Goal: Task Accomplishment & Management: Complete application form

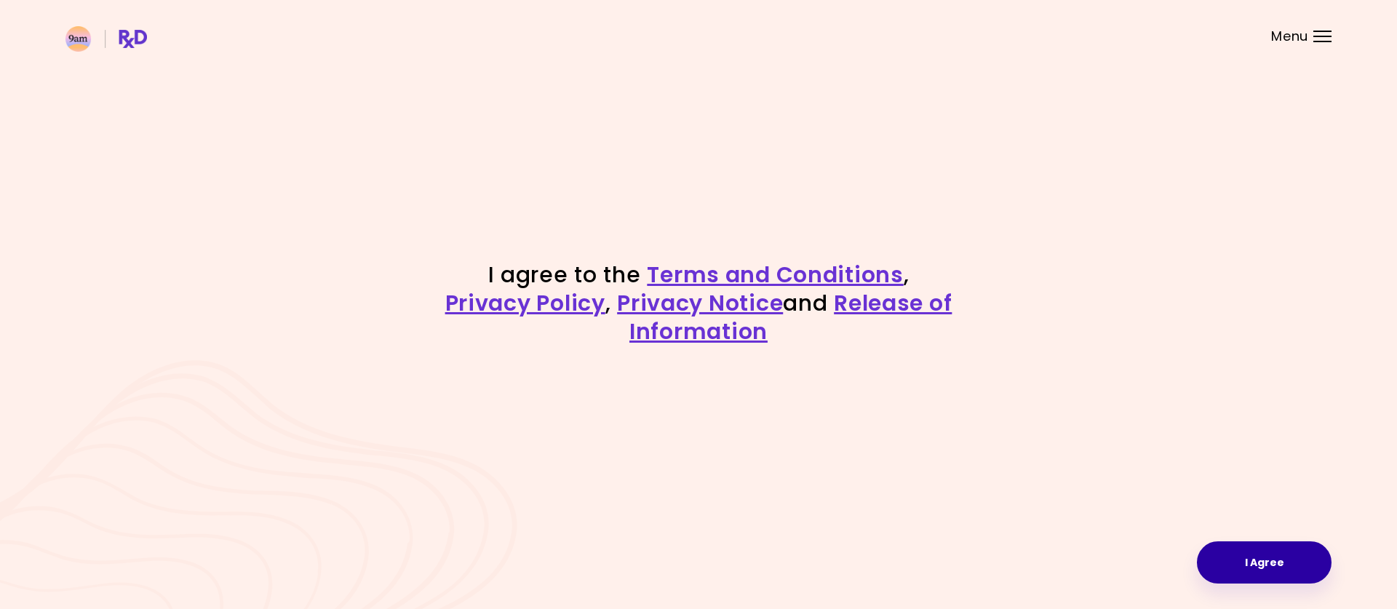
click at [1269, 569] on button "I Agree" at bounding box center [1264, 562] width 135 height 42
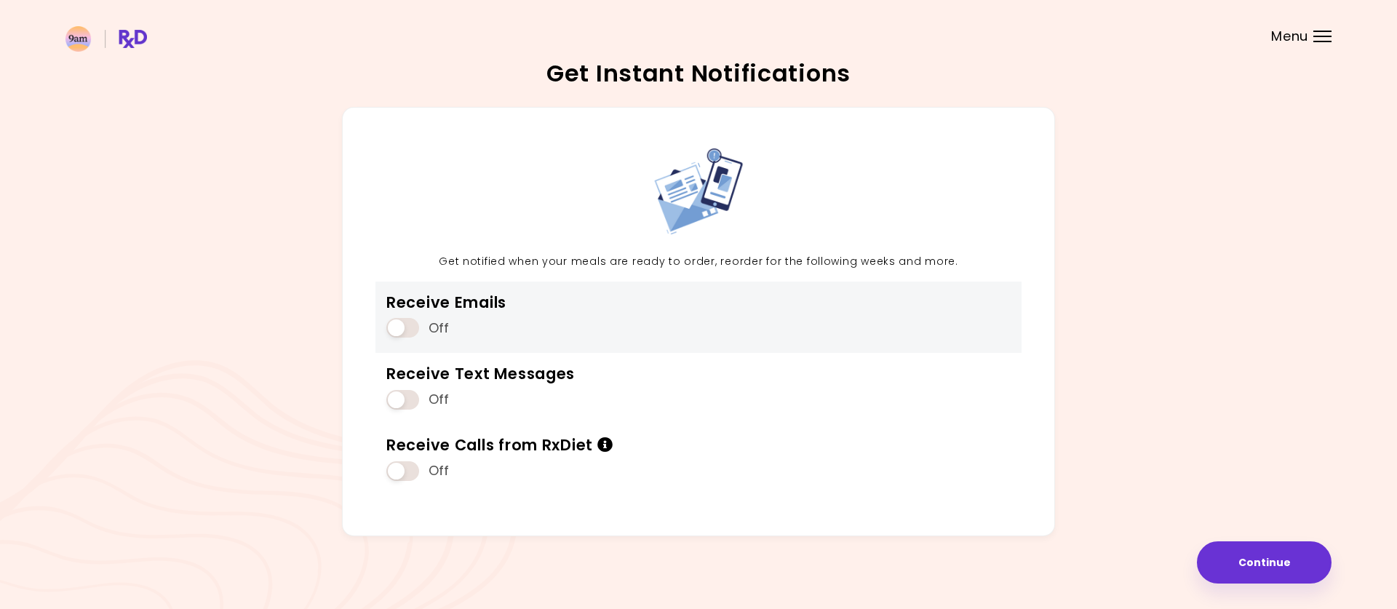
click at [395, 331] on span at bounding box center [402, 328] width 33 height 20
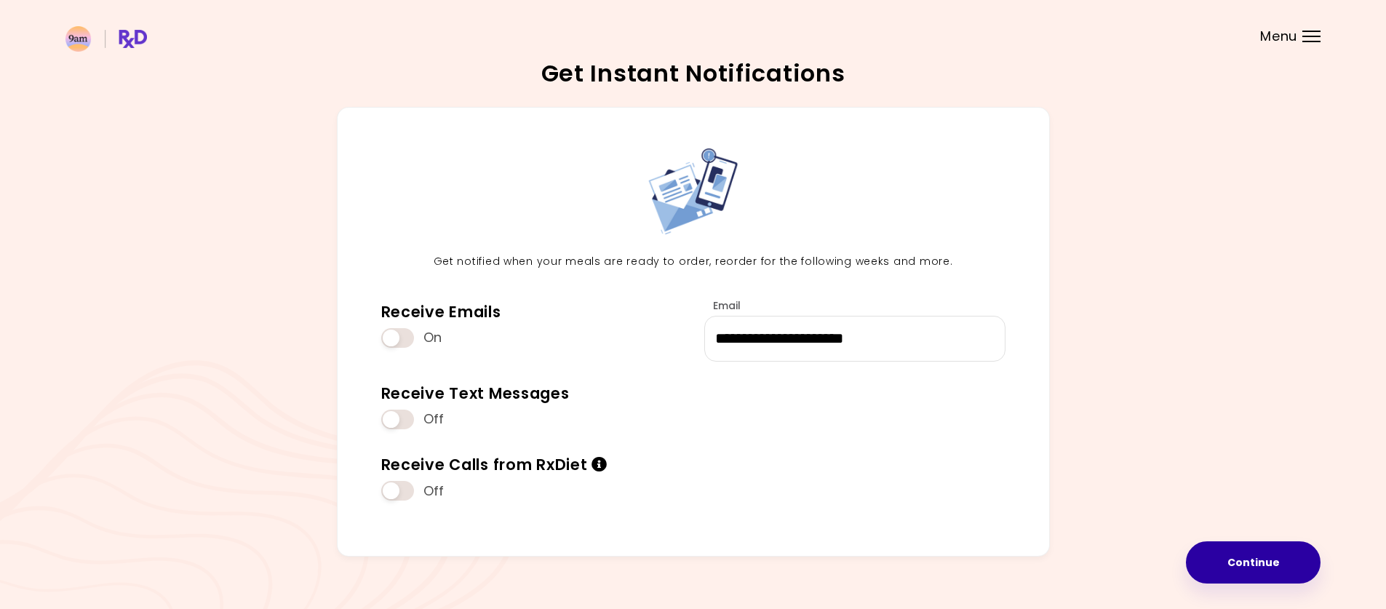
click at [1242, 568] on button "Continue" at bounding box center [1253, 562] width 135 height 42
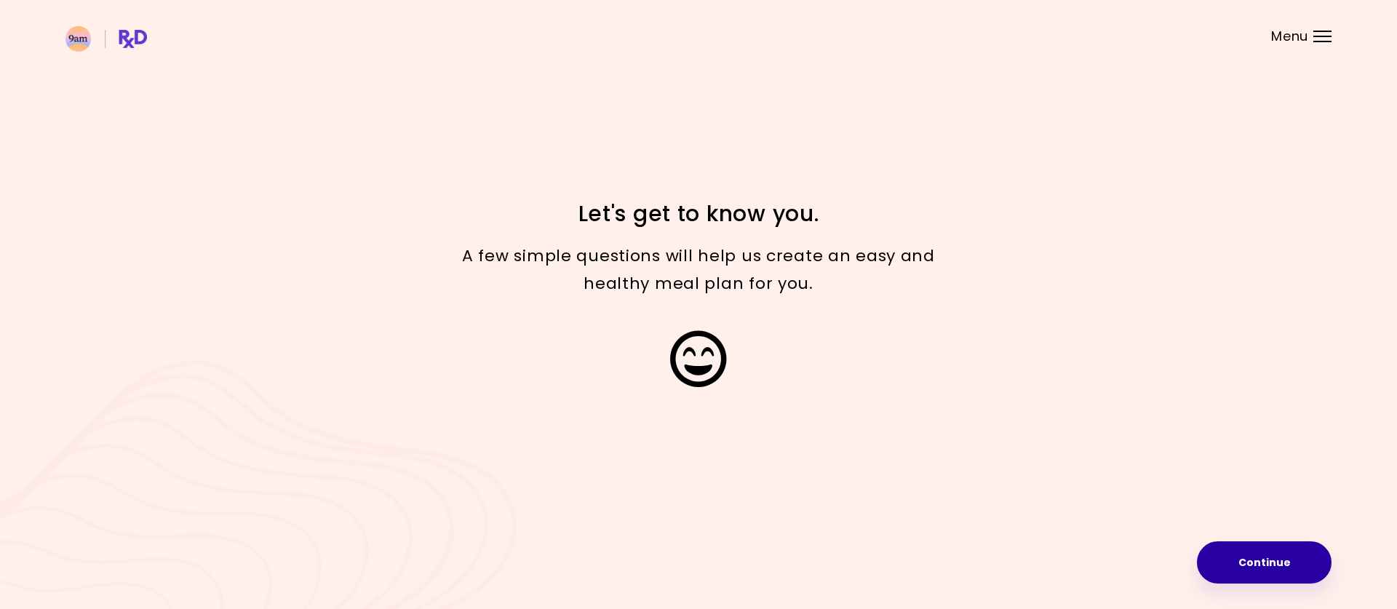
click at [1284, 567] on button "Continue" at bounding box center [1264, 562] width 135 height 42
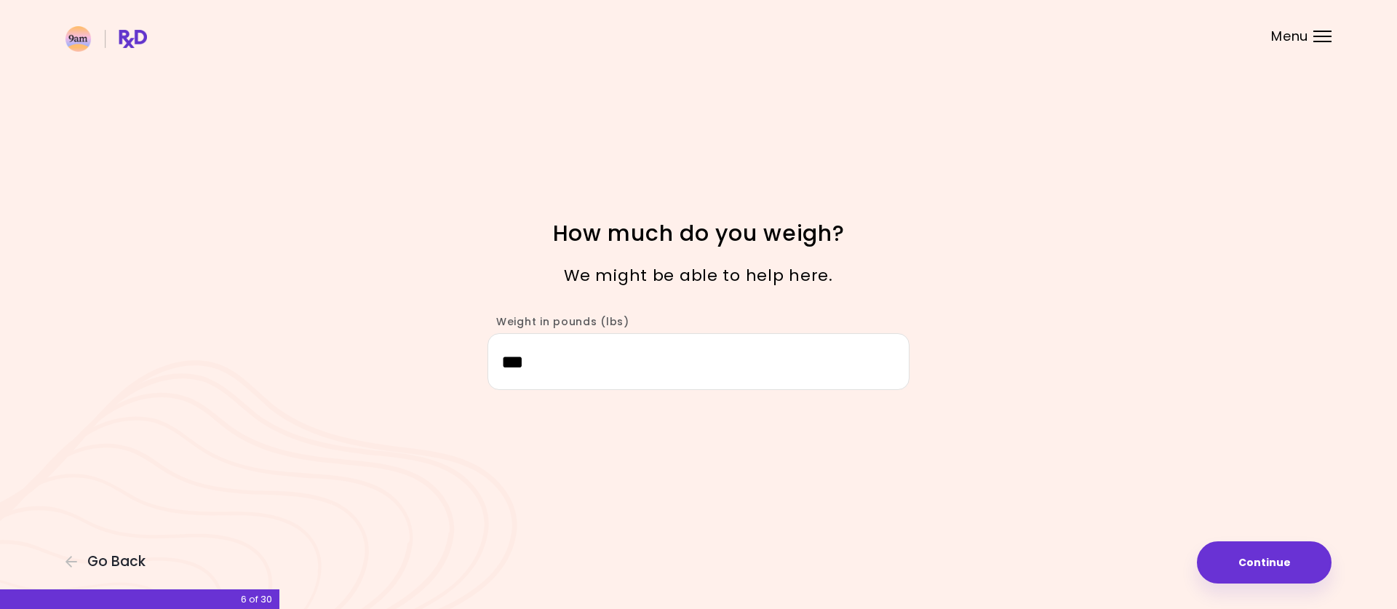
drag, startPoint x: 561, startPoint y: 366, endPoint x: 491, endPoint y: 372, distance: 70.1
click at [491, 372] on input "***" at bounding box center [699, 361] width 422 height 56
type input "***"
click at [1276, 570] on button "Continue" at bounding box center [1264, 562] width 135 height 42
select select "****"
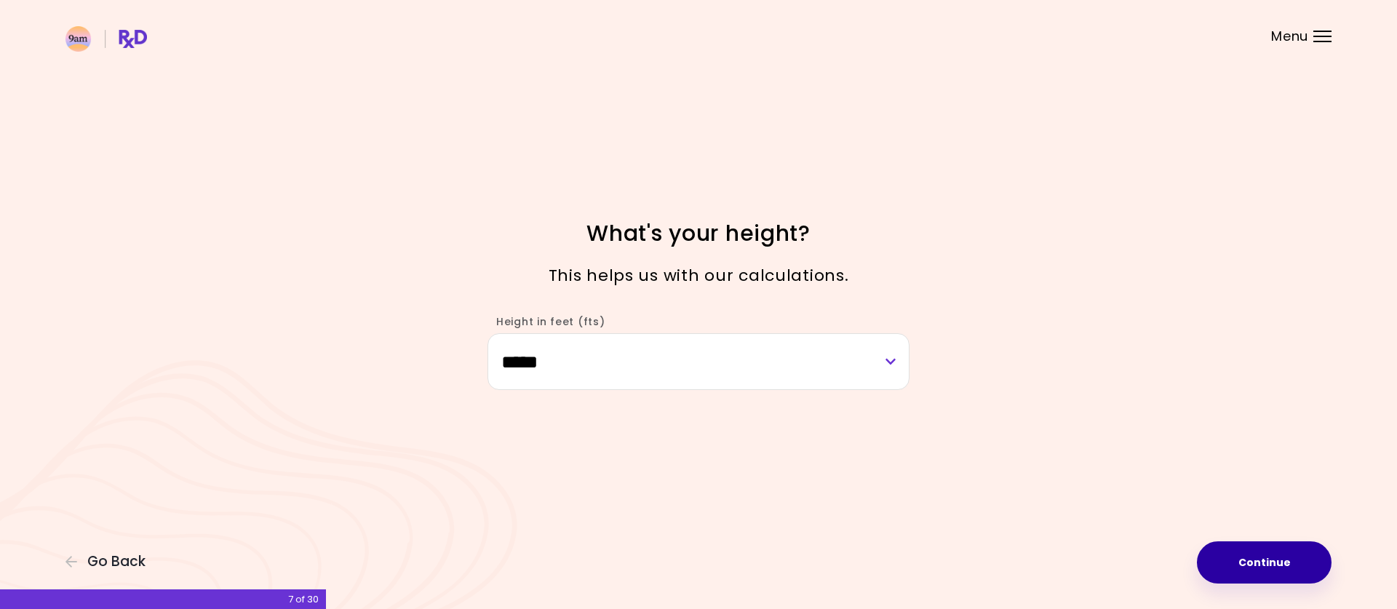
click at [1292, 566] on button "Continue" at bounding box center [1264, 562] width 135 height 42
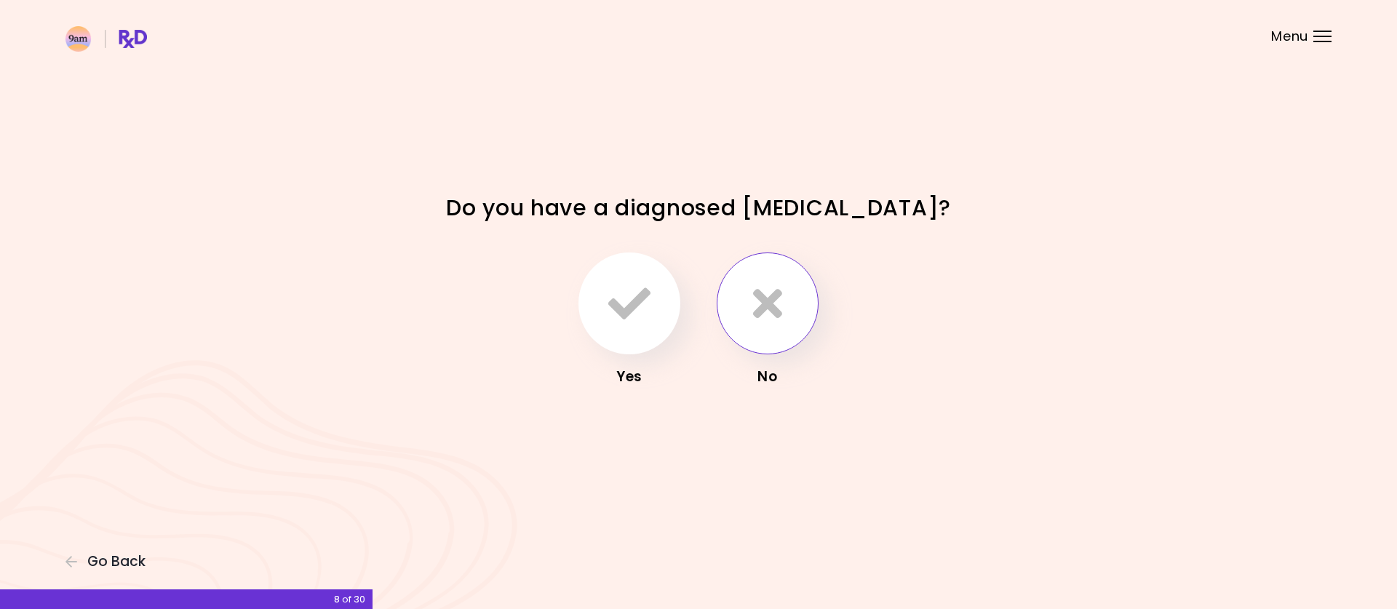
click at [781, 312] on icon "button" at bounding box center [767, 303] width 29 height 42
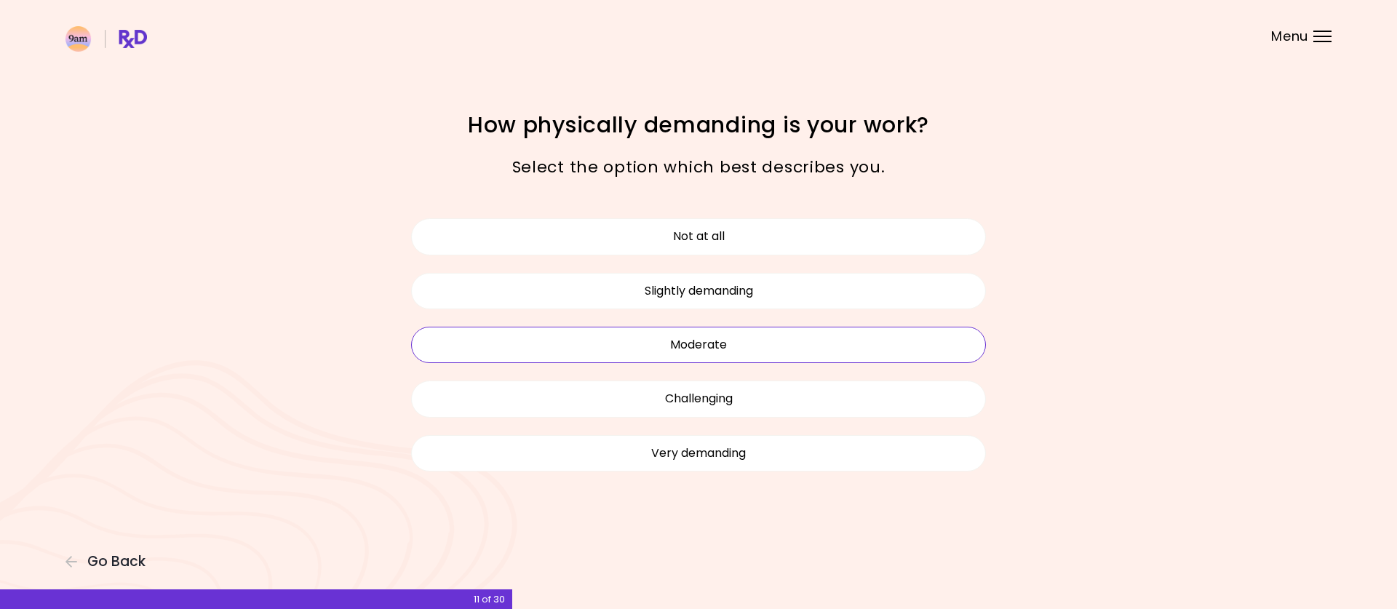
click at [709, 344] on button "Moderate" at bounding box center [698, 345] width 575 height 36
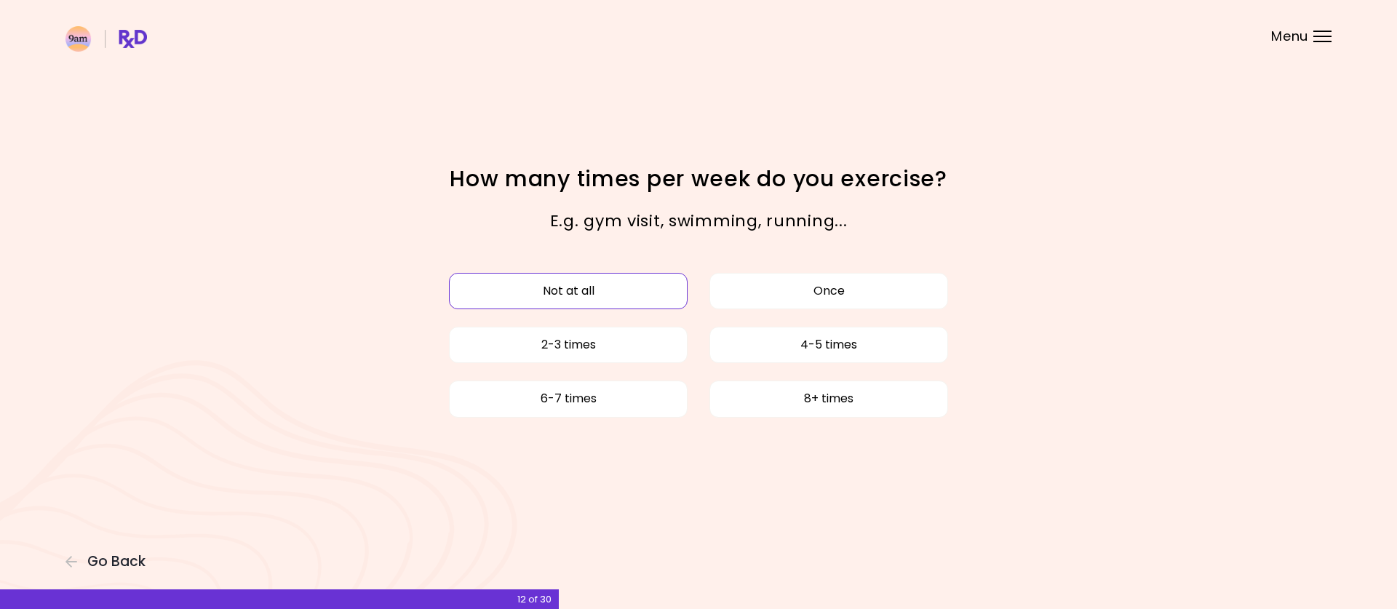
click at [598, 291] on button "Not at all" at bounding box center [568, 291] width 239 height 36
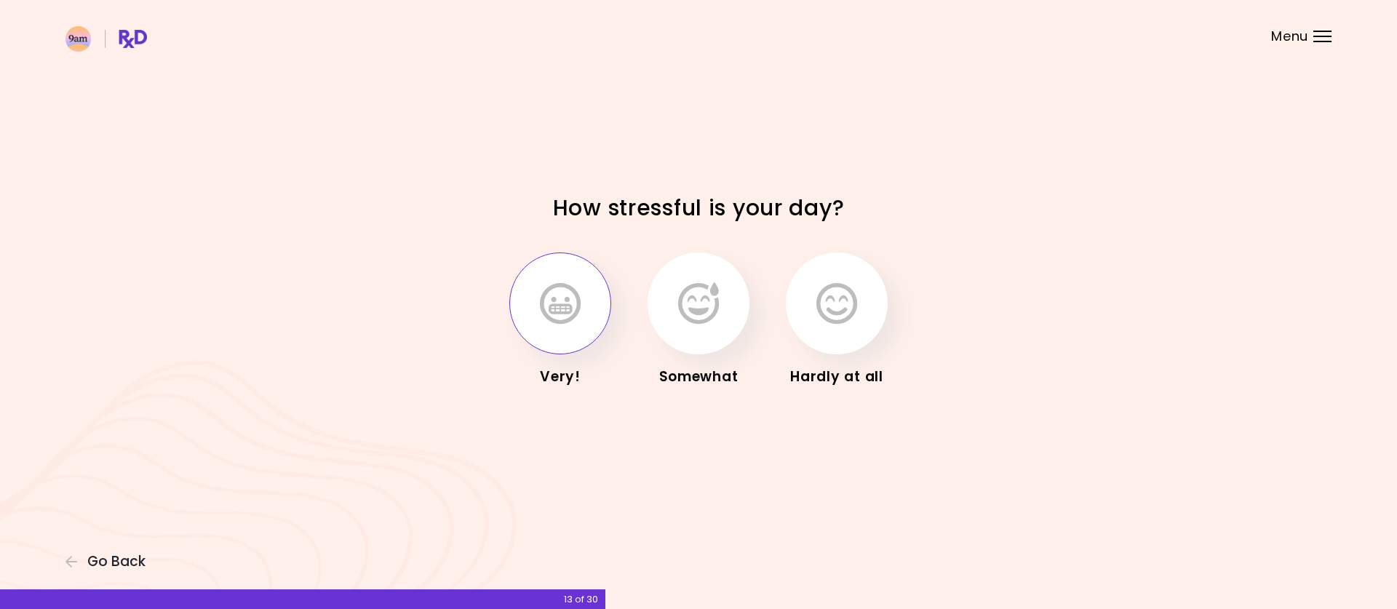
click at [584, 317] on button "button" at bounding box center [560, 304] width 102 height 102
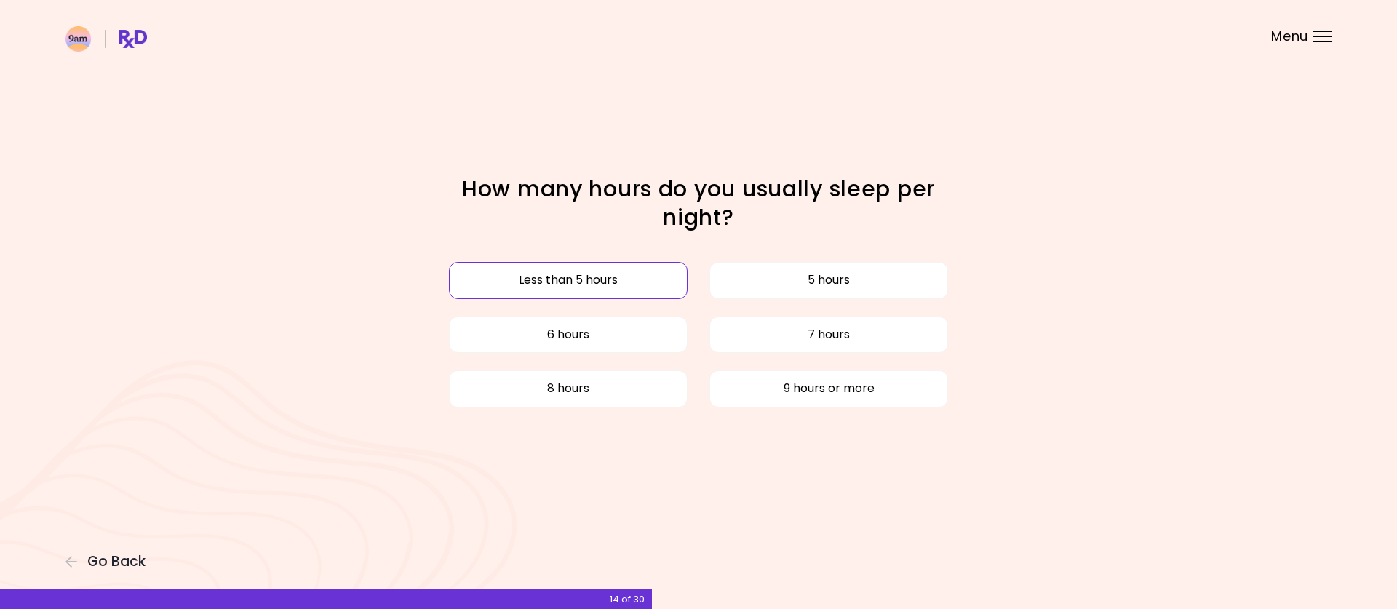
click at [639, 278] on button "Less than 5 hours" at bounding box center [568, 280] width 239 height 36
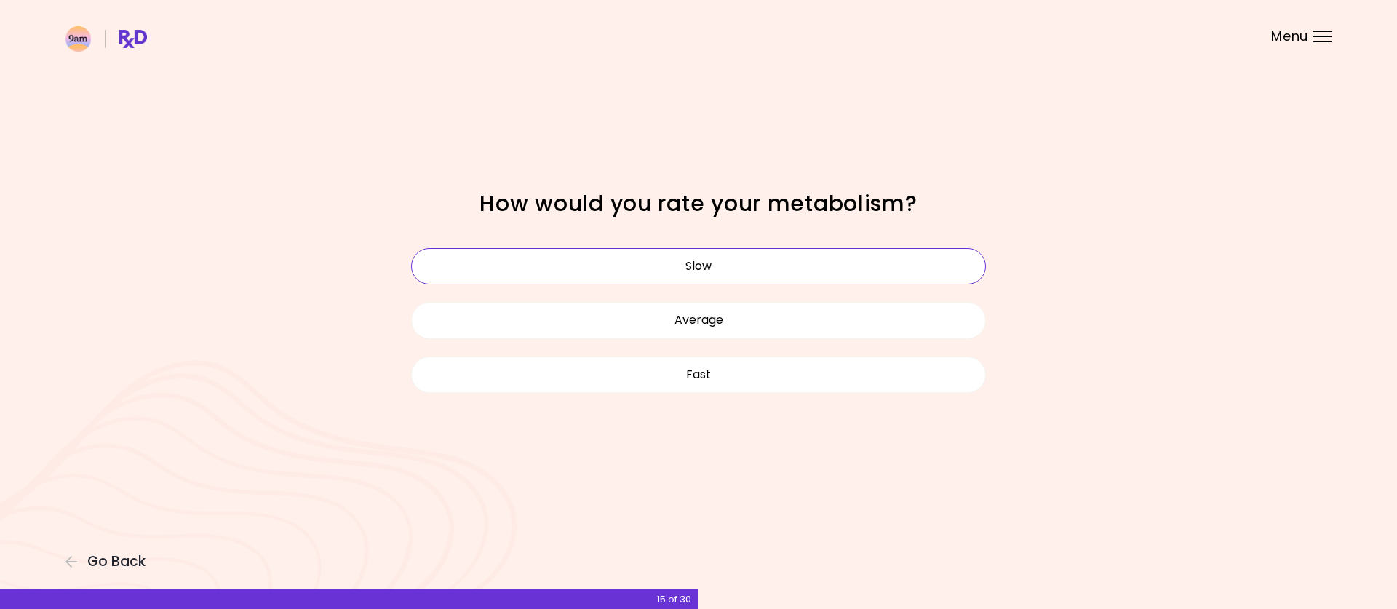
click at [680, 278] on button "Slow" at bounding box center [698, 266] width 575 height 36
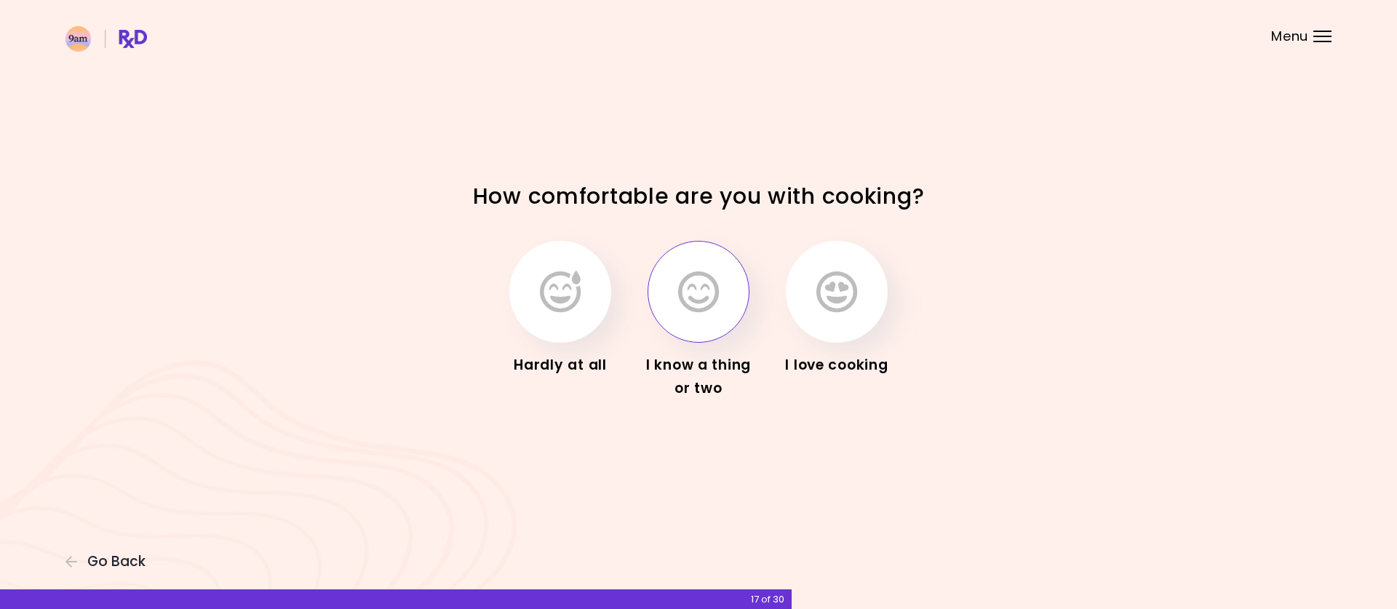
click at [730, 316] on button "button" at bounding box center [699, 292] width 102 height 102
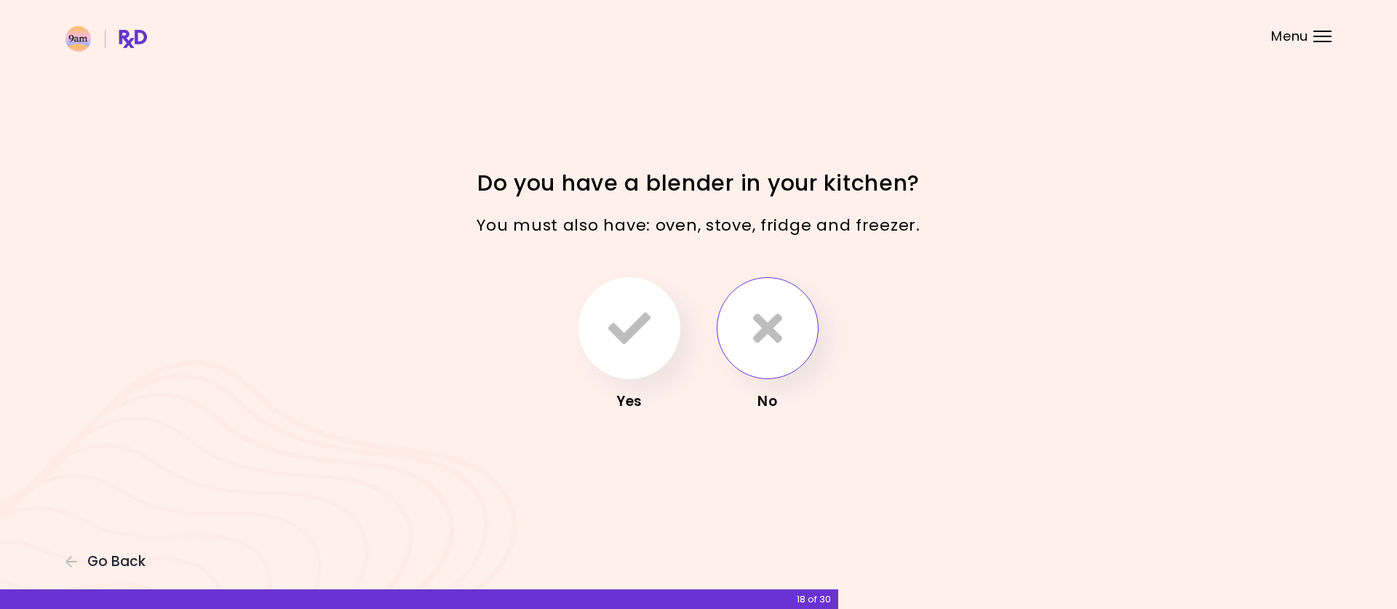
click at [765, 330] on icon "button" at bounding box center [767, 328] width 29 height 42
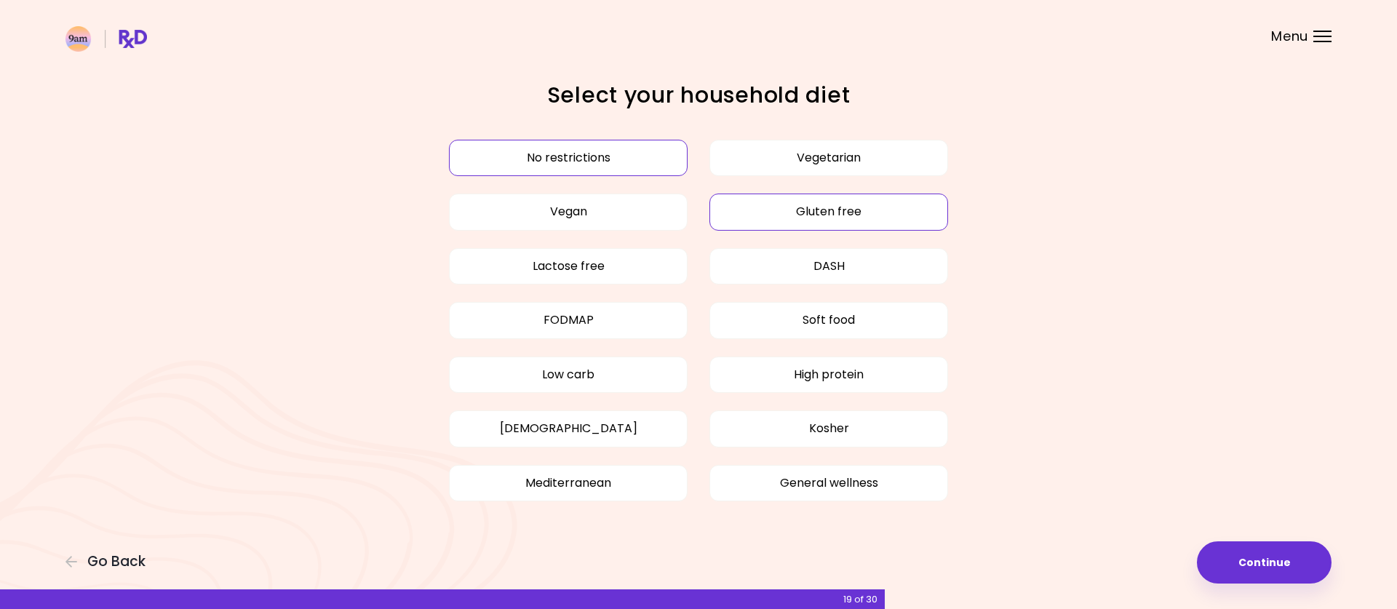
click at [760, 213] on button "Gluten free" at bounding box center [828, 212] width 239 height 36
click at [578, 369] on button "Low carb" at bounding box center [568, 375] width 239 height 36
click at [811, 378] on button "High protein" at bounding box center [828, 375] width 239 height 36
click at [819, 485] on button "General wellness" at bounding box center [828, 483] width 239 height 36
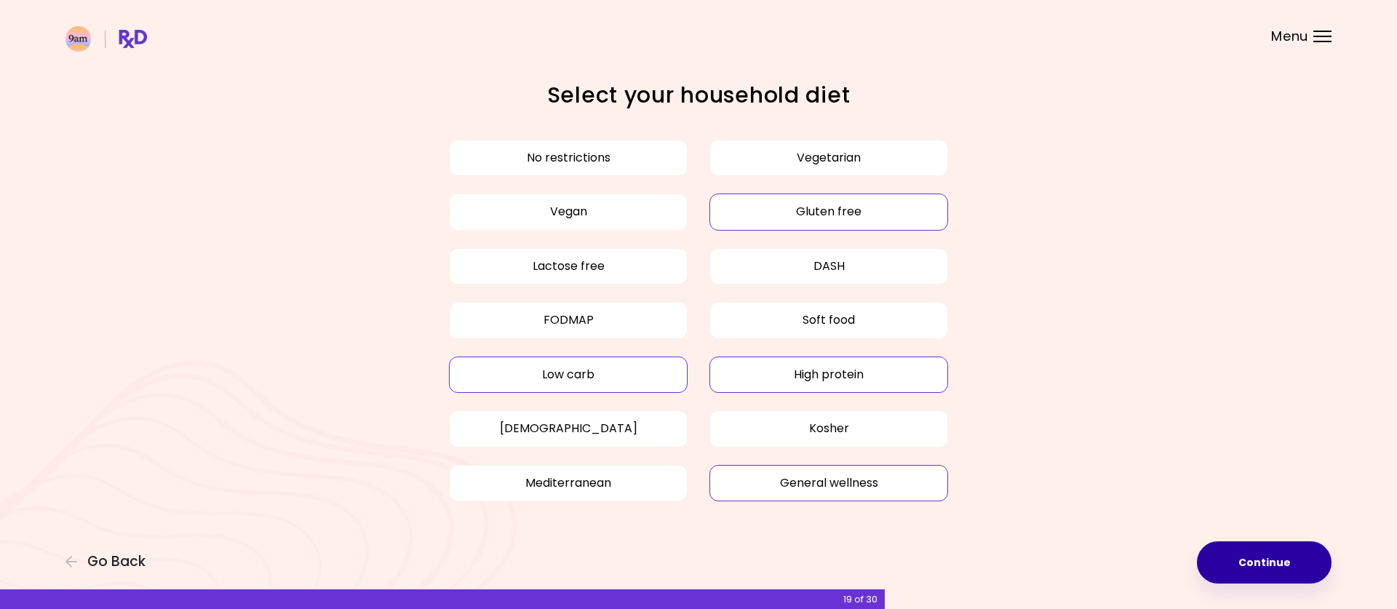
click at [1241, 566] on button "Continue" at bounding box center [1264, 562] width 135 height 42
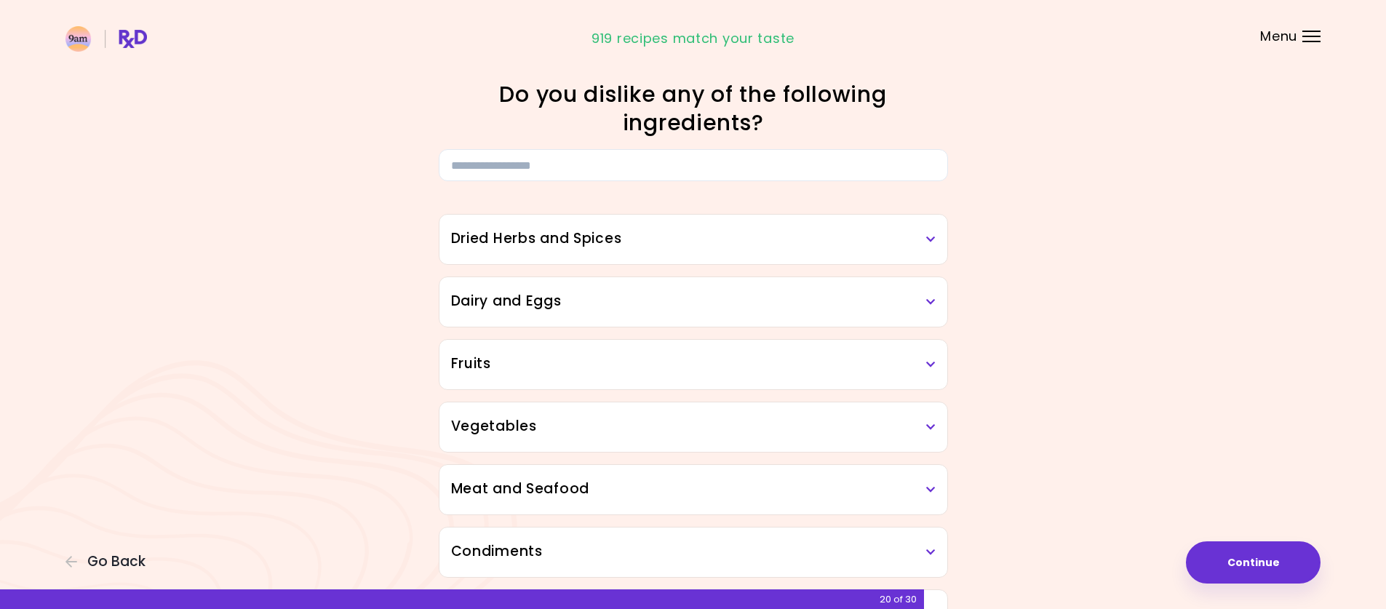
click at [910, 373] on h3 "Fruits" at bounding box center [693, 364] width 485 height 21
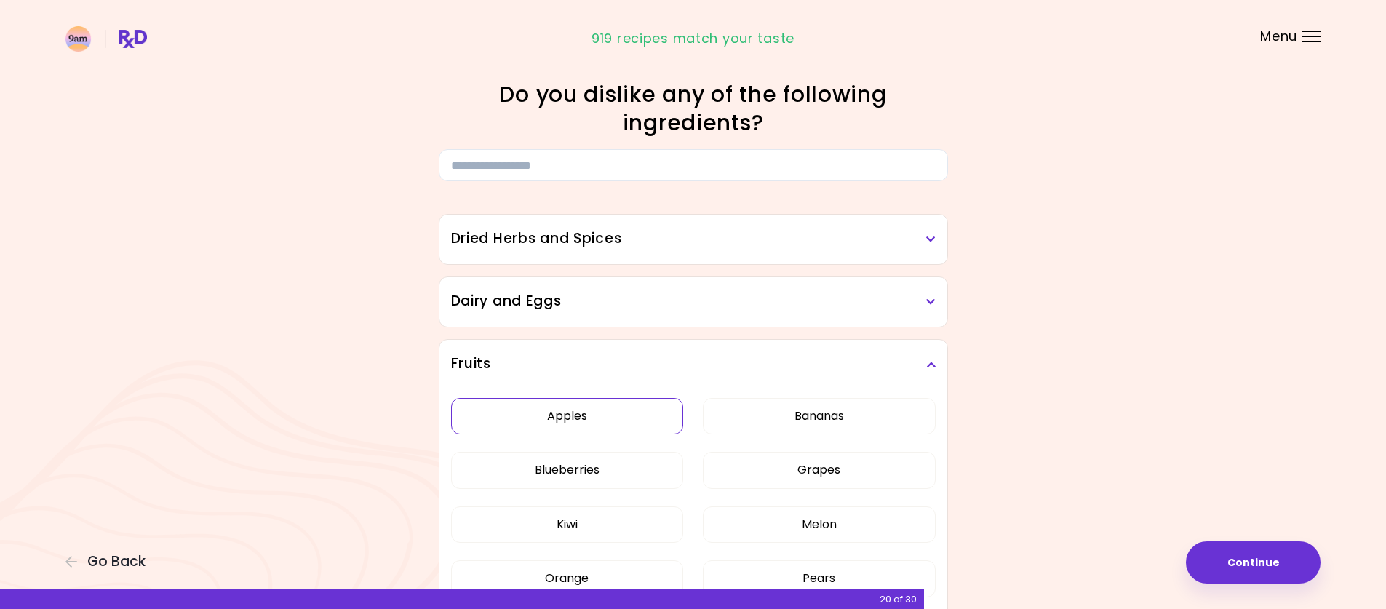
click at [562, 411] on button "Apples" at bounding box center [567, 416] width 233 height 36
click at [784, 426] on button "Bananas" at bounding box center [819, 416] width 233 height 36
drag, startPoint x: 579, startPoint y: 474, endPoint x: 634, endPoint y: 482, distance: 55.2
click at [580, 474] on button "Blueberries" at bounding box center [567, 470] width 233 height 36
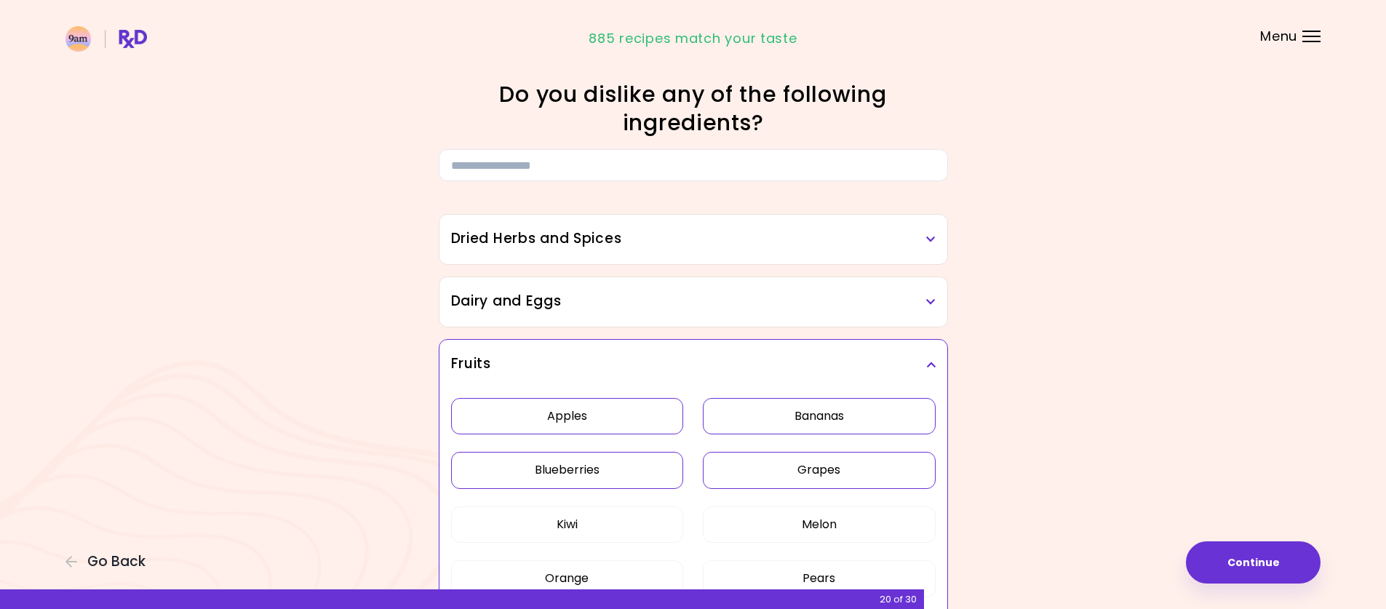
click at [808, 477] on button "Grapes" at bounding box center [819, 470] width 233 height 36
click at [576, 520] on button "Kiwi" at bounding box center [567, 524] width 233 height 36
click at [784, 514] on button "Melon" at bounding box center [819, 524] width 233 height 36
click at [795, 570] on button "Pears" at bounding box center [819, 578] width 233 height 36
click at [585, 570] on button "Orange" at bounding box center [567, 578] width 233 height 36
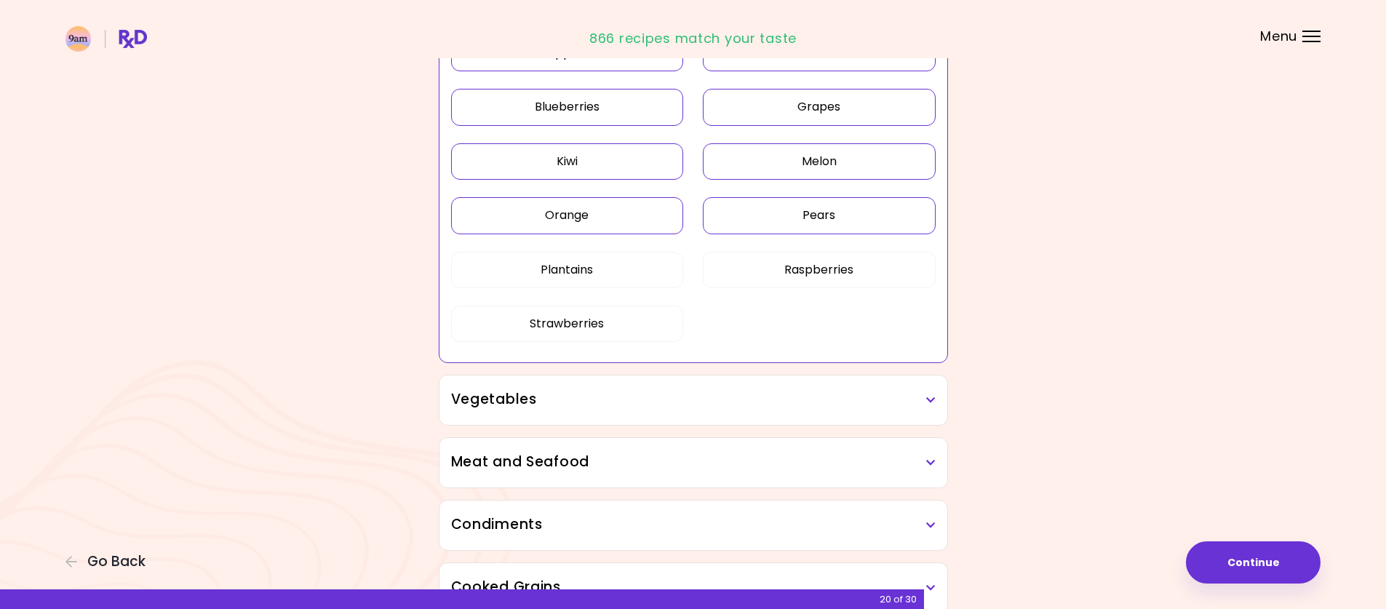
scroll to position [364, 0]
click at [856, 260] on button "Raspberries" at bounding box center [819, 269] width 233 height 36
click at [544, 245] on div "Apples Bananas Blueberries Grapes Kiwi Melon Orange Pears Plantains Raspberries…" at bounding box center [693, 193] width 485 height 336
click at [541, 263] on button "Plantains" at bounding box center [567, 269] width 233 height 36
click at [545, 327] on button "Strawberries" at bounding box center [567, 323] width 233 height 36
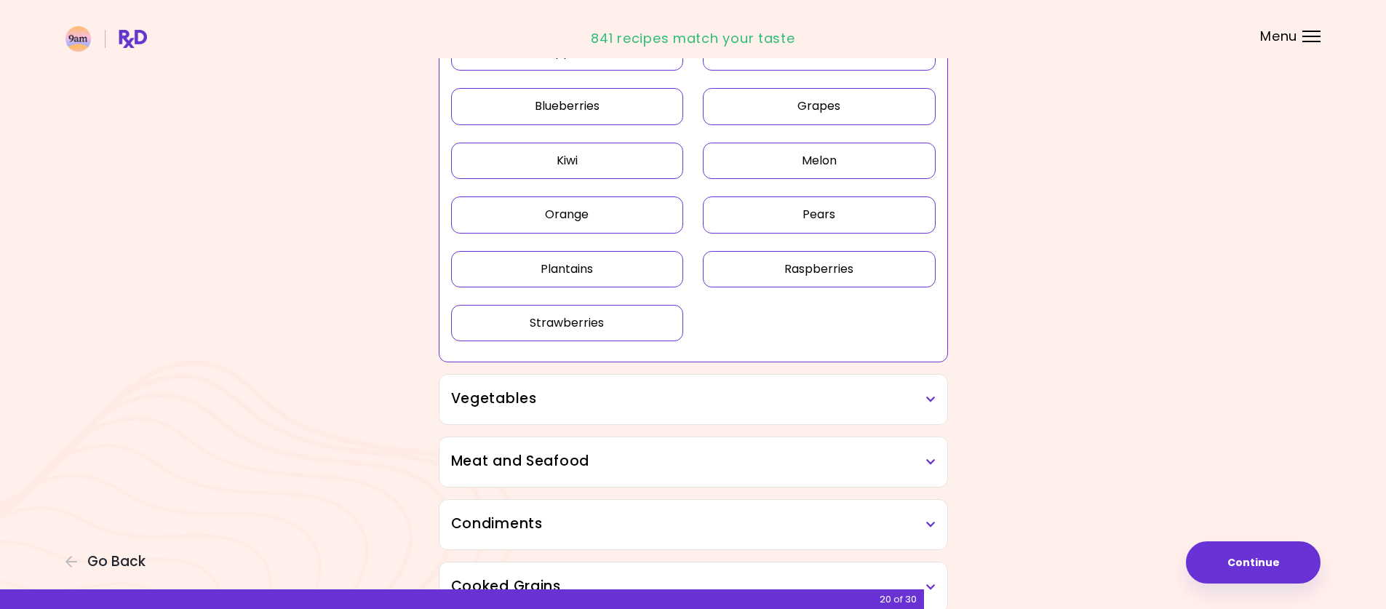
scroll to position [0, 0]
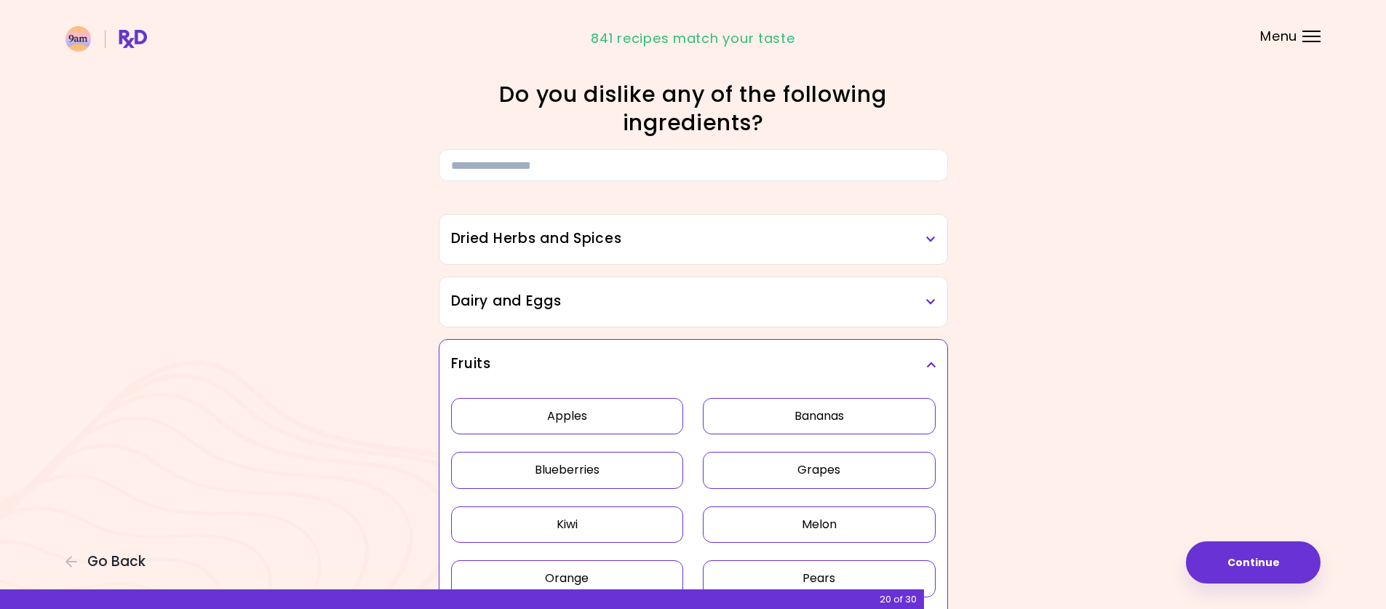
click at [707, 249] on h3 "Dried Herbs and Spices" at bounding box center [693, 238] width 485 height 21
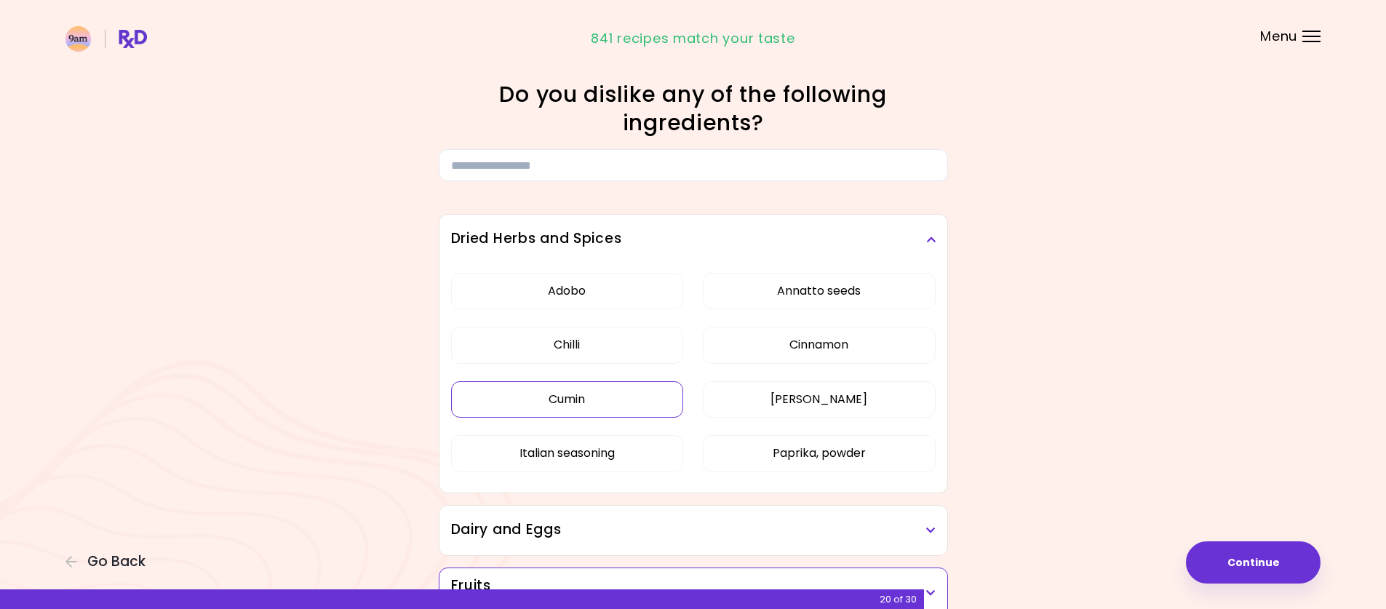
click at [635, 396] on button "Cumin" at bounding box center [567, 399] width 233 height 36
click at [763, 397] on button "Curry" at bounding box center [819, 399] width 233 height 36
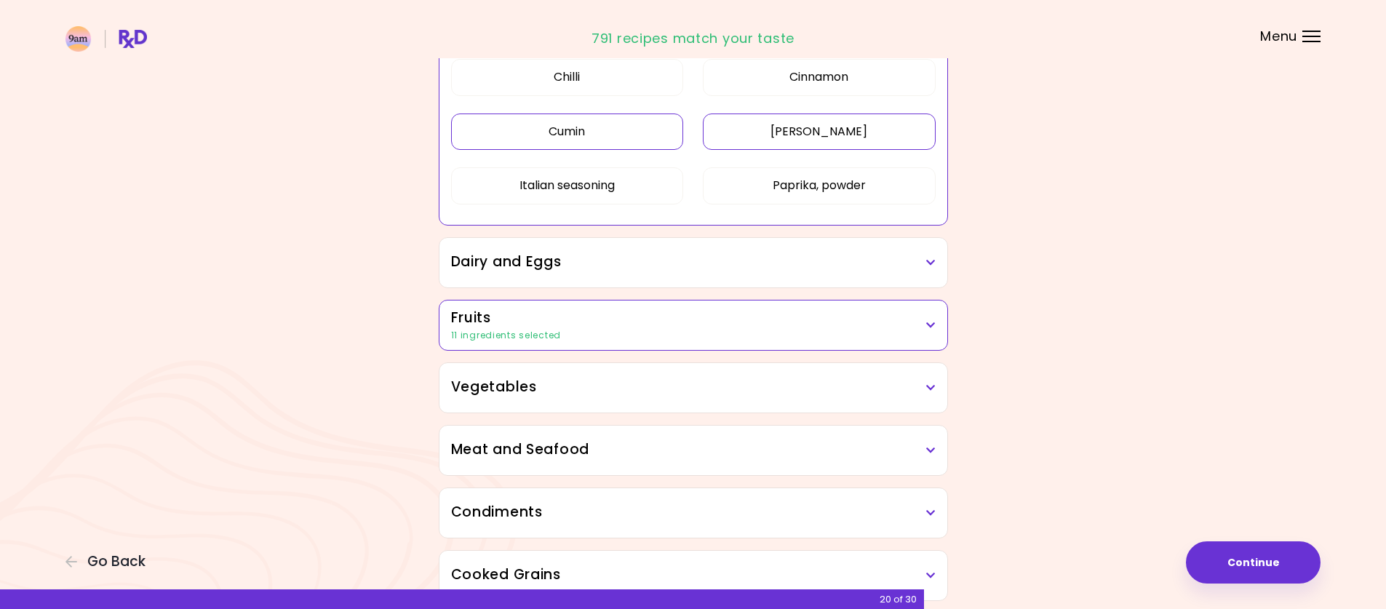
scroll to position [291, 0]
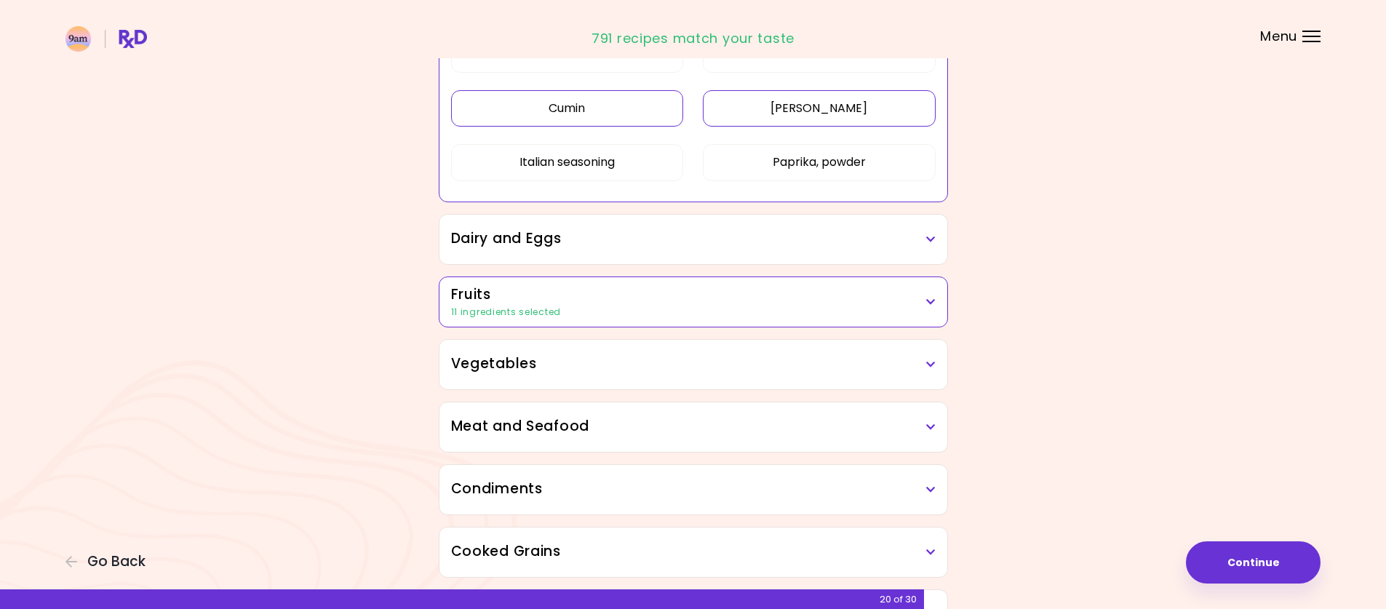
click at [813, 227] on div "Dairy and Eggs" at bounding box center [694, 239] width 508 height 49
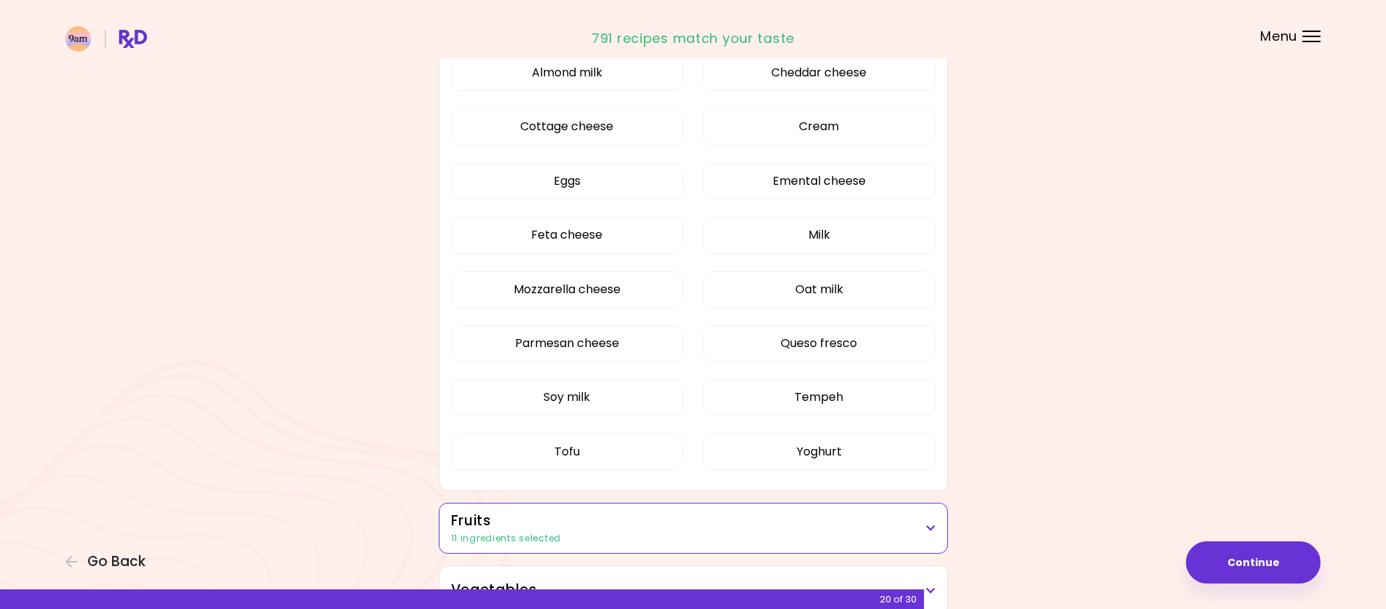
scroll to position [582, 0]
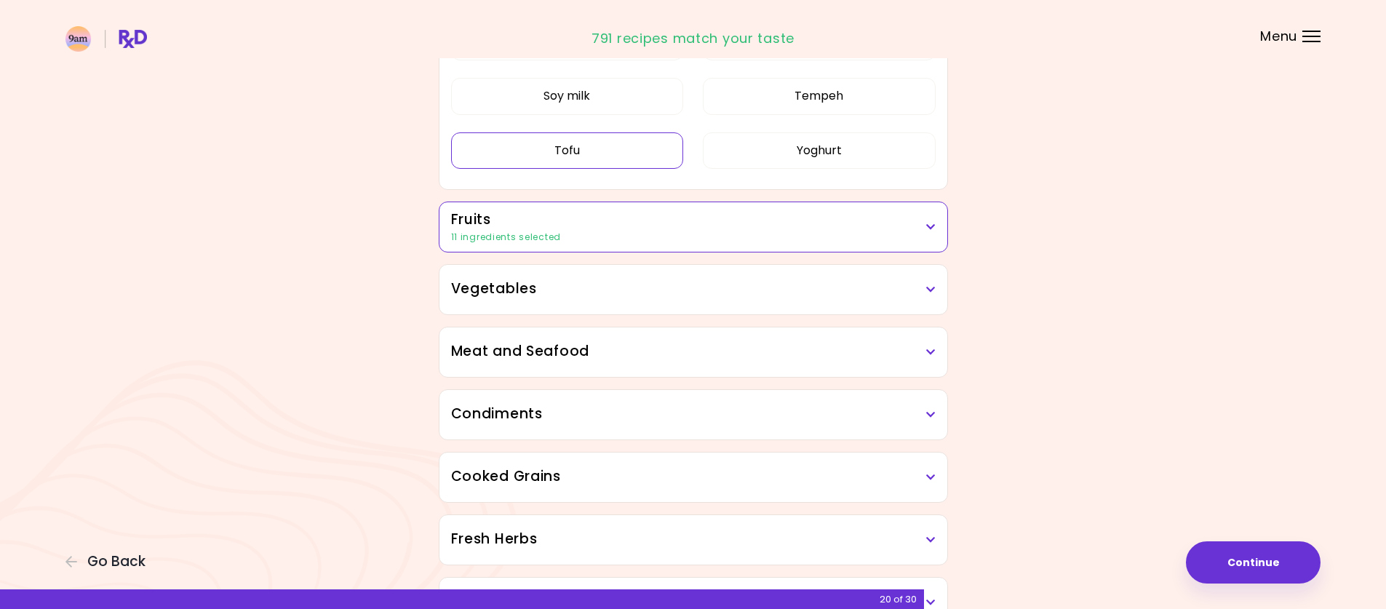
click at [603, 169] on button "Tofu" at bounding box center [567, 150] width 233 height 36
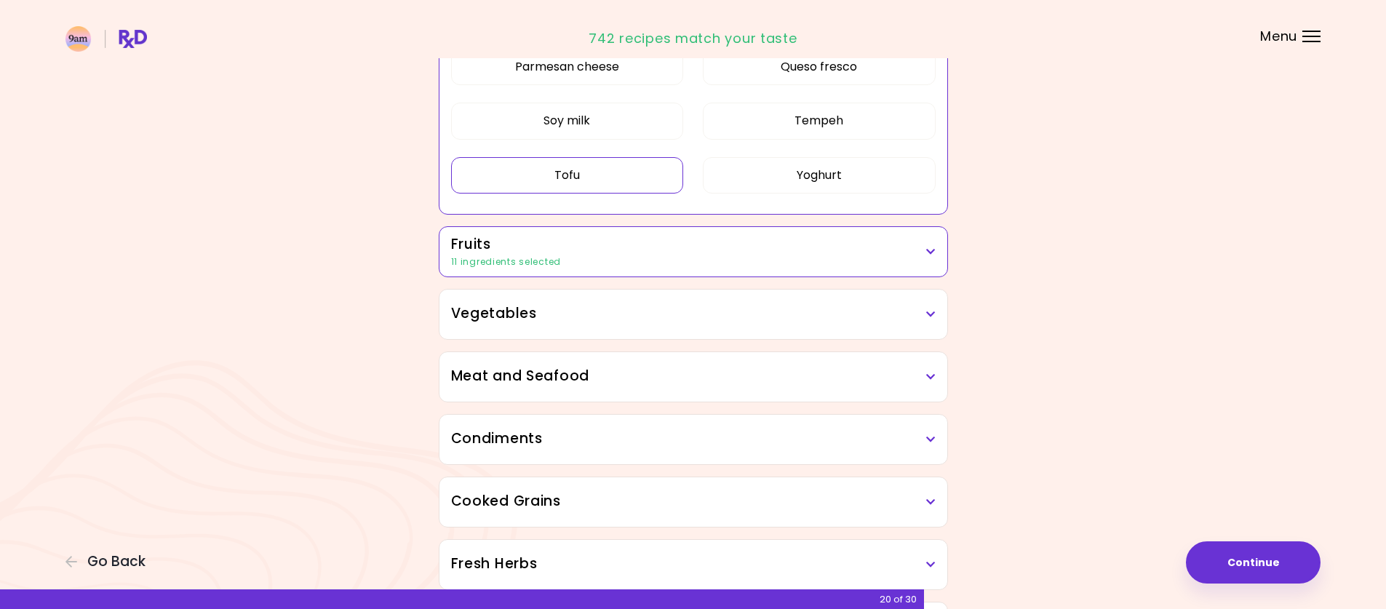
scroll to position [572, 0]
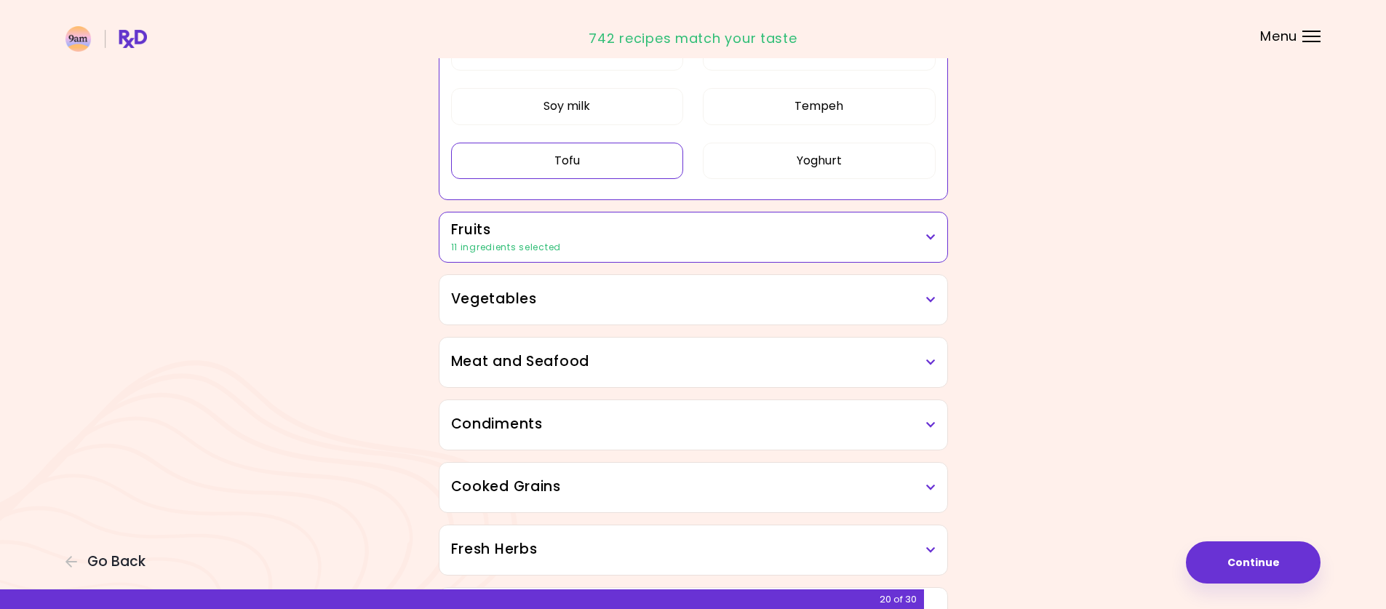
click at [767, 292] on h3 "Vegetables" at bounding box center [693, 299] width 485 height 21
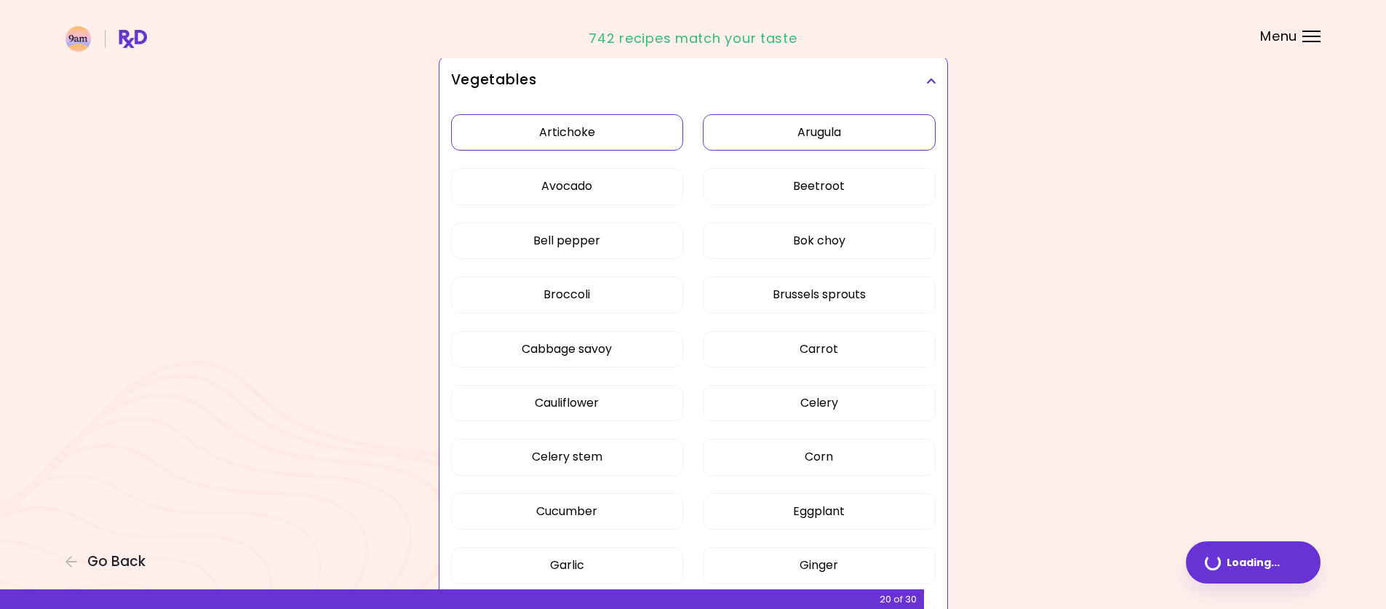
scroll to position [346, 0]
click at [790, 147] on button "Arugula" at bounding box center [819, 133] width 233 height 36
click at [632, 182] on button "Avocado" at bounding box center [567, 187] width 233 height 36
click at [774, 195] on button "Beetroot" at bounding box center [819, 187] width 233 height 36
click at [781, 250] on button "Bok choy" at bounding box center [819, 241] width 233 height 36
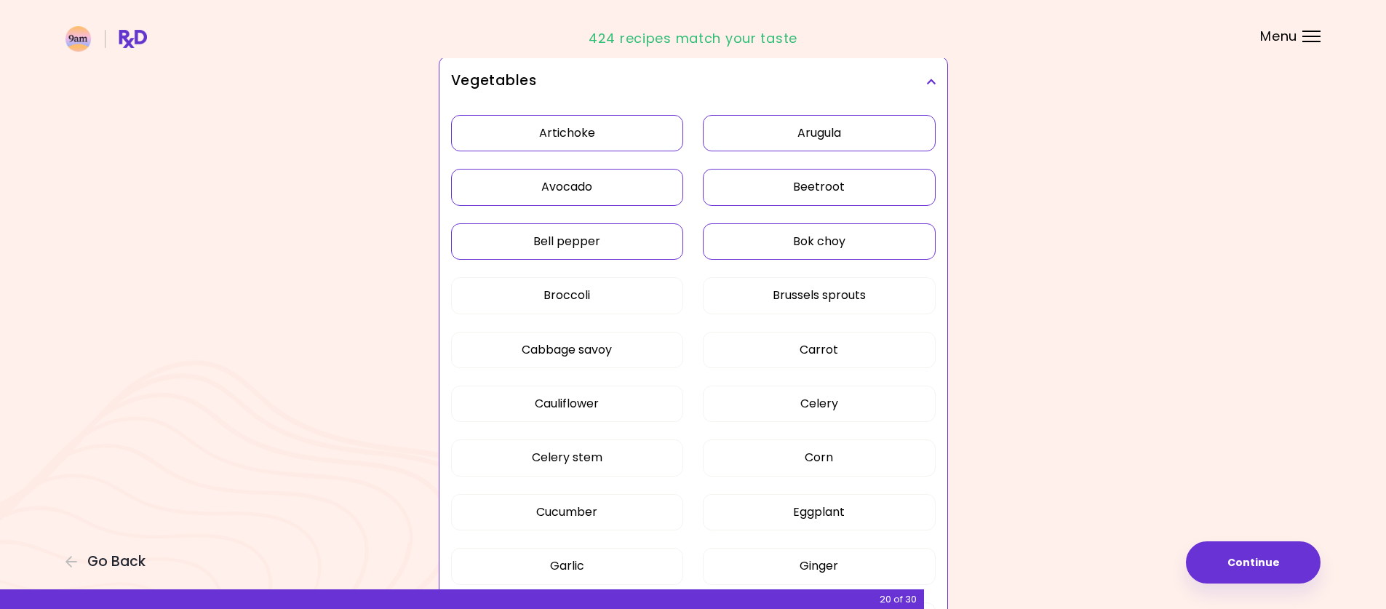
click at [635, 252] on button "Bell pepper" at bounding box center [567, 241] width 233 height 36
click at [773, 309] on button "Brussels sprouts" at bounding box center [819, 295] width 233 height 36
click at [615, 365] on button "Cabbage savoy" at bounding box center [567, 350] width 233 height 36
click at [758, 400] on button "Celery" at bounding box center [819, 404] width 233 height 36
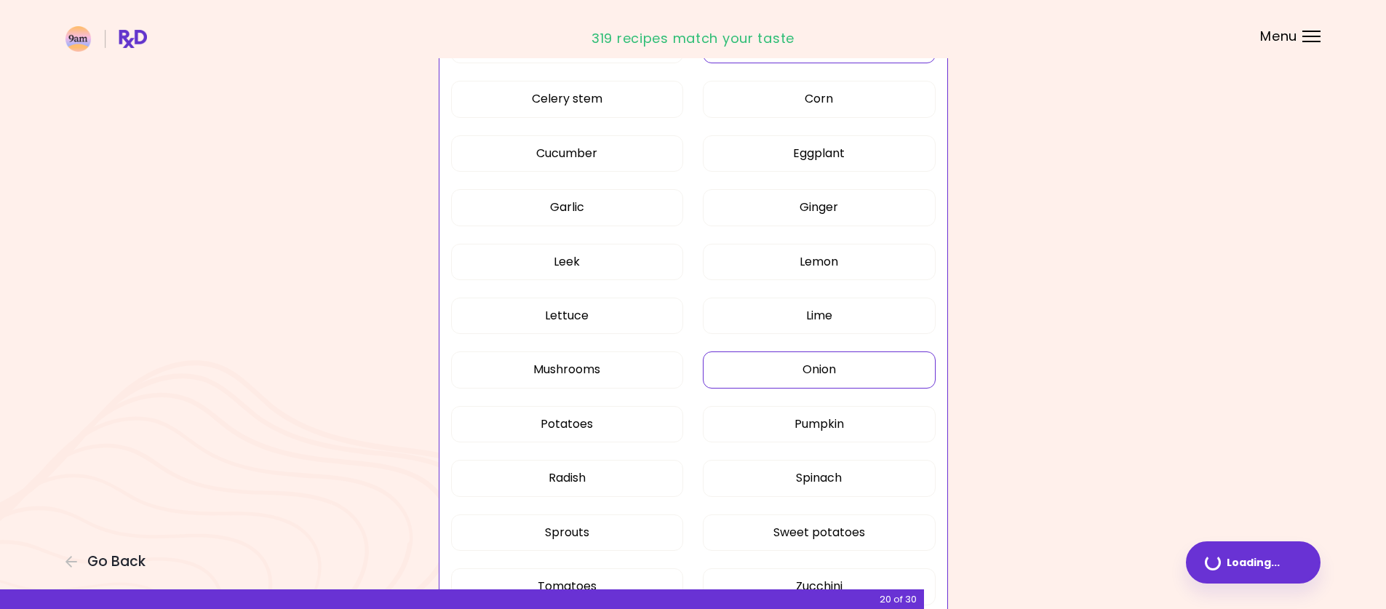
scroll to position [709, 0]
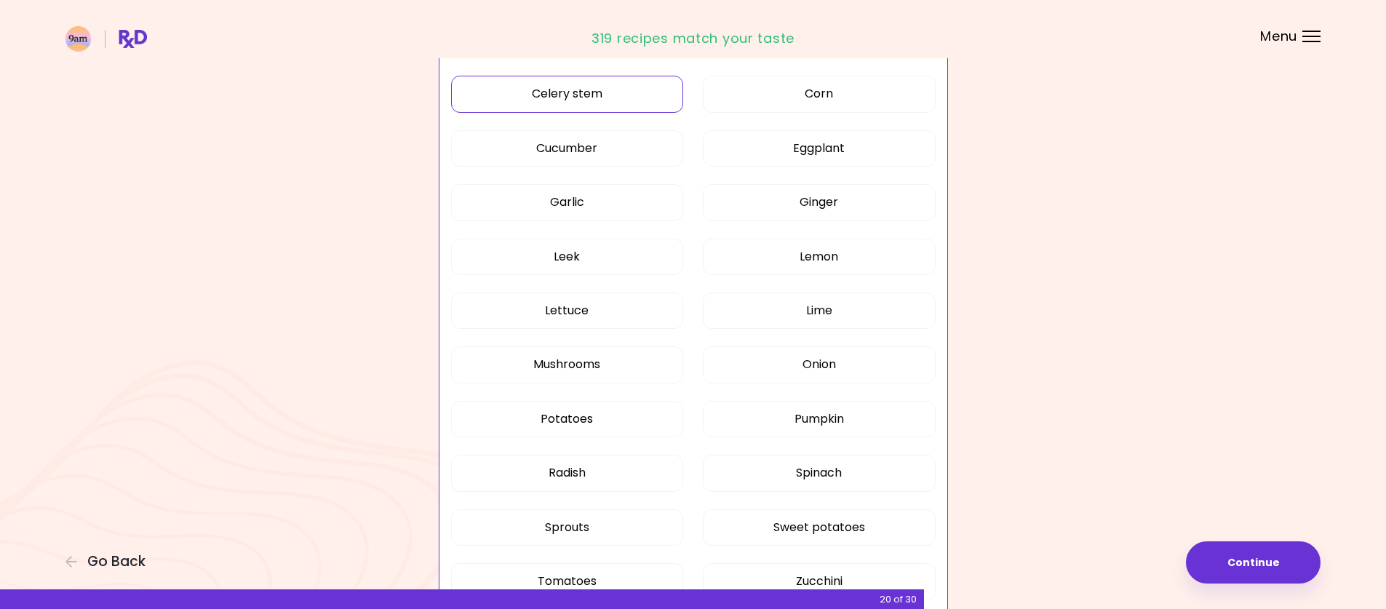
click at [584, 103] on button "Celery stem" at bounding box center [567, 94] width 233 height 36
click at [589, 147] on button "Cucumber" at bounding box center [567, 148] width 233 height 36
click at [827, 159] on button "Eggplant" at bounding box center [819, 148] width 233 height 36
click at [817, 191] on button "Ginger" at bounding box center [819, 202] width 233 height 36
click at [596, 251] on button "Leek" at bounding box center [567, 257] width 233 height 36
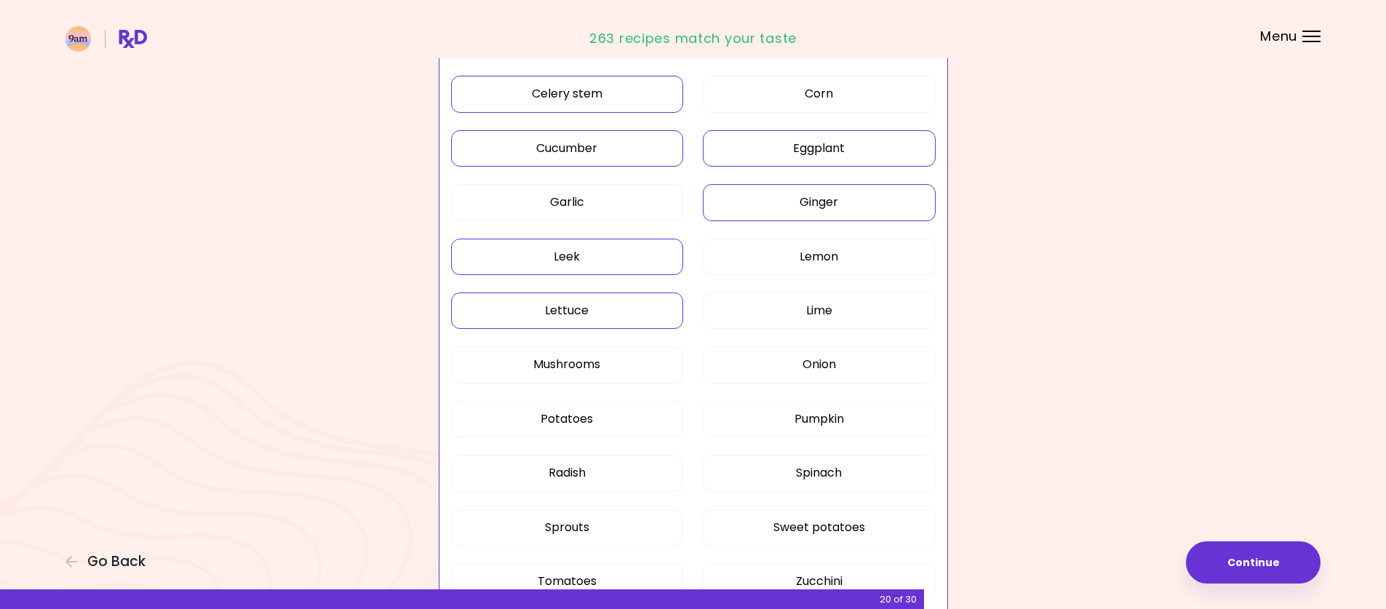
click at [573, 305] on button "Lettuce" at bounding box center [567, 311] width 233 height 36
click at [821, 363] on button "Onion" at bounding box center [819, 364] width 233 height 36
click at [784, 428] on button "Pumpkin" at bounding box center [819, 419] width 233 height 36
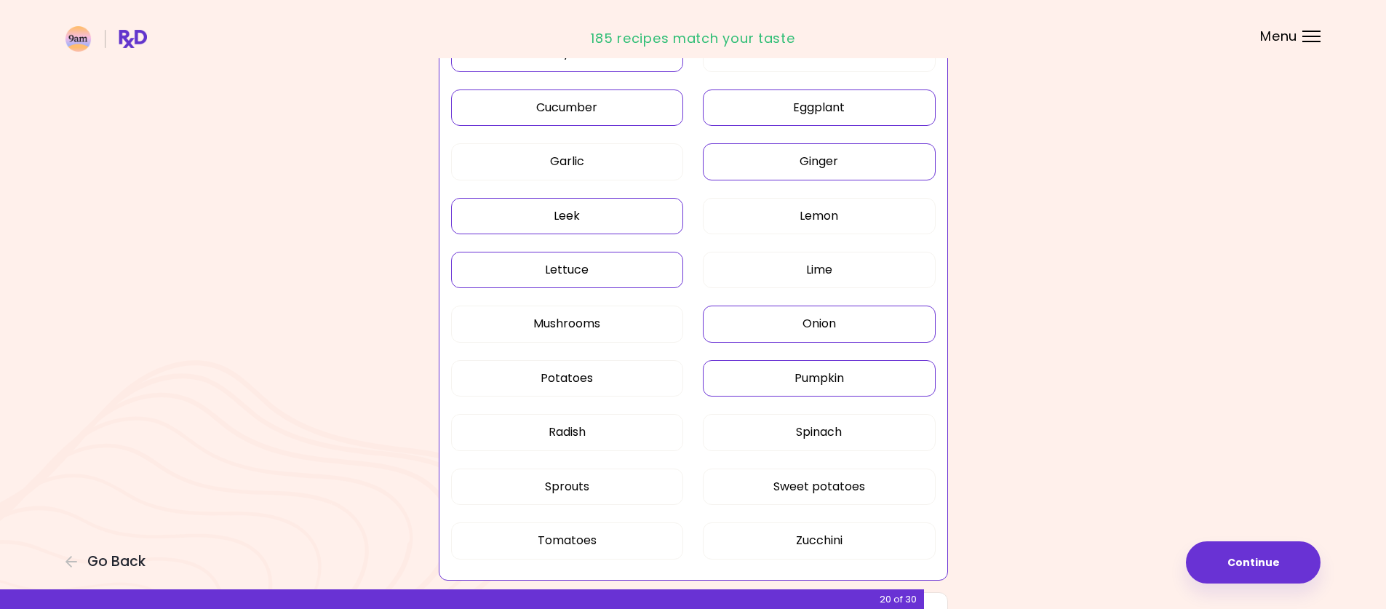
scroll to position [782, 0]
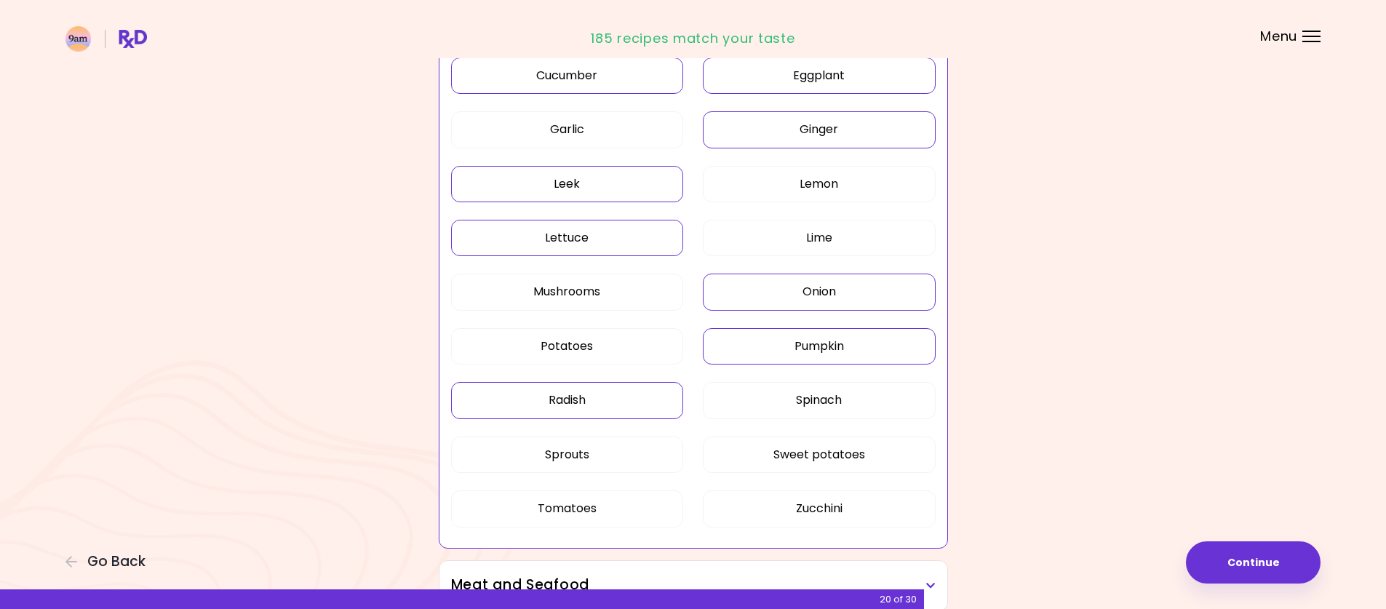
click at [581, 403] on button "Radish" at bounding box center [567, 400] width 233 height 36
click at [574, 456] on button "Sprouts" at bounding box center [567, 455] width 233 height 36
click at [785, 463] on button "Sweet potatoes" at bounding box center [819, 455] width 233 height 36
click at [791, 511] on button "Zucchini" at bounding box center [819, 508] width 233 height 36
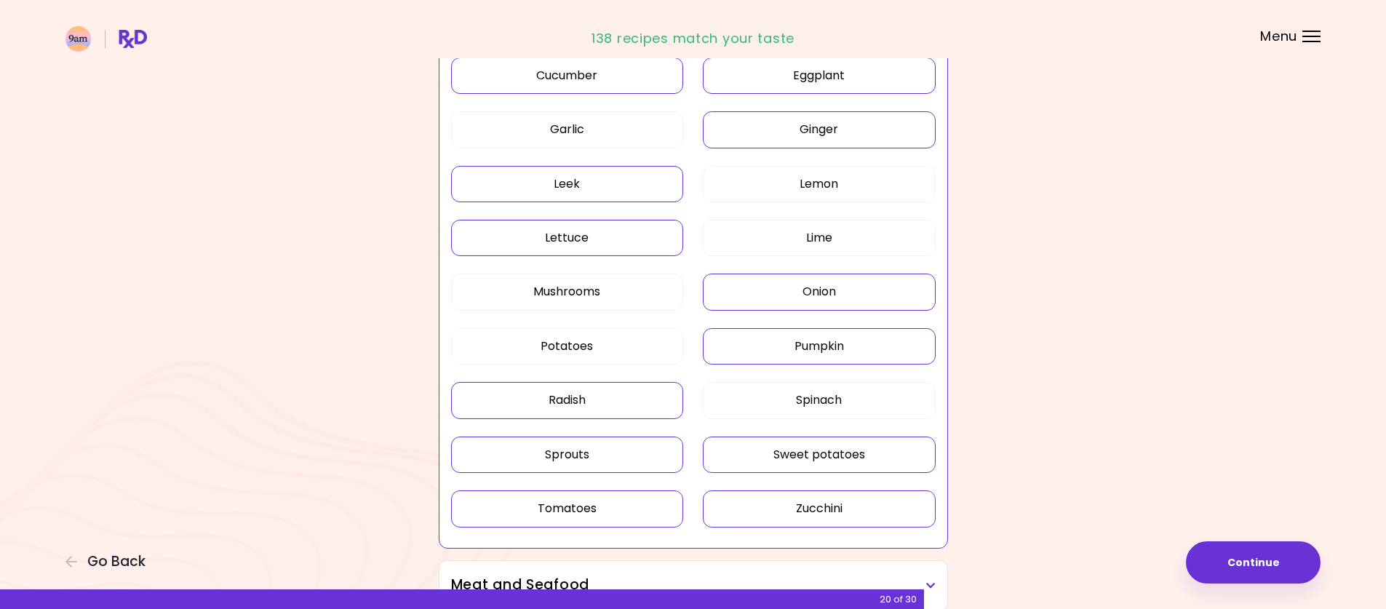
click at [600, 502] on button "Tomatoes" at bounding box center [567, 508] width 233 height 36
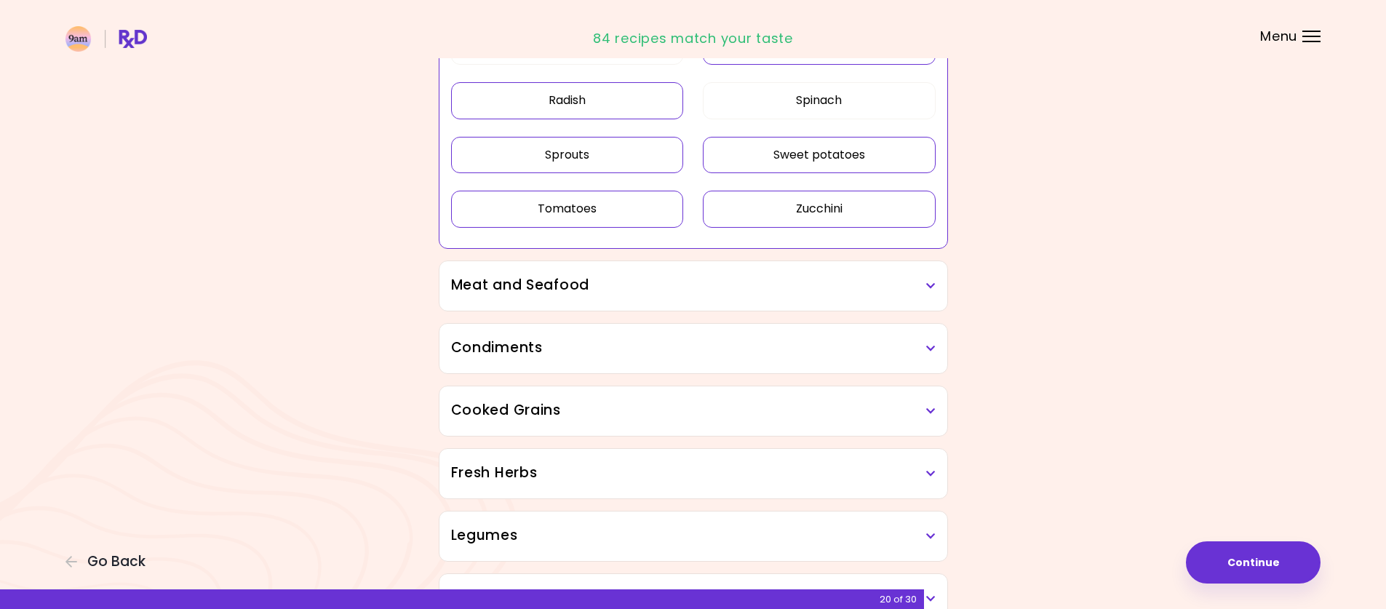
scroll to position [1146, 0]
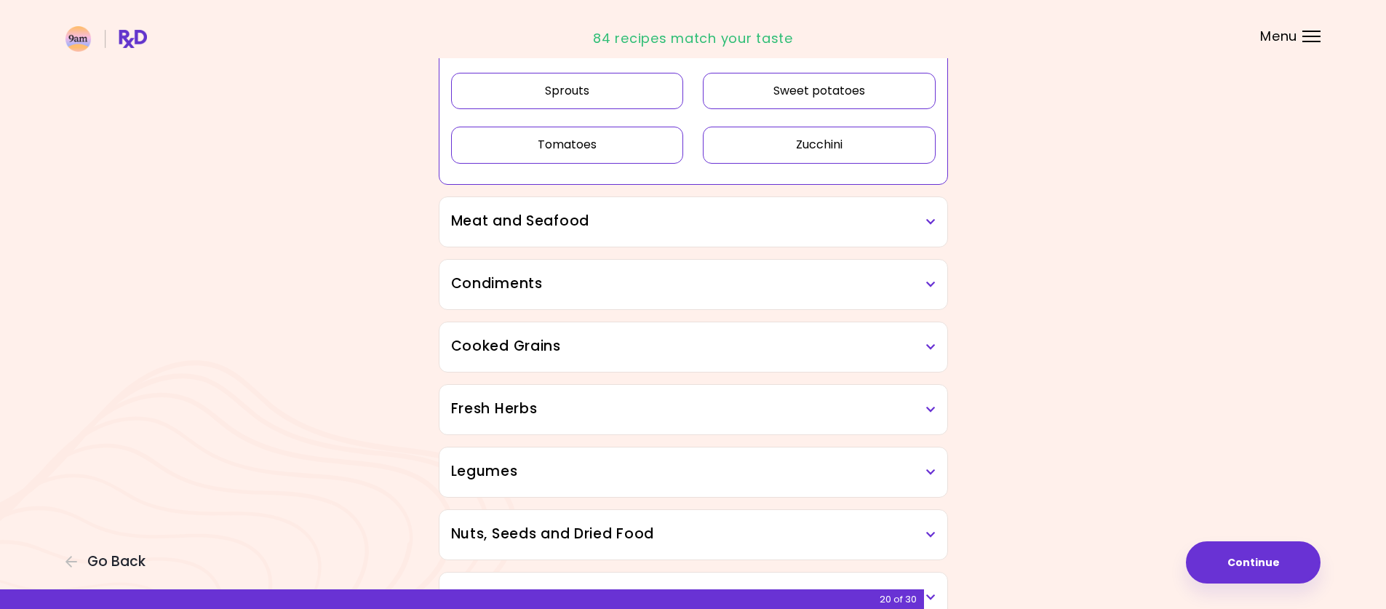
click at [845, 221] on h3 "Meat and Seafood" at bounding box center [693, 221] width 485 height 21
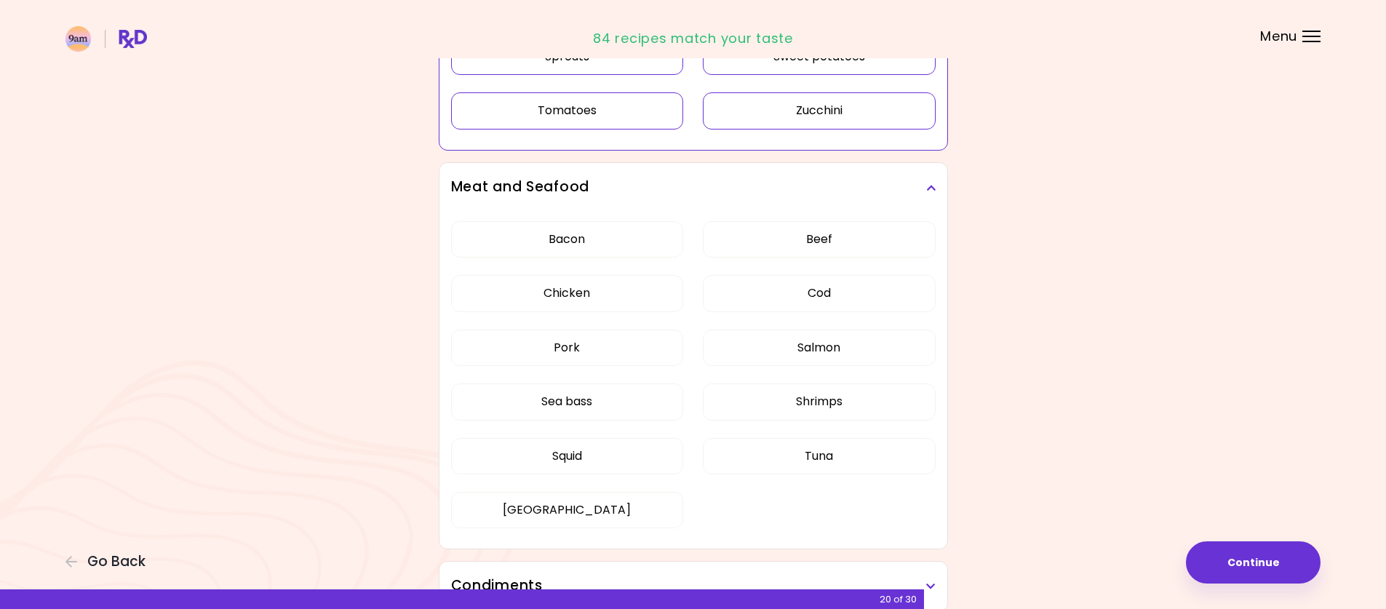
scroll to position [1292, 0]
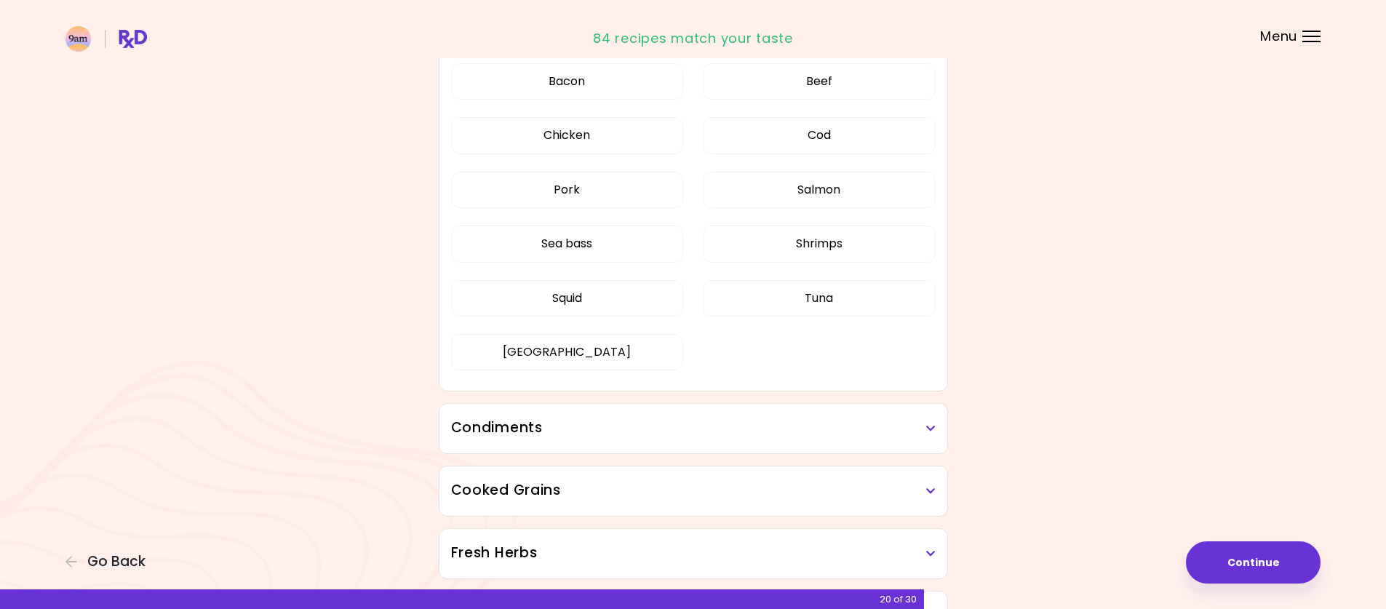
scroll to position [439, 0]
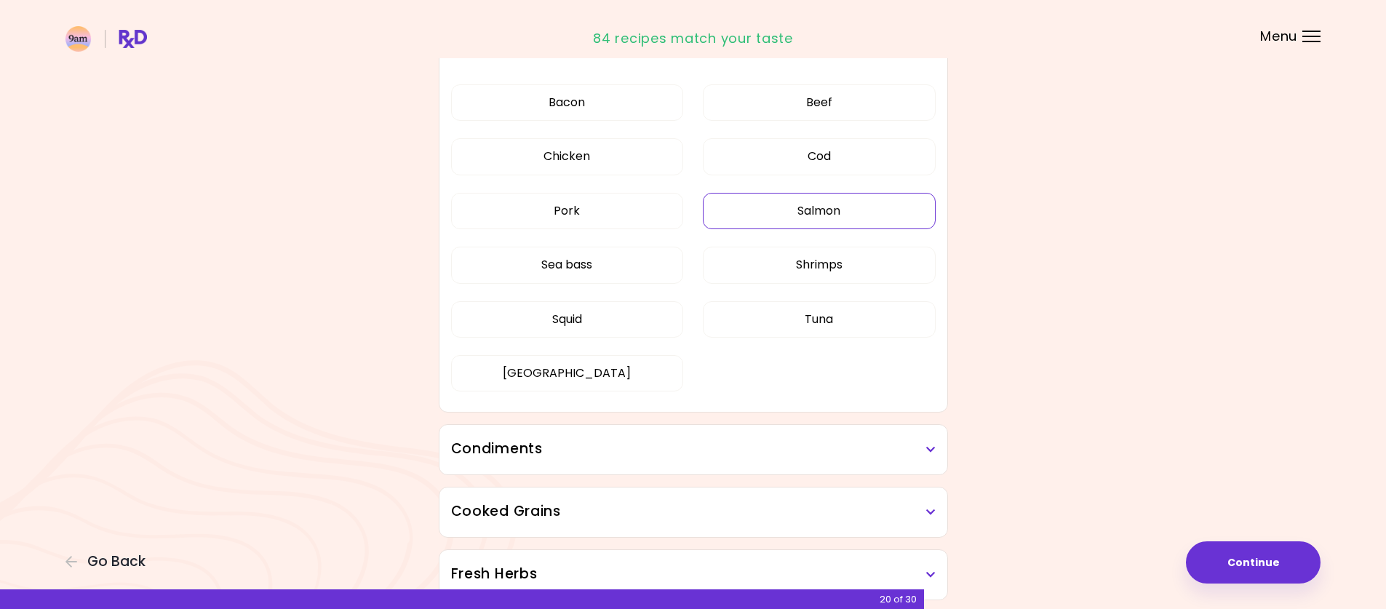
click at [820, 217] on button "Salmon" at bounding box center [819, 211] width 233 height 36
click at [813, 266] on button "Shrimps" at bounding box center [819, 265] width 233 height 36
click at [621, 259] on button "Sea bass" at bounding box center [567, 265] width 233 height 36
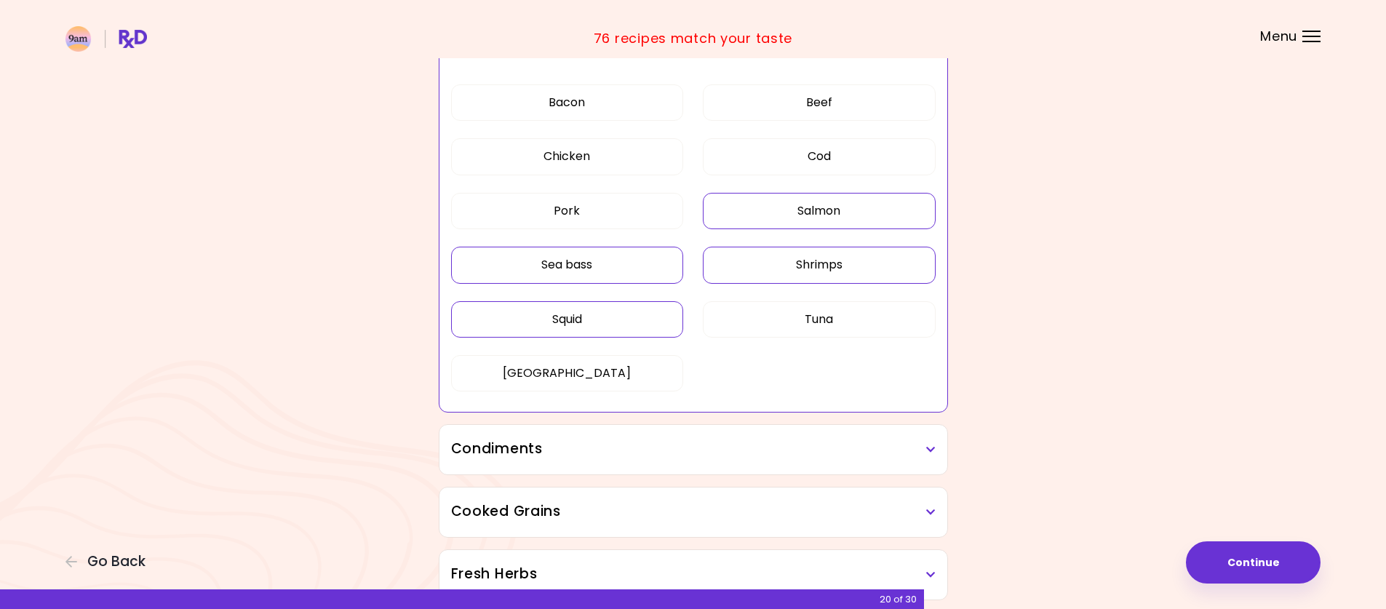
click at [601, 324] on button "Squid" at bounding box center [567, 319] width 233 height 36
click at [824, 322] on button "Tuna" at bounding box center [819, 319] width 233 height 36
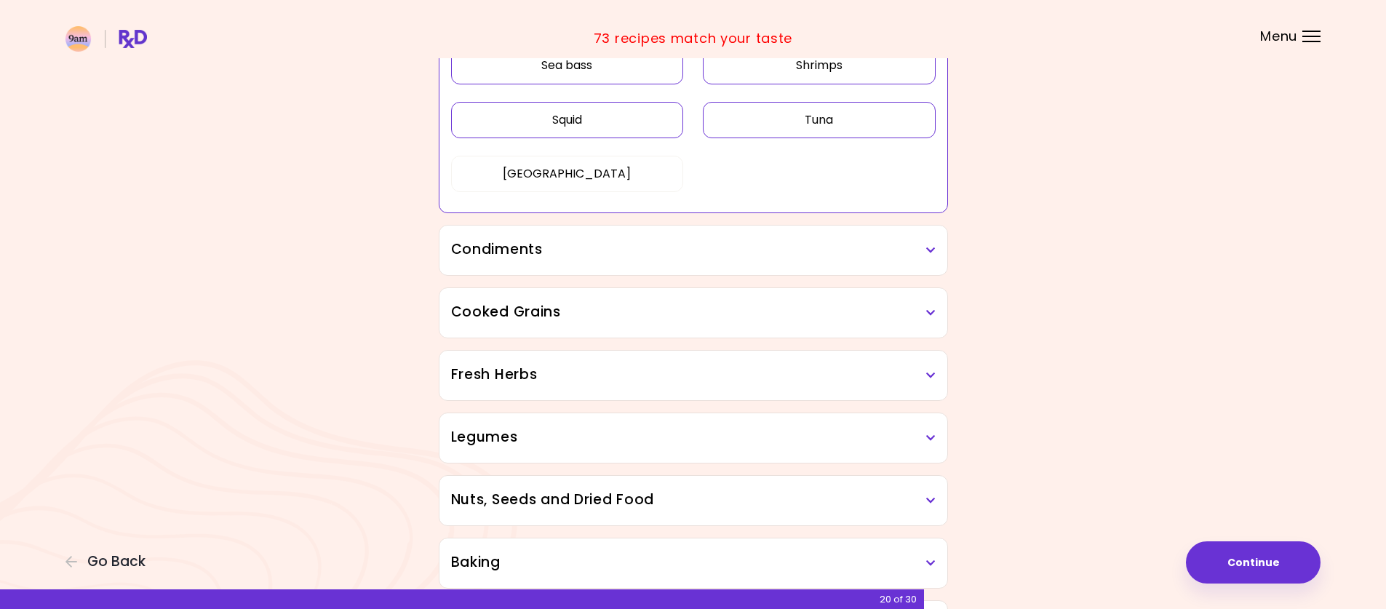
scroll to position [657, 0]
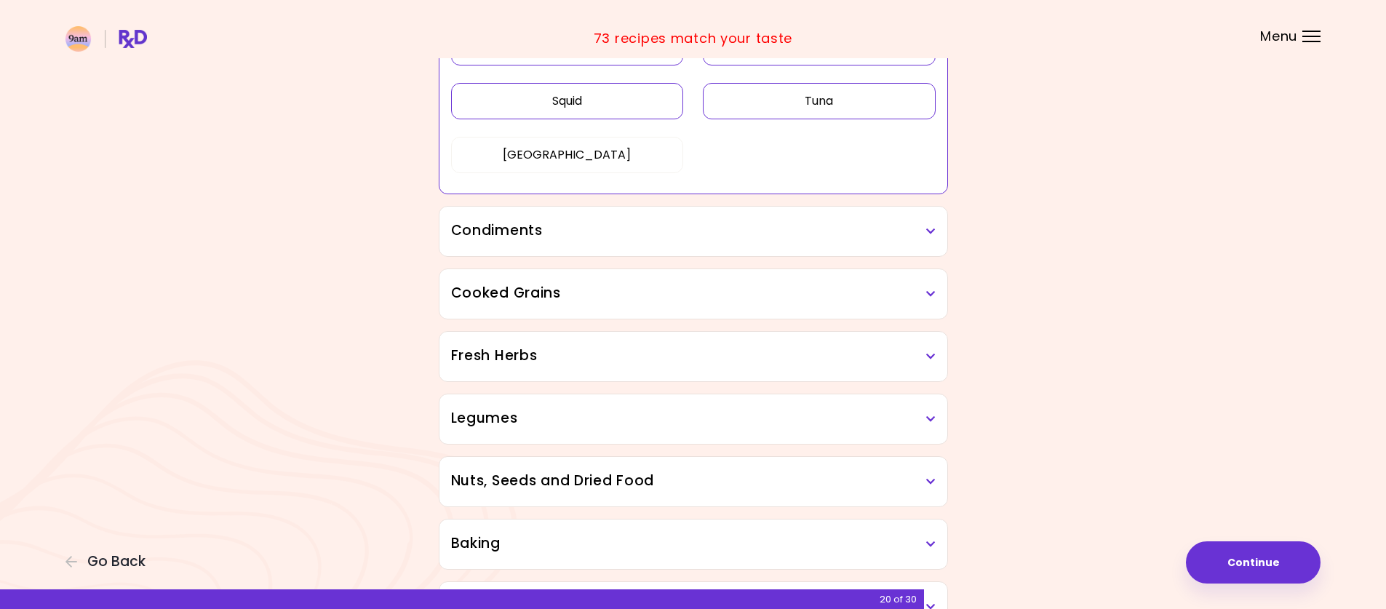
click at [888, 239] on h3 "Condiments" at bounding box center [693, 230] width 485 height 21
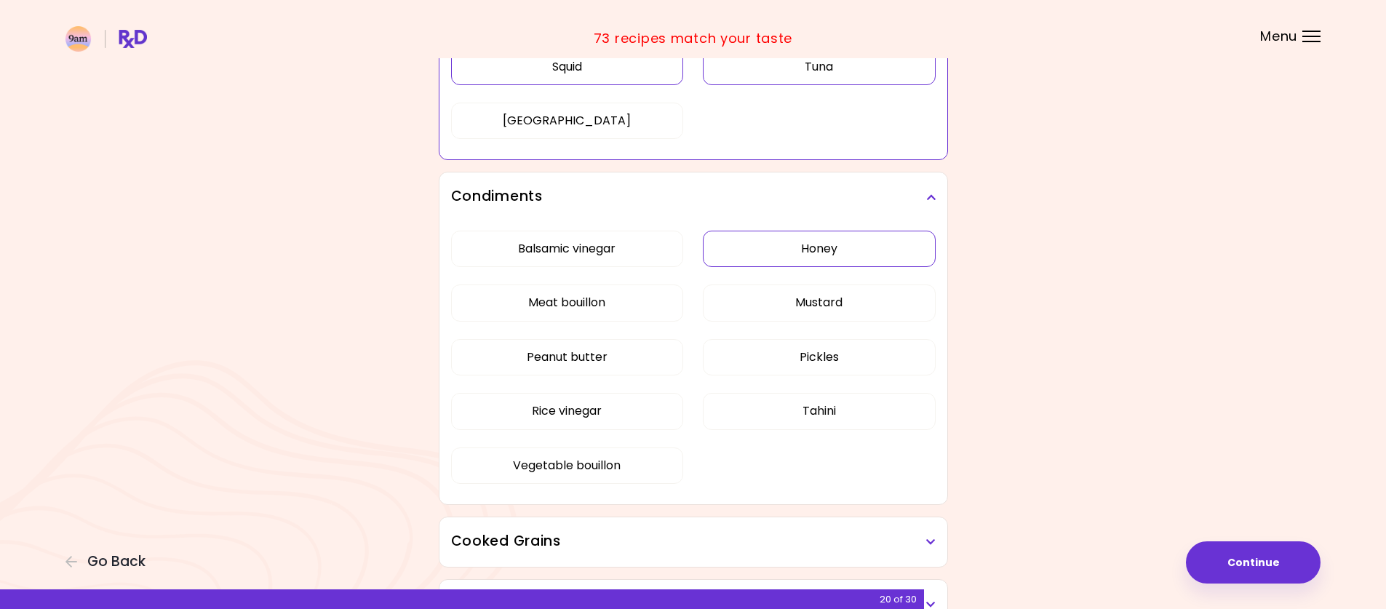
scroll to position [730, 0]
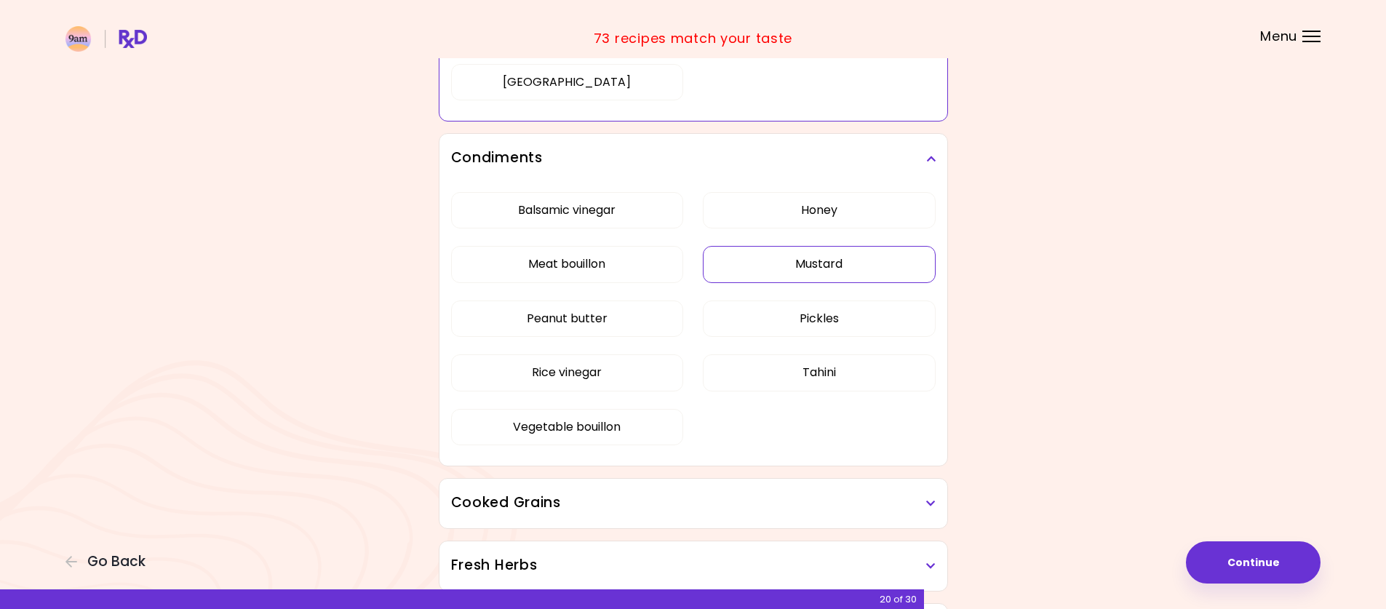
click at [795, 253] on div "Balsamic vinegar Honey Meat bouillon Mustard Peanut butter Pickles Rice vinegar…" at bounding box center [693, 324] width 485 height 282
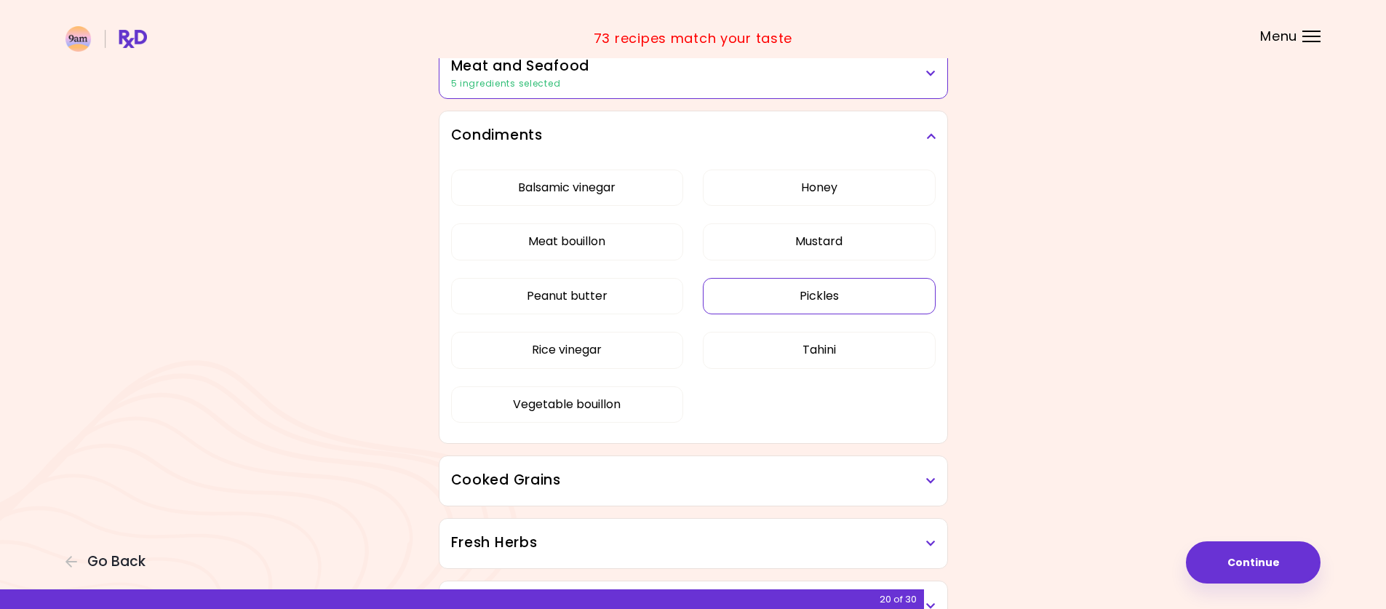
scroll to position [366, 0]
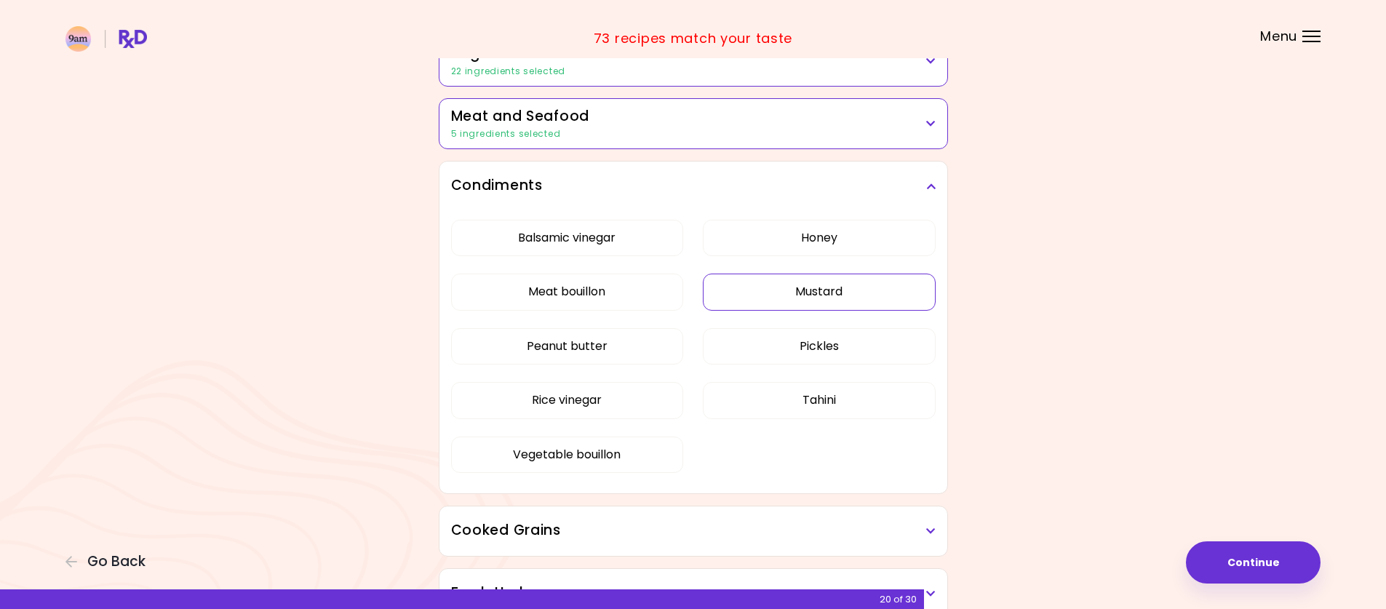
click at [825, 301] on button "Mustard" at bounding box center [819, 292] width 233 height 36
click at [805, 357] on button "Pickles" at bounding box center [819, 346] width 233 height 36
click at [640, 453] on button "Vegetable bouillon" at bounding box center [567, 455] width 233 height 36
click at [643, 467] on button "Vegetable bouillon" at bounding box center [567, 455] width 233 height 36
click at [798, 407] on button "Tahini" at bounding box center [819, 400] width 233 height 36
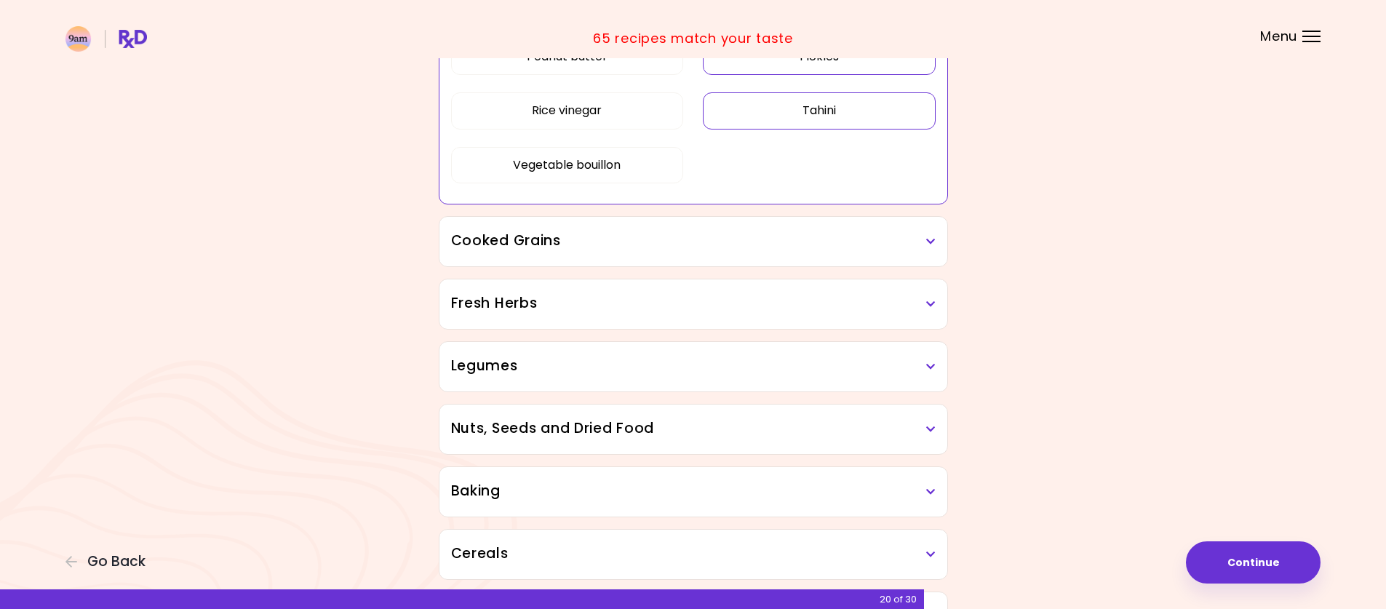
scroll to position [657, 0]
click at [784, 236] on h3 "Cooked Grains" at bounding box center [693, 239] width 485 height 21
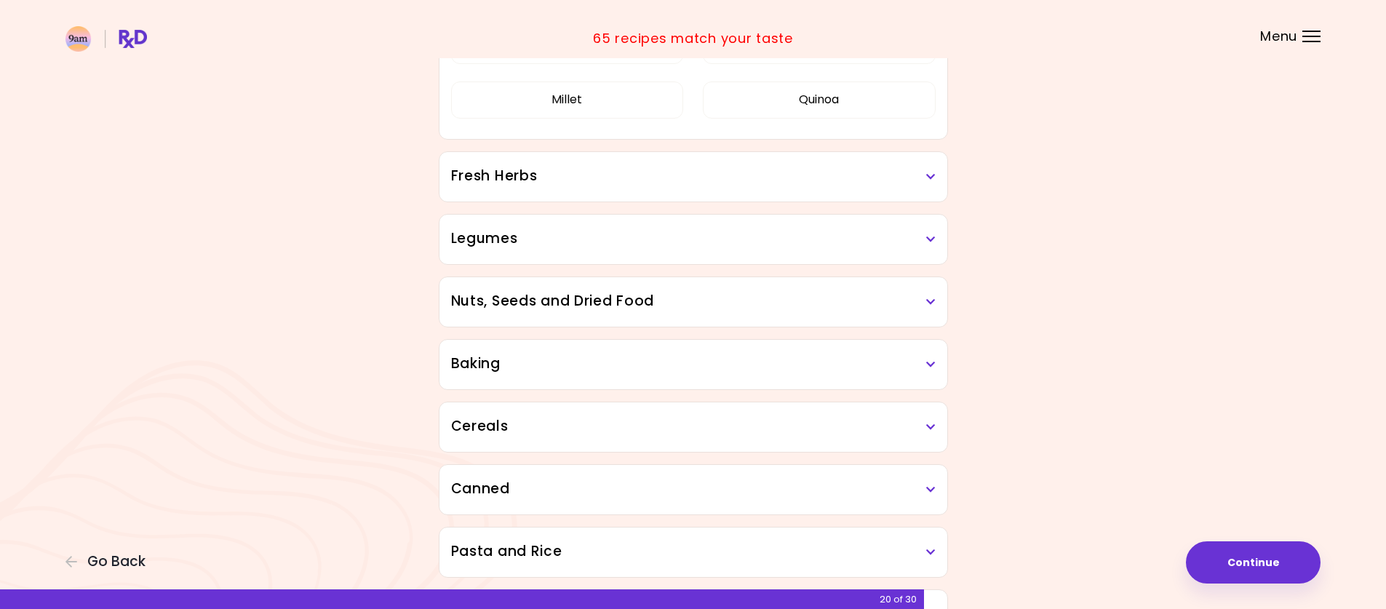
scroll to position [948, 0]
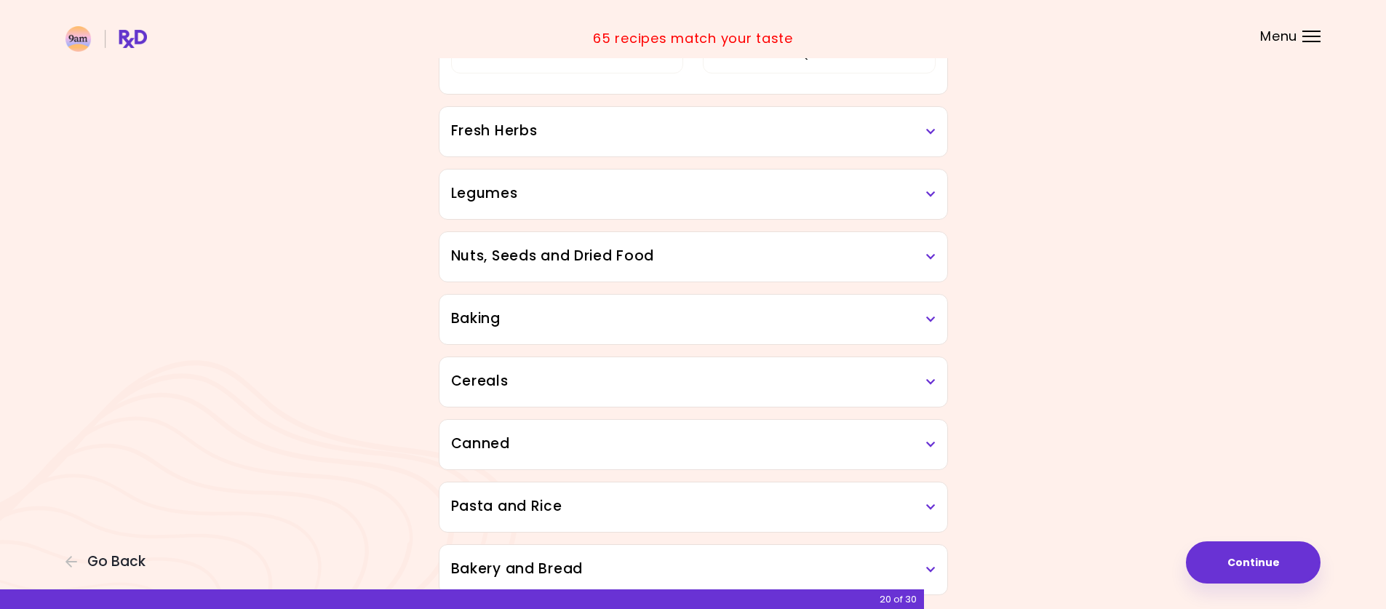
click at [728, 147] on div "Fresh Herbs" at bounding box center [694, 131] width 508 height 49
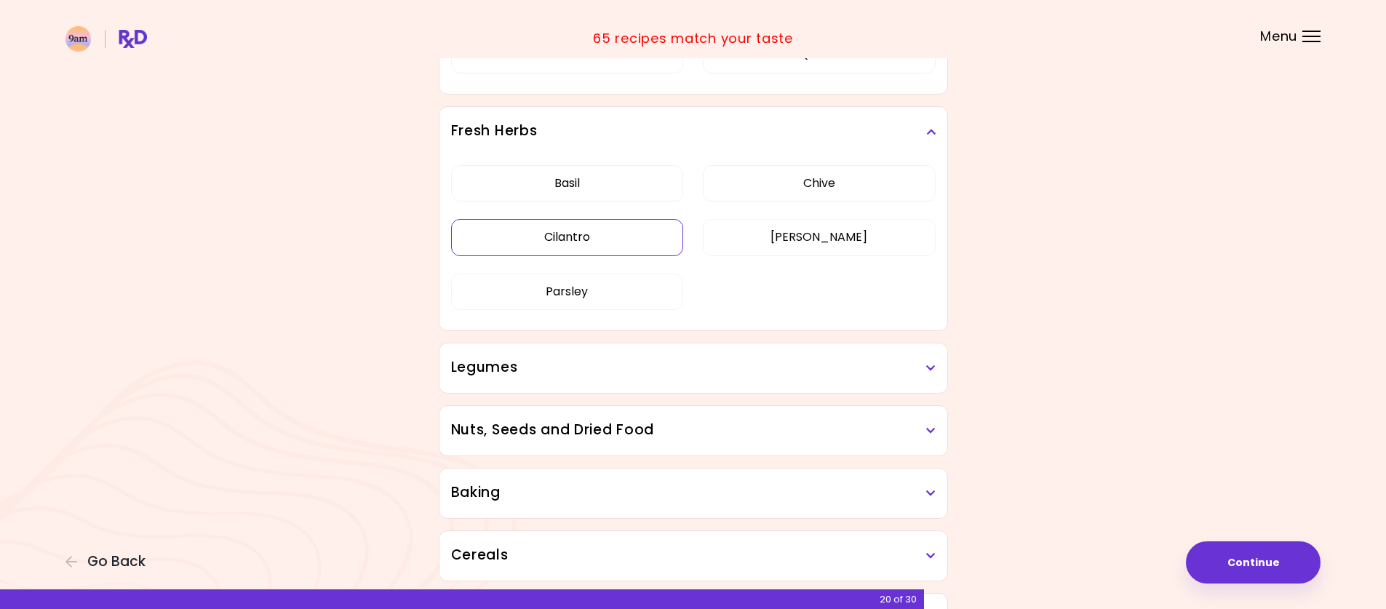
click at [643, 238] on div "Basil Chive Cilantro Dill Parsley" at bounding box center [693, 243] width 485 height 174
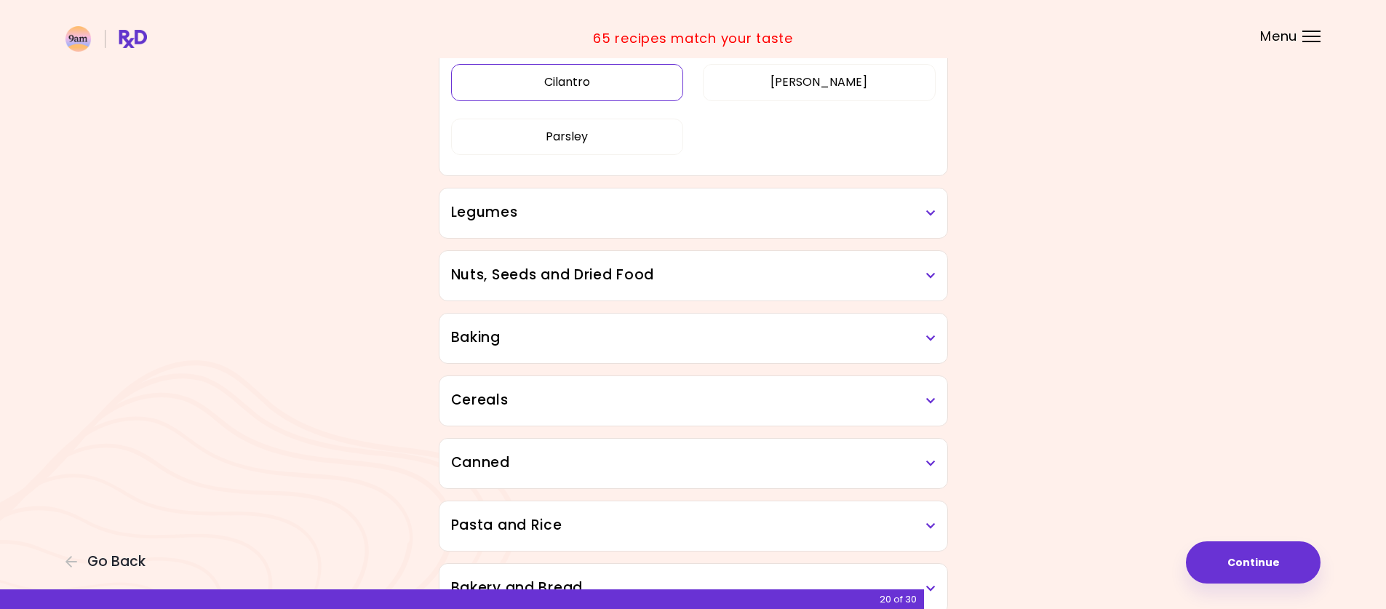
scroll to position [651, 0]
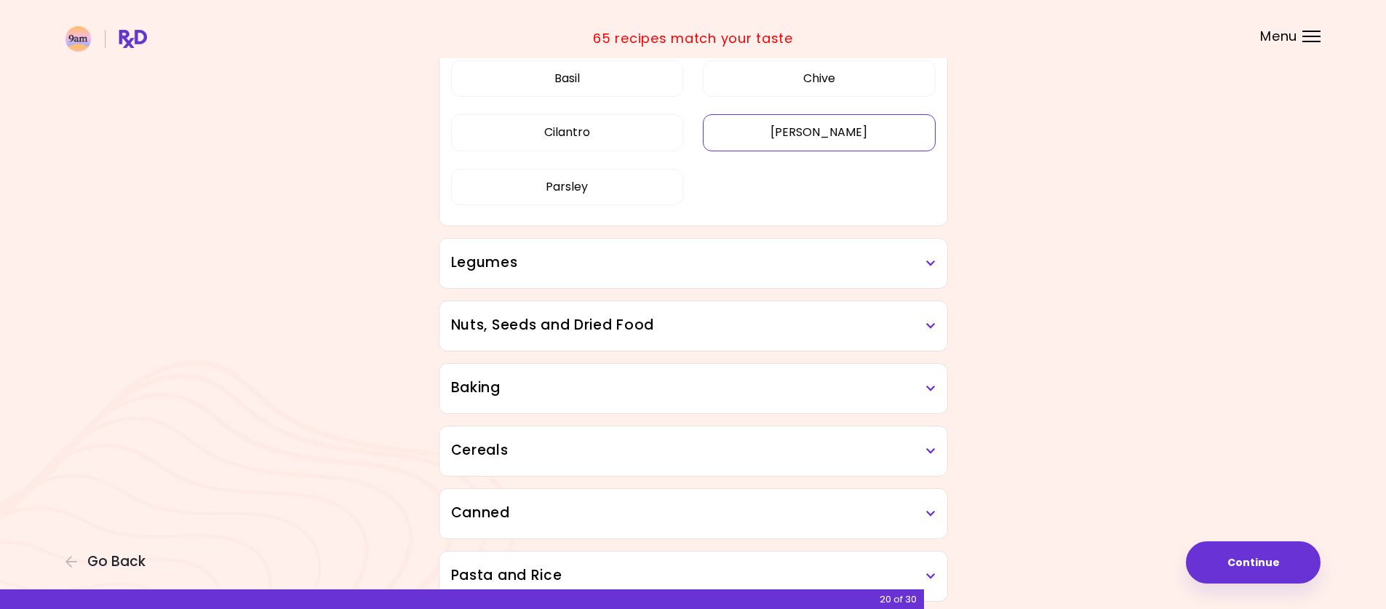
click at [752, 126] on button "Dill" at bounding box center [819, 132] width 233 height 36
click at [629, 123] on button "Cilantro" at bounding box center [567, 132] width 233 height 36
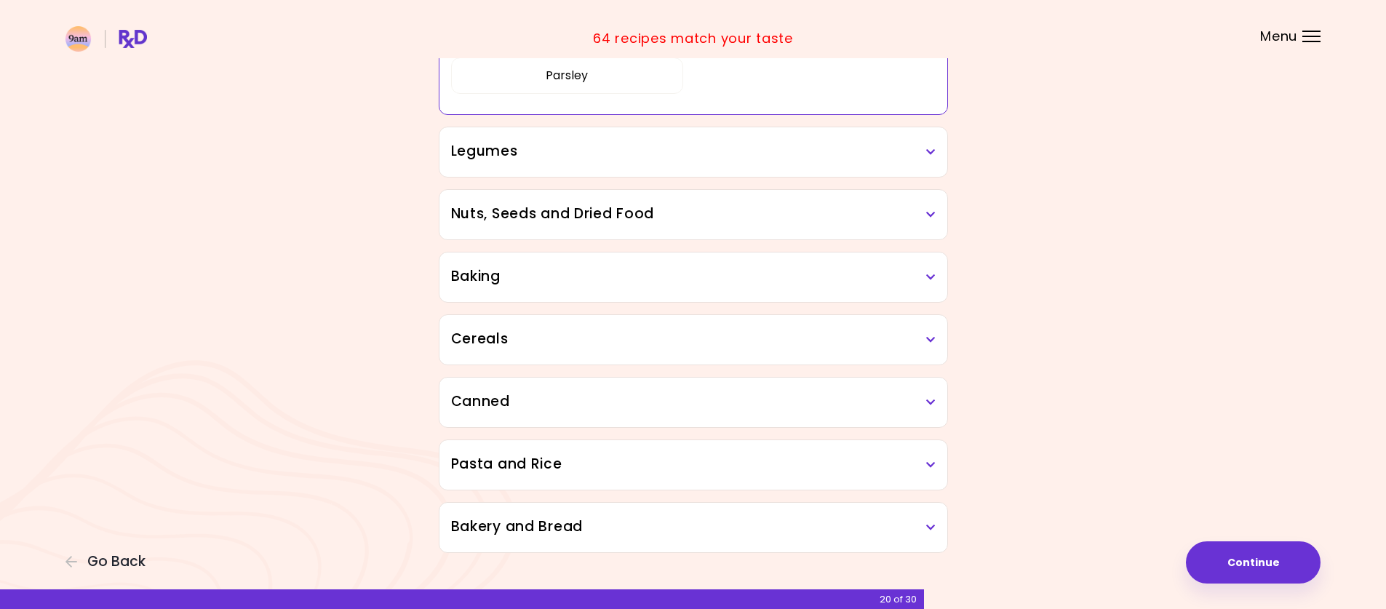
scroll to position [786, 0]
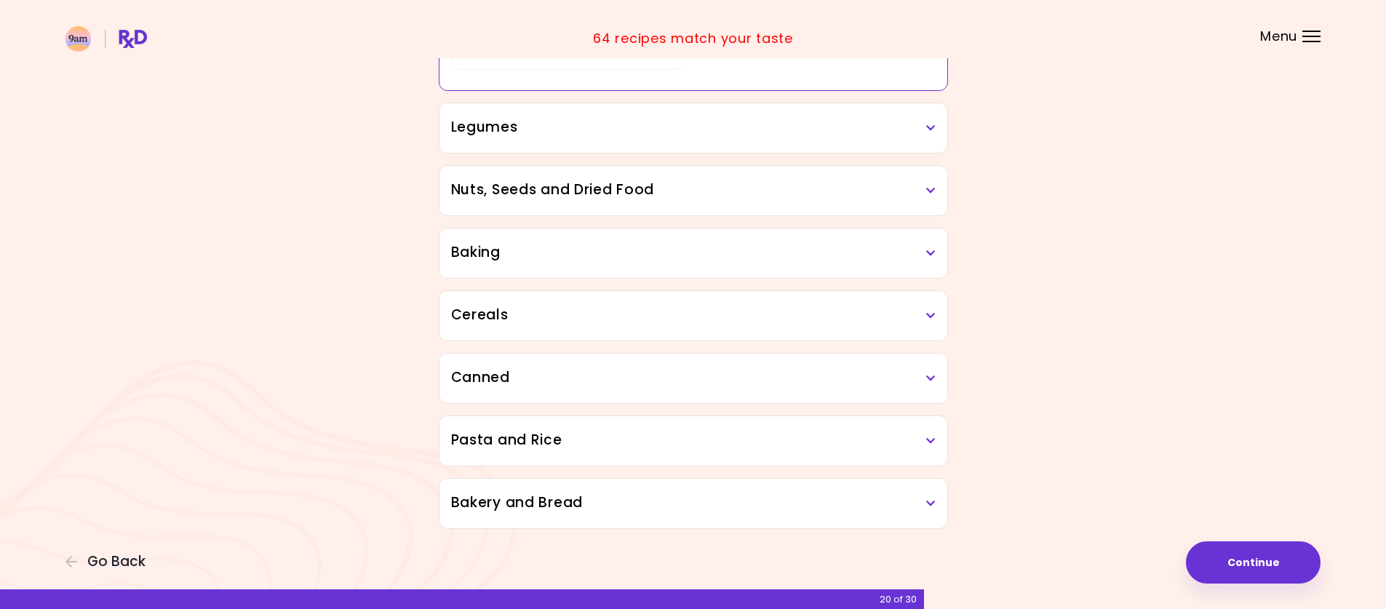
click at [762, 129] on h3 "Legumes" at bounding box center [693, 127] width 485 height 21
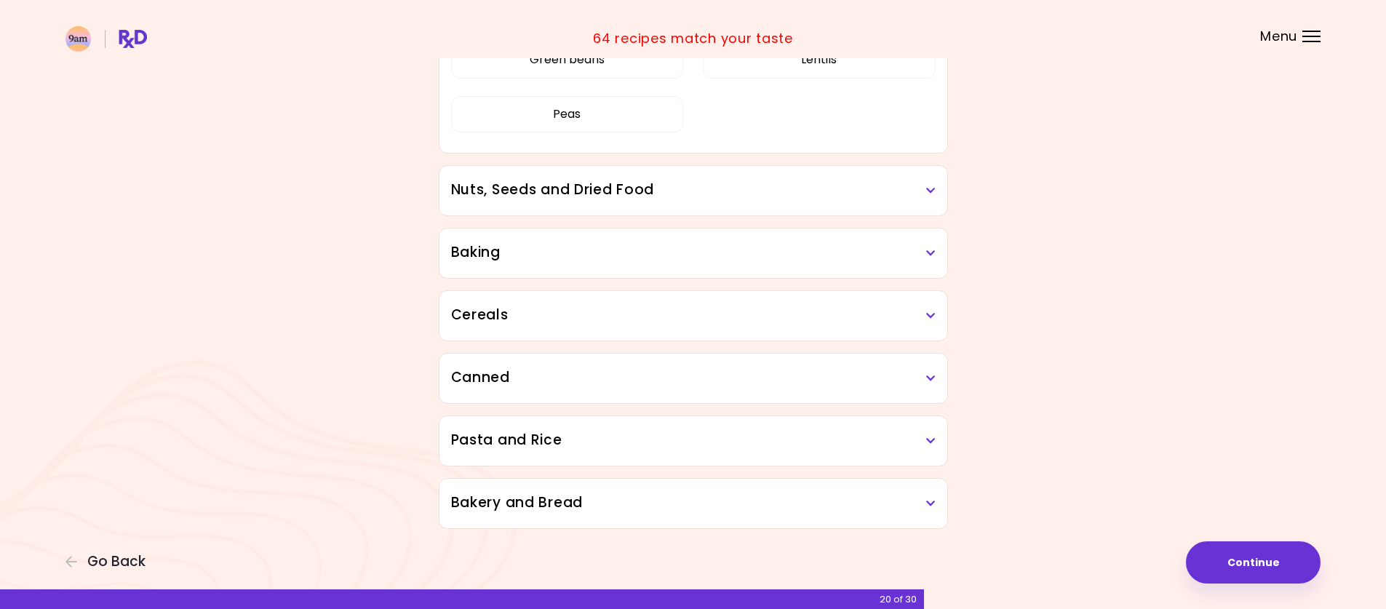
click at [779, 153] on div "Beans Chickpeas Green beans Lentils Peas" at bounding box center [693, 66] width 485 height 174
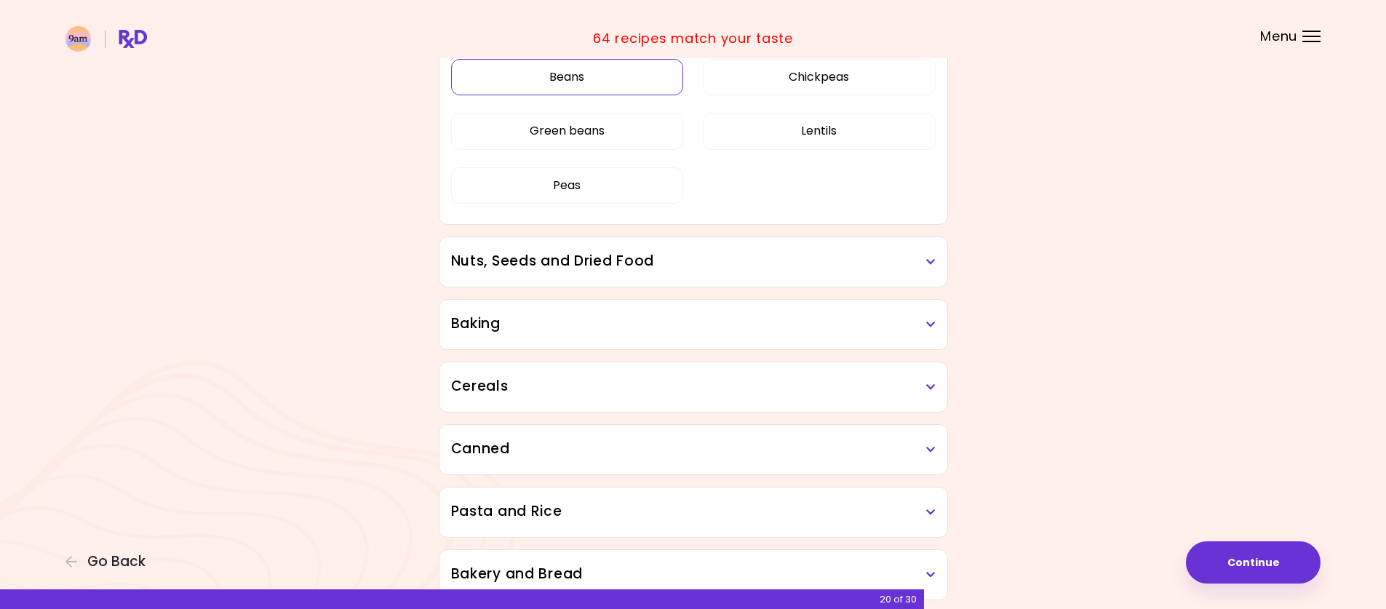
scroll to position [713, 0]
click at [611, 124] on button "Green beans" at bounding box center [567, 132] width 233 height 36
click at [534, 87] on button "Beans" at bounding box center [567, 78] width 233 height 36
click at [537, 82] on button "Beans" at bounding box center [567, 78] width 233 height 36
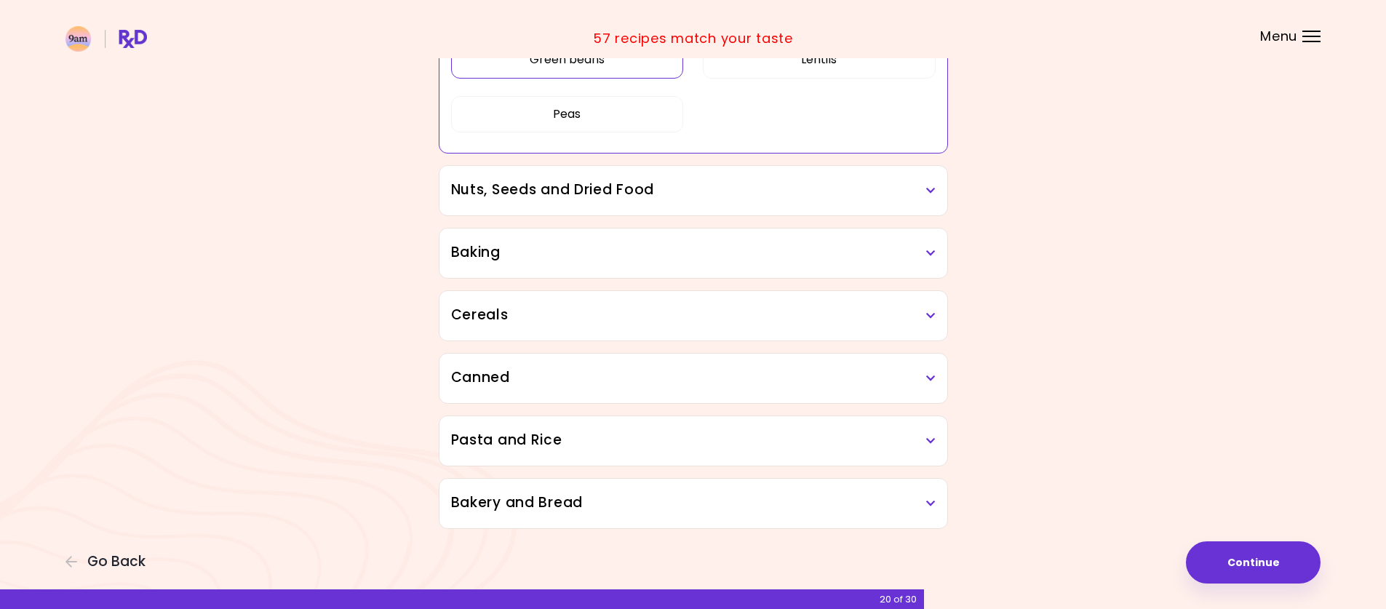
click at [536, 196] on h3 "Nuts, Seeds and Dried Food" at bounding box center [693, 190] width 485 height 21
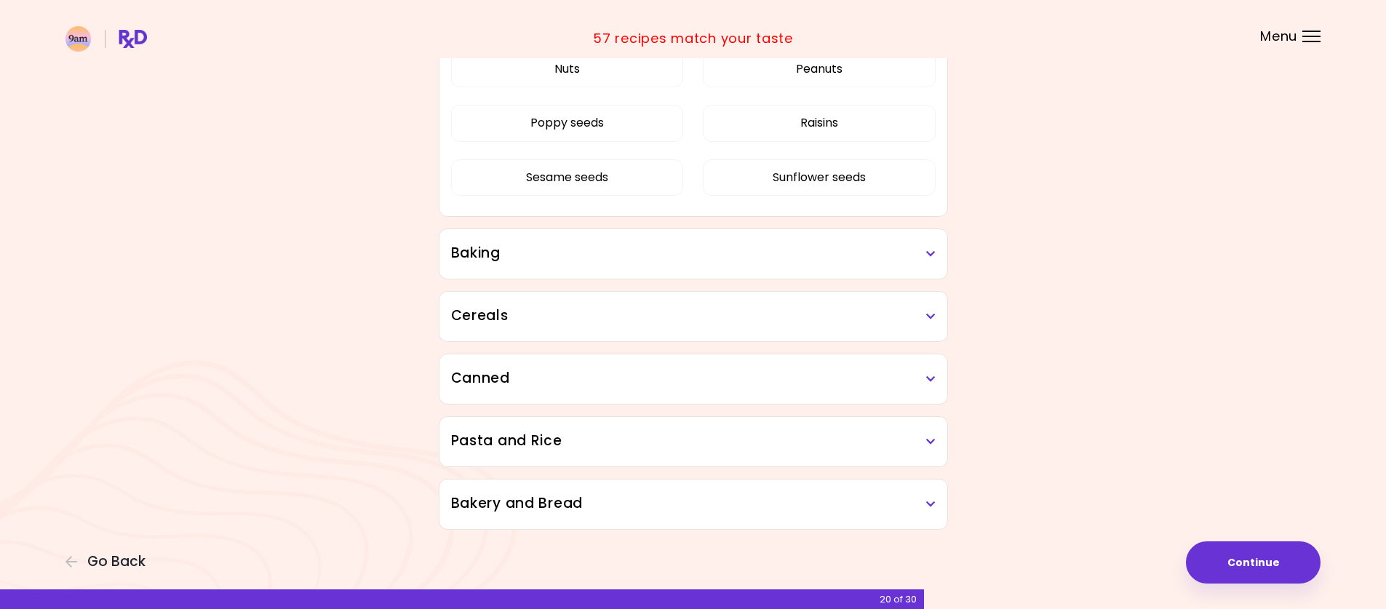
scroll to position [1068, 0]
click at [494, 251] on h3 "Baking" at bounding box center [693, 252] width 485 height 21
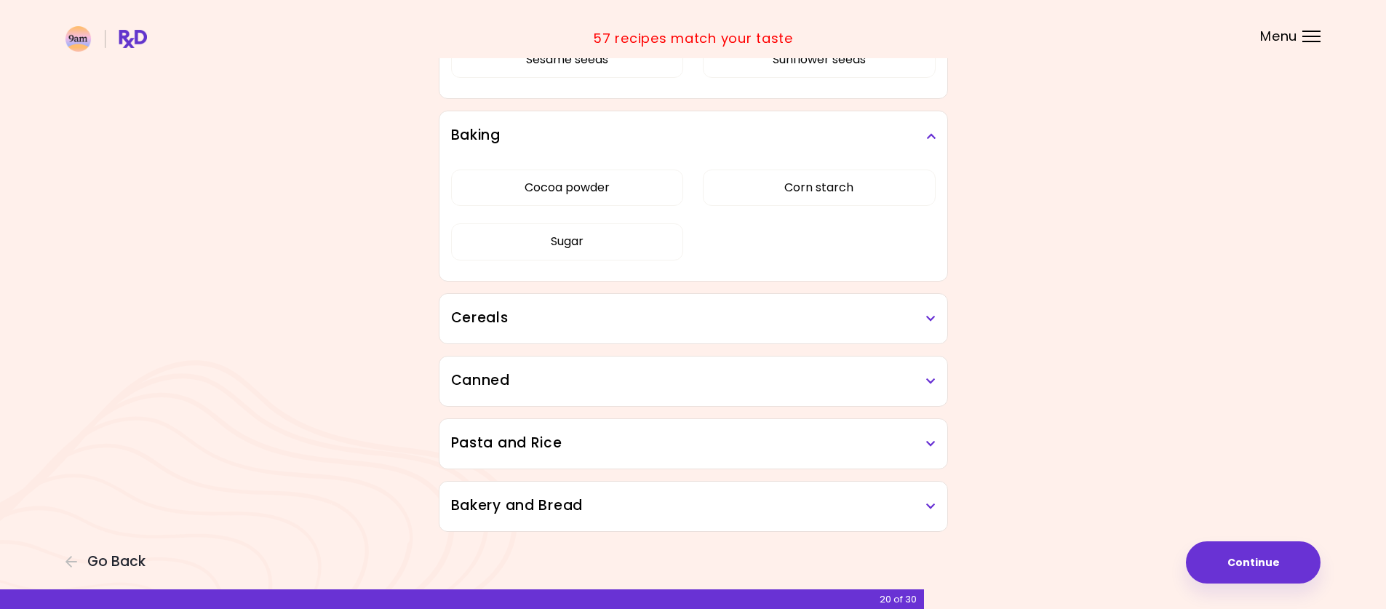
scroll to position [1188, 0]
click at [482, 316] on h3 "Cereals" at bounding box center [693, 315] width 485 height 21
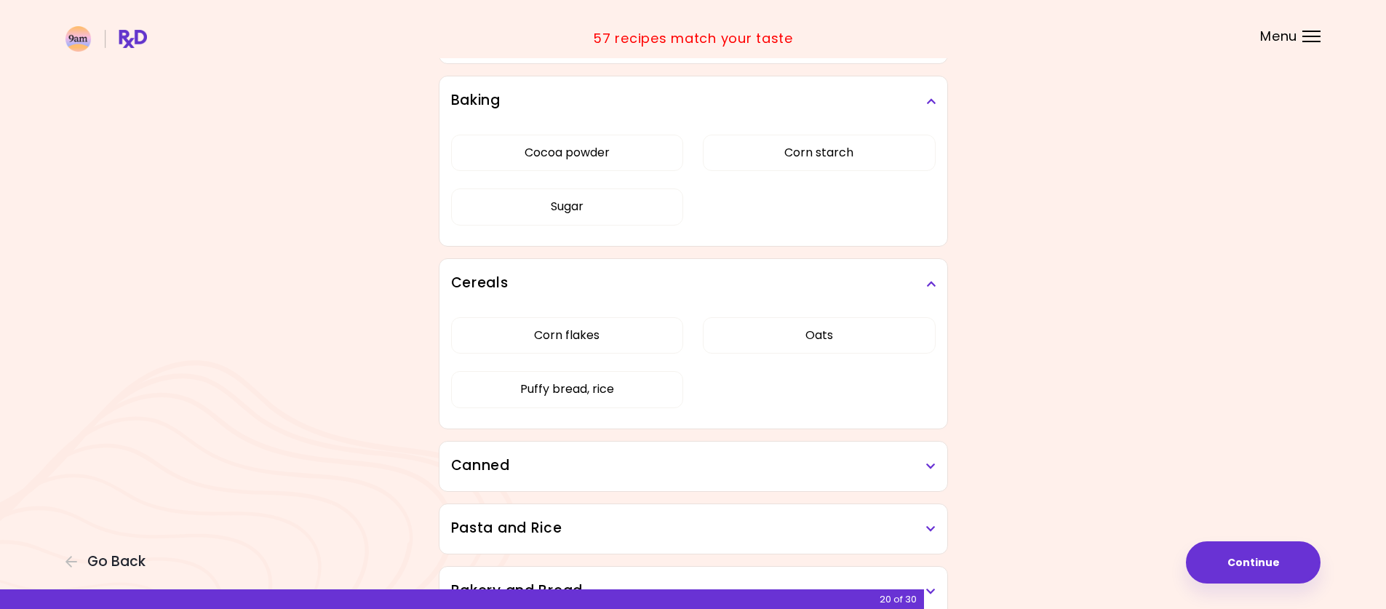
scroll to position [1308, 0]
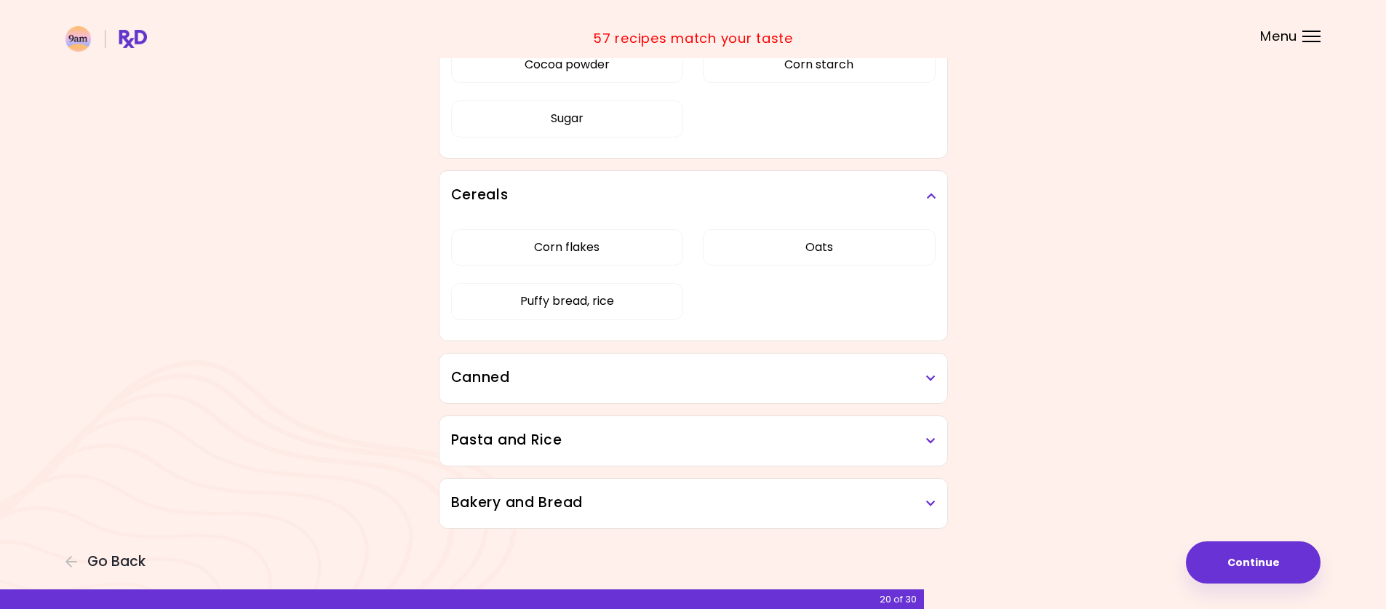
click at [689, 382] on h3 "Canned" at bounding box center [693, 377] width 485 height 21
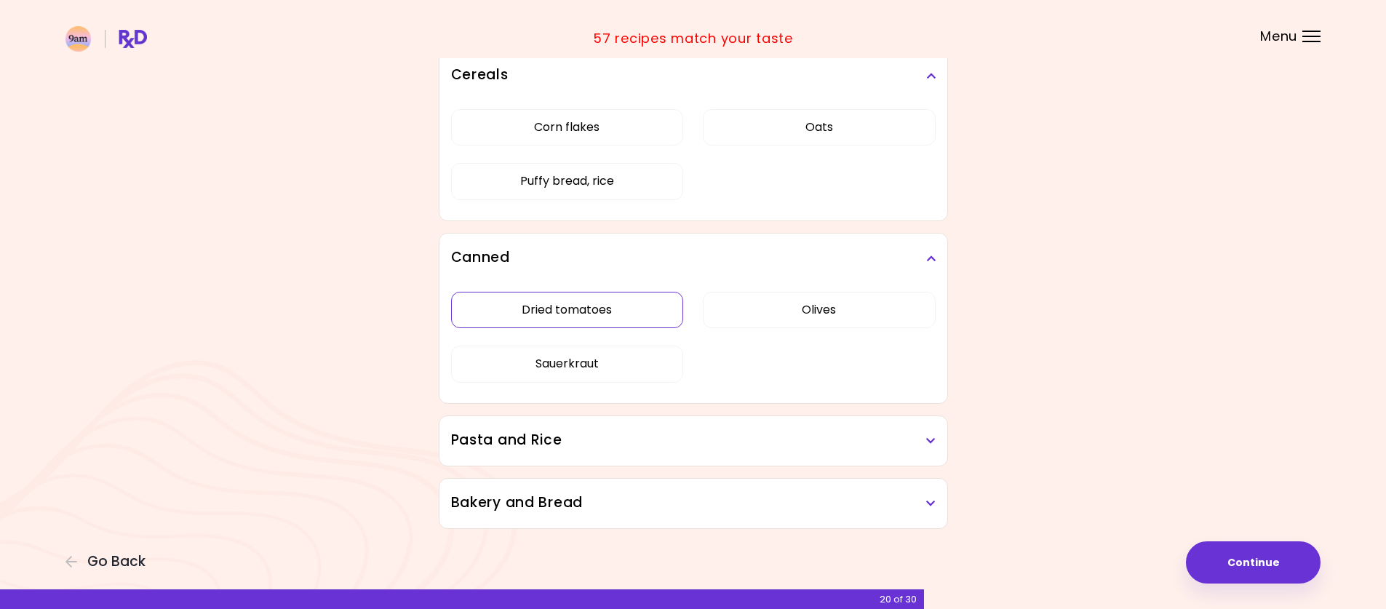
click at [613, 316] on button "Dried tomatoes" at bounding box center [567, 310] width 233 height 36
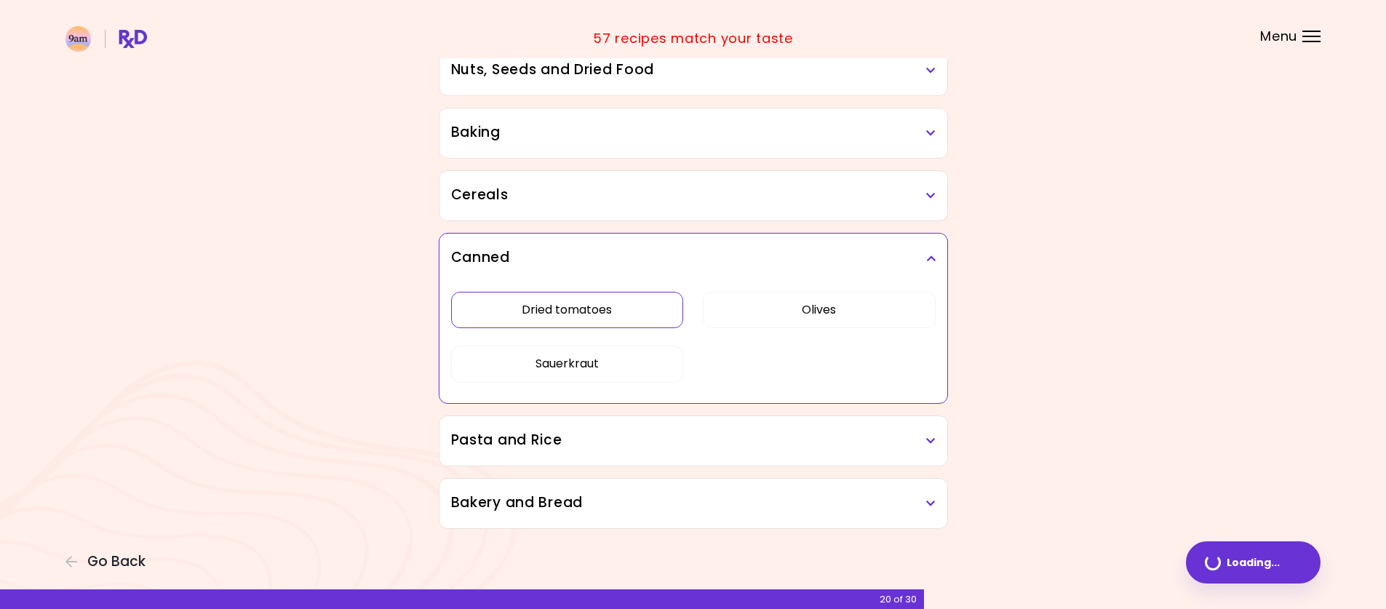
scroll to position [732, 0]
click at [818, 314] on button "Olives" at bounding box center [819, 310] width 233 height 36
click at [603, 367] on button "Sauerkraut" at bounding box center [567, 364] width 233 height 36
click at [754, 448] on h3 "Pasta and Rice" at bounding box center [693, 440] width 485 height 21
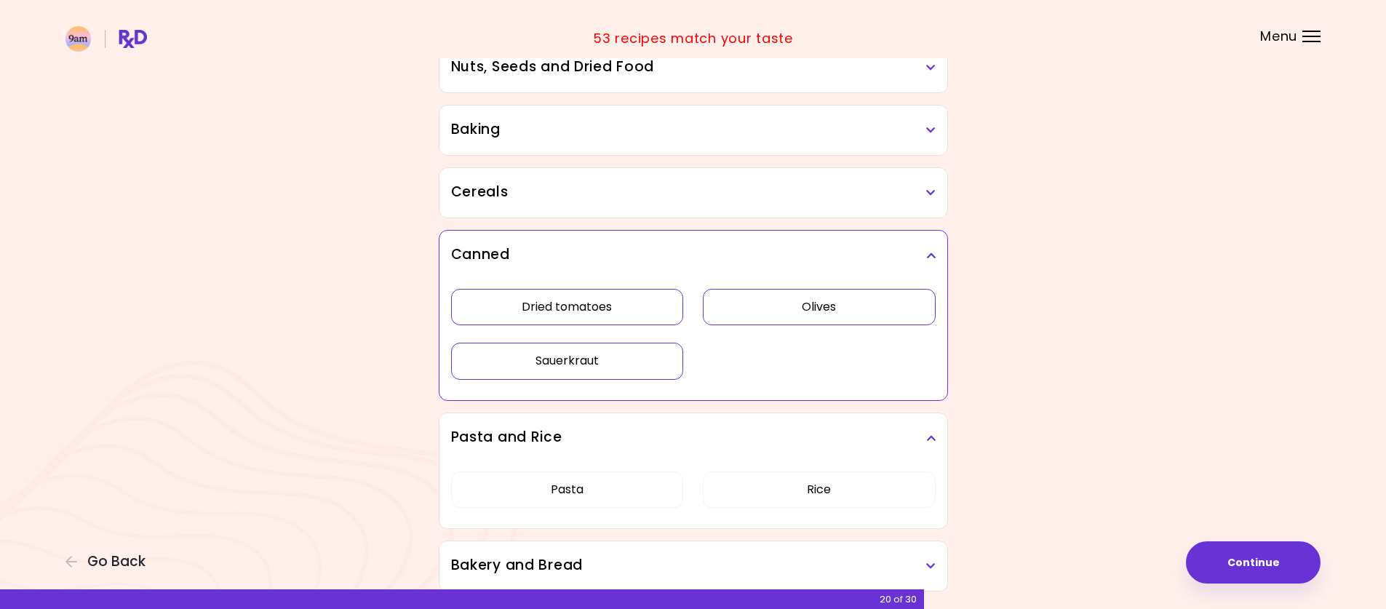
scroll to position [798, 0]
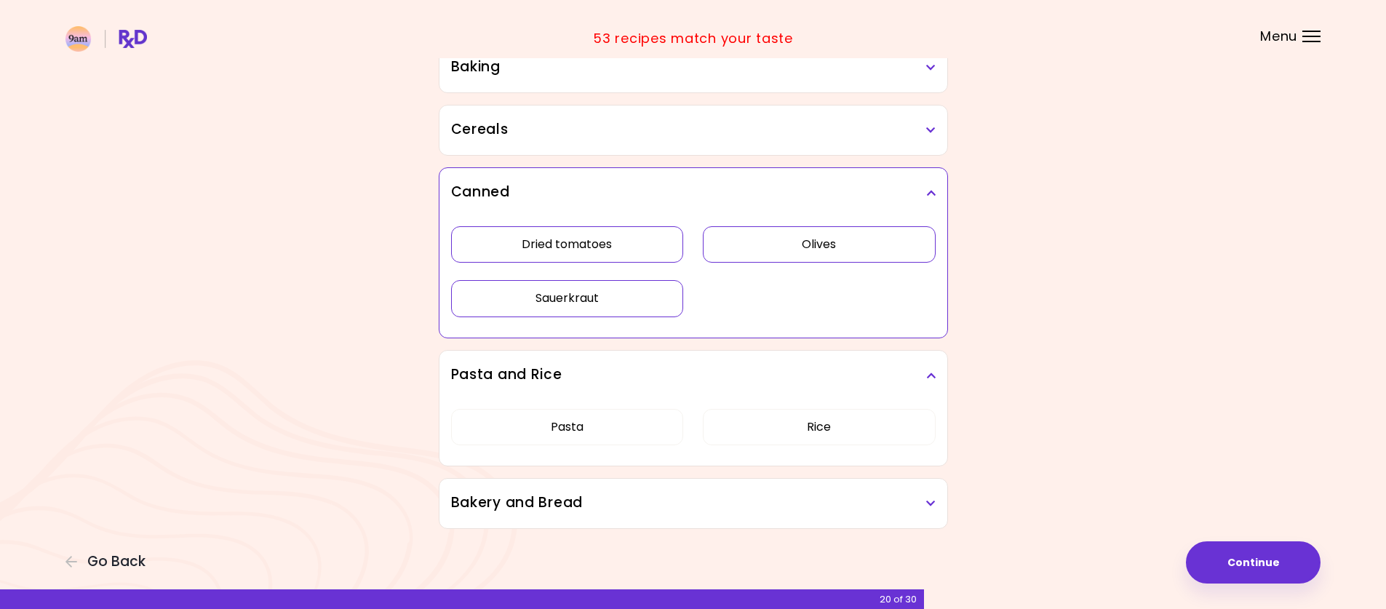
click at [695, 509] on h3 "Bakery and Bread" at bounding box center [693, 503] width 485 height 21
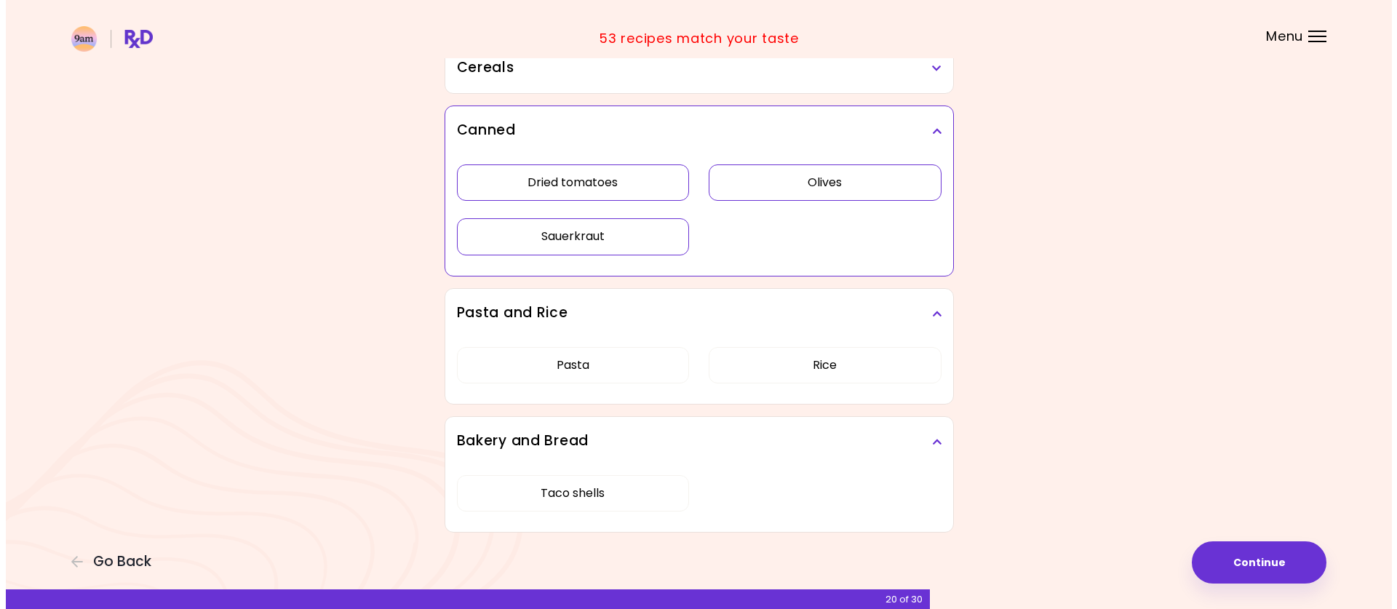
scroll to position [863, 0]
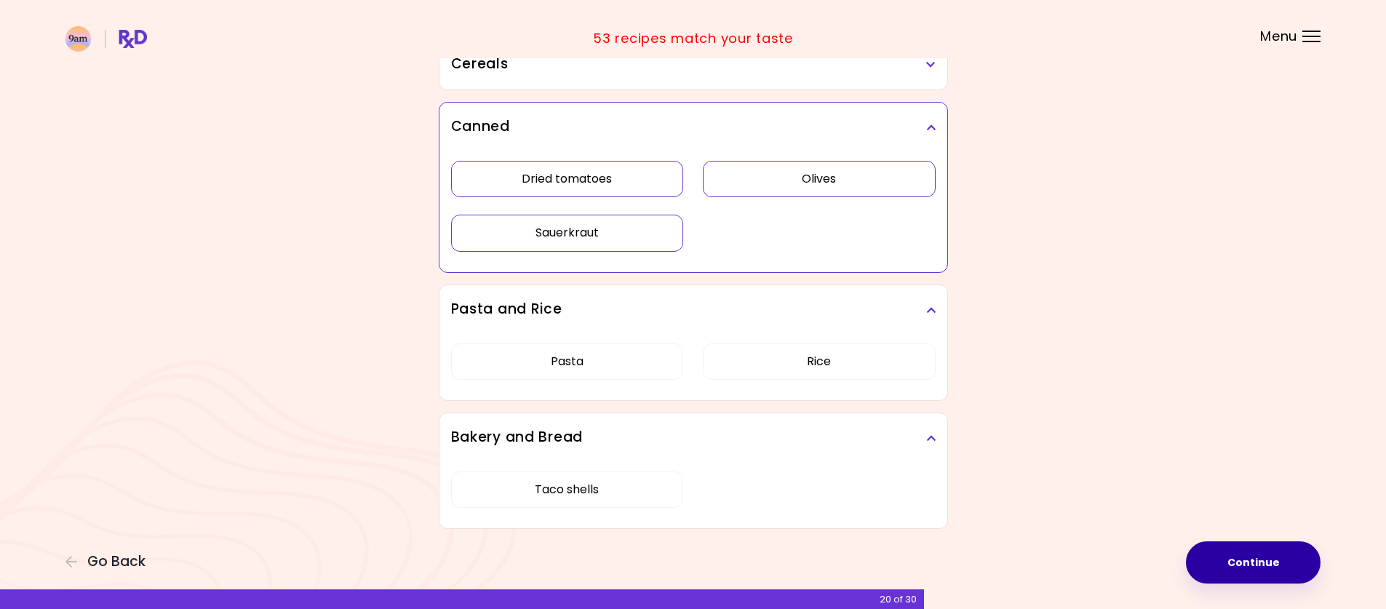
click at [1227, 565] on button "Continue" at bounding box center [1253, 562] width 135 height 42
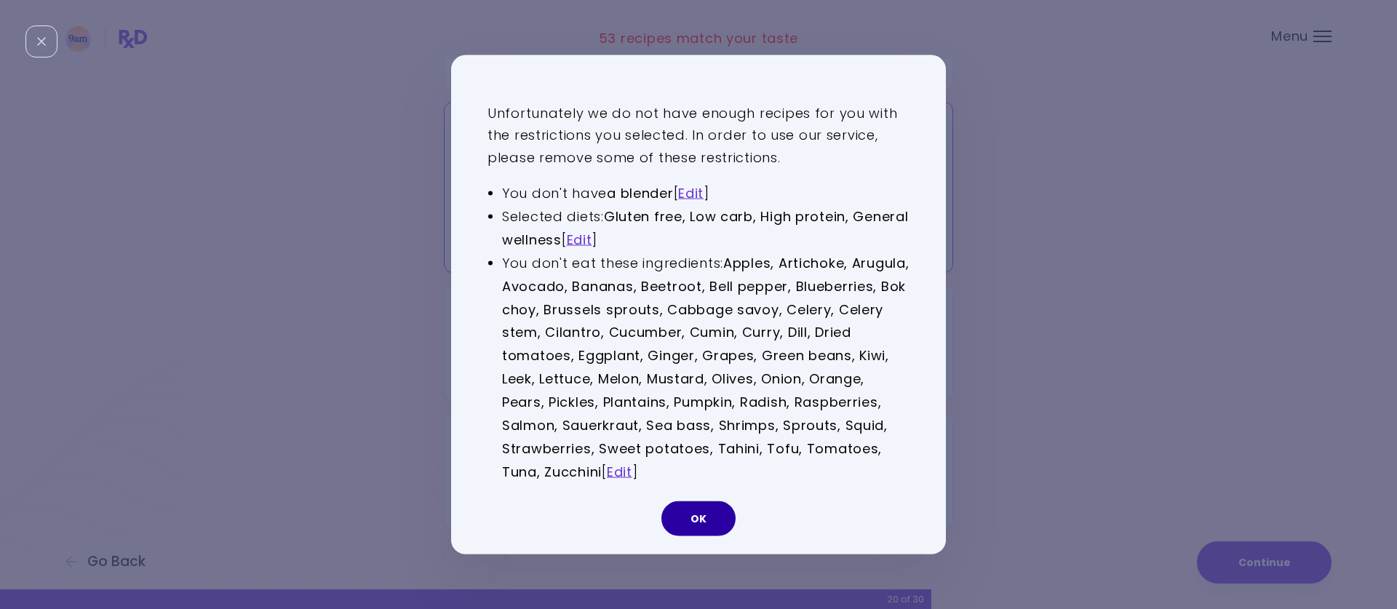
click at [693, 517] on button "OK" at bounding box center [698, 518] width 74 height 35
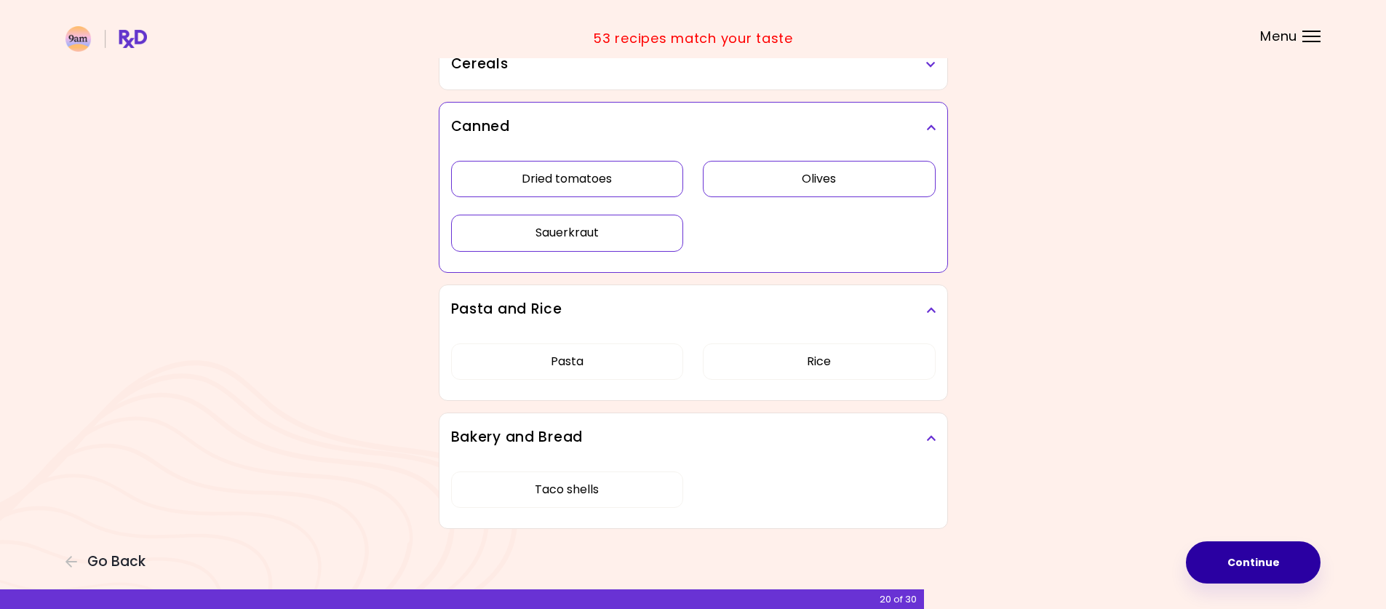
click at [1221, 557] on button "Continue" at bounding box center [1253, 562] width 135 height 42
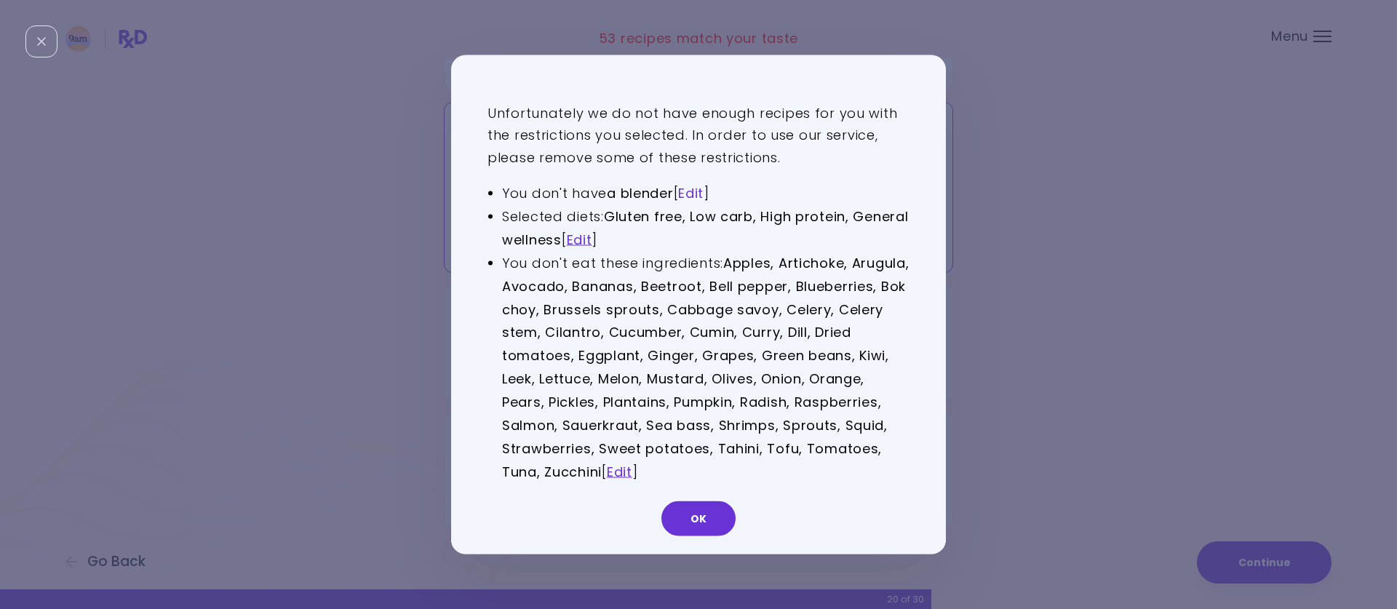
click at [696, 194] on link "Edit" at bounding box center [690, 193] width 25 height 18
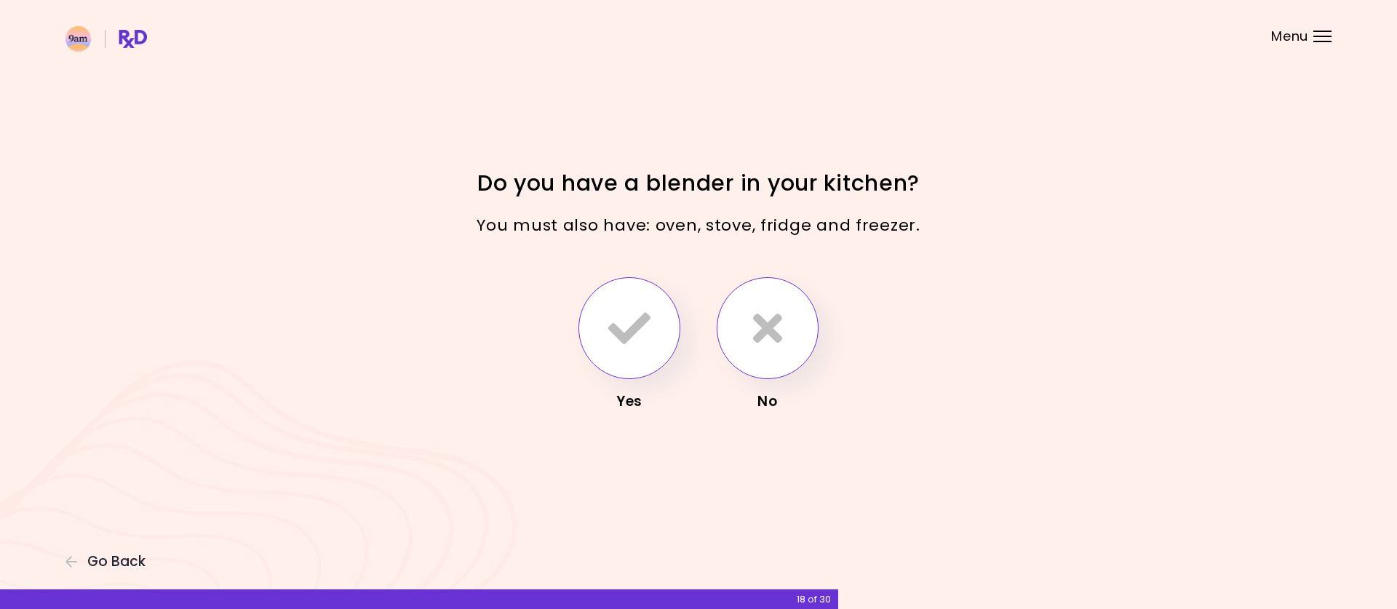
click at [643, 341] on icon "button" at bounding box center [629, 328] width 42 height 42
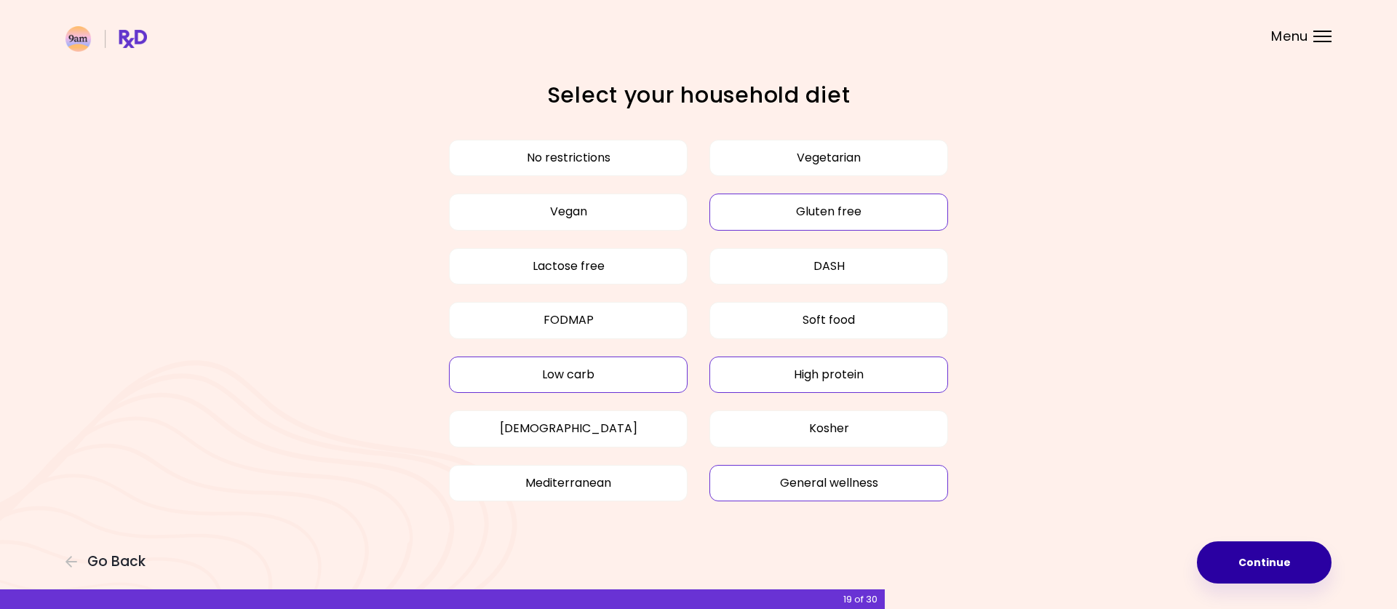
click at [1246, 563] on button "Continue" at bounding box center [1264, 562] width 135 height 42
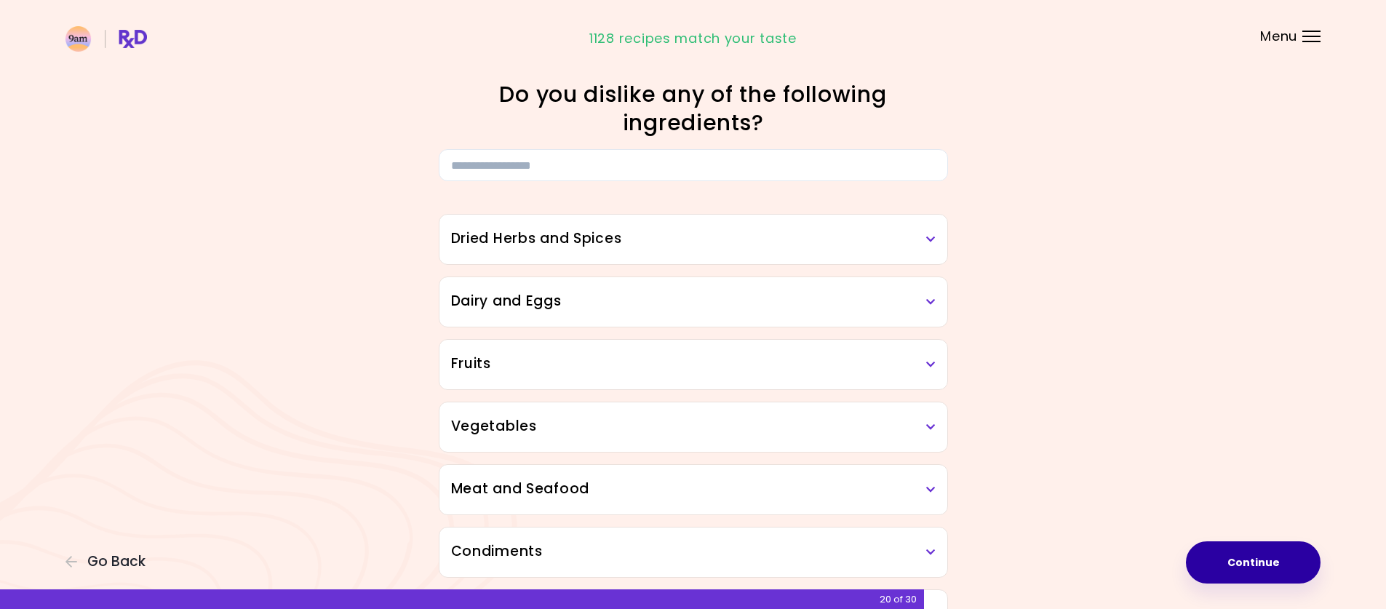
click at [681, 242] on h3 "Dried Herbs and Spices" at bounding box center [693, 238] width 485 height 21
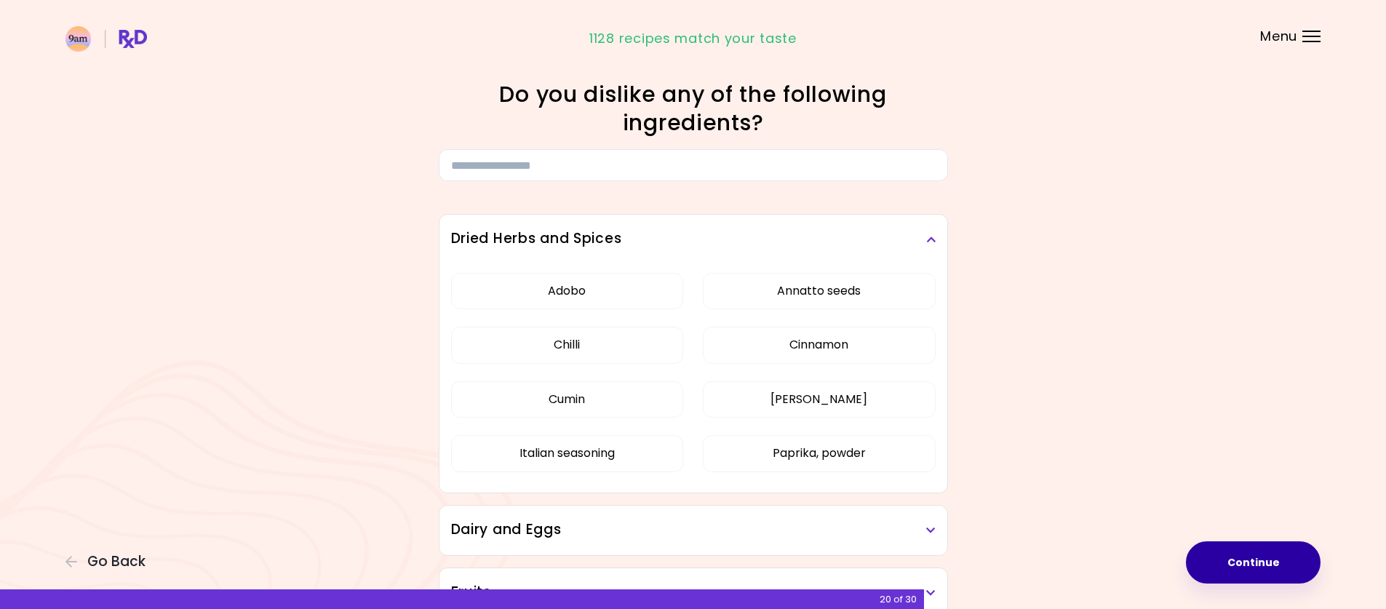
click at [681, 242] on h3 "Dried Herbs and Spices" at bounding box center [693, 238] width 485 height 21
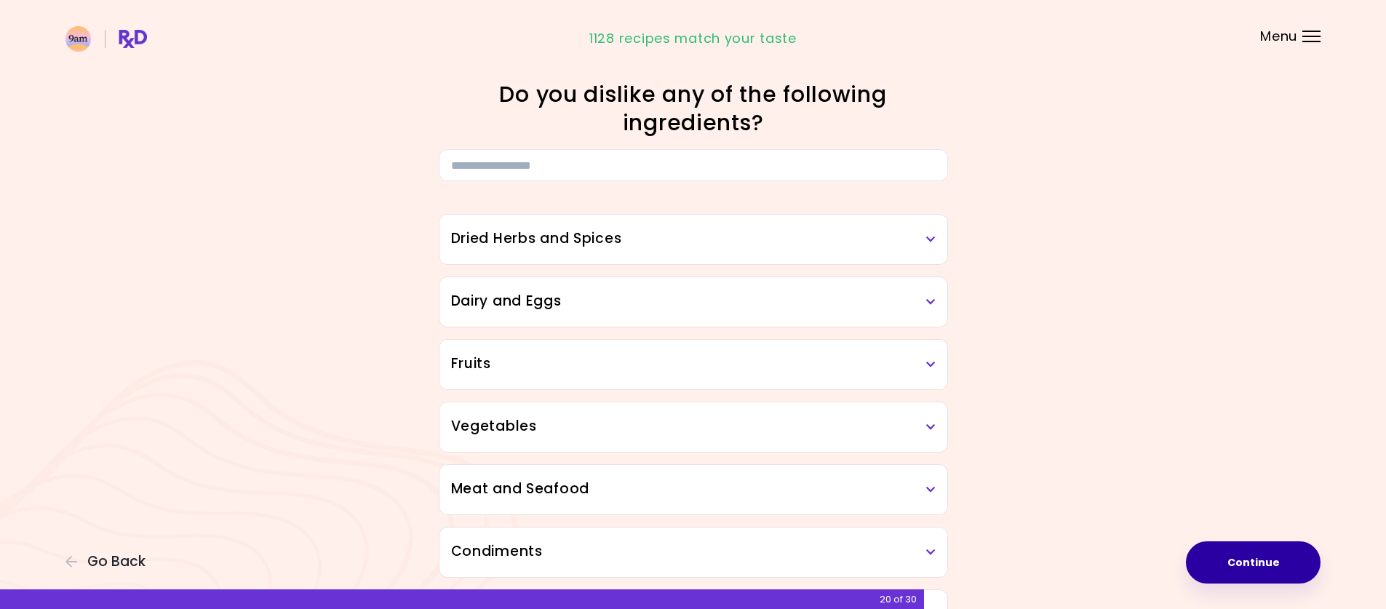
click at [661, 301] on h3 "Dairy and Eggs" at bounding box center [693, 301] width 485 height 21
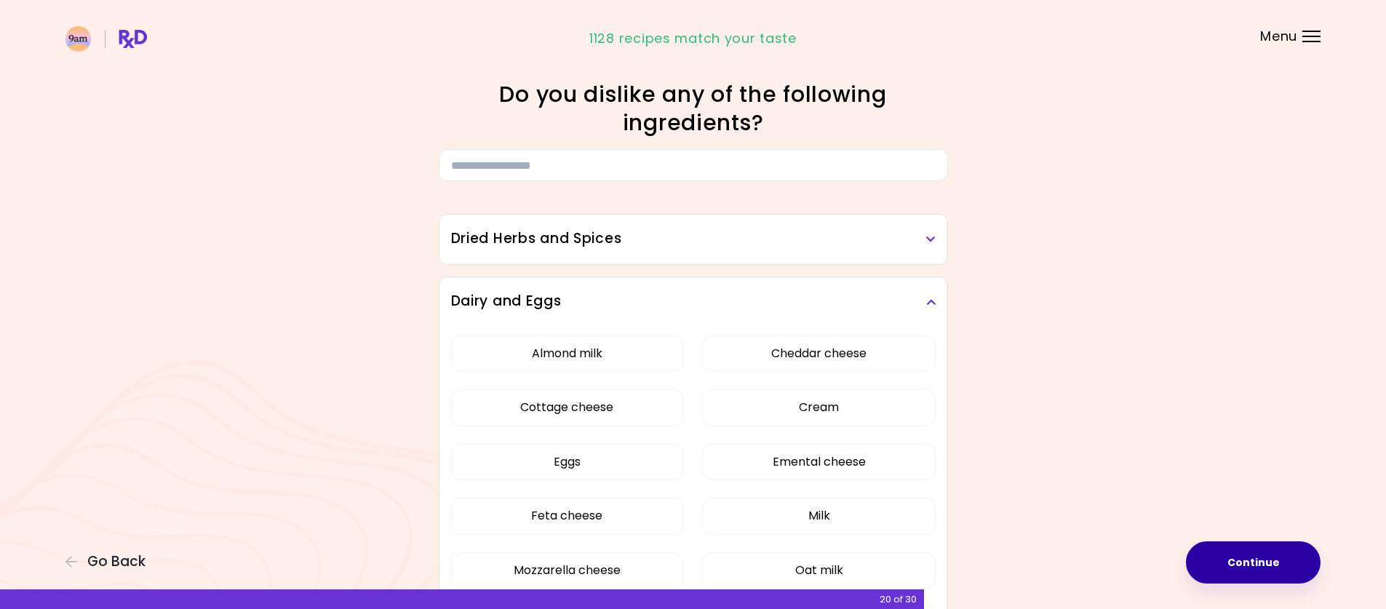
click at [661, 301] on h3 "Dairy and Eggs" at bounding box center [693, 301] width 485 height 21
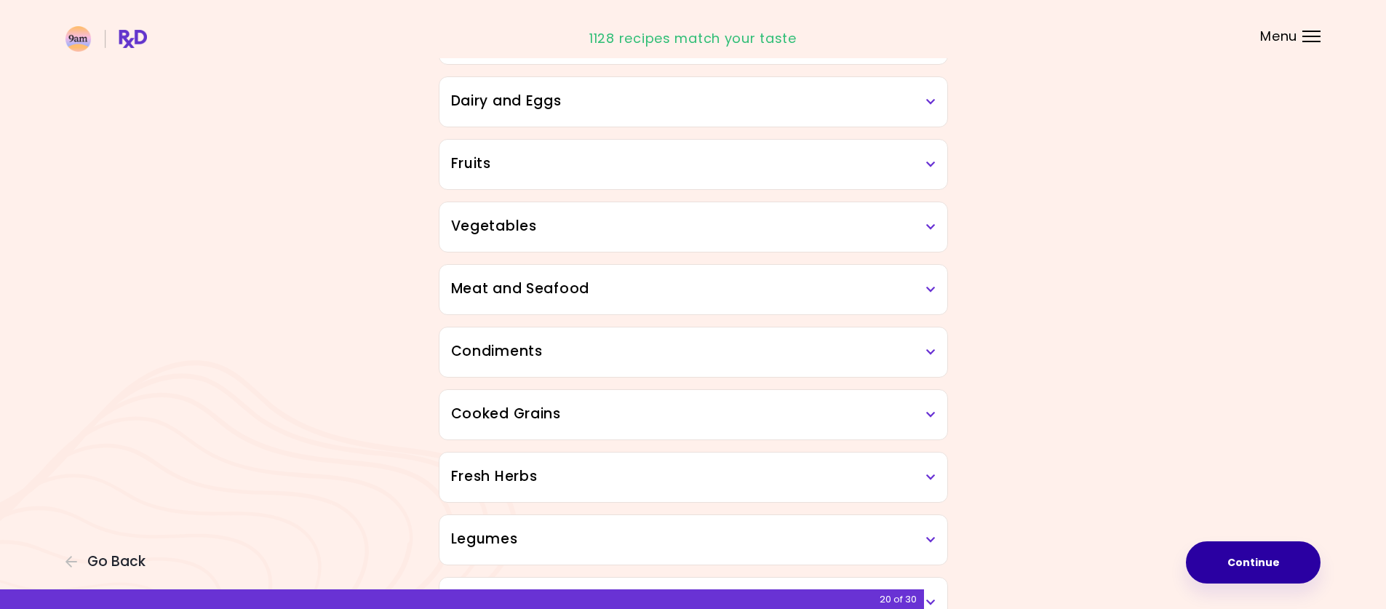
scroll to position [218, 0]
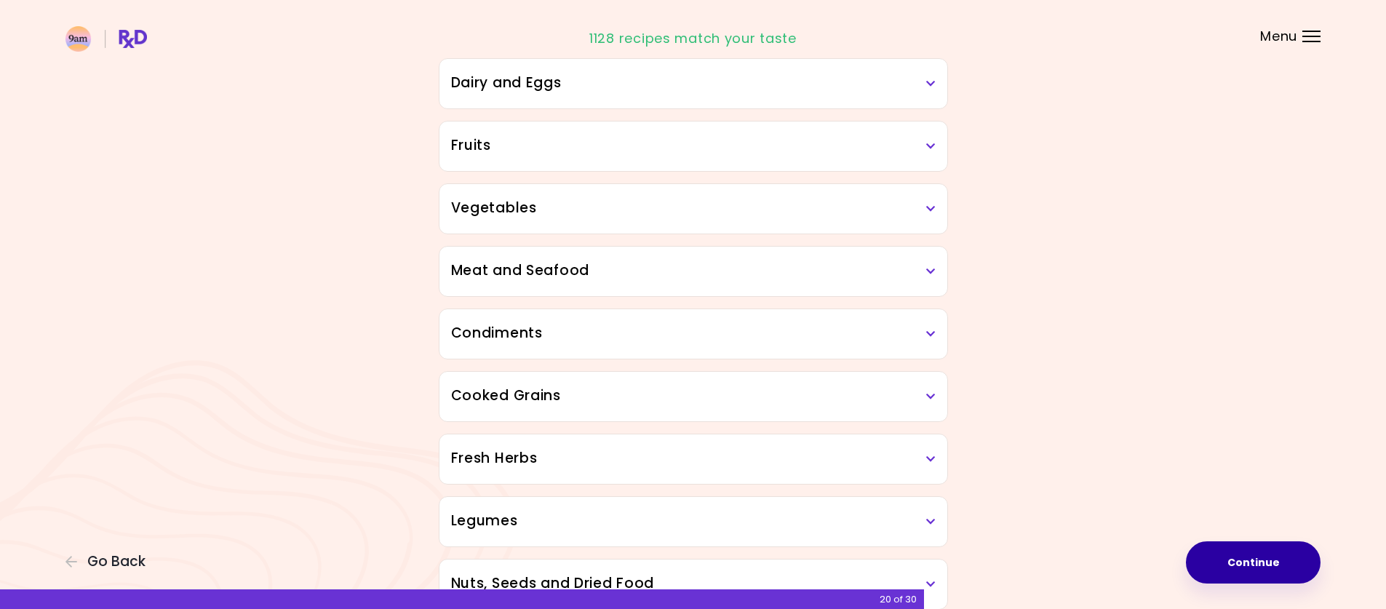
click at [637, 215] on h3 "Vegetables" at bounding box center [693, 208] width 485 height 21
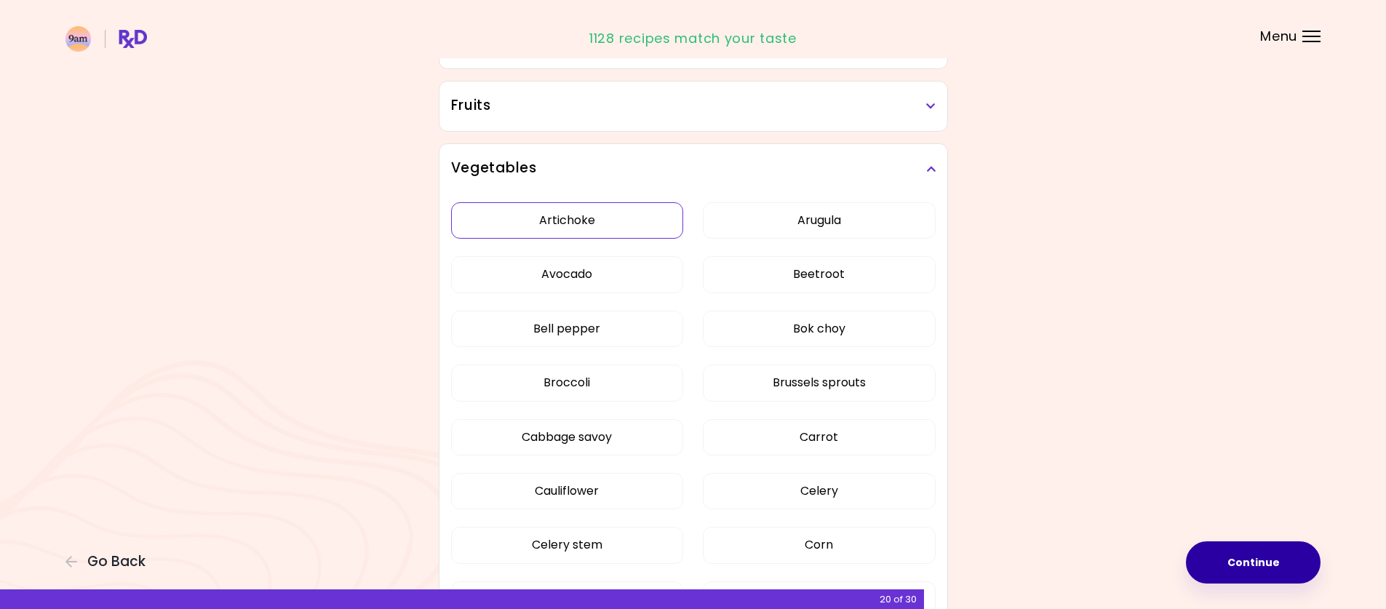
scroll to position [364, 0]
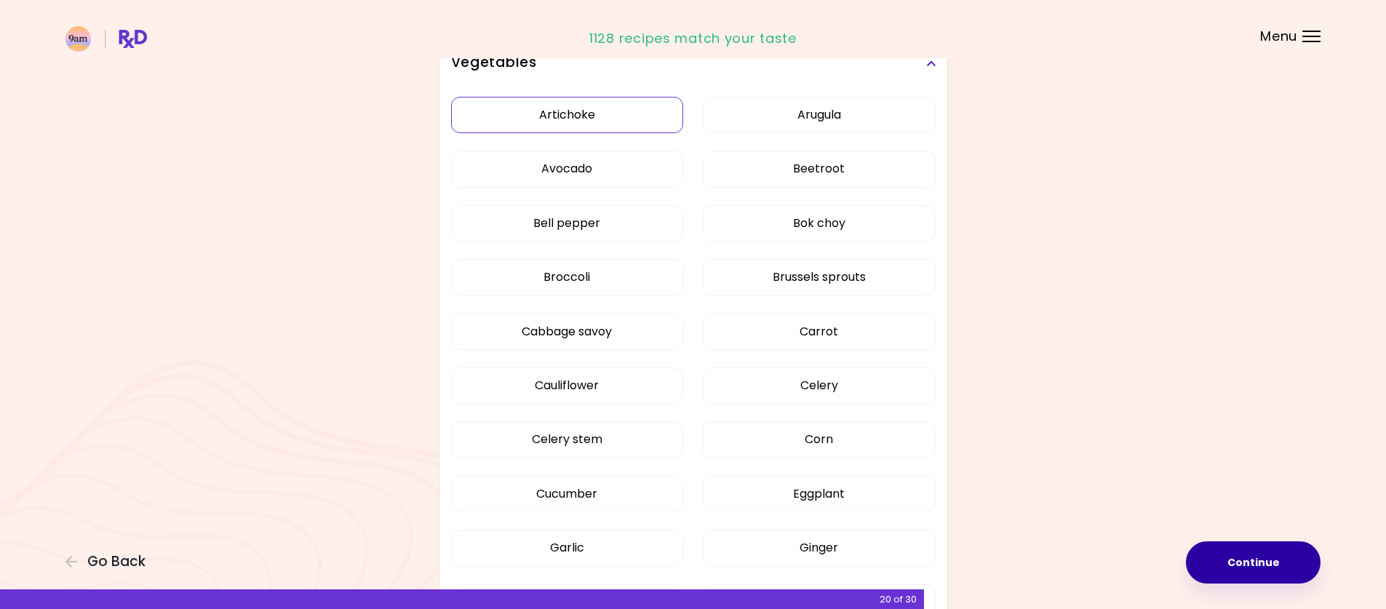
click at [603, 126] on button "Artichoke" at bounding box center [567, 115] width 233 height 36
click at [784, 130] on button "Arugula" at bounding box center [819, 115] width 233 height 36
click at [642, 180] on button "Avocado" at bounding box center [567, 169] width 233 height 36
click at [800, 191] on div "Artichoke Arugula Avocado Beetroot Bell pepper Bok choy Broccoli Brussels sprou…" at bounding box center [693, 527] width 485 height 878
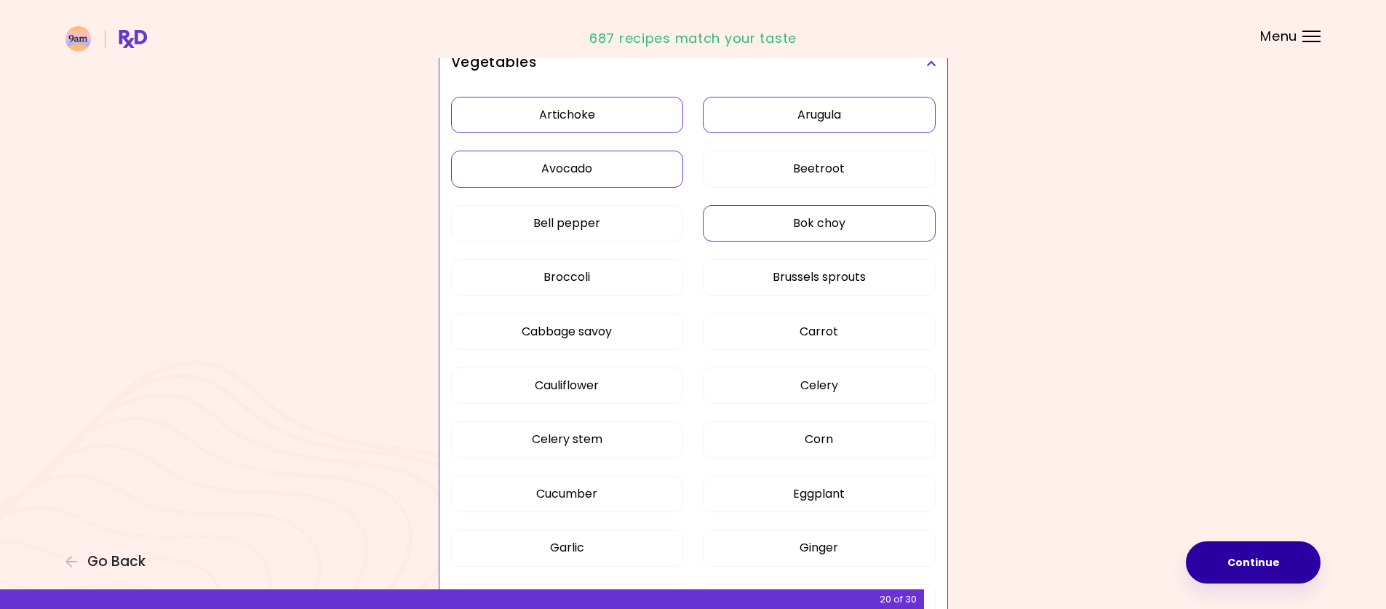
click at [803, 223] on button "Bok choy" at bounding box center [819, 223] width 233 height 36
drag, startPoint x: 609, startPoint y: 224, endPoint x: 609, endPoint y: 234, distance: 10.2
click at [609, 223] on button "Bell pepper" at bounding box center [567, 223] width 233 height 36
click at [776, 293] on button "Brussels sprouts" at bounding box center [819, 277] width 233 height 36
click at [606, 340] on button "Cabbage savoy" at bounding box center [567, 332] width 233 height 36
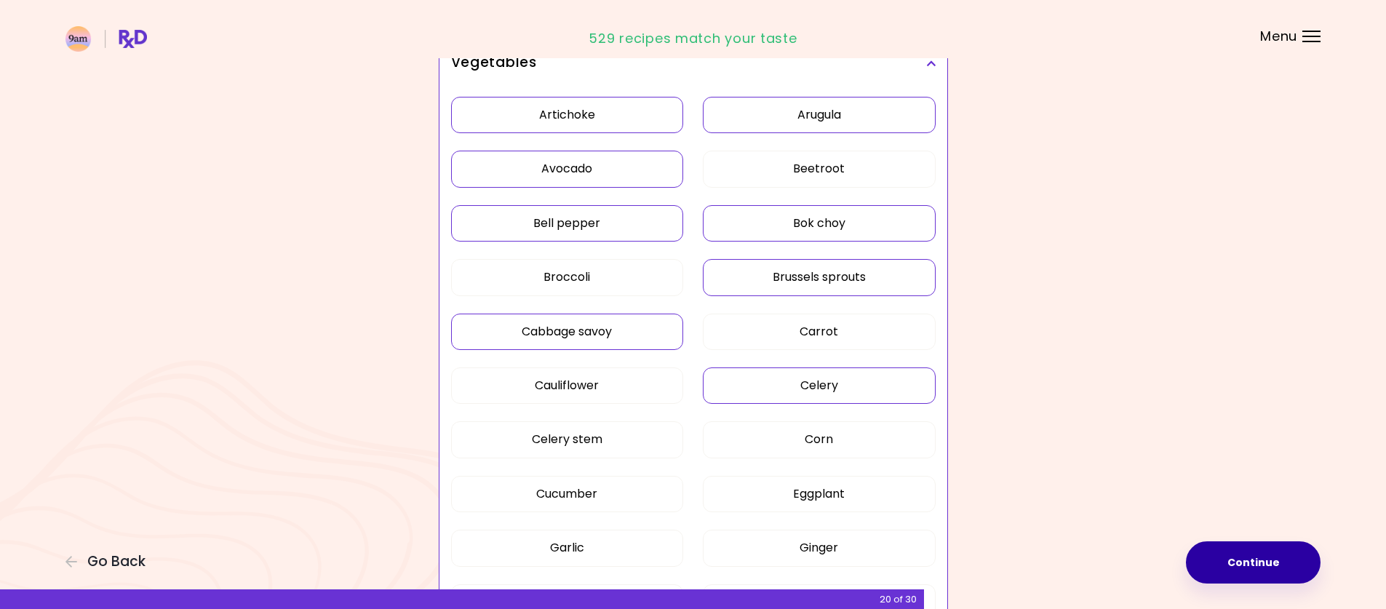
click at [816, 399] on button "Celery" at bounding box center [819, 385] width 233 height 36
click at [584, 447] on button "Celery stem" at bounding box center [567, 439] width 233 height 36
click at [784, 493] on button "Eggplant" at bounding box center [819, 494] width 233 height 36
click at [629, 493] on button "Cucumber" at bounding box center [567, 494] width 233 height 36
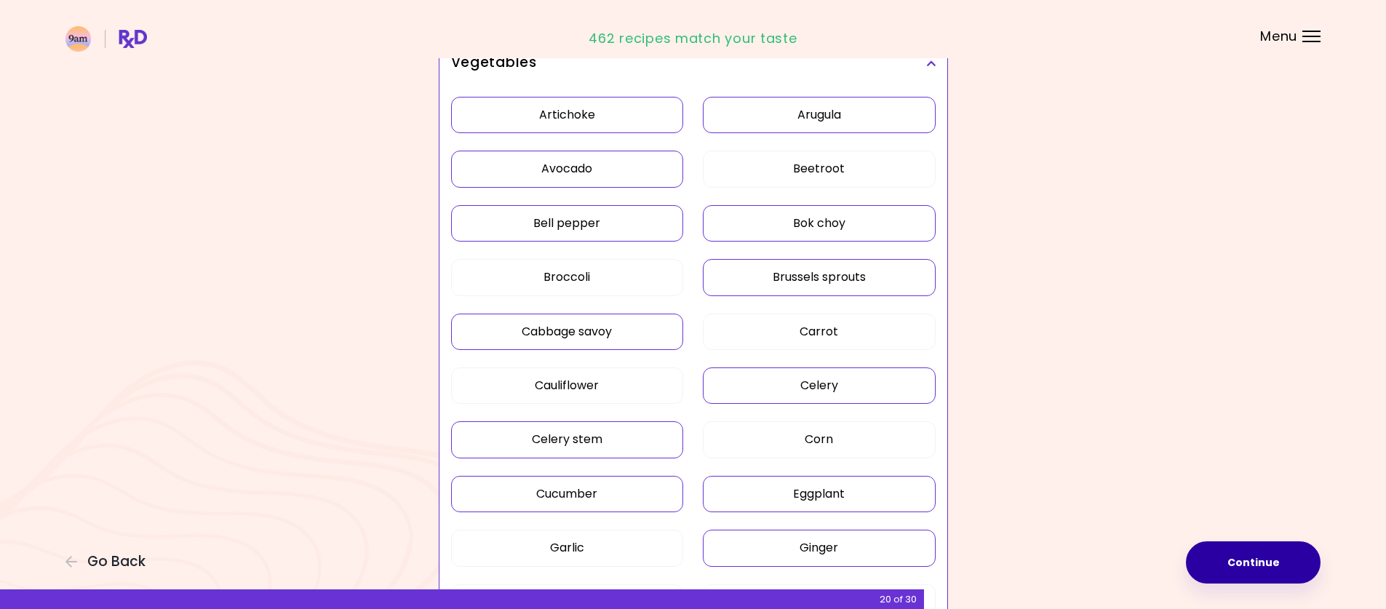
click at [788, 558] on button "Ginger" at bounding box center [819, 548] width 233 height 36
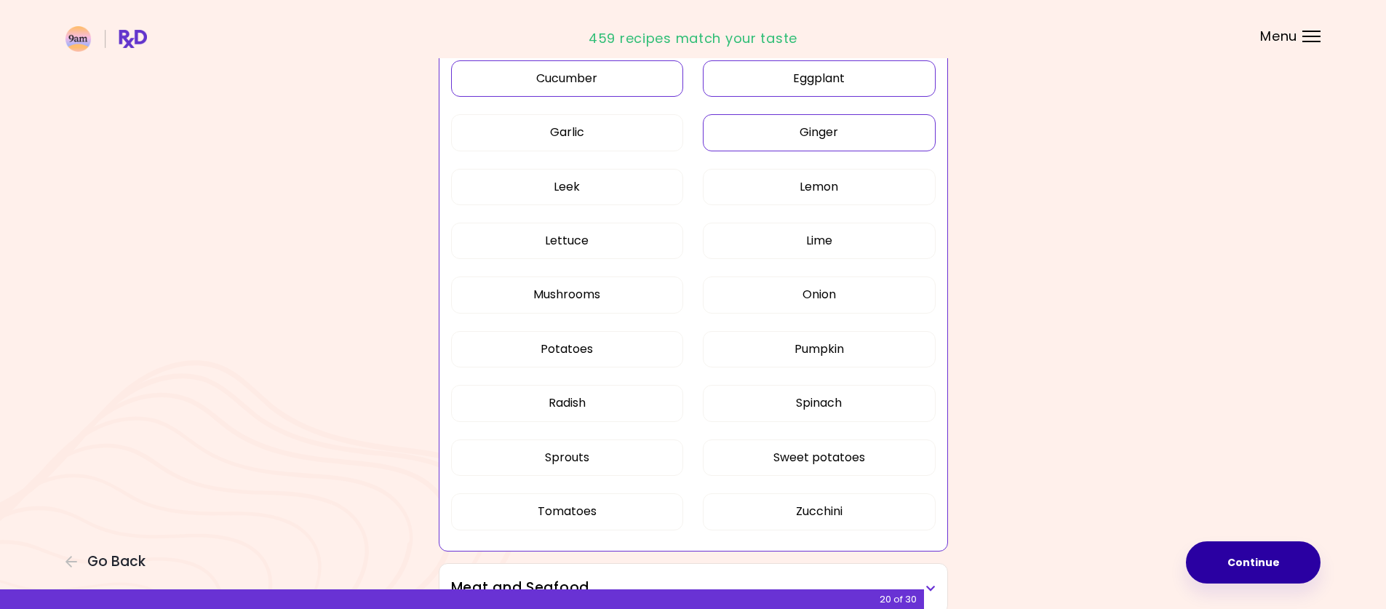
scroll to position [800, 0]
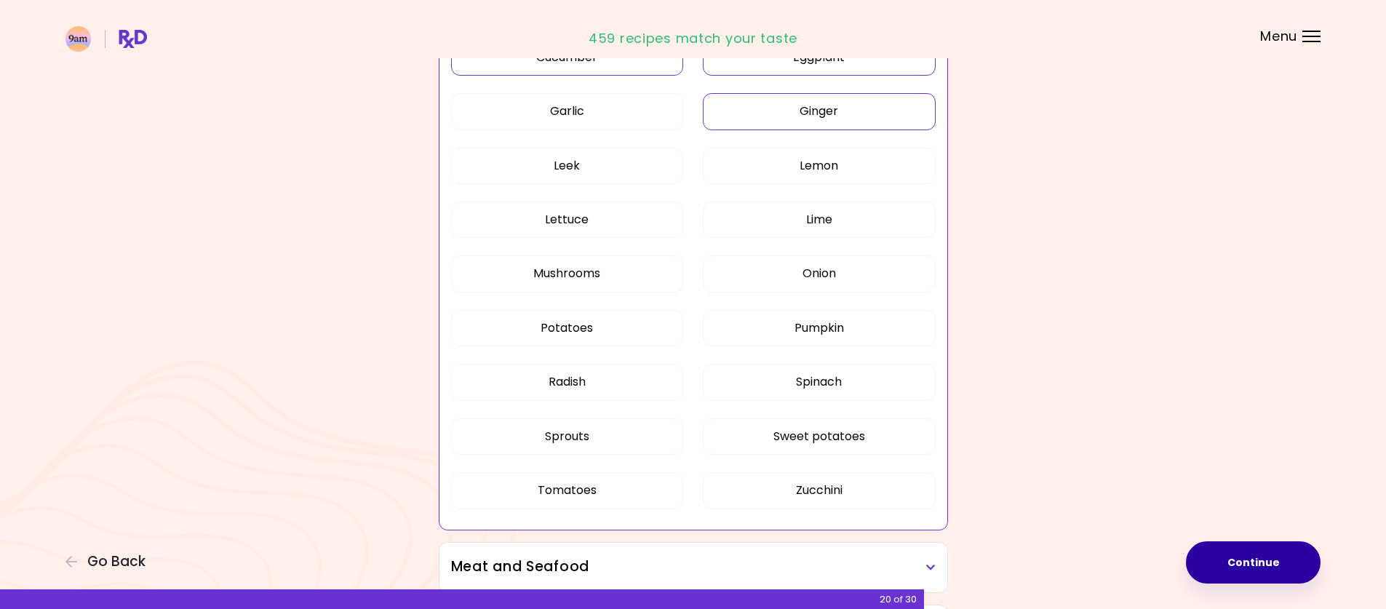
click at [886, 110] on button "Ginger" at bounding box center [819, 111] width 233 height 36
click at [584, 172] on button "Leek" at bounding box center [567, 166] width 233 height 36
click at [584, 214] on button "Lettuce" at bounding box center [567, 220] width 233 height 36
click at [575, 386] on button "Radish" at bounding box center [567, 382] width 233 height 36
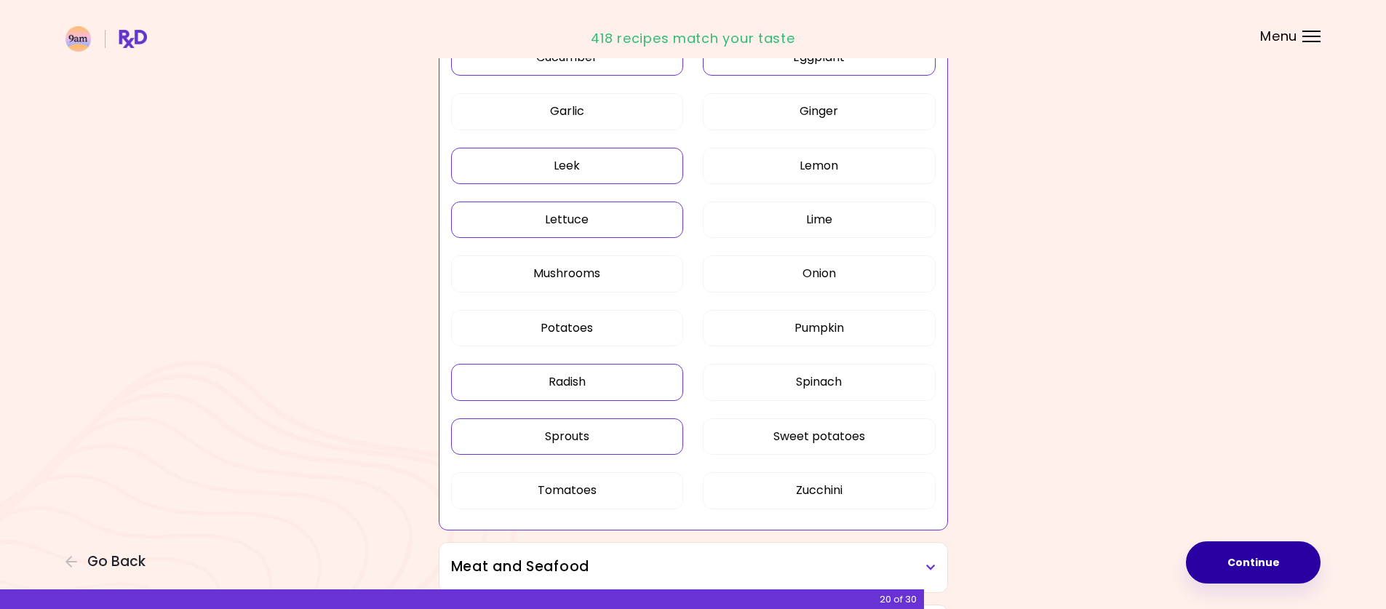
click at [586, 435] on button "Sprouts" at bounding box center [567, 436] width 233 height 36
click at [587, 489] on button "Tomatoes" at bounding box center [567, 490] width 233 height 36
click at [791, 503] on button "Zucchini" at bounding box center [819, 490] width 233 height 36
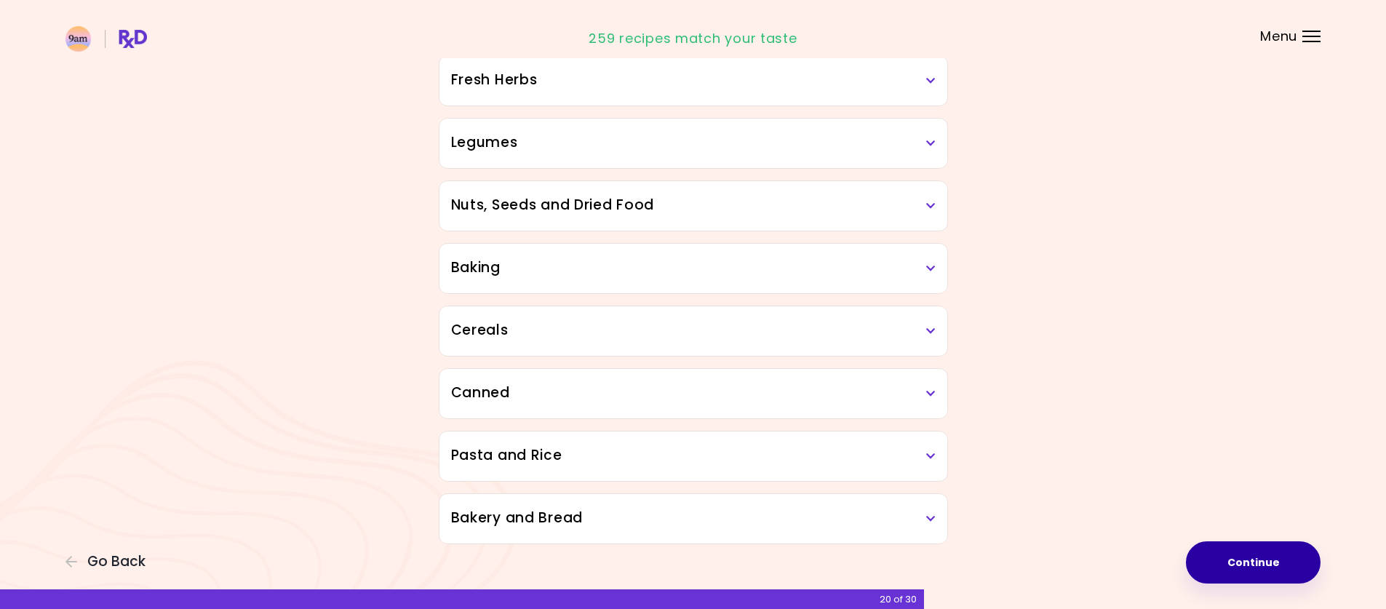
scroll to position [1490, 0]
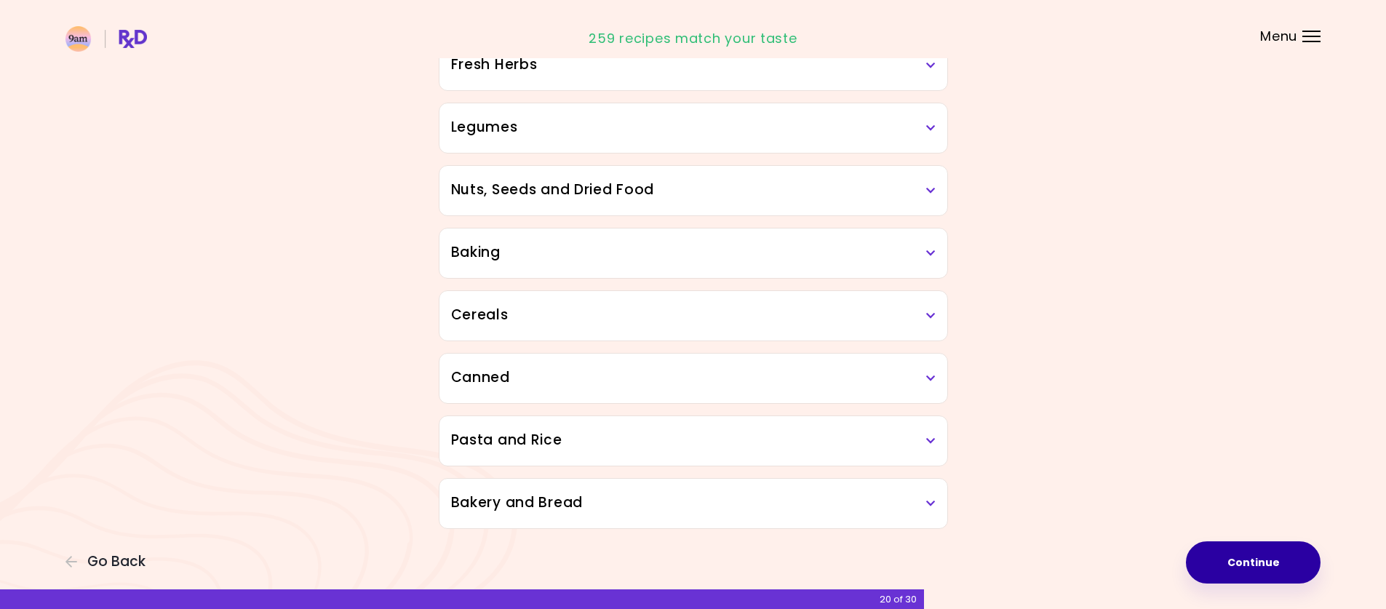
click at [1296, 579] on button "Continue" at bounding box center [1253, 562] width 135 height 42
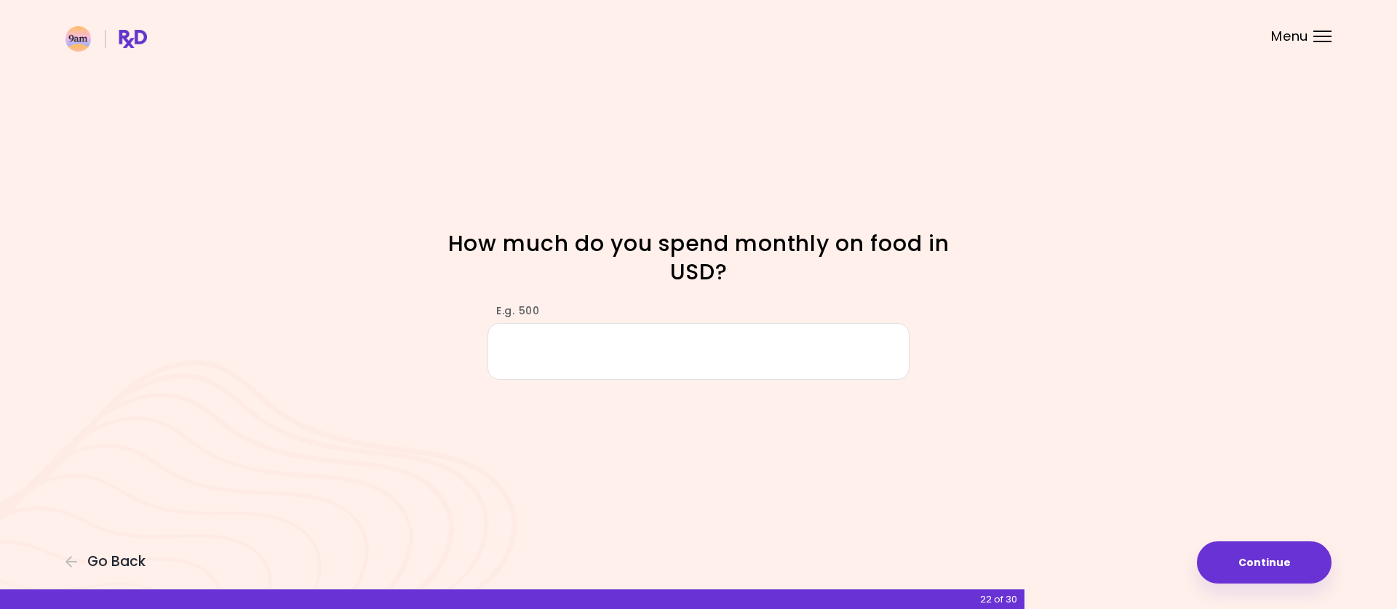
click at [553, 349] on input "E.g. 500" at bounding box center [699, 351] width 422 height 56
type input "***"
click at [1310, 563] on button "Continue" at bounding box center [1264, 562] width 135 height 42
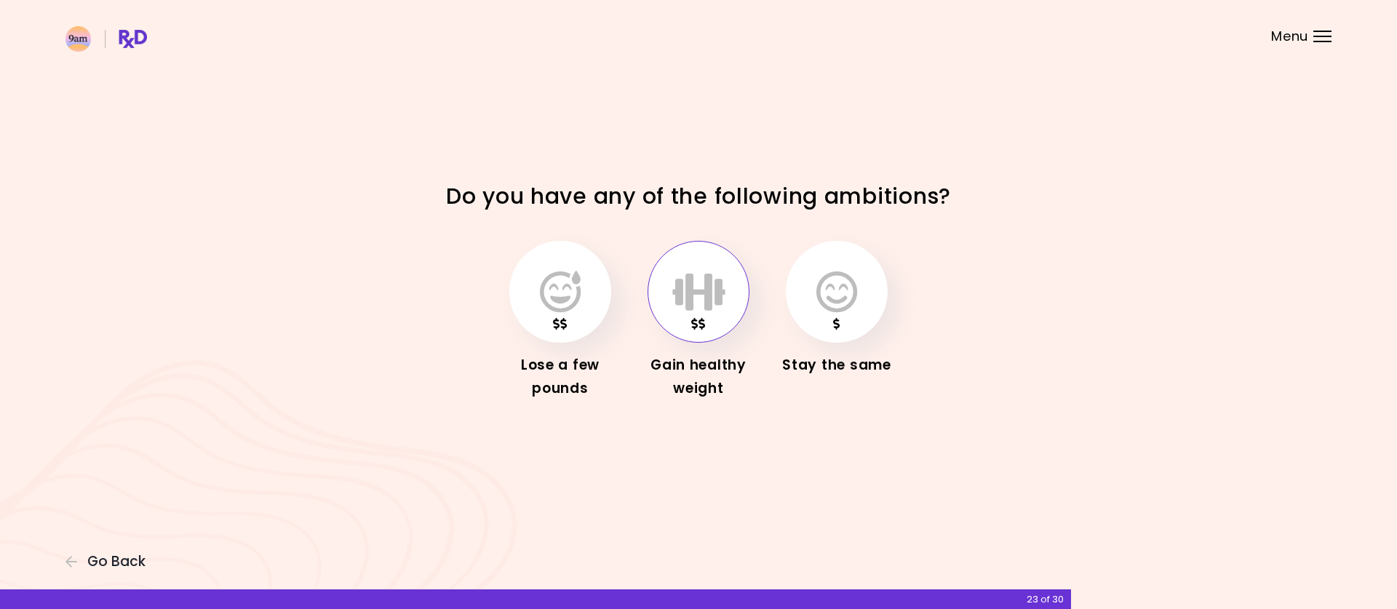
click at [698, 335] on button "button" at bounding box center [699, 292] width 102 height 102
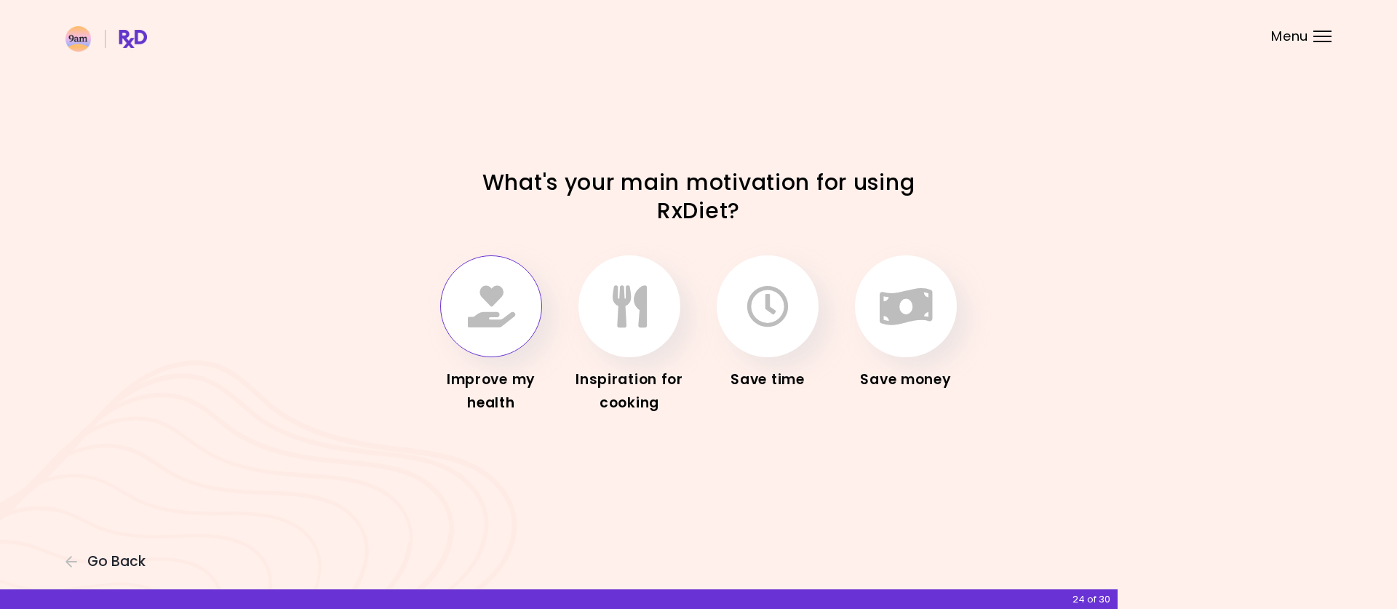
click at [485, 318] on icon "button" at bounding box center [491, 306] width 47 height 42
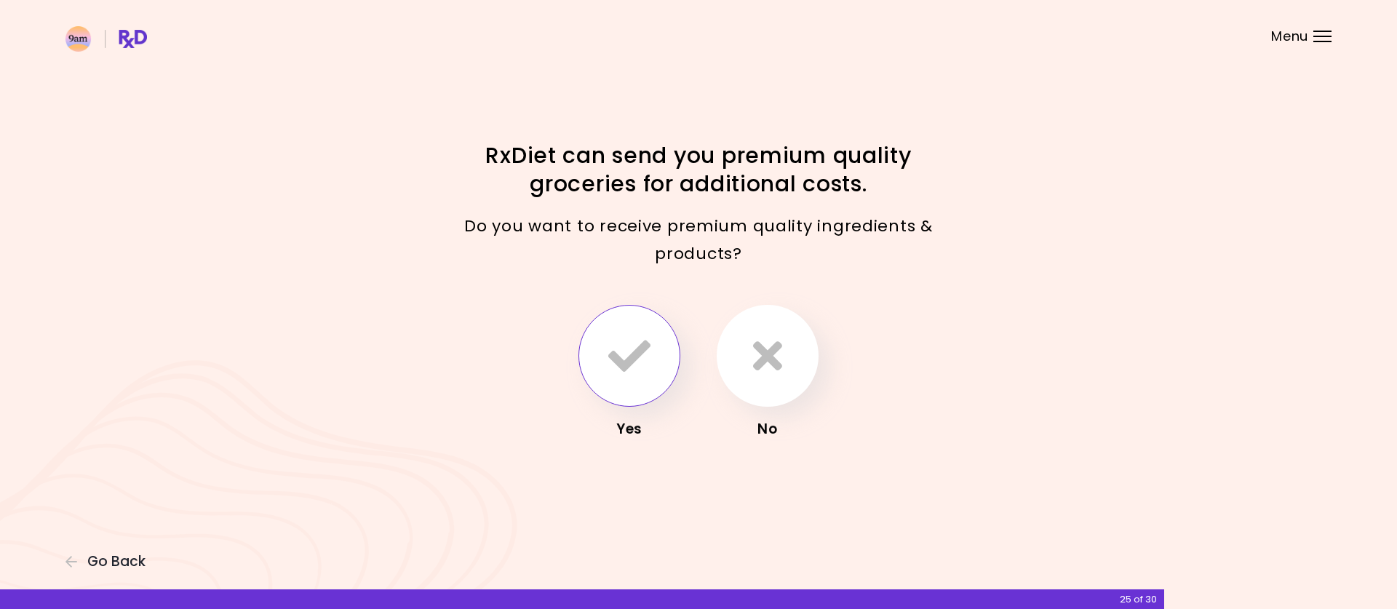
click at [631, 370] on icon "button" at bounding box center [629, 356] width 42 height 42
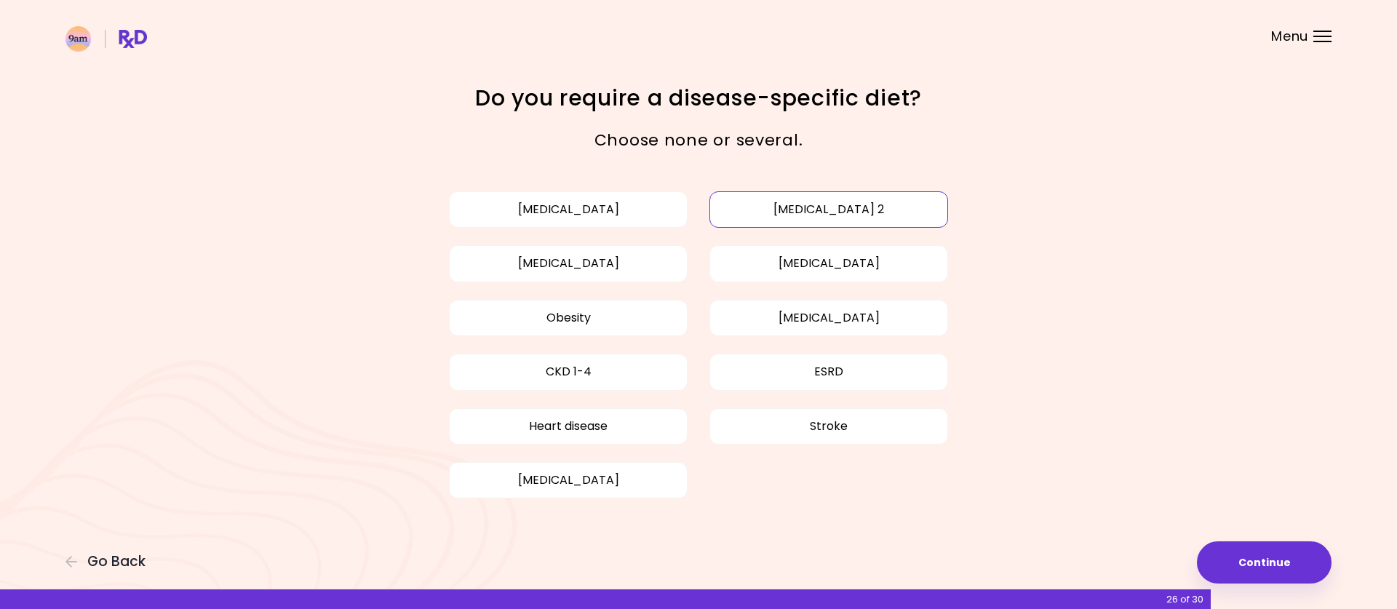
click at [808, 214] on button "Diabetes type 2" at bounding box center [828, 209] width 239 height 36
click at [613, 263] on button "High blood pressure" at bounding box center [568, 263] width 239 height 36
click at [790, 268] on button "High cholesterol" at bounding box center [828, 263] width 239 height 36
click at [1253, 576] on button "Continue" at bounding box center [1264, 562] width 135 height 42
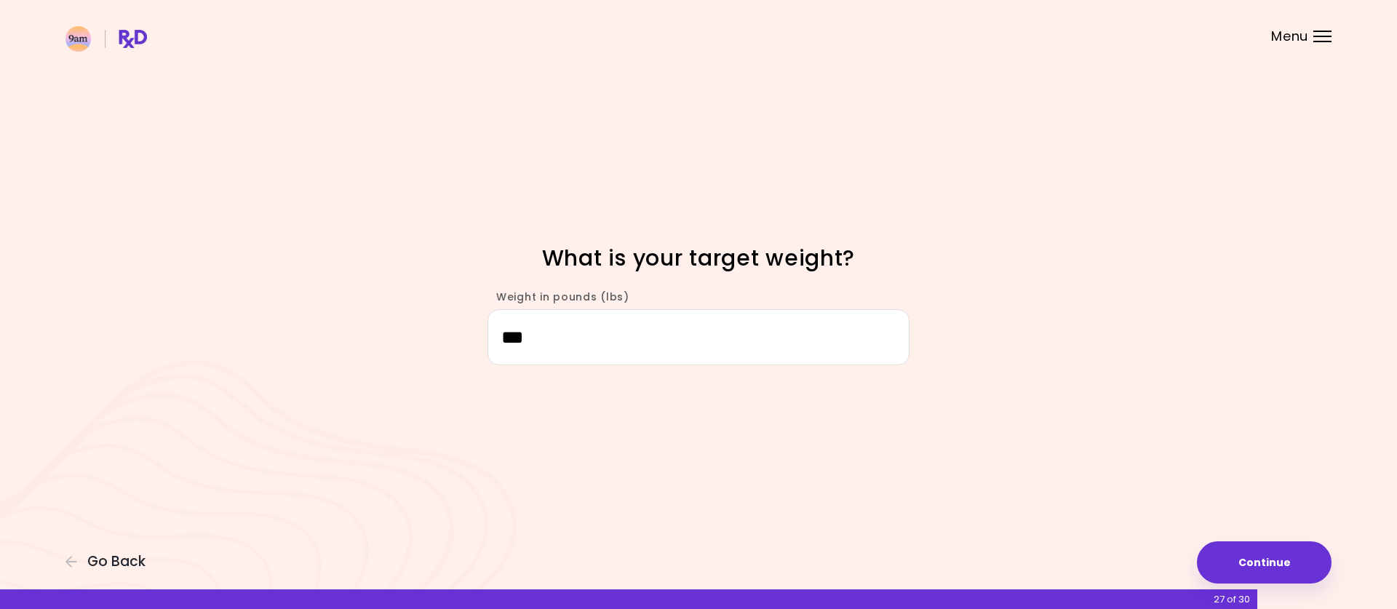
type input "***"
click at [1070, 485] on div "Focusable invisible element What is your target weight? Weight in pounds (lbs) …" at bounding box center [698, 304] width 1397 height 609
click at [1247, 553] on button "Continue" at bounding box center [1264, 562] width 135 height 42
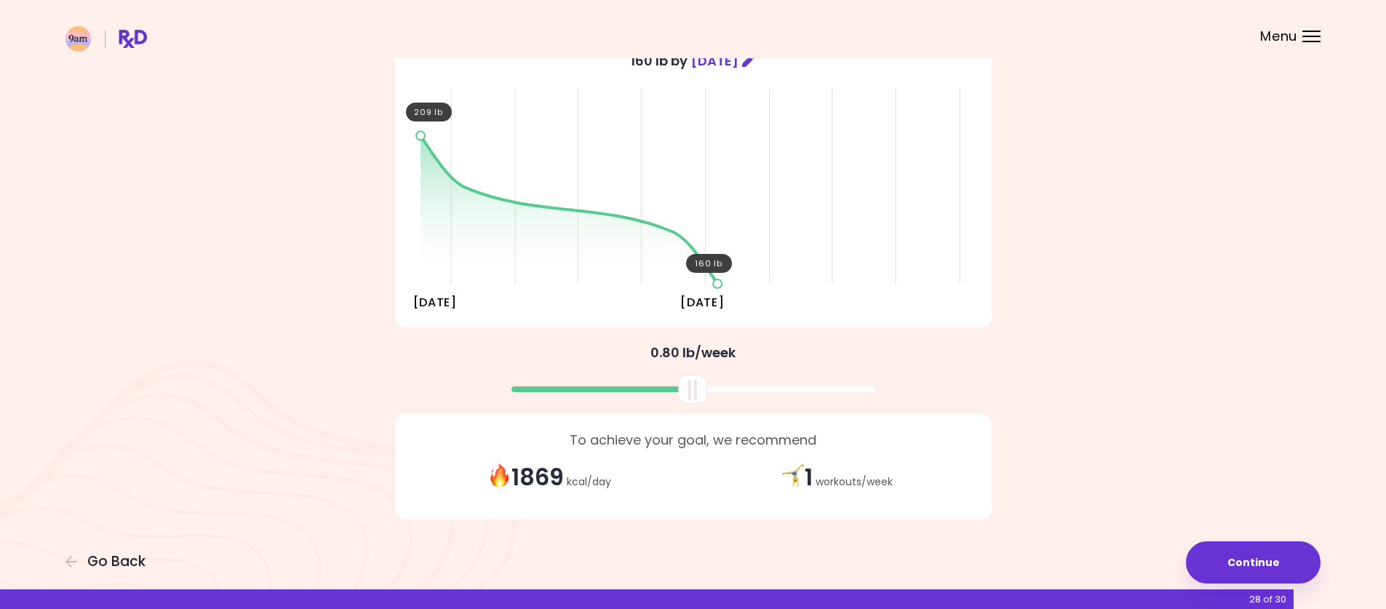
scroll to position [144, 0]
click at [1223, 564] on button "Continue" at bounding box center [1253, 562] width 135 height 42
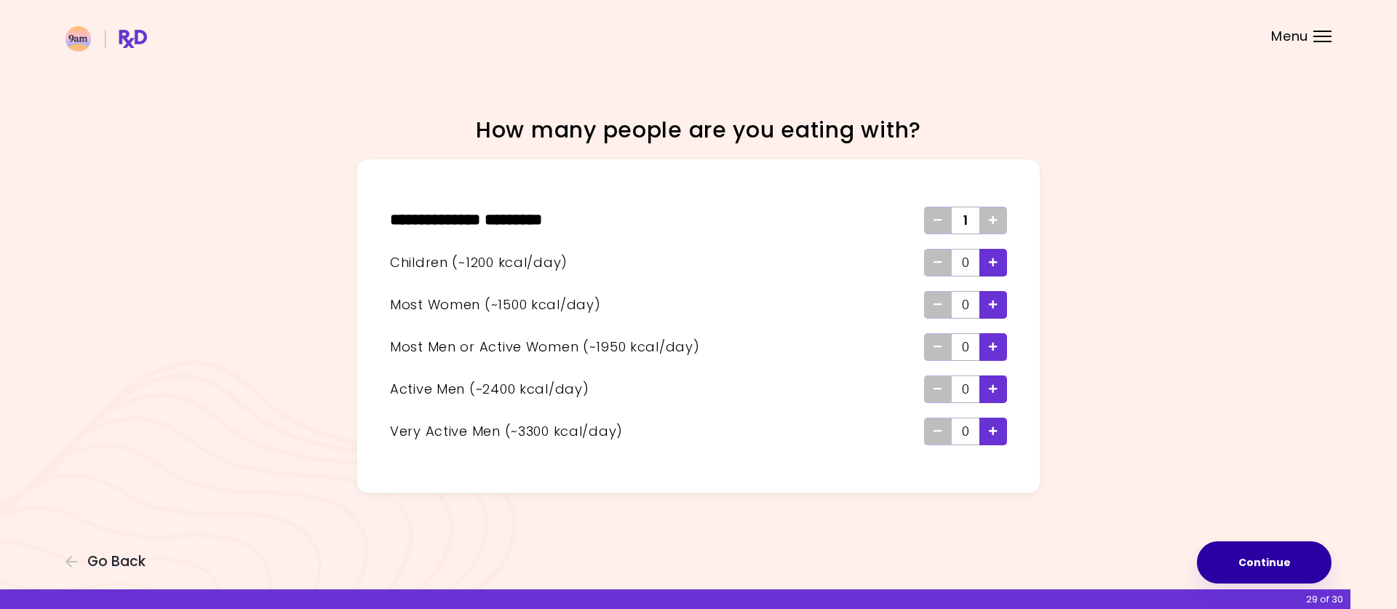
click at [1229, 557] on button "Continue" at bounding box center [1264, 562] width 135 height 42
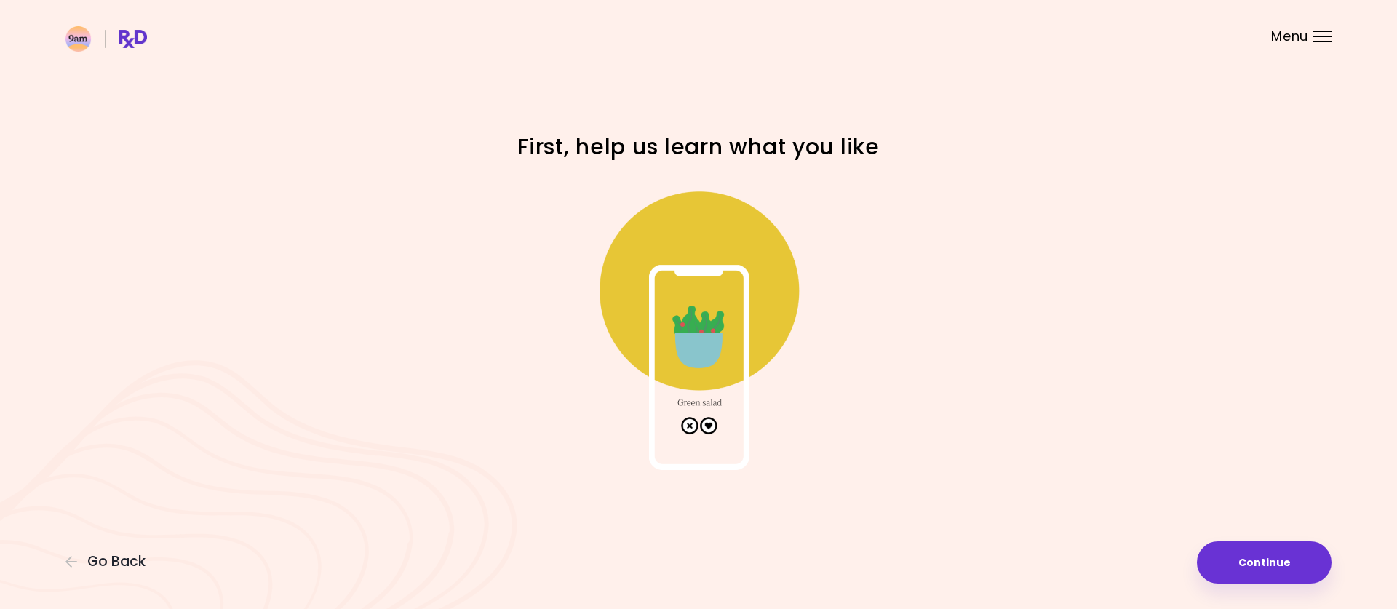
click at [689, 424] on img at bounding box center [698, 324] width 291 height 291
click at [1303, 564] on button "Continue" at bounding box center [1264, 562] width 135 height 42
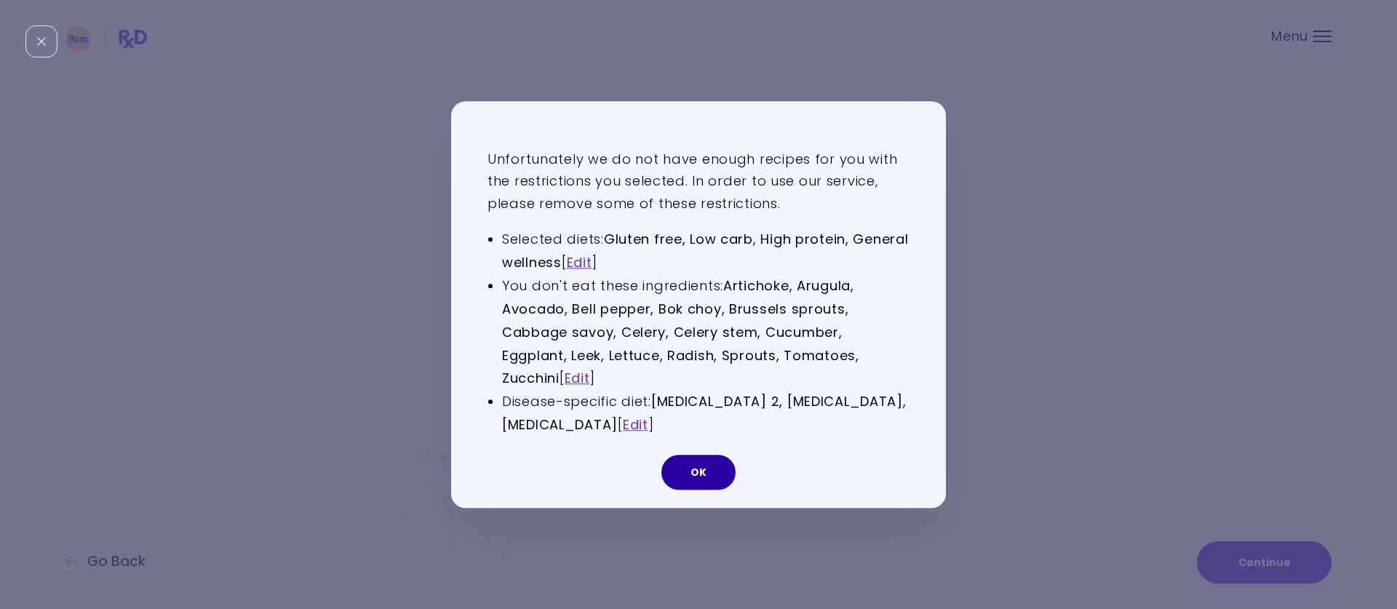
click at [694, 477] on button "OK" at bounding box center [698, 472] width 74 height 35
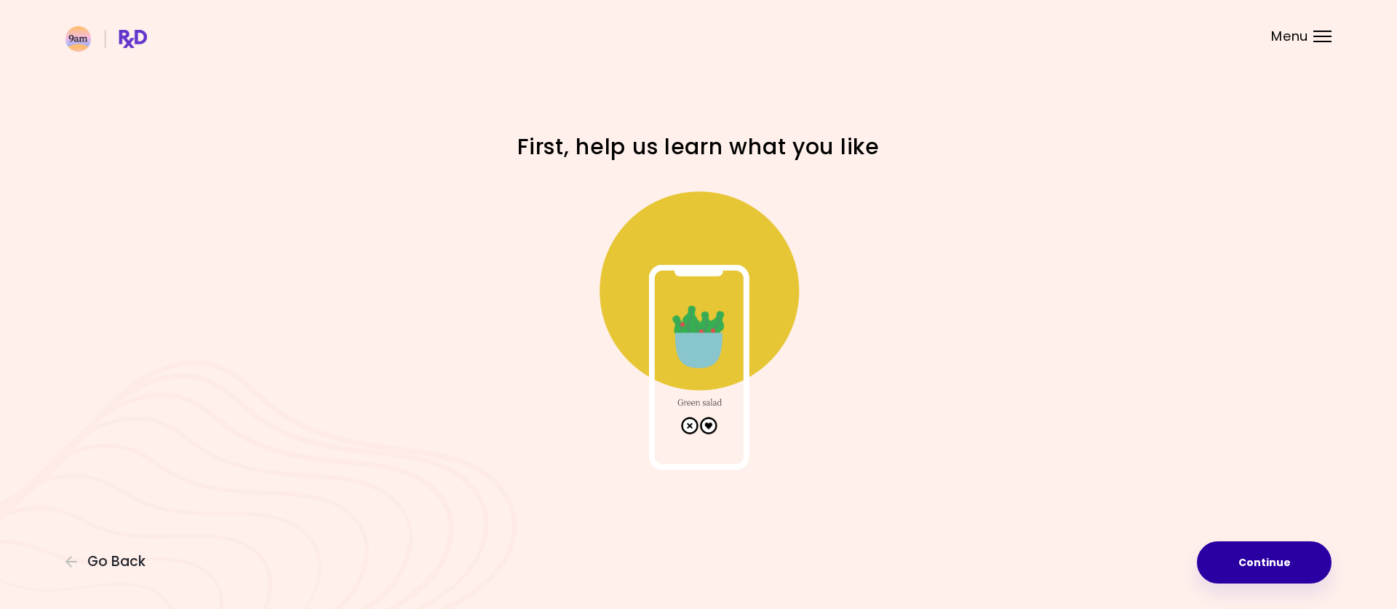
click at [1278, 561] on button "Continue" at bounding box center [1264, 562] width 135 height 42
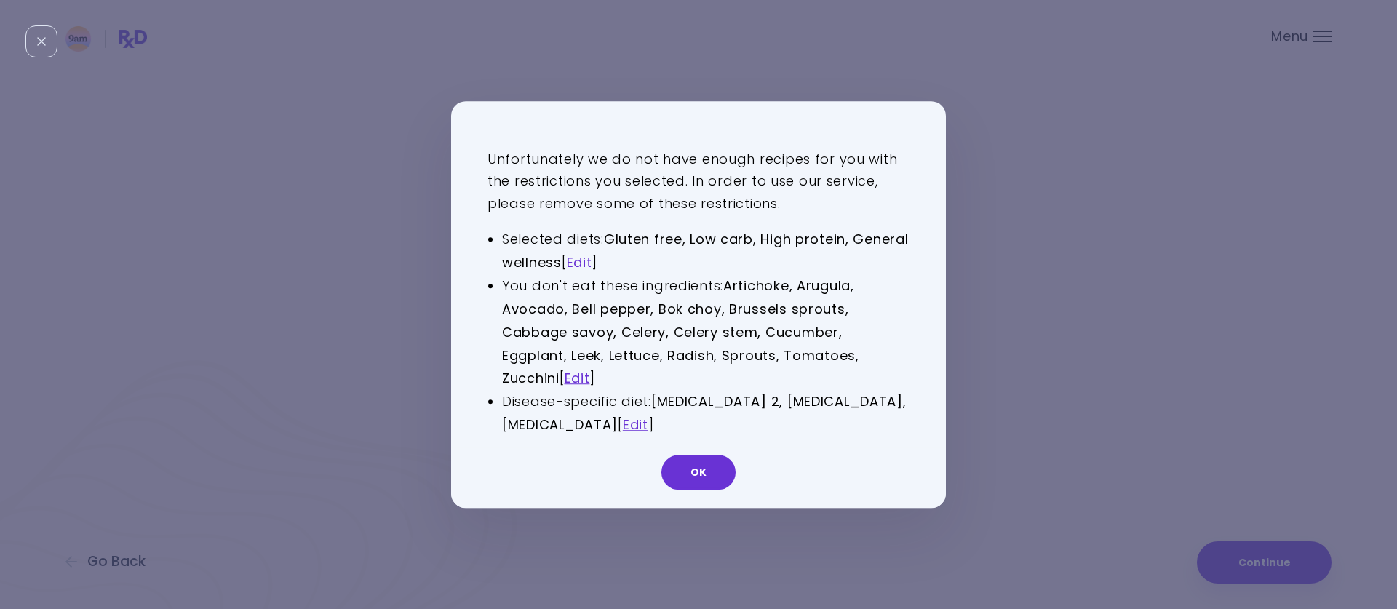
click at [592, 256] on link "Edit" at bounding box center [579, 262] width 25 height 18
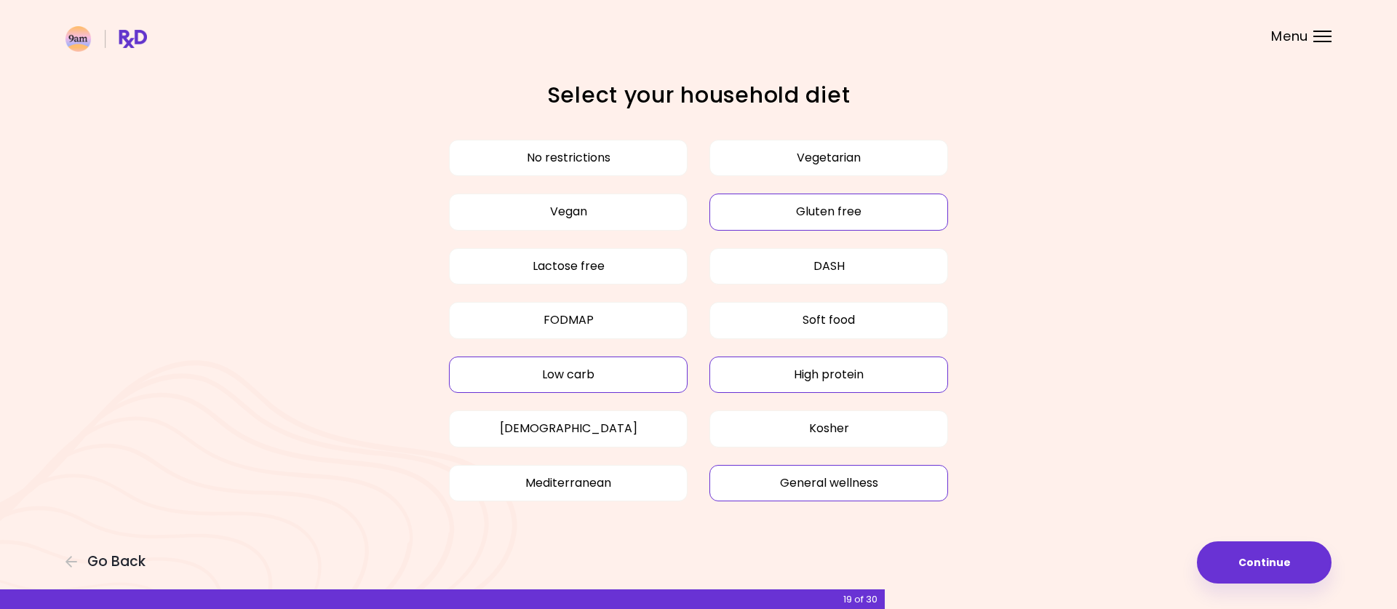
click at [821, 480] on button "General wellness" at bounding box center [828, 483] width 239 height 36
click at [1236, 563] on button "Continue" at bounding box center [1264, 562] width 135 height 42
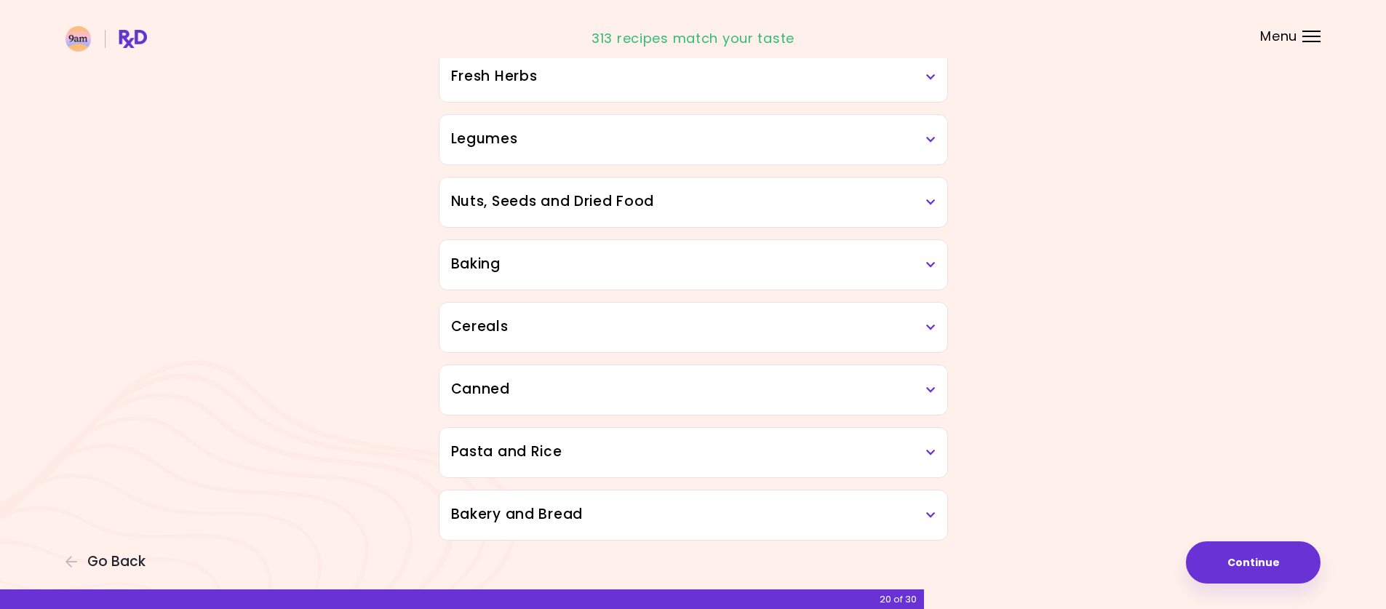
scroll to position [612, 0]
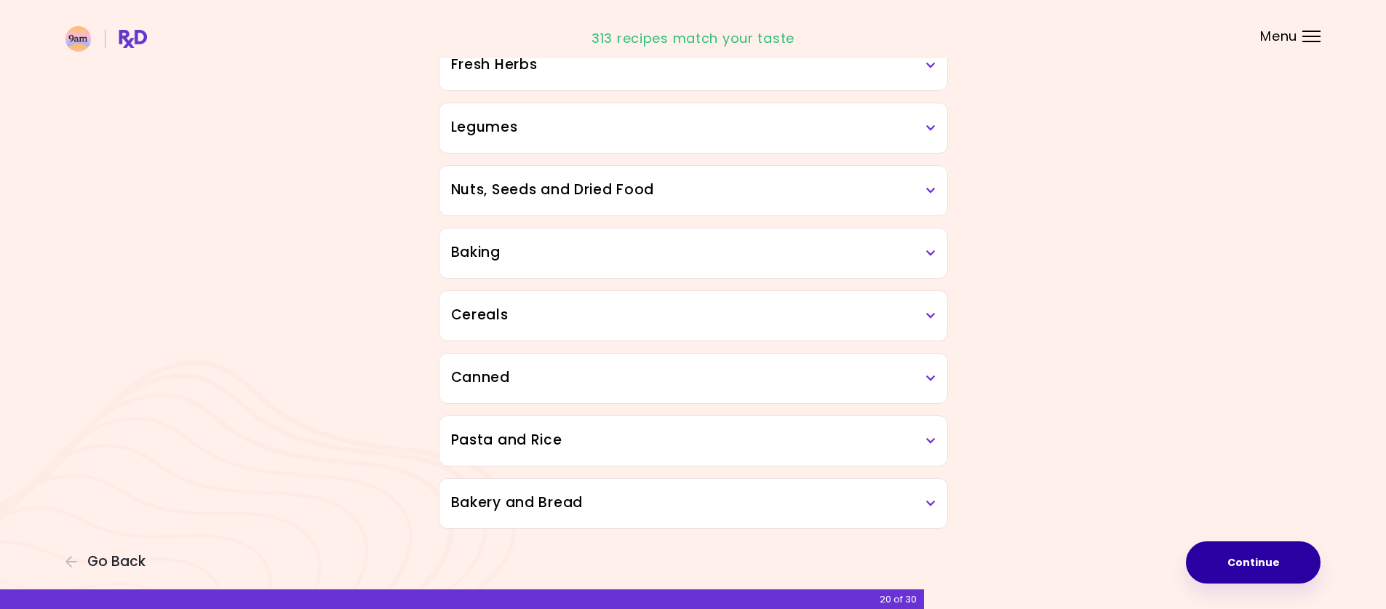
click at [1235, 571] on button "Continue" at bounding box center [1253, 562] width 135 height 42
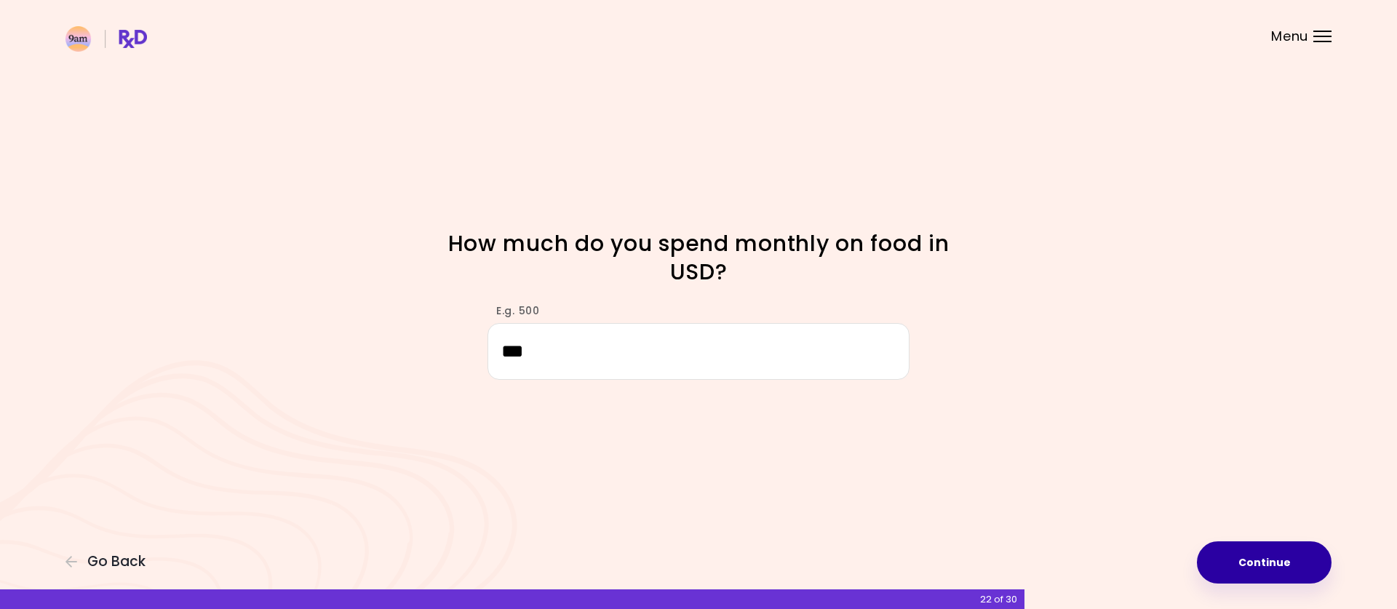
click at [1306, 563] on button "Continue" at bounding box center [1264, 562] width 135 height 42
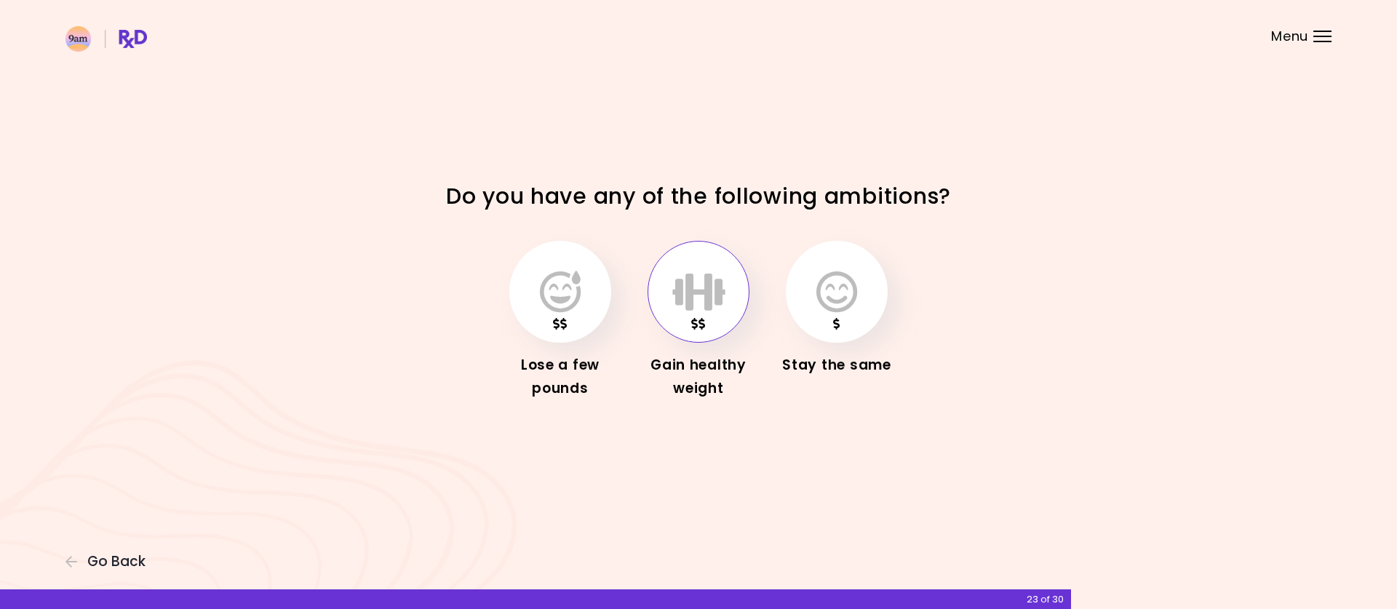
click at [709, 301] on icon "button" at bounding box center [698, 292] width 53 height 42
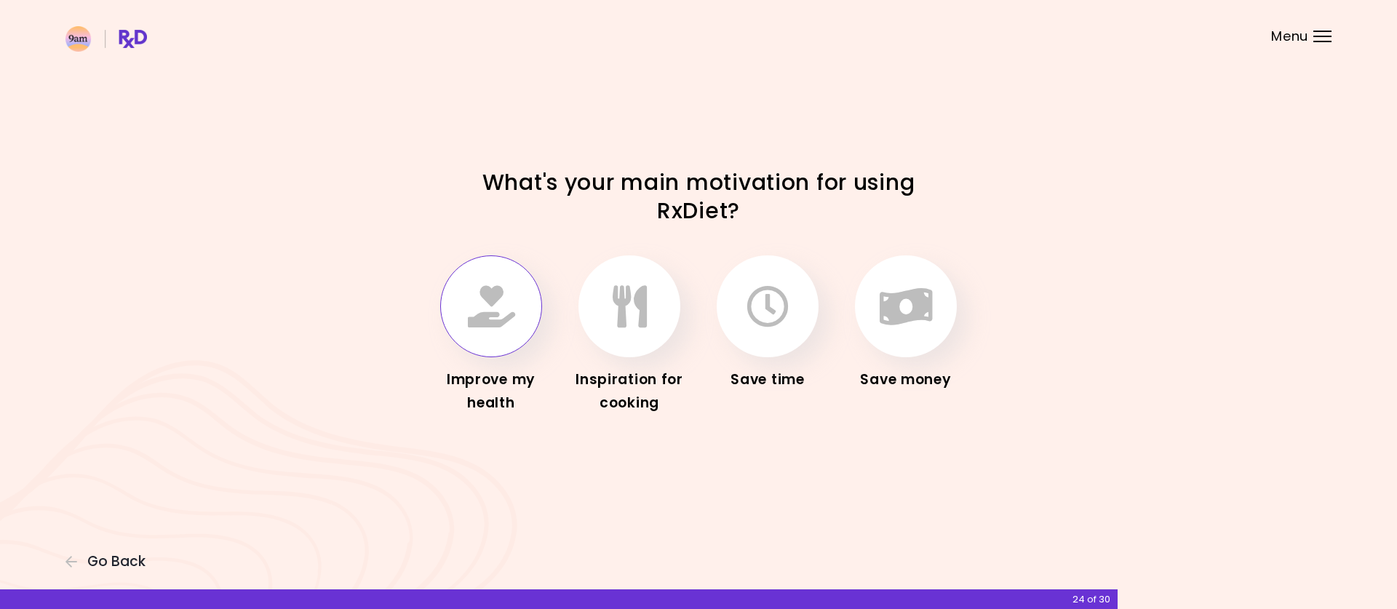
click at [477, 332] on button "button" at bounding box center [491, 306] width 102 height 102
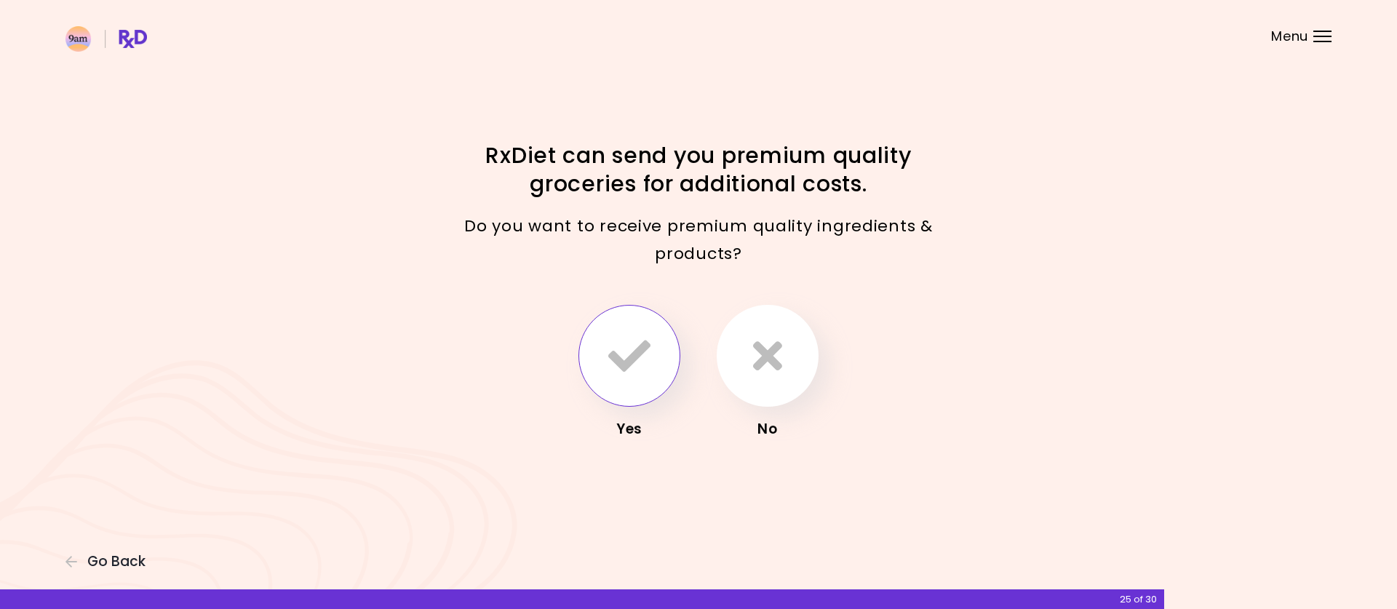
click at [624, 357] on icon "button" at bounding box center [629, 356] width 42 height 42
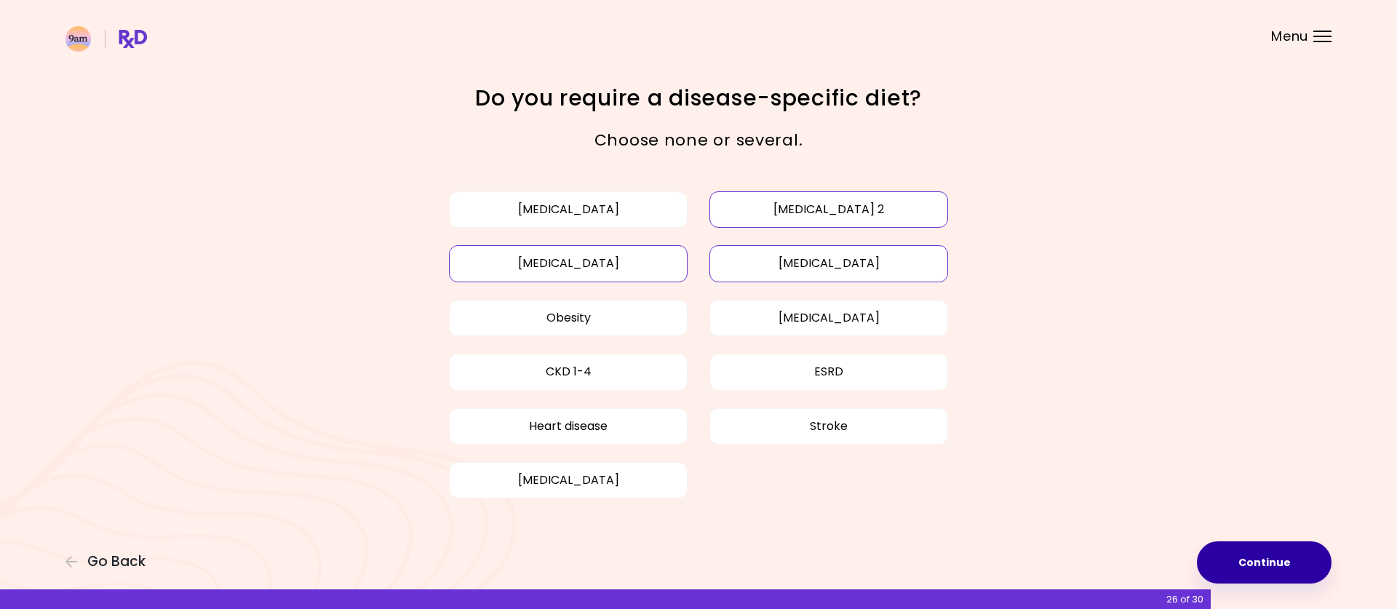
click at [1247, 560] on button "Continue" at bounding box center [1264, 562] width 135 height 42
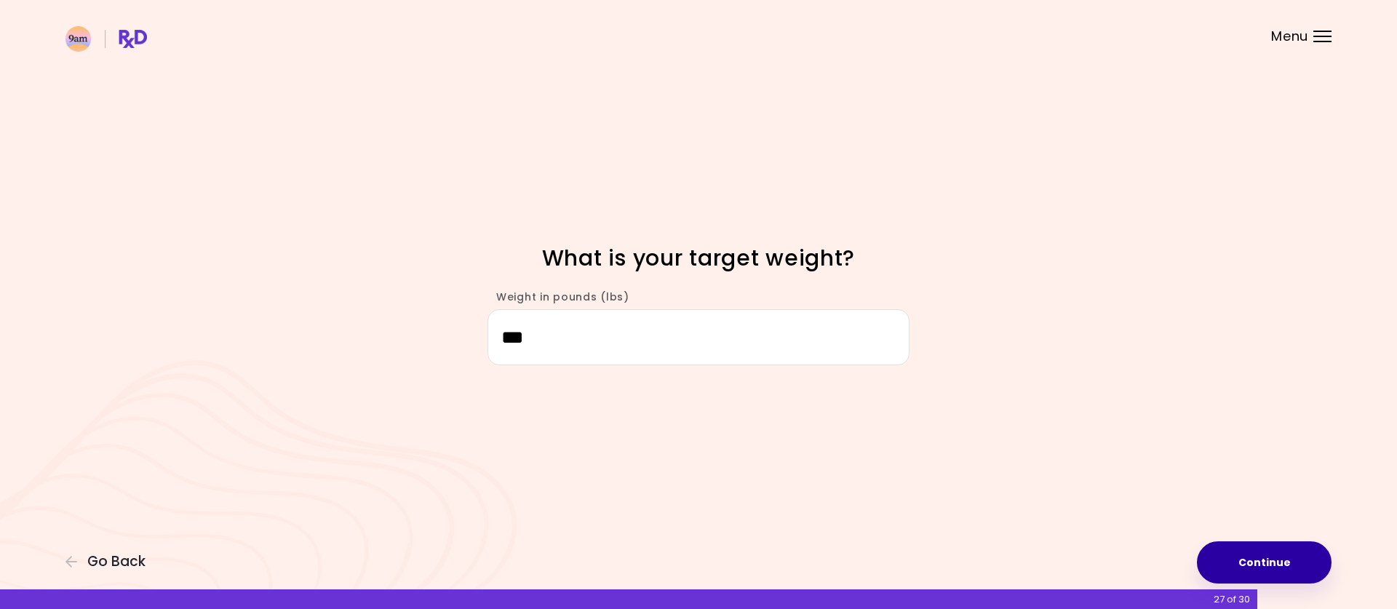
click at [1253, 560] on button "Continue" at bounding box center [1264, 562] width 135 height 42
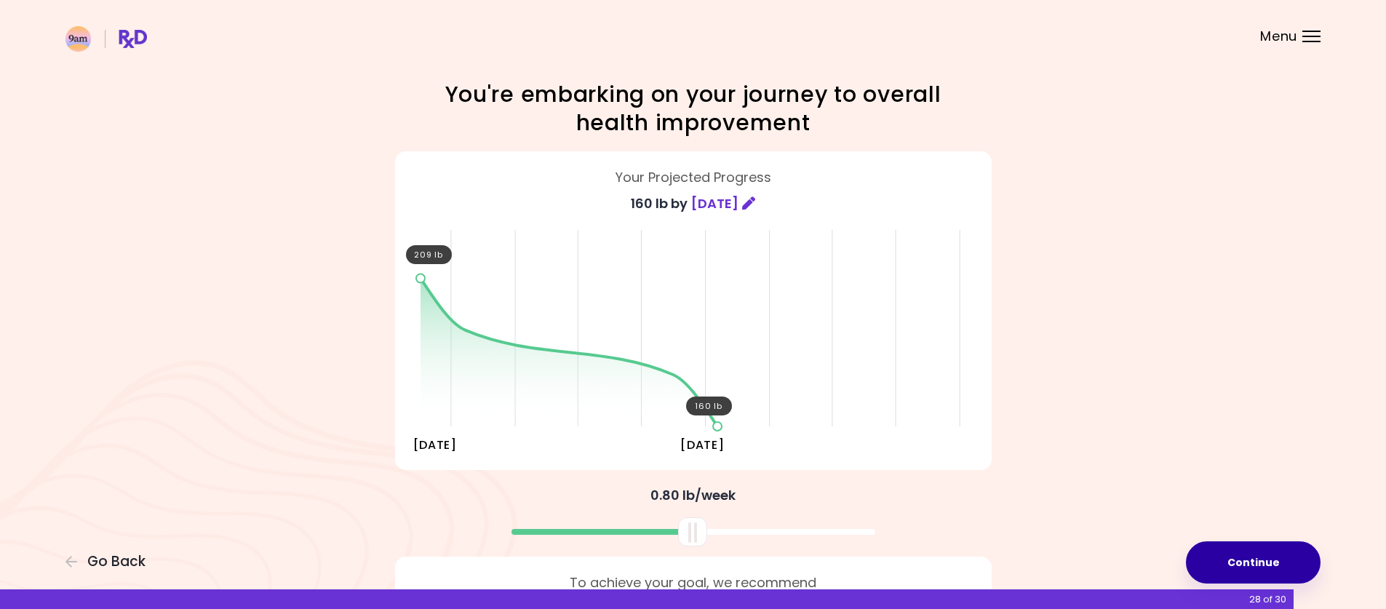
click at [1271, 565] on button "Continue" at bounding box center [1253, 562] width 135 height 42
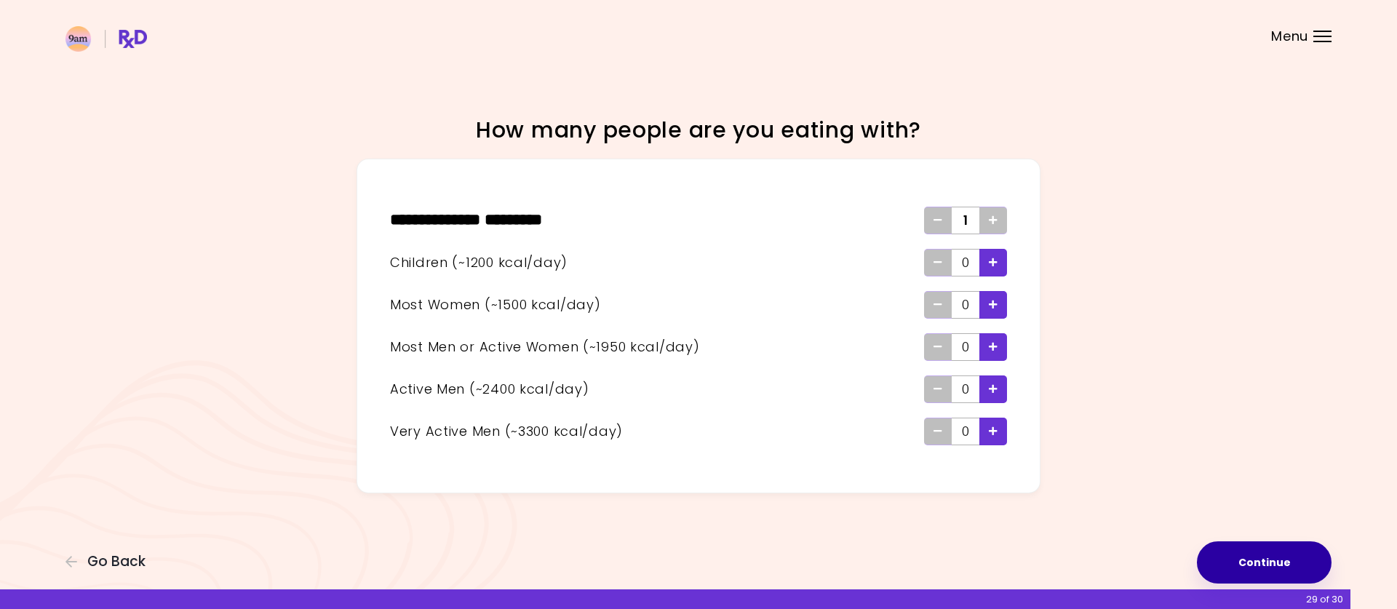
click at [1271, 565] on button "Continue" at bounding box center [1264, 562] width 135 height 42
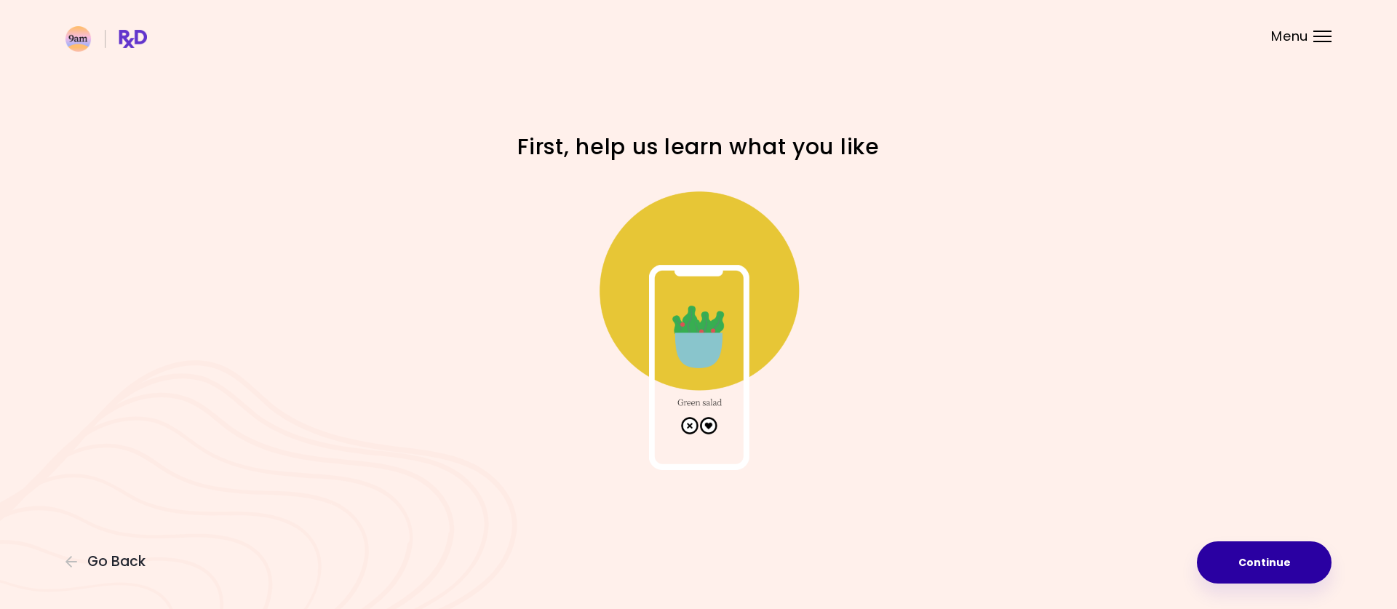
click at [1285, 568] on button "Continue" at bounding box center [1264, 562] width 135 height 42
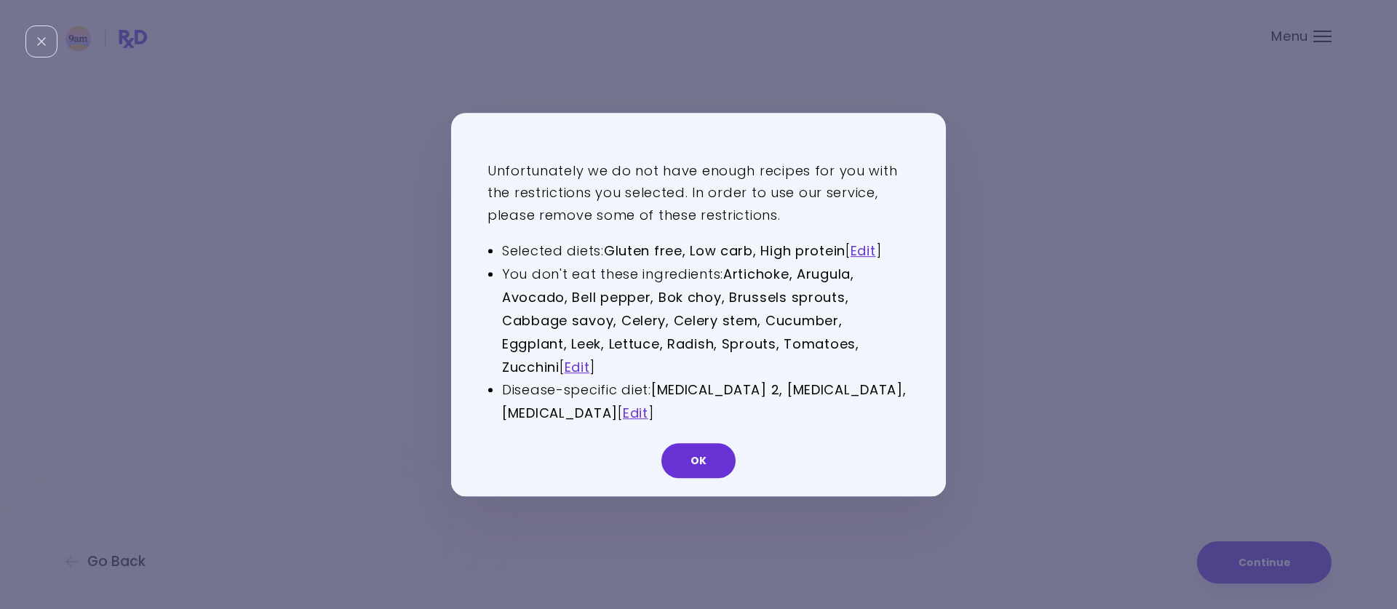
click at [890, 245] on li "Selected diets: Gluten free, Low carb, High protein [ Edit ]" at bounding box center [706, 250] width 408 height 23
click at [871, 250] on link "Edit" at bounding box center [863, 251] width 25 height 18
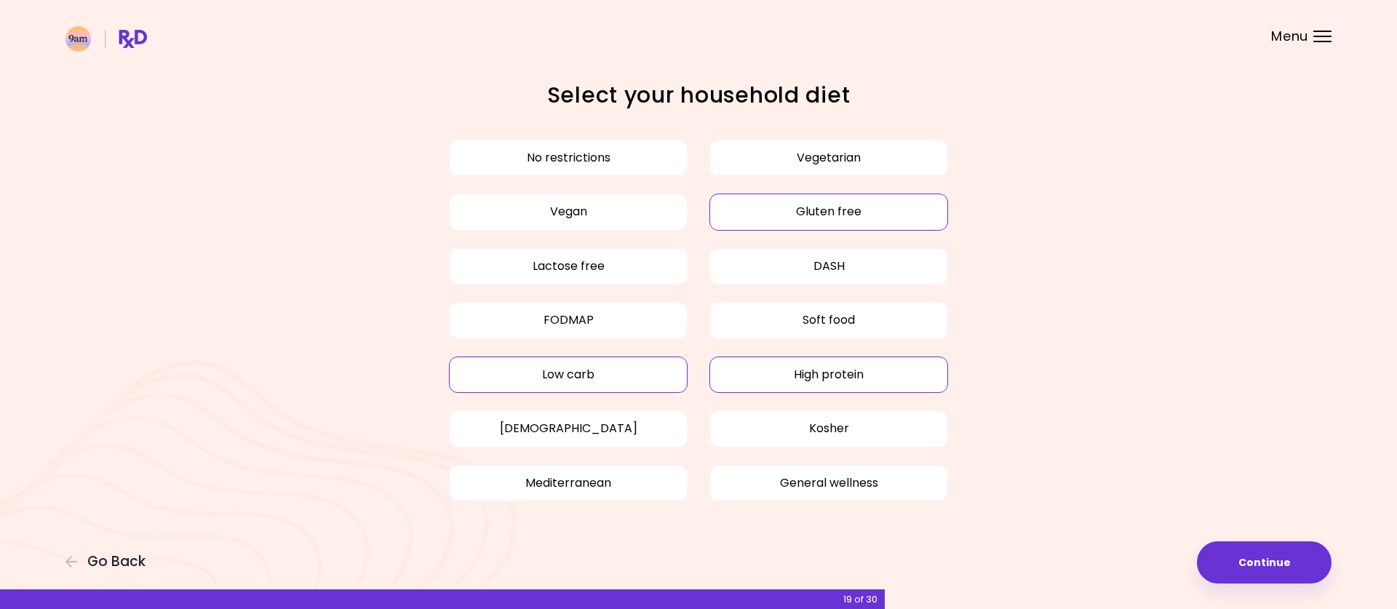
click at [616, 378] on button "Low carb" at bounding box center [568, 375] width 239 height 36
click at [1253, 543] on button "Continue" at bounding box center [1264, 562] width 135 height 42
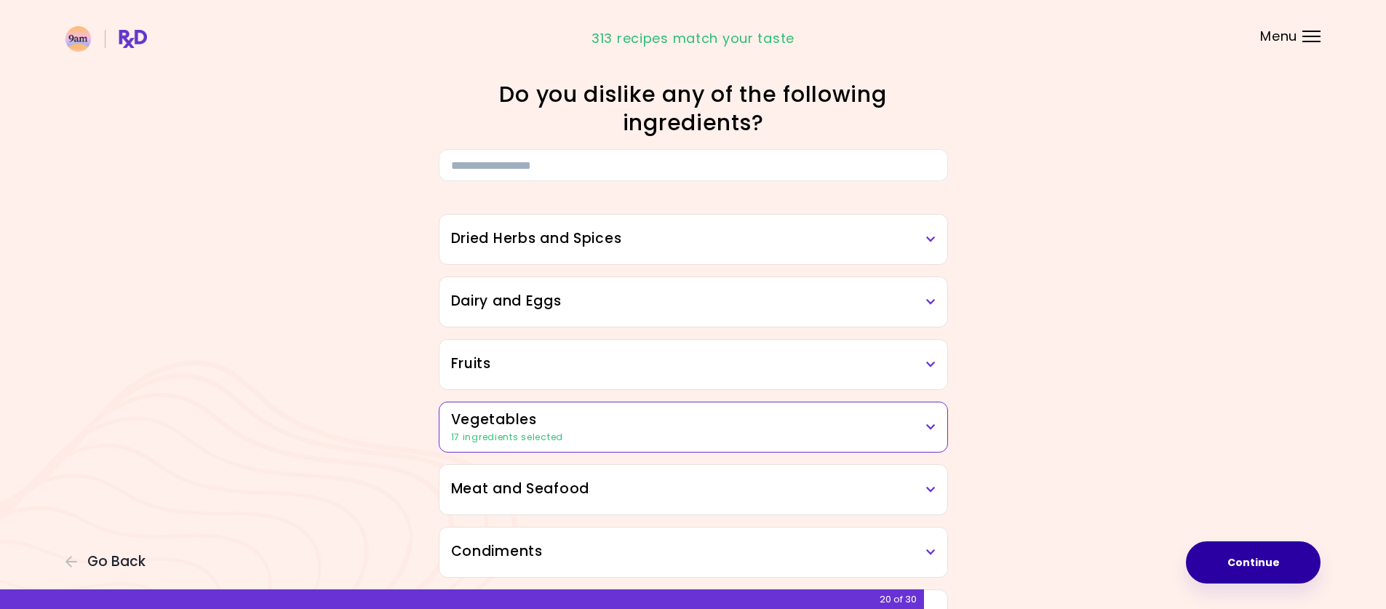
click at [1263, 563] on button "Continue" at bounding box center [1253, 562] width 135 height 42
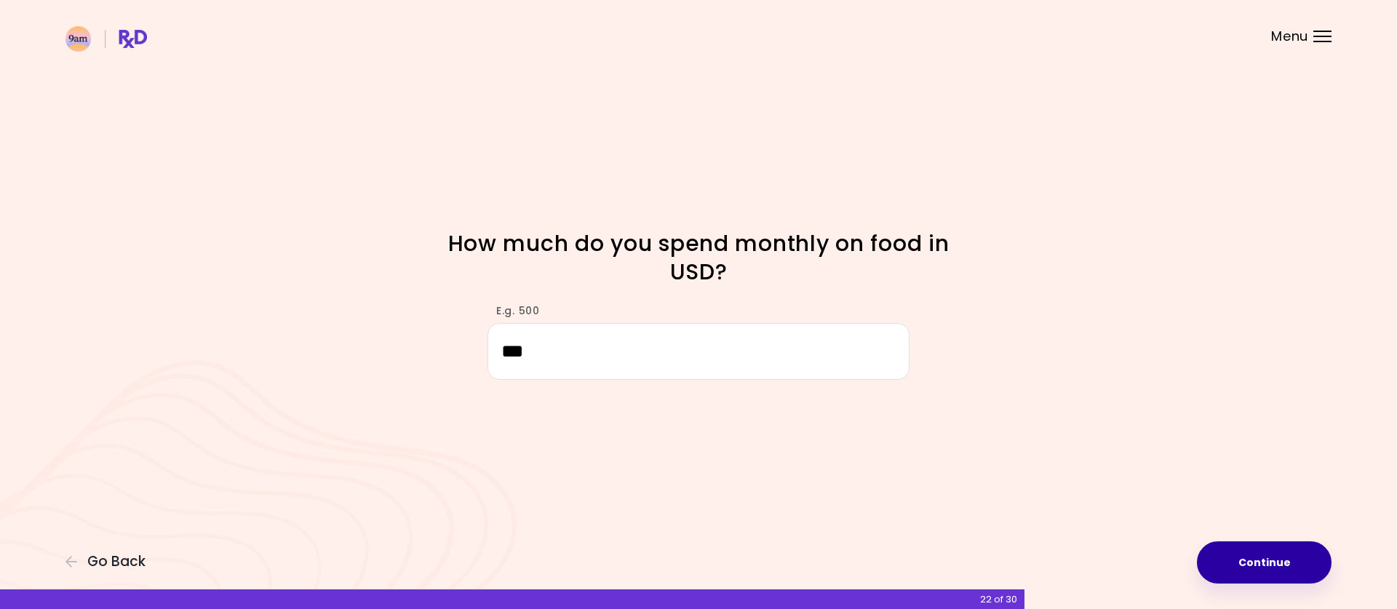
click at [1281, 560] on button "Continue" at bounding box center [1264, 562] width 135 height 42
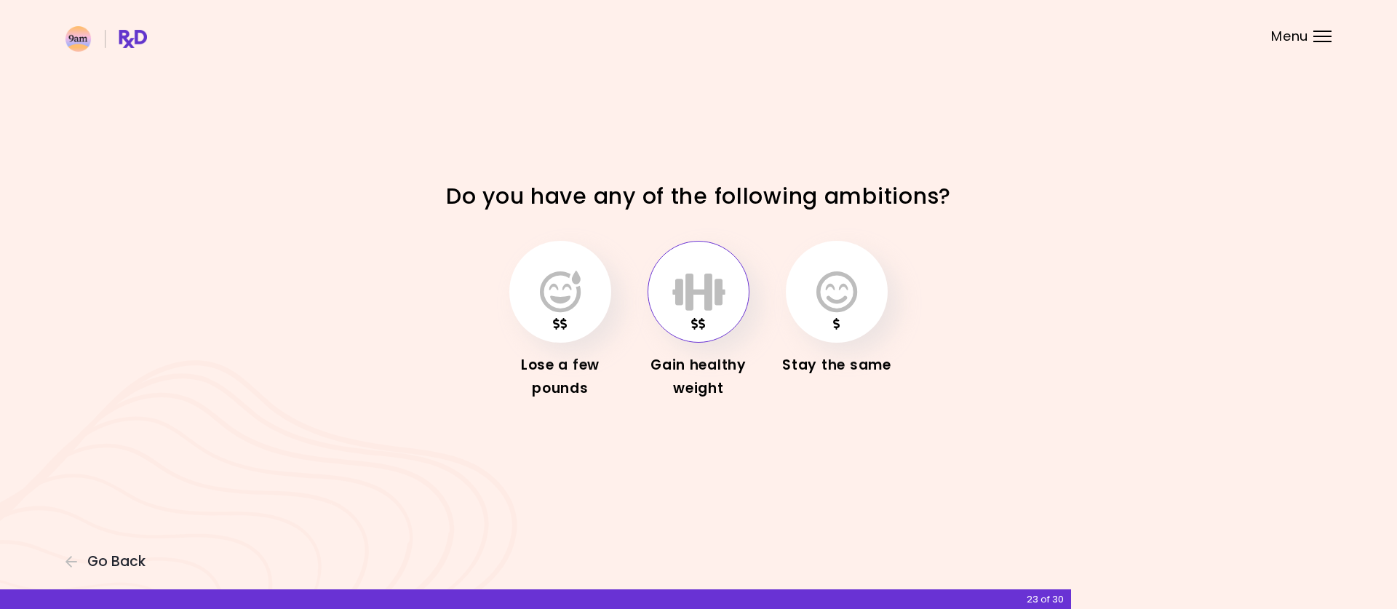
click at [725, 317] on button "button" at bounding box center [699, 292] width 102 height 102
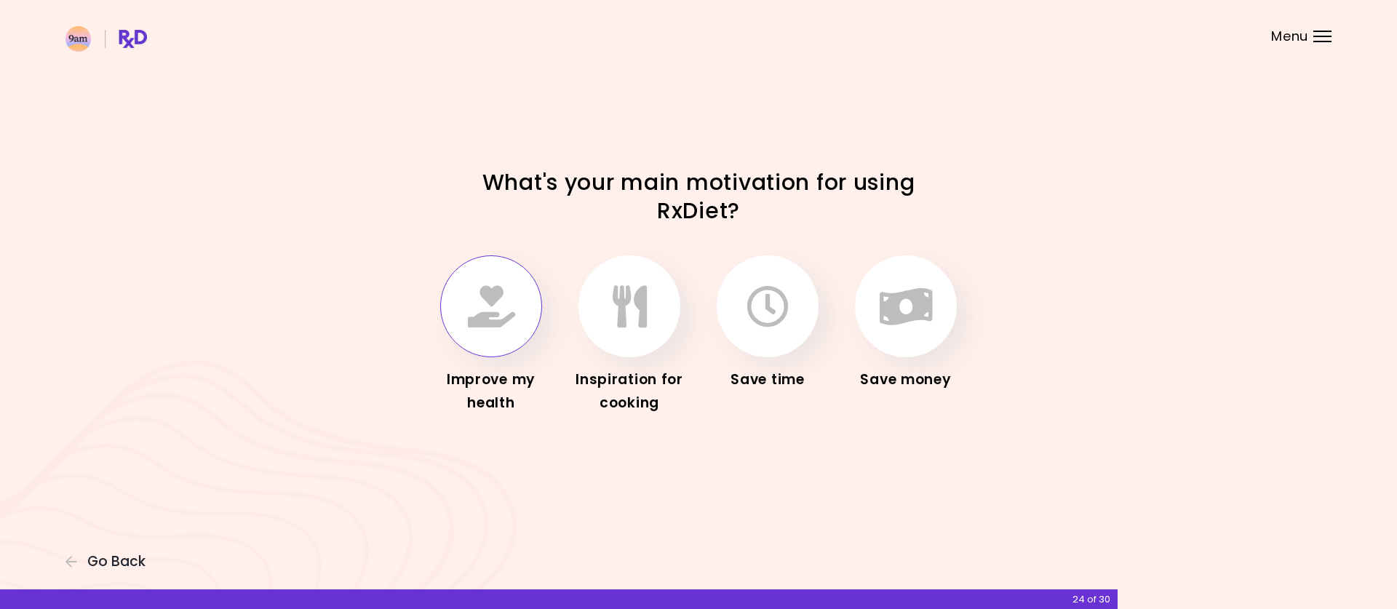
click at [461, 305] on button "button" at bounding box center [491, 306] width 102 height 102
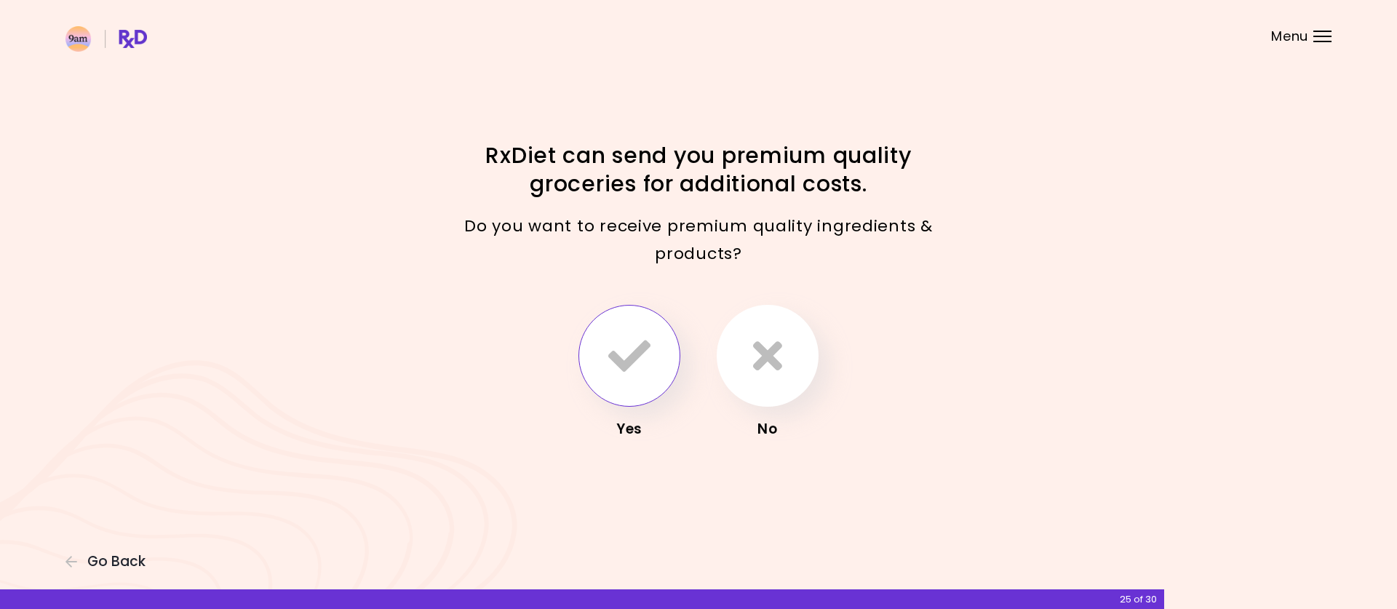
click at [636, 347] on icon "button" at bounding box center [629, 356] width 42 height 42
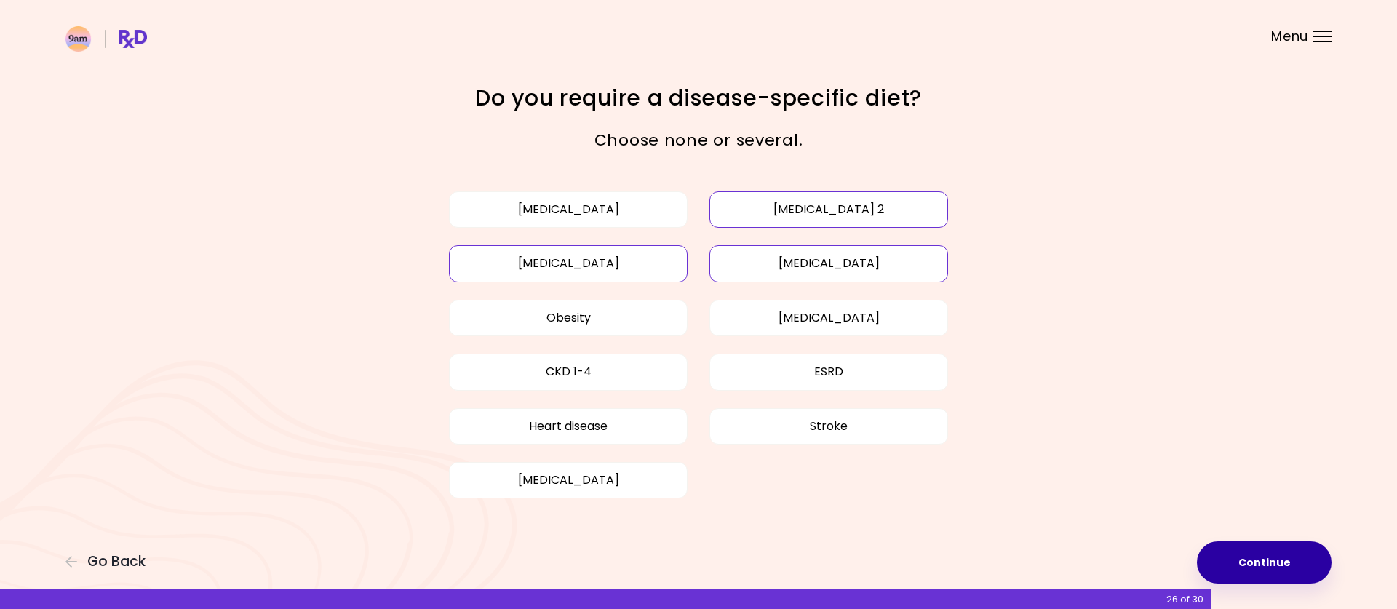
click at [1249, 563] on button "Continue" at bounding box center [1264, 562] width 135 height 42
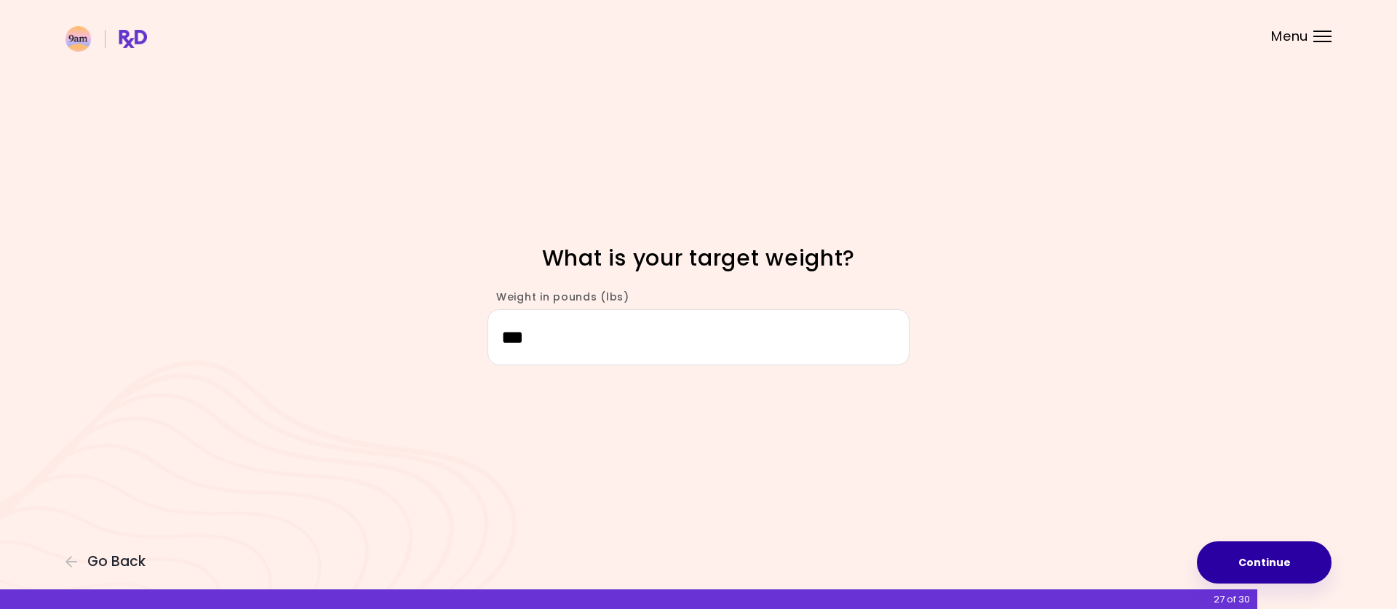
click at [1249, 563] on button "Continue" at bounding box center [1264, 562] width 135 height 42
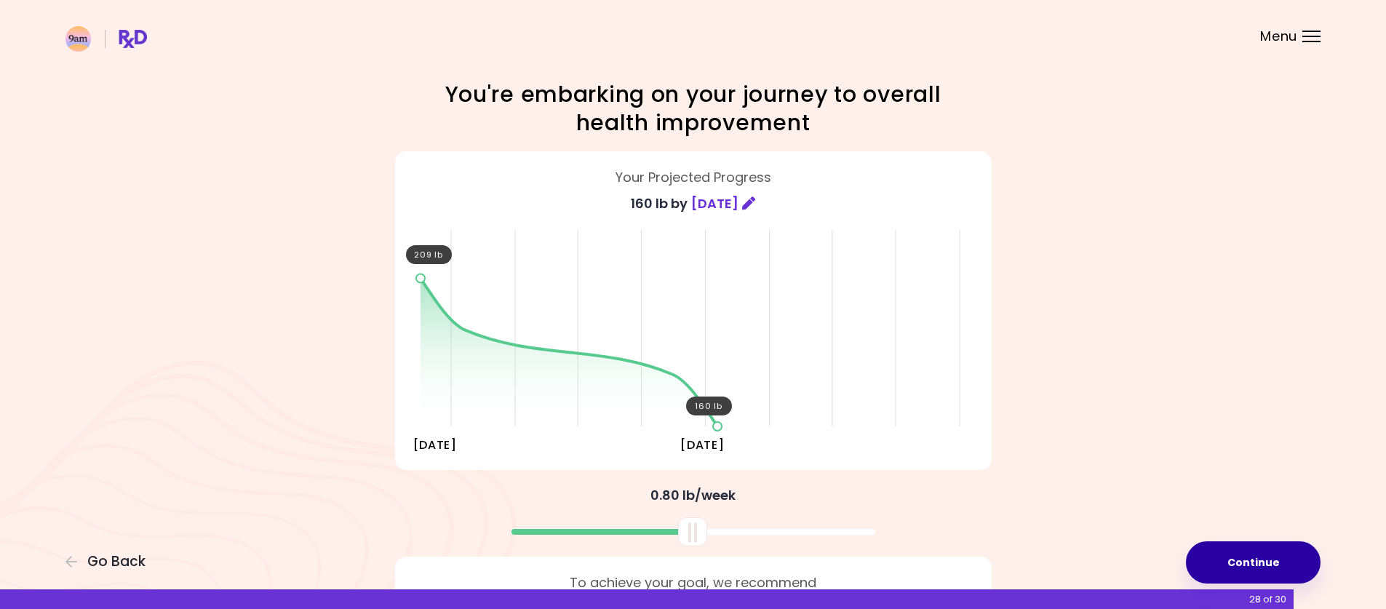
click at [1249, 563] on button "Continue" at bounding box center [1253, 562] width 135 height 42
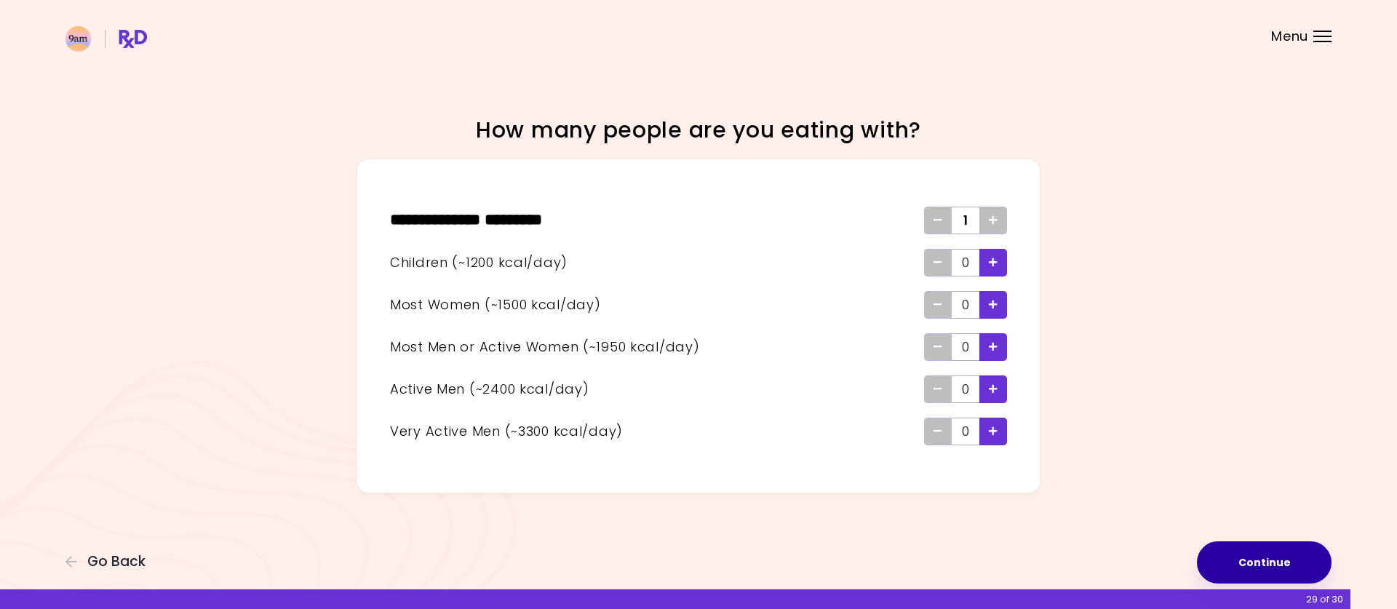
click at [1249, 563] on button "Continue" at bounding box center [1264, 562] width 135 height 42
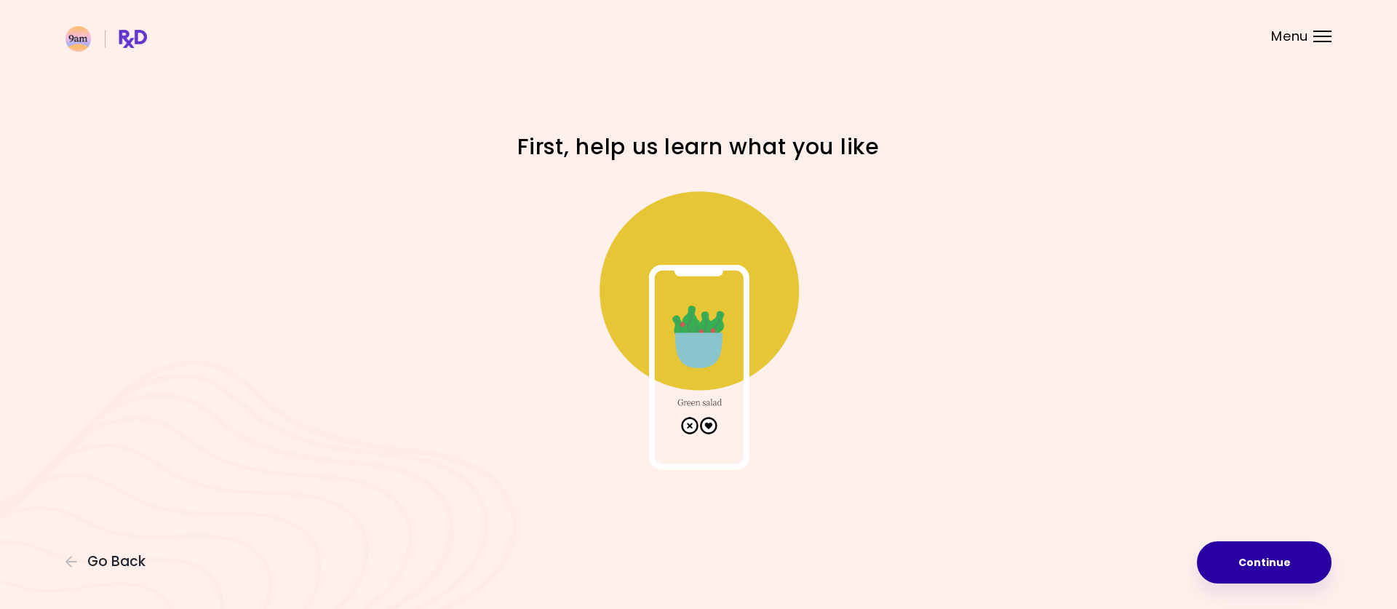
click at [1249, 563] on button "Continue" at bounding box center [1264, 562] width 135 height 42
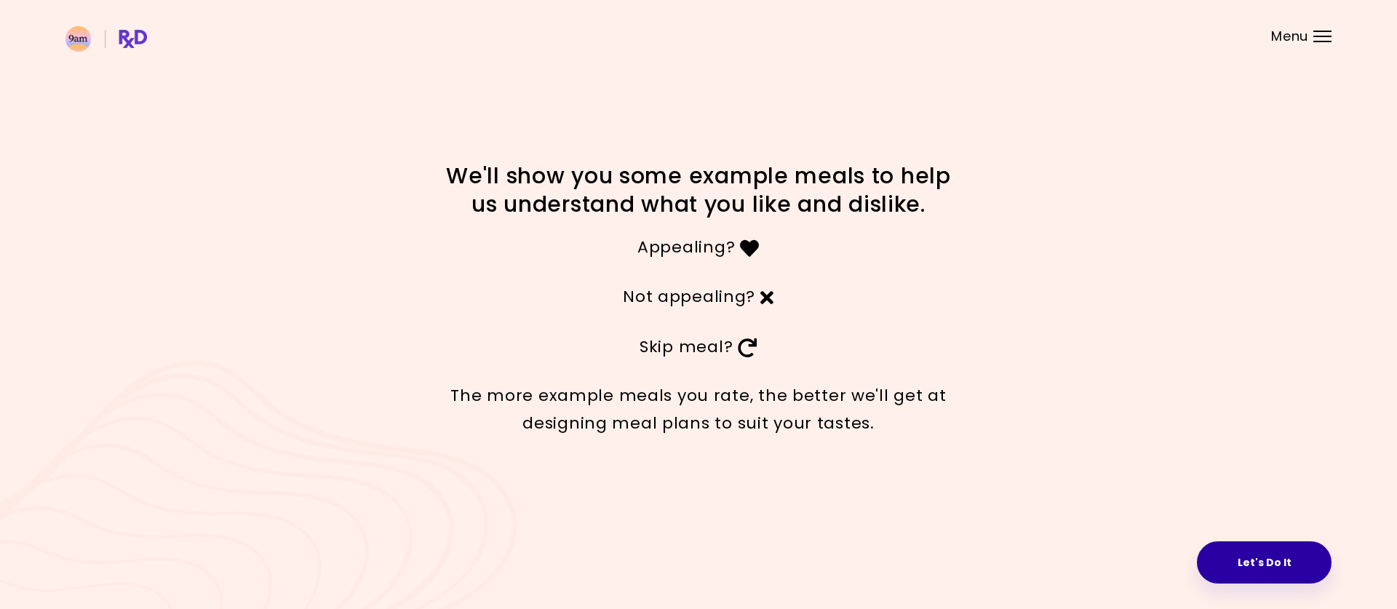
click at [1267, 576] on button "Let's Do It" at bounding box center [1264, 562] width 135 height 42
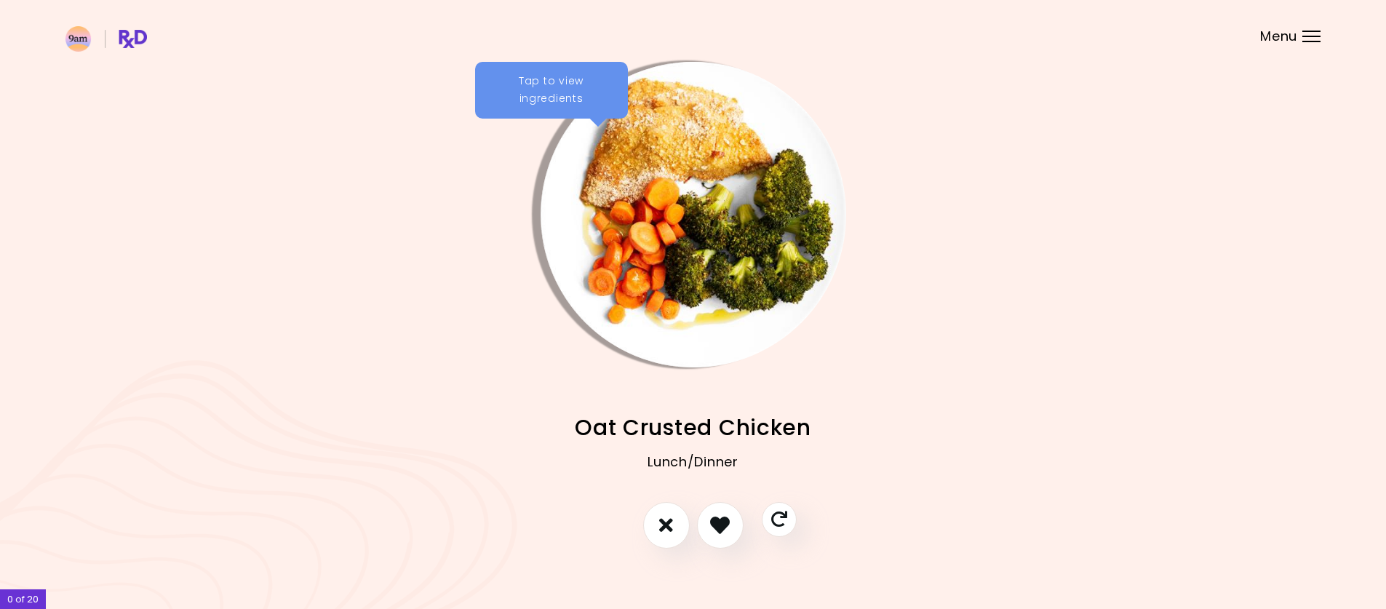
click at [533, 94] on div "Tap to view ingredients" at bounding box center [551, 90] width 153 height 57
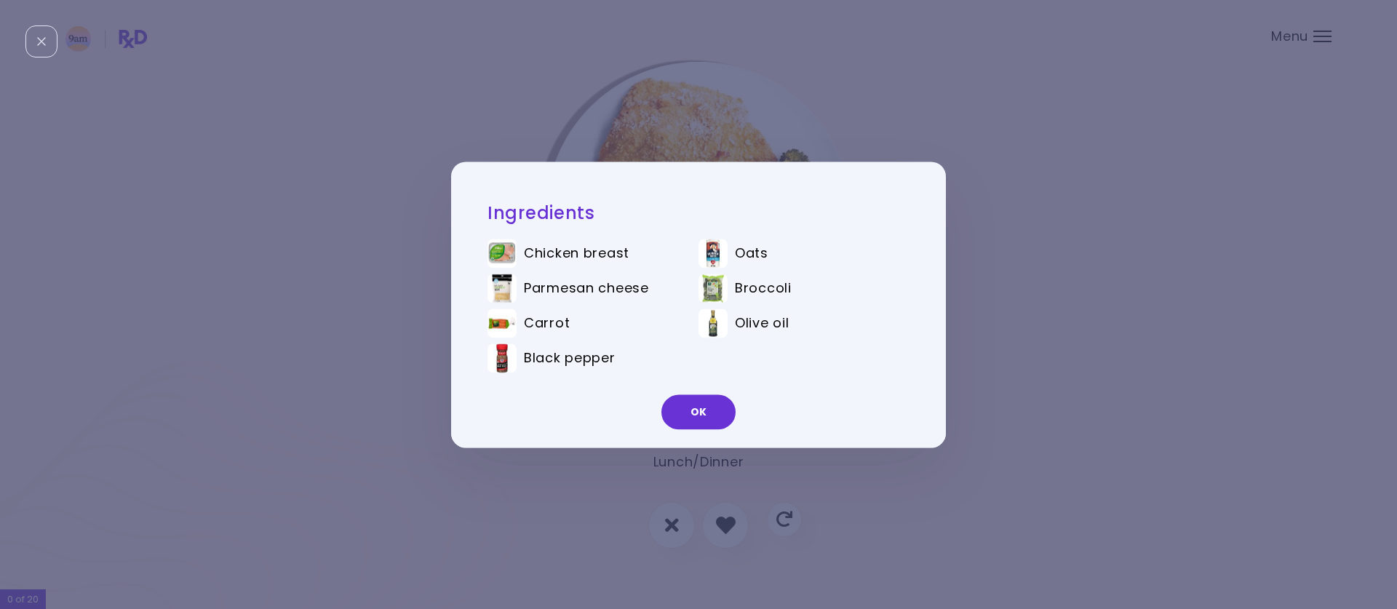
click at [418, 105] on div "Ingredients Chicken breast Oats Parmesan cheese Broccoli Carrot Olive oil Black…" at bounding box center [698, 304] width 1397 height 609
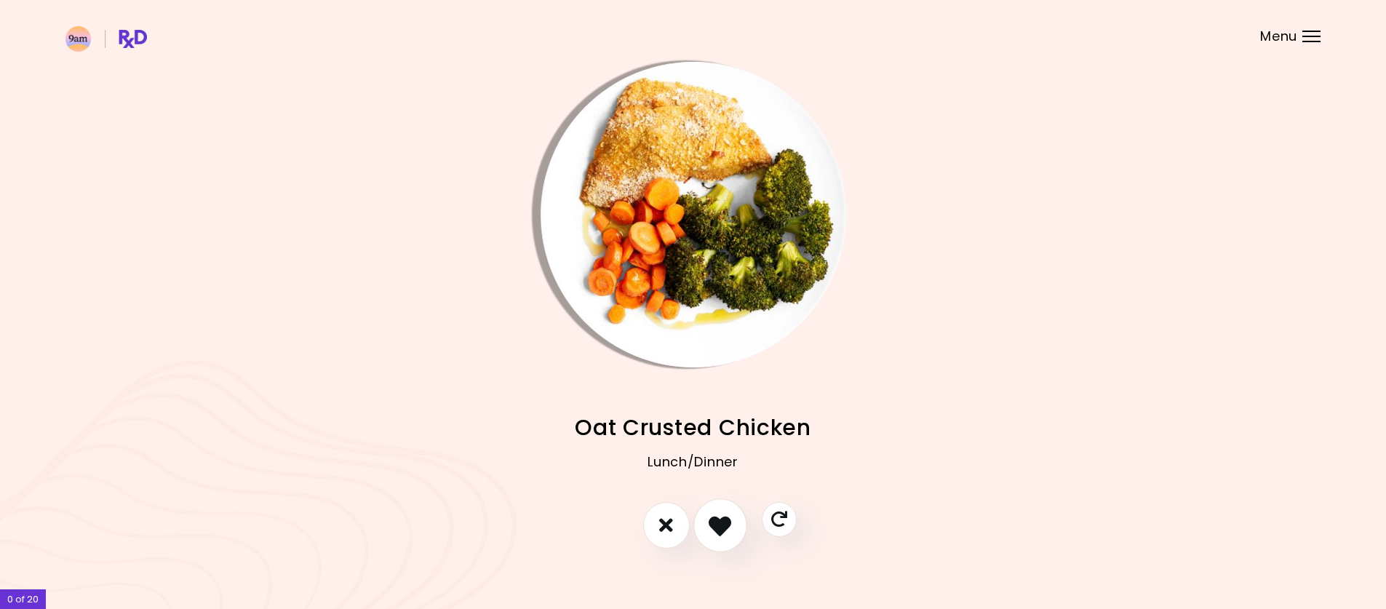
click at [715, 525] on icon "I like this recipe" at bounding box center [720, 525] width 23 height 23
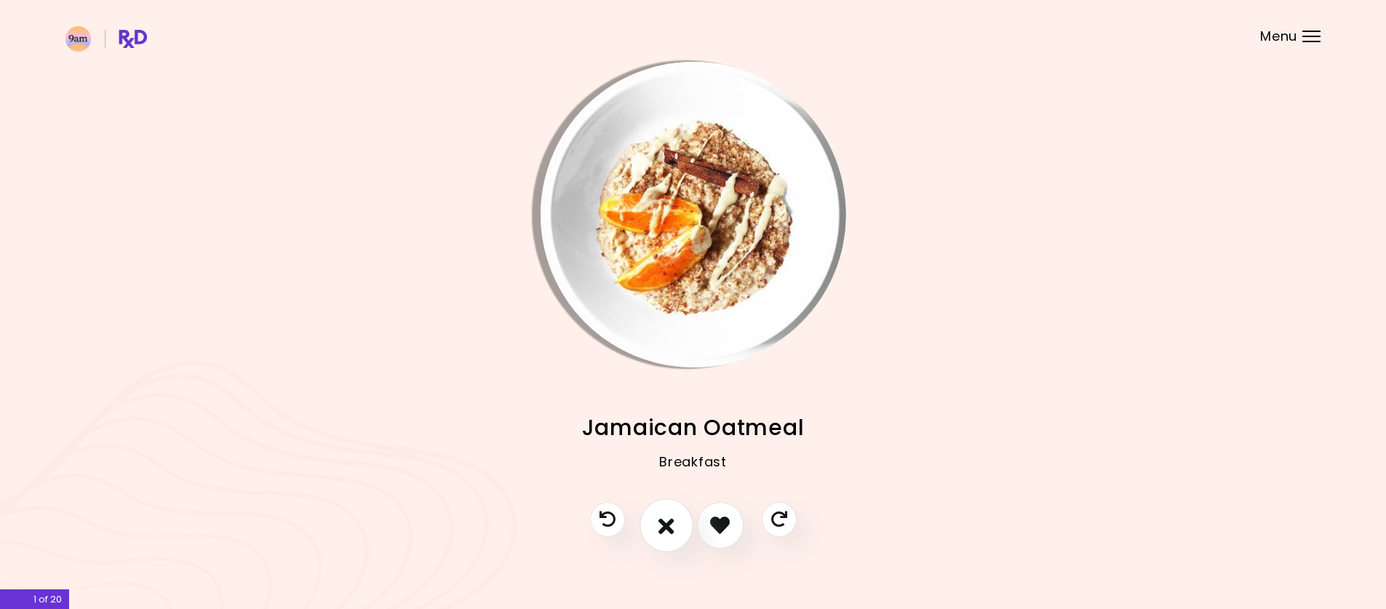
click at [673, 529] on icon "I don't like this recipe" at bounding box center [667, 525] width 16 height 23
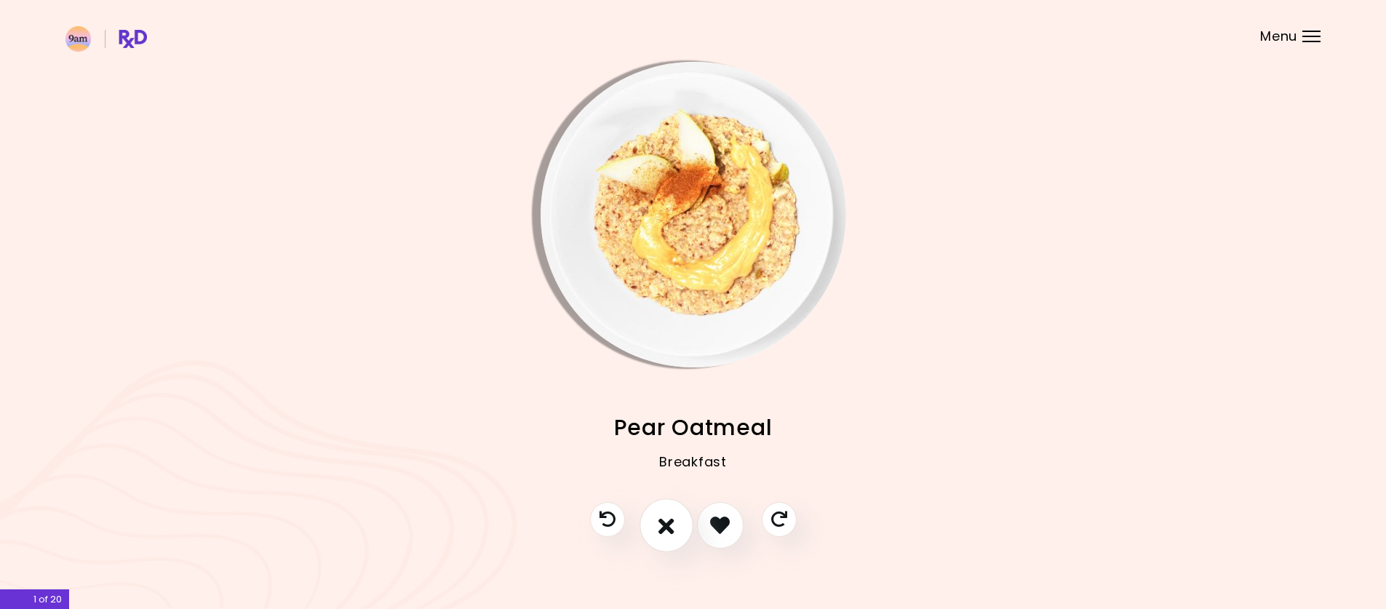
click at [671, 526] on icon "I don't like this recipe" at bounding box center [667, 525] width 16 height 23
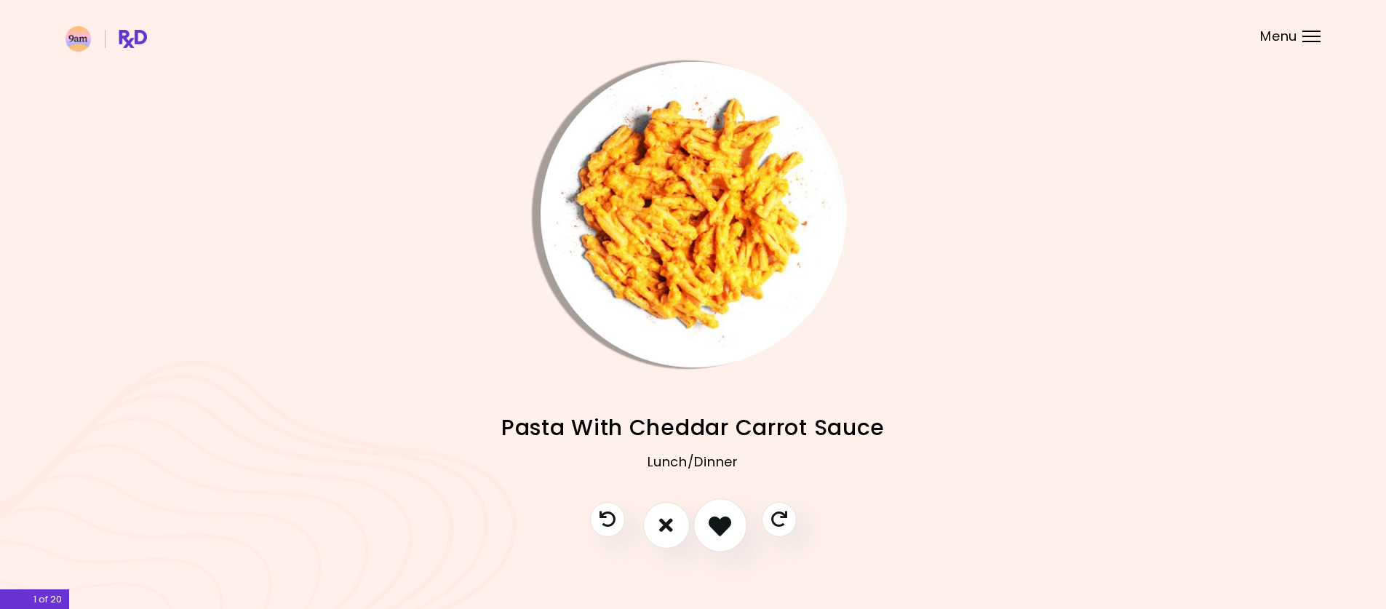
click at [718, 527] on icon "I like this recipe" at bounding box center [720, 525] width 23 height 23
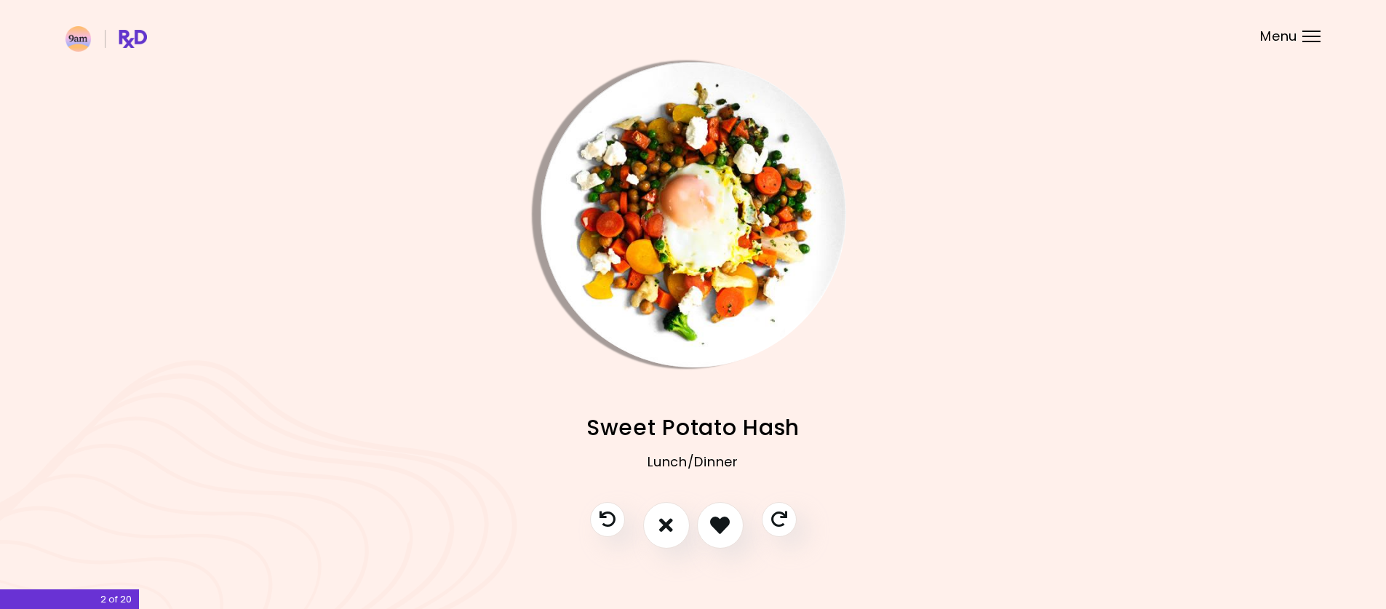
click at [657, 151] on img "Info - Sweet Potato Hash" at bounding box center [694, 215] width 306 height 306
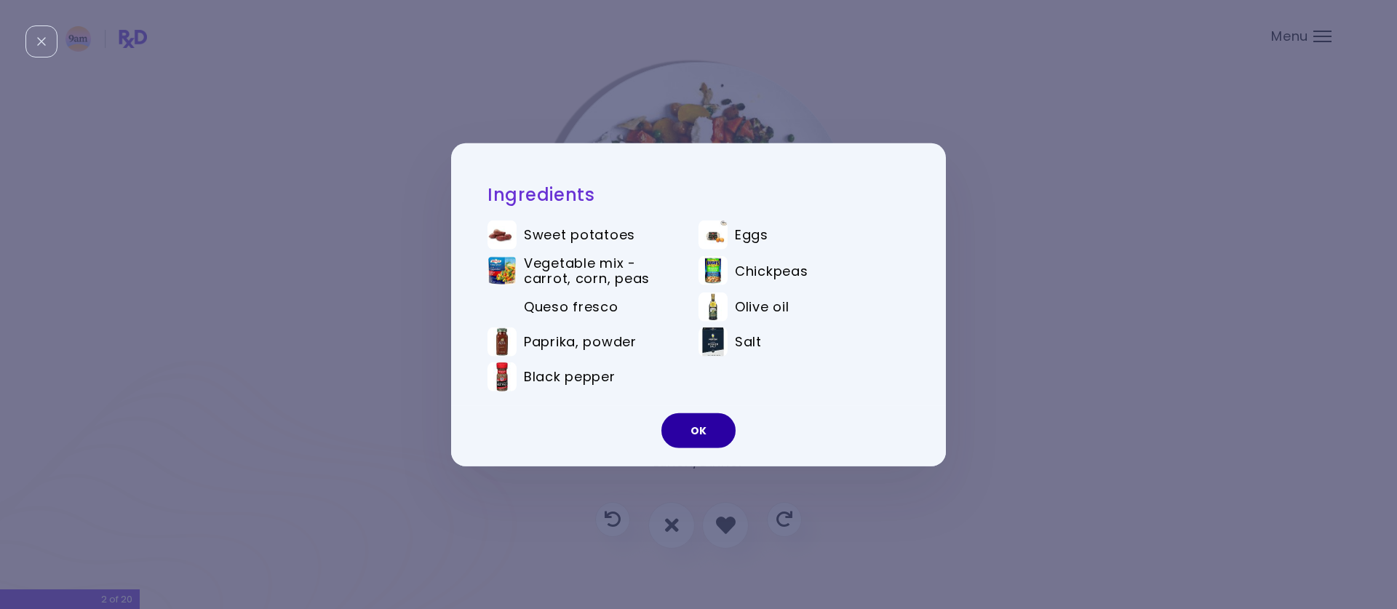
click at [709, 426] on button "OK" at bounding box center [698, 430] width 74 height 35
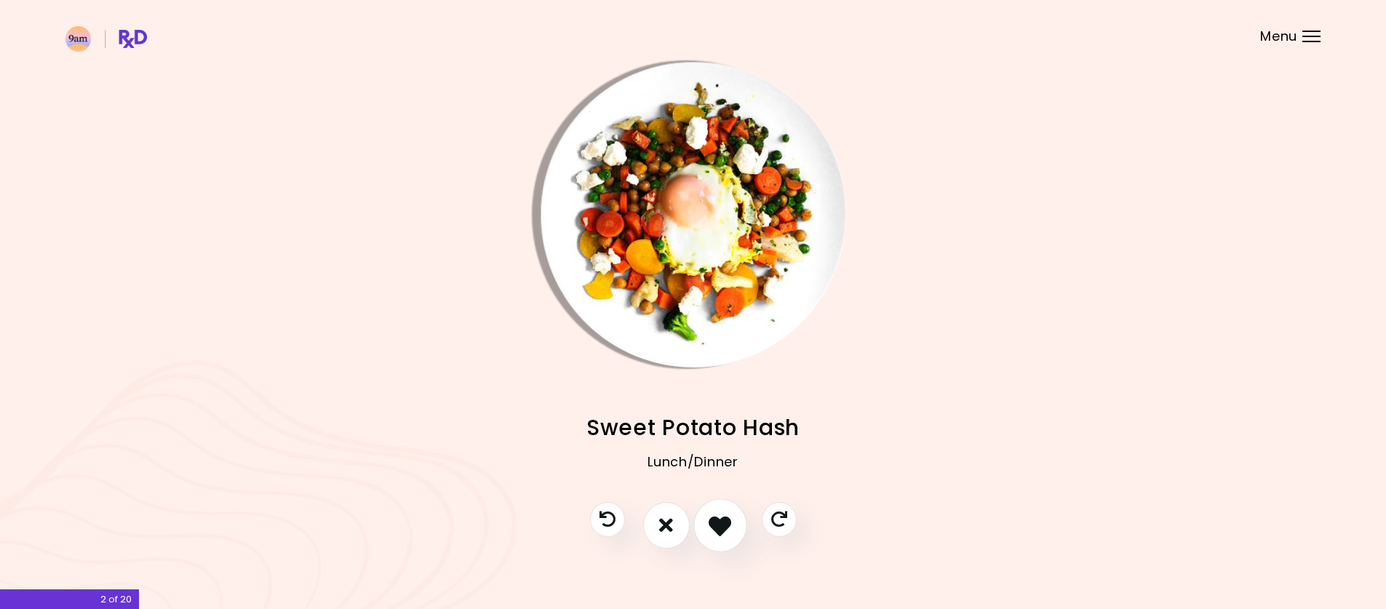
click at [724, 521] on icon "I like this recipe" at bounding box center [720, 525] width 23 height 23
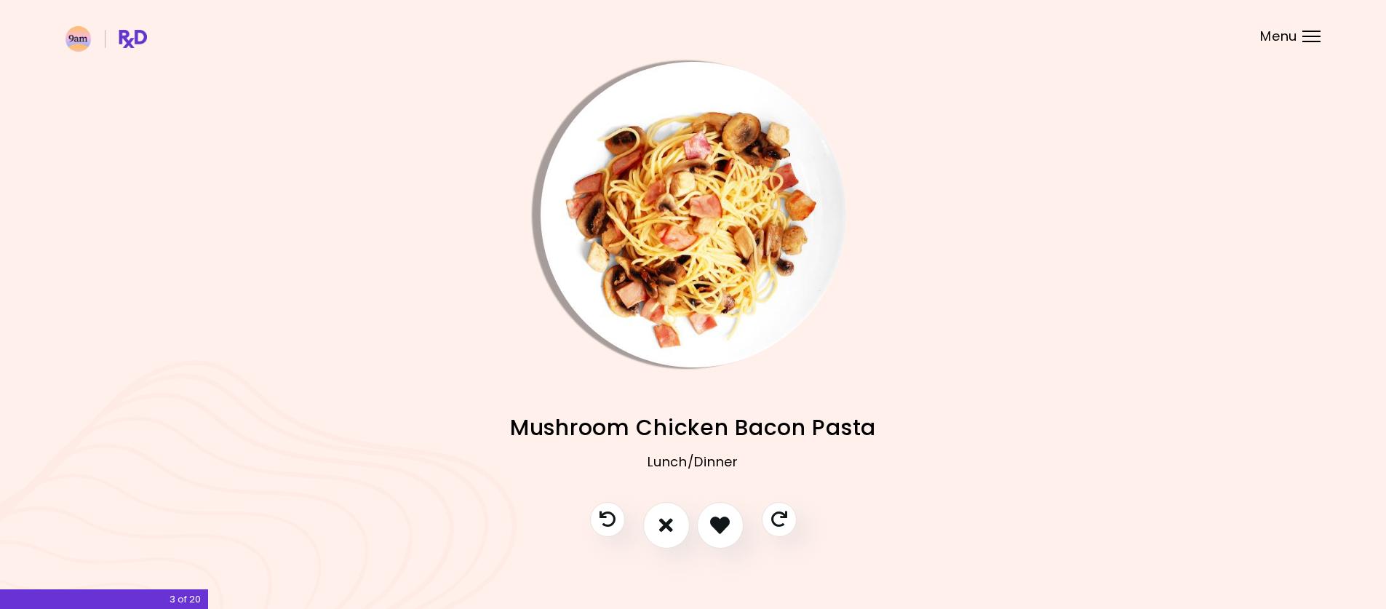
click at [692, 190] on img "Info - Mushroom Chicken Bacon Pasta" at bounding box center [694, 215] width 306 height 306
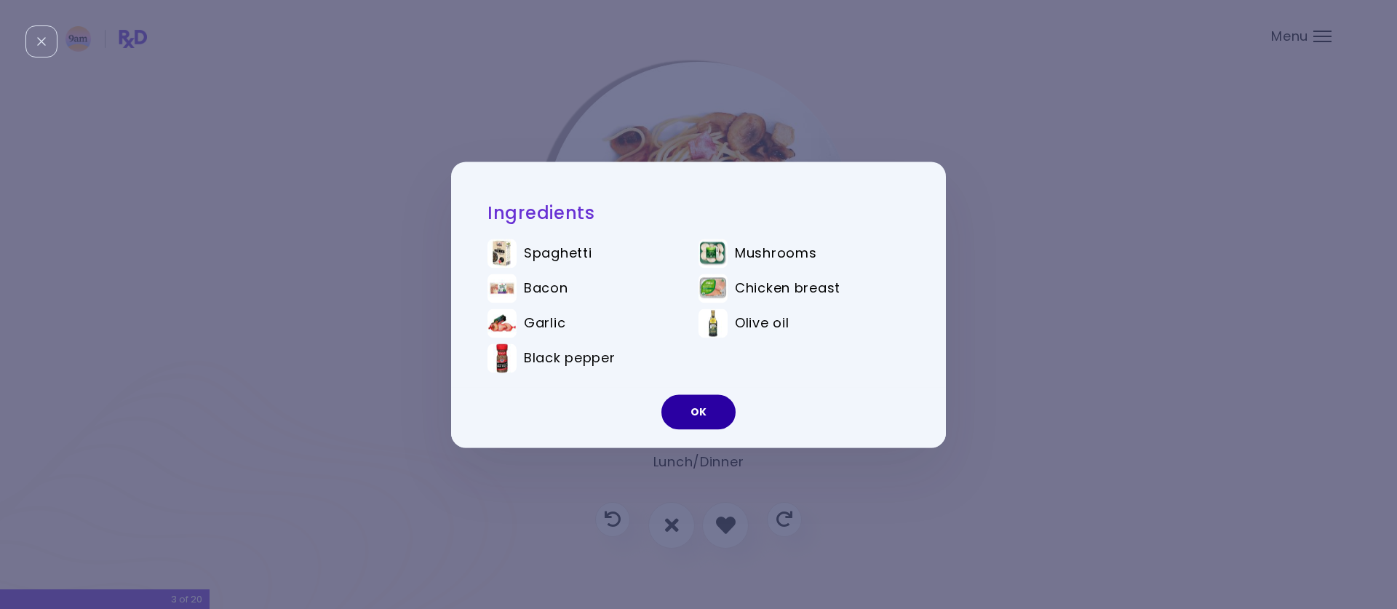
click at [692, 418] on button "OK" at bounding box center [698, 411] width 74 height 35
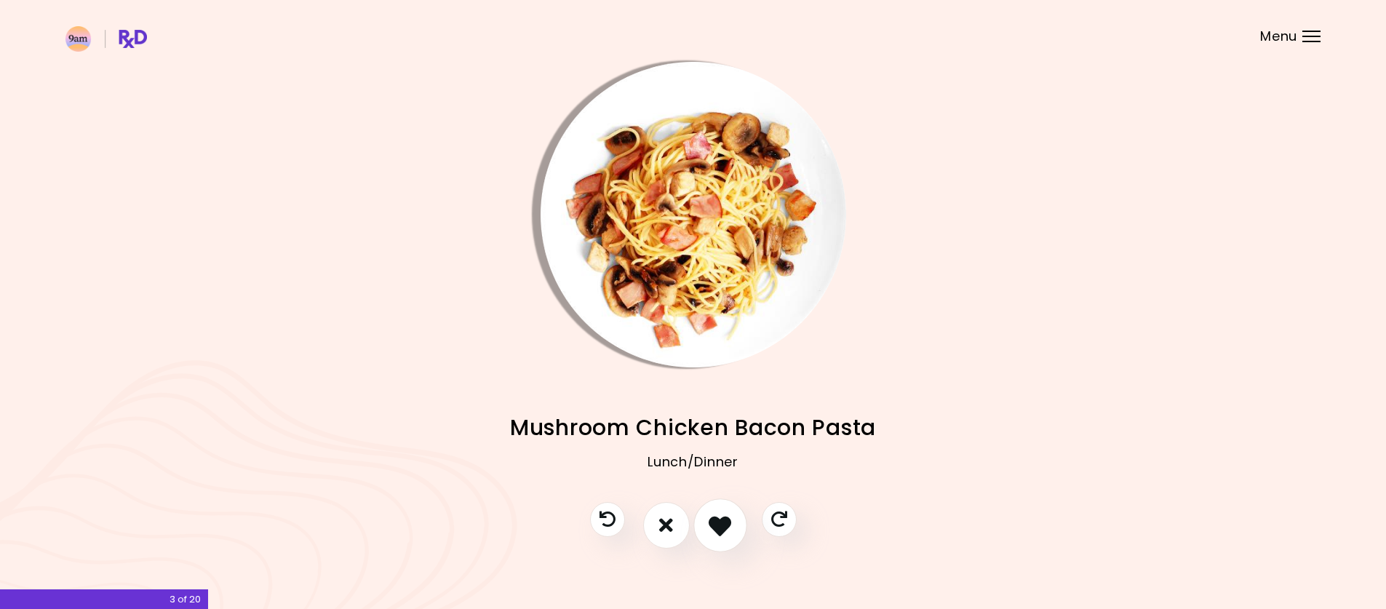
click at [718, 522] on icon "I like this recipe" at bounding box center [720, 525] width 23 height 23
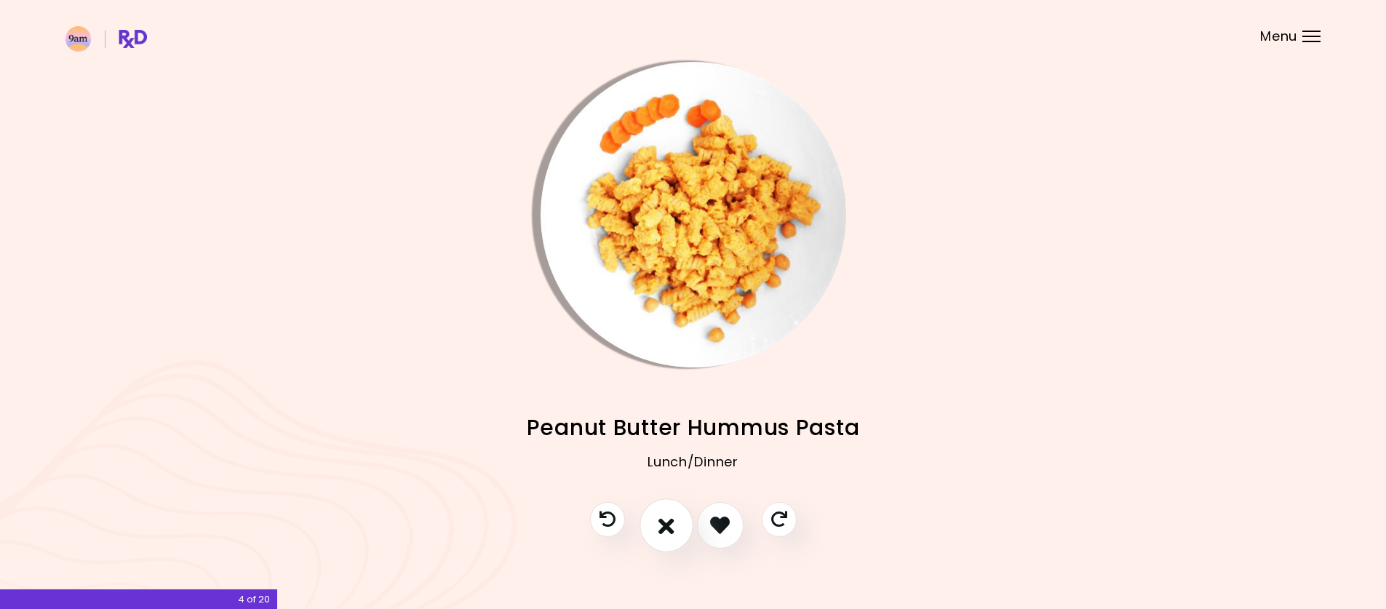
click at [660, 520] on icon "I don't like this recipe" at bounding box center [667, 525] width 16 height 23
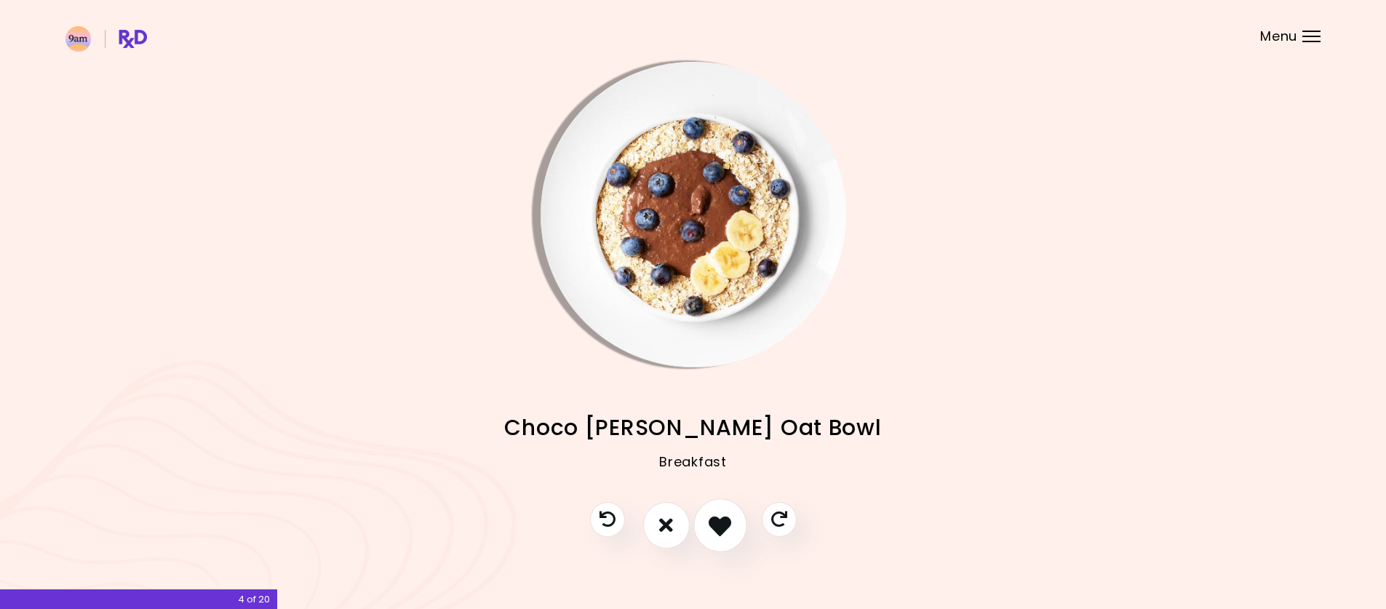
click at [731, 521] on icon "I like this recipe" at bounding box center [720, 525] width 23 height 23
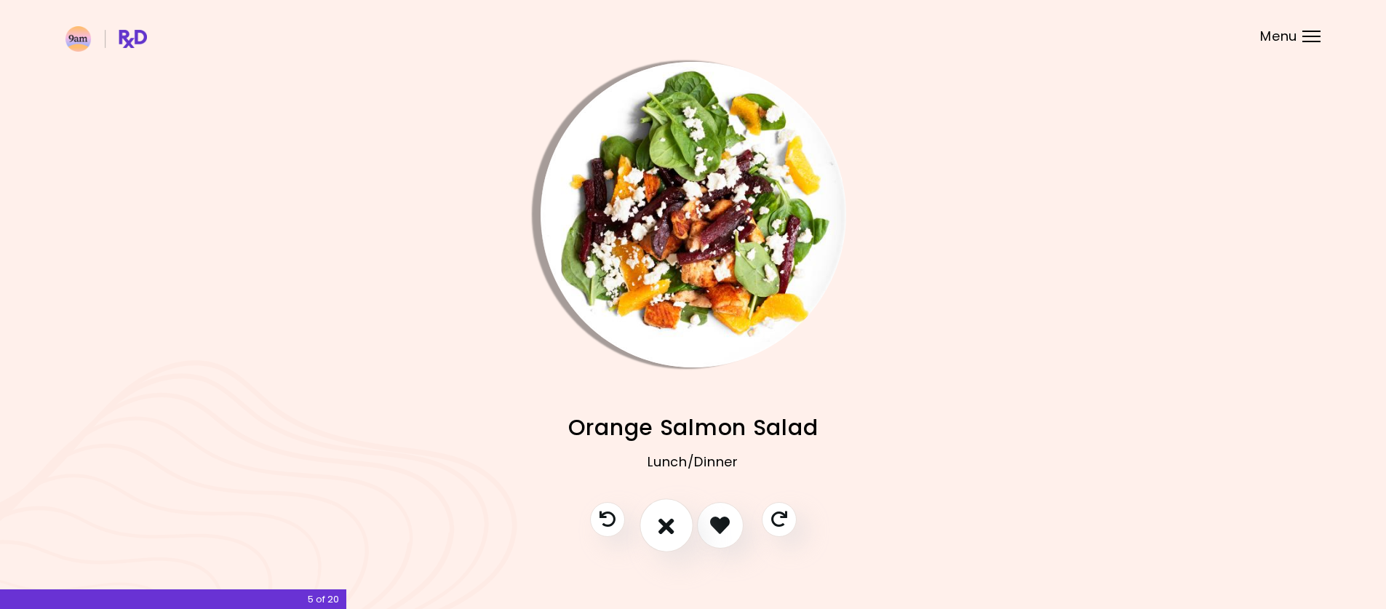
click at [662, 528] on icon "I don't like this recipe" at bounding box center [667, 525] width 16 height 23
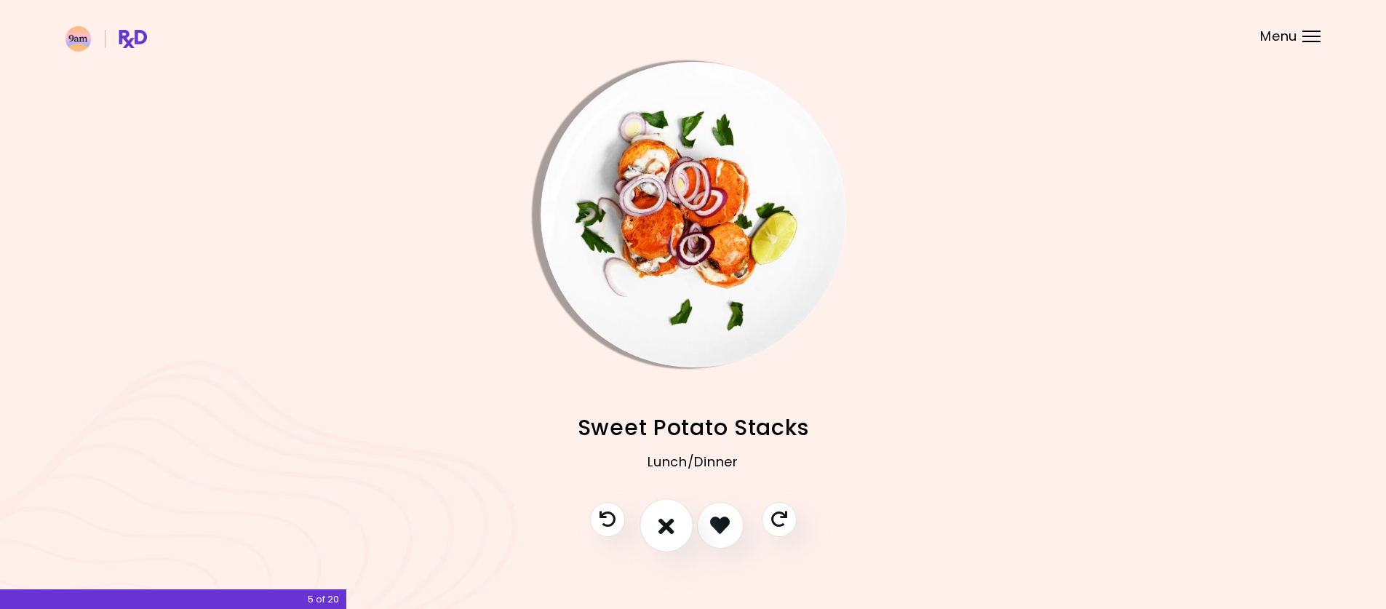
click at [668, 526] on icon "I don't like this recipe" at bounding box center [667, 525] width 16 height 23
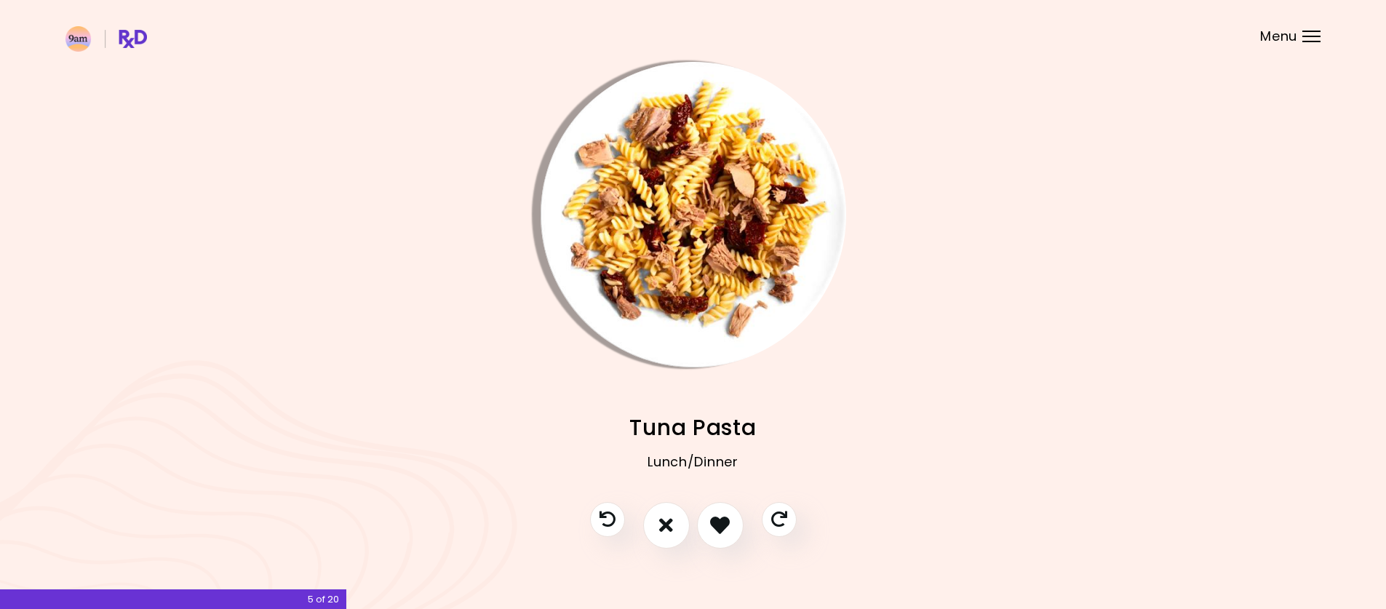
click at [704, 293] on img "Info - Tuna Pasta" at bounding box center [694, 215] width 306 height 306
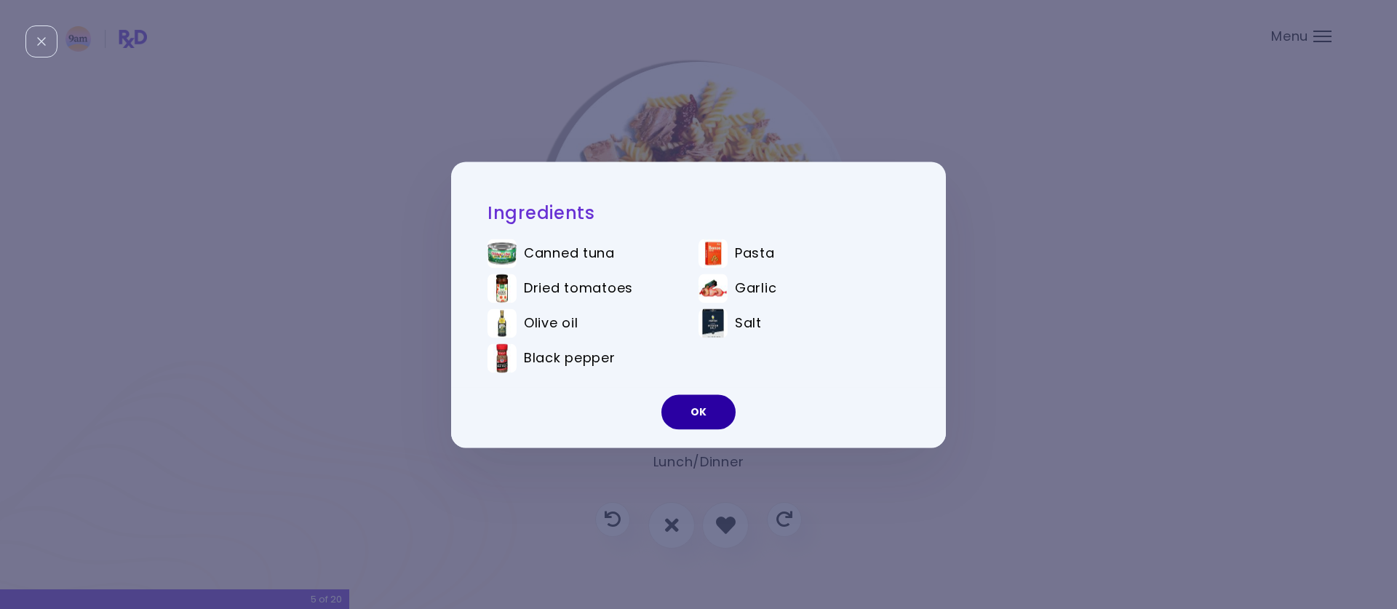
click at [680, 412] on button "OK" at bounding box center [698, 411] width 74 height 35
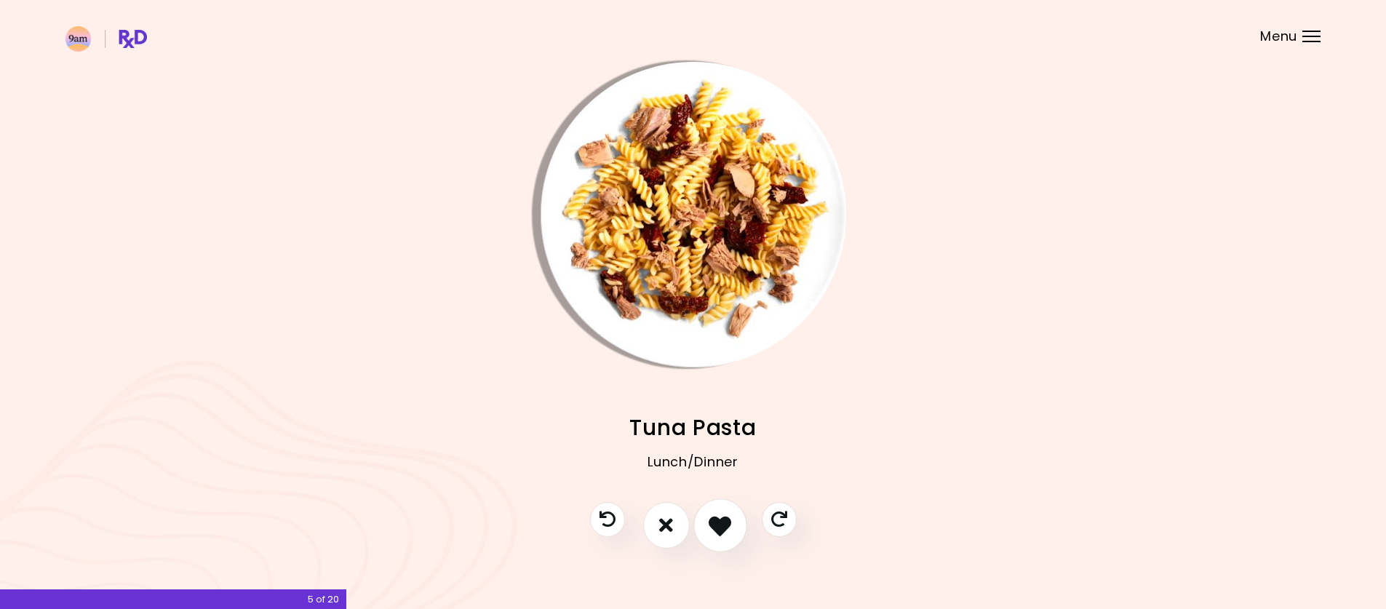
click at [722, 526] on icon "I like this recipe" at bounding box center [720, 525] width 23 height 23
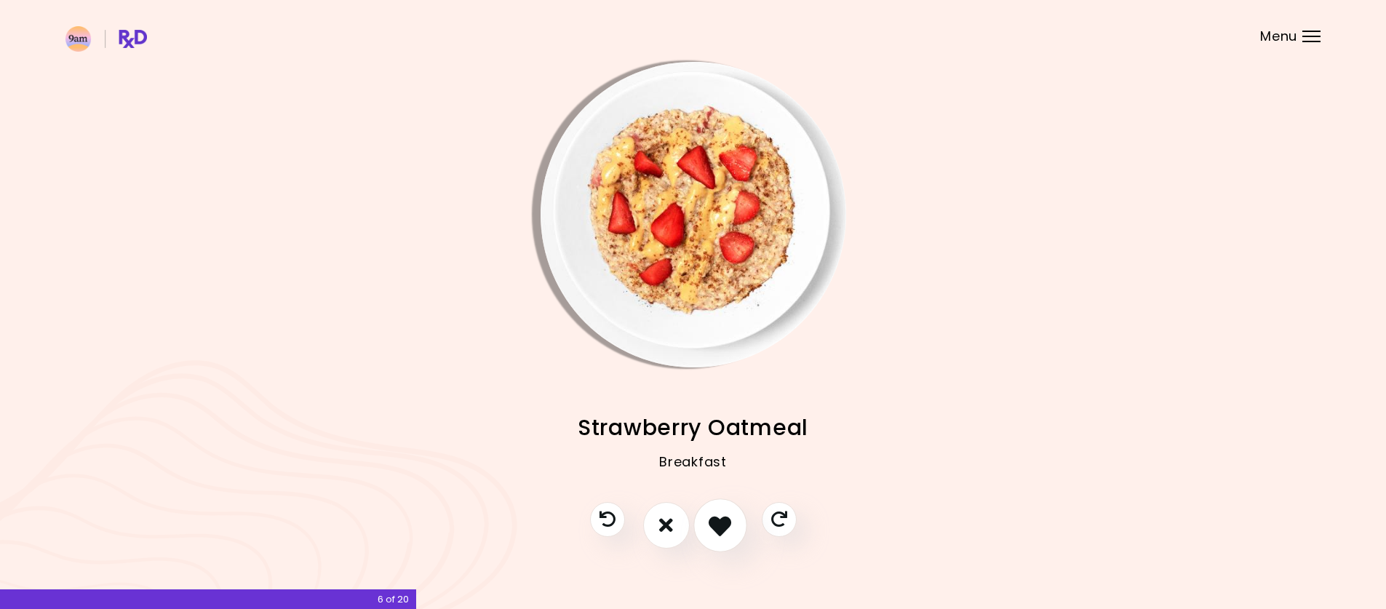
click at [723, 532] on icon "I like this recipe" at bounding box center [720, 525] width 23 height 23
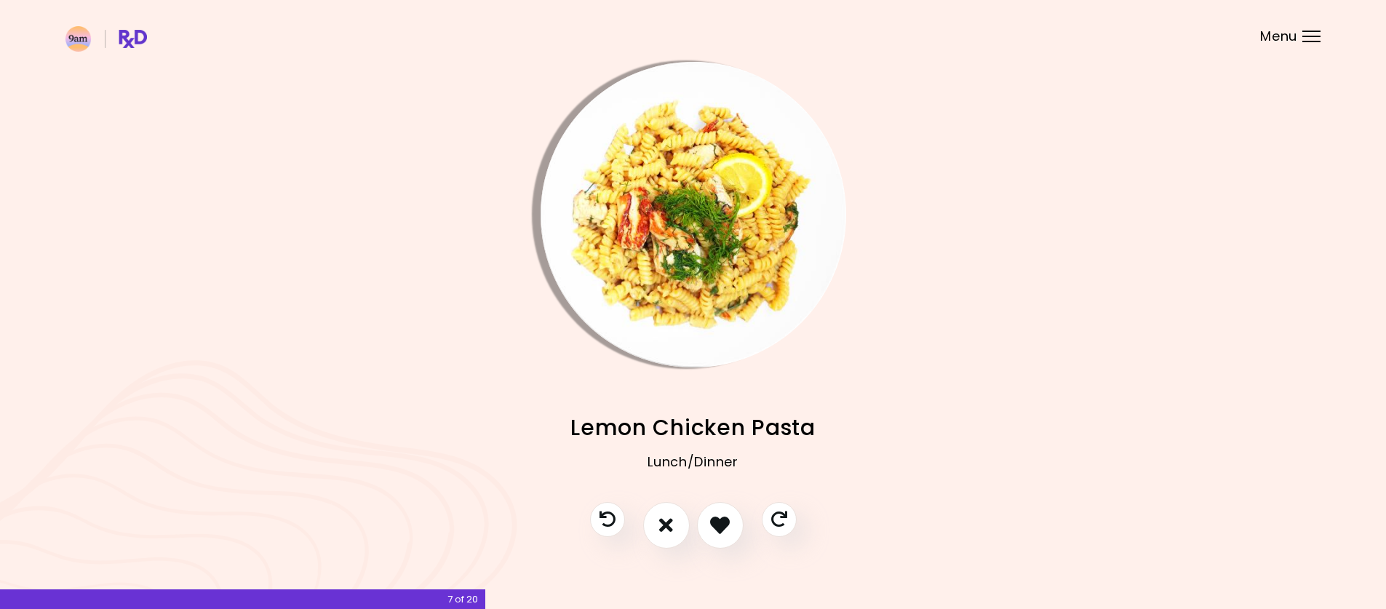
click at [699, 159] on img "Info - Lemon Chicken Pasta" at bounding box center [694, 215] width 306 height 306
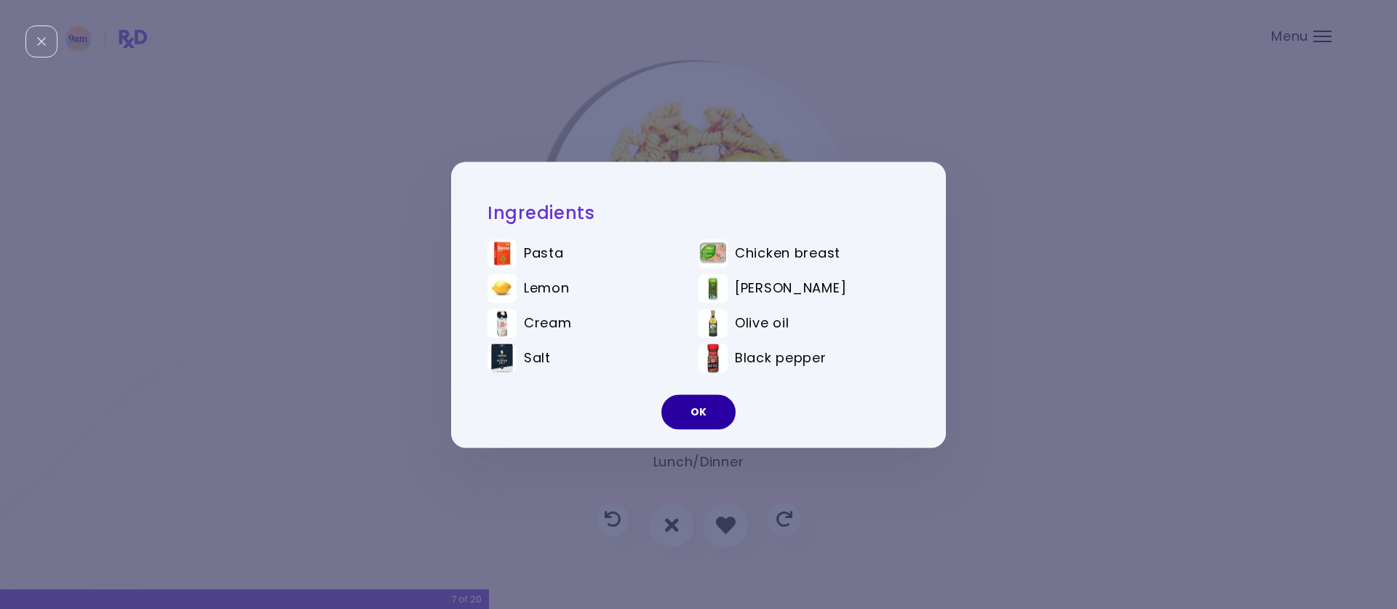
click at [714, 421] on button "OK" at bounding box center [698, 411] width 74 height 35
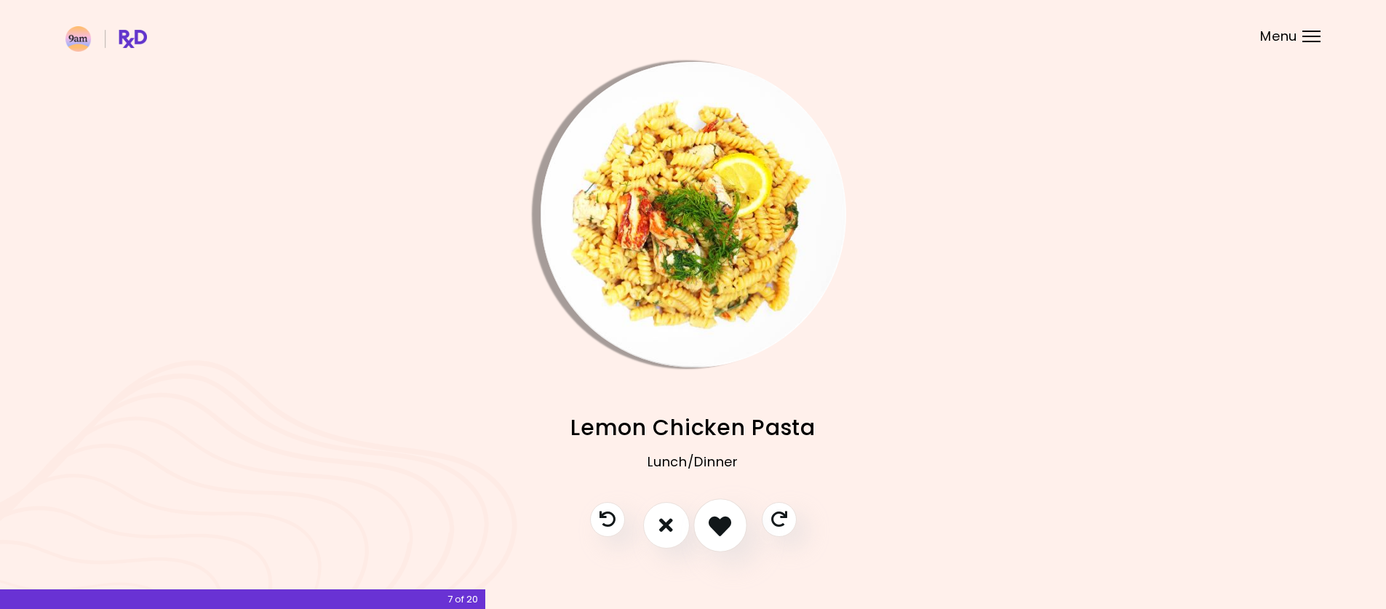
click at [726, 529] on icon "I like this recipe" at bounding box center [720, 525] width 23 height 23
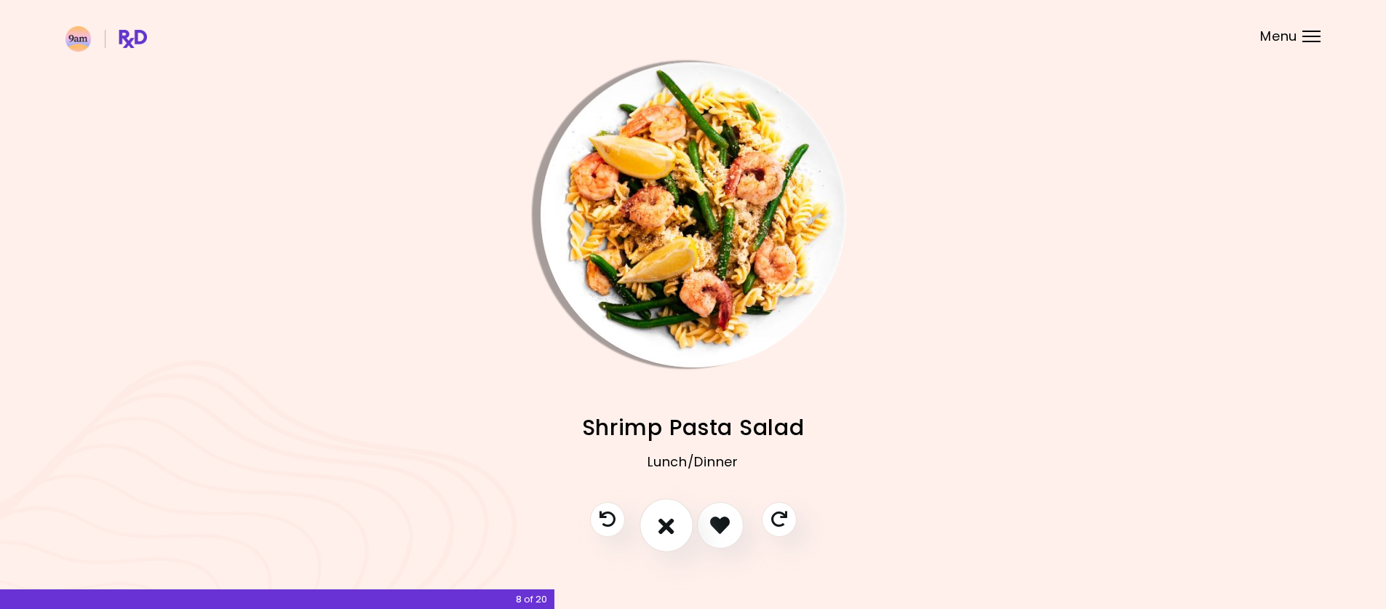
click at [666, 525] on icon "I don't like this recipe" at bounding box center [667, 525] width 16 height 23
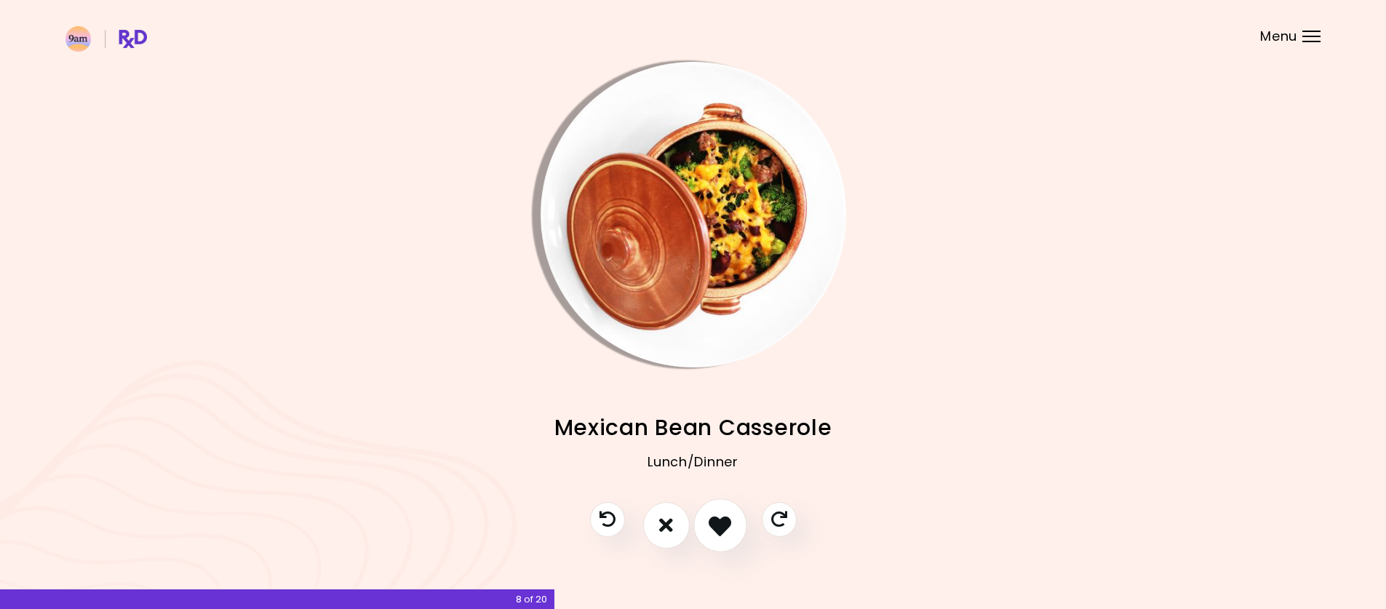
click at [723, 532] on icon "I like this recipe" at bounding box center [720, 525] width 23 height 23
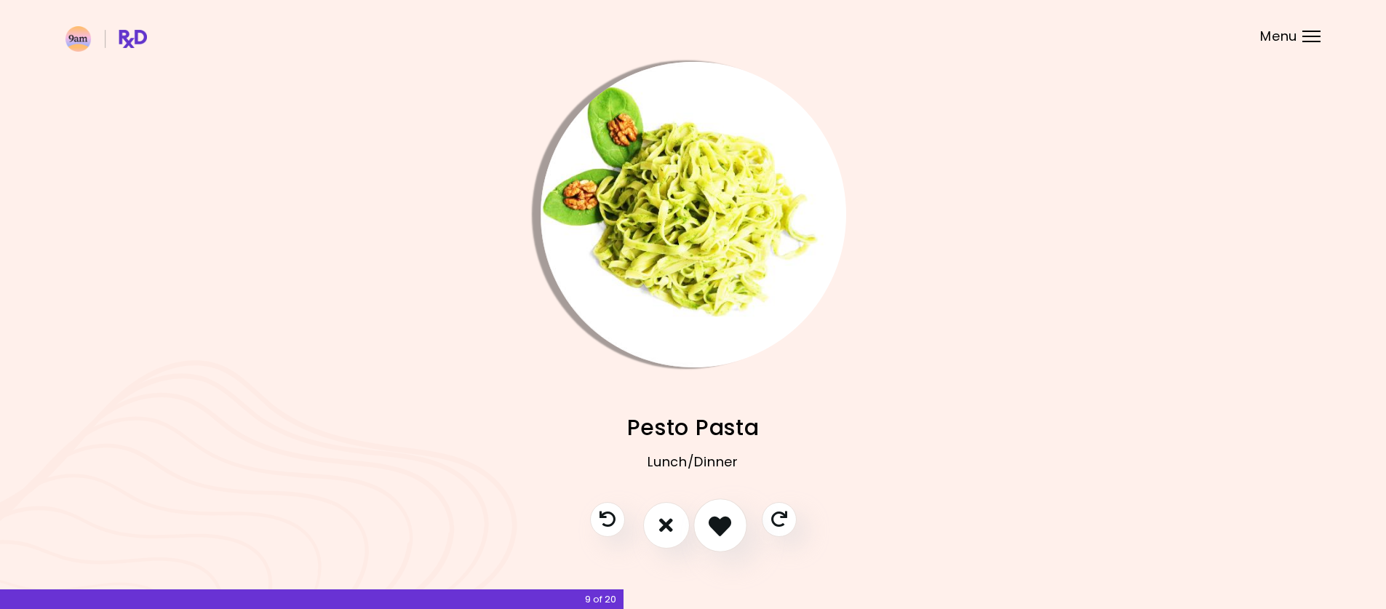
click at [723, 532] on icon "I like this recipe" at bounding box center [720, 525] width 23 height 23
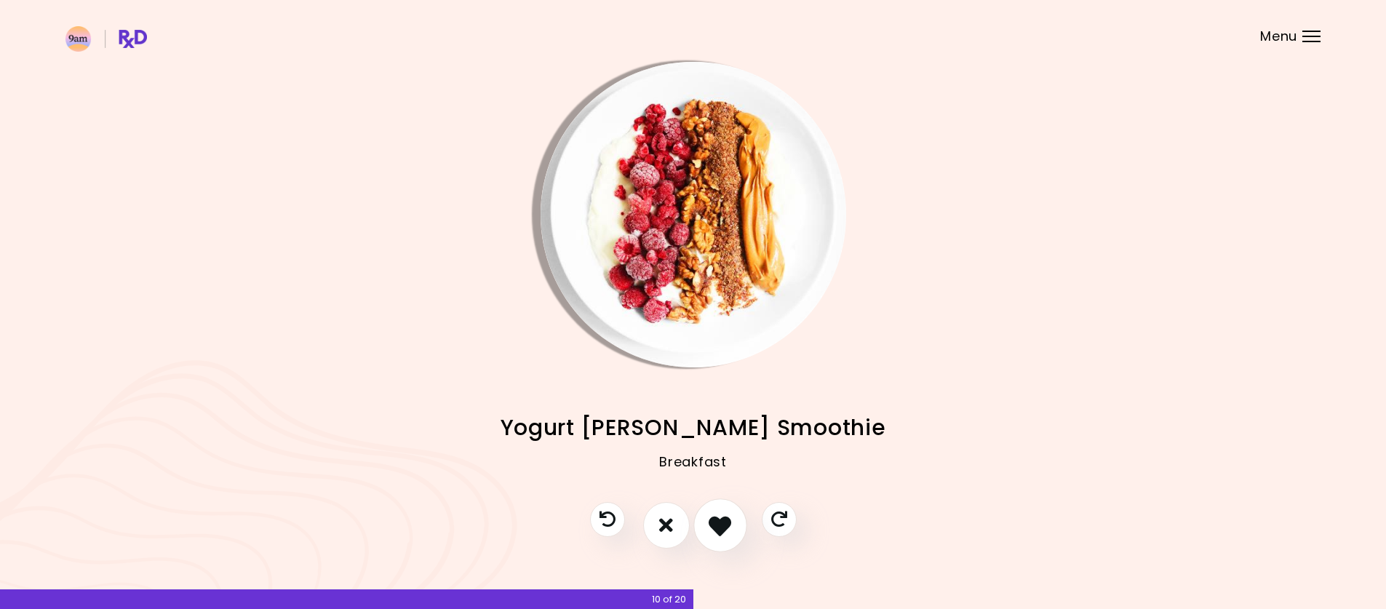
click at [723, 532] on icon "I like this recipe" at bounding box center [720, 525] width 23 height 23
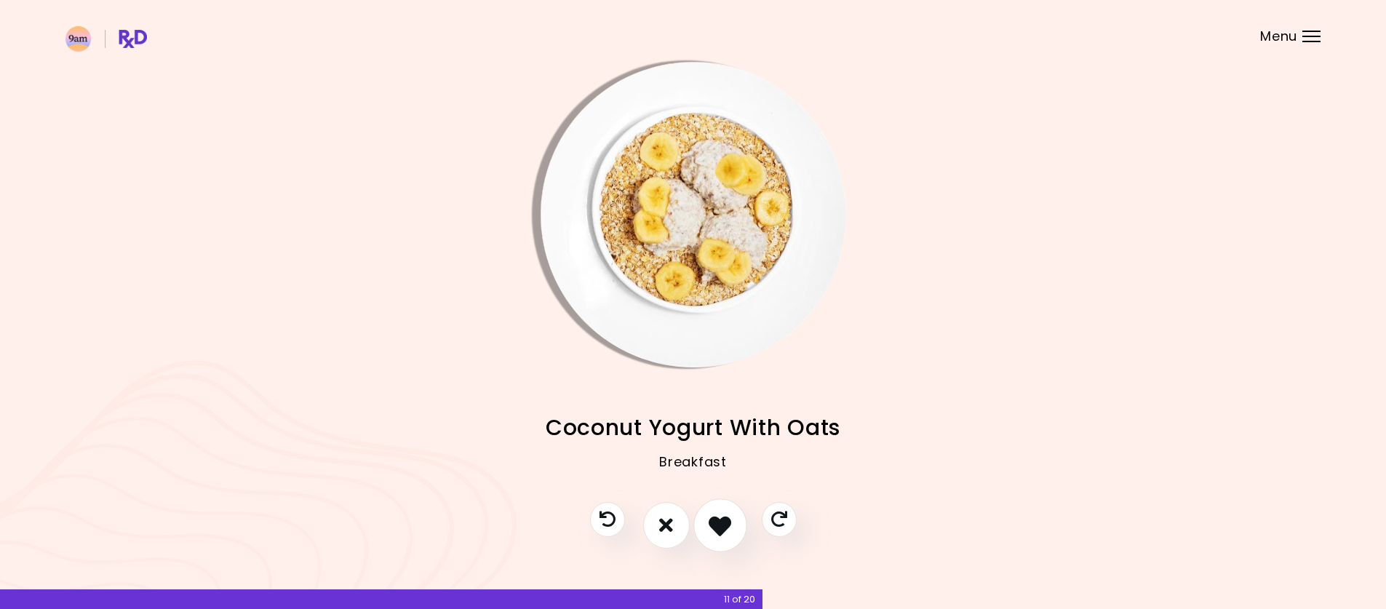
click at [723, 531] on icon "I like this recipe" at bounding box center [720, 525] width 23 height 23
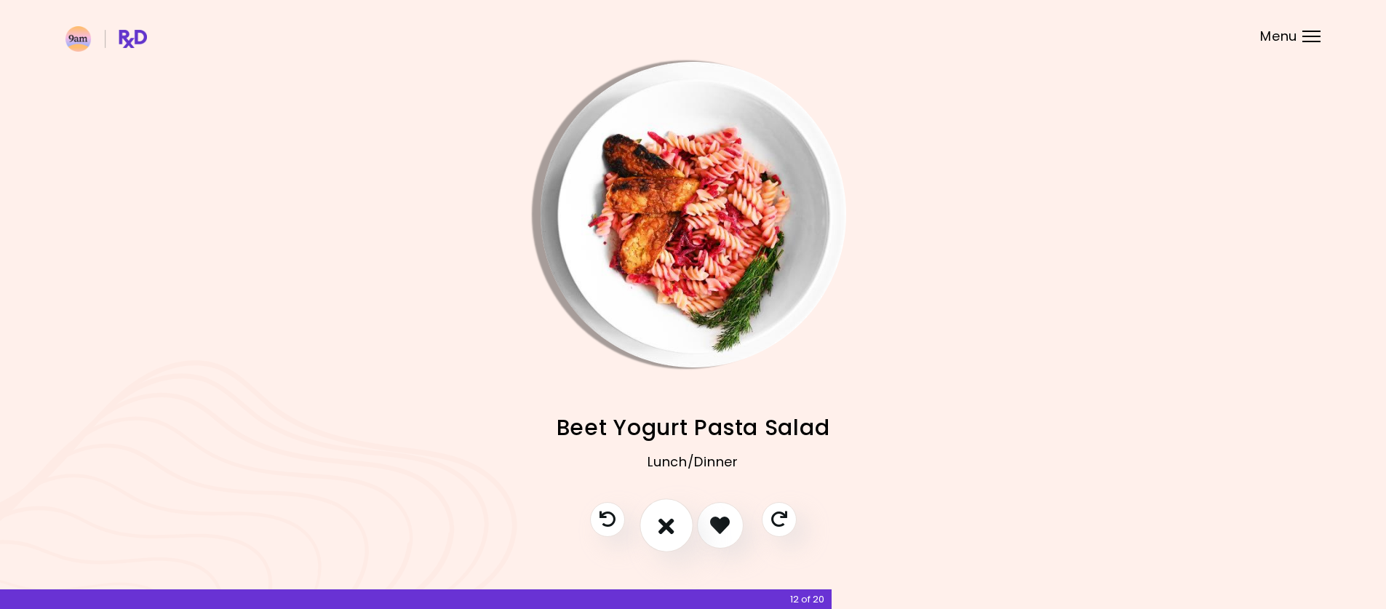
click at [661, 529] on icon "I don't like this recipe" at bounding box center [667, 525] width 16 height 23
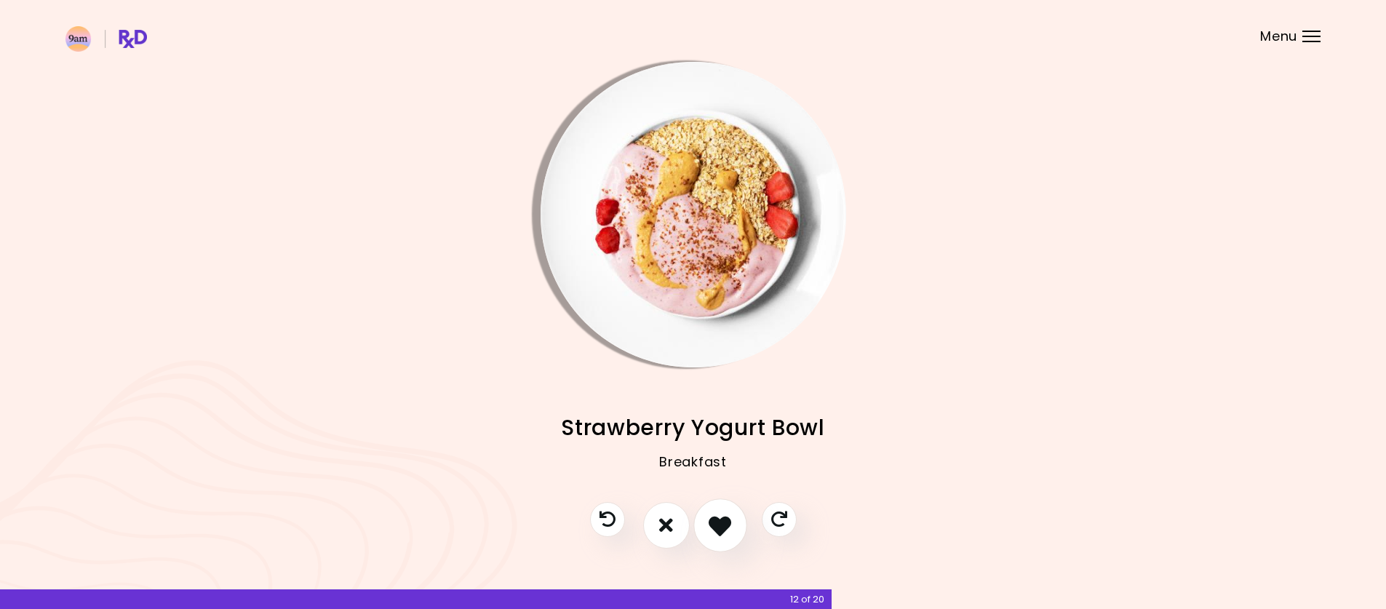
click at [728, 536] on icon "I like this recipe" at bounding box center [720, 525] width 23 height 23
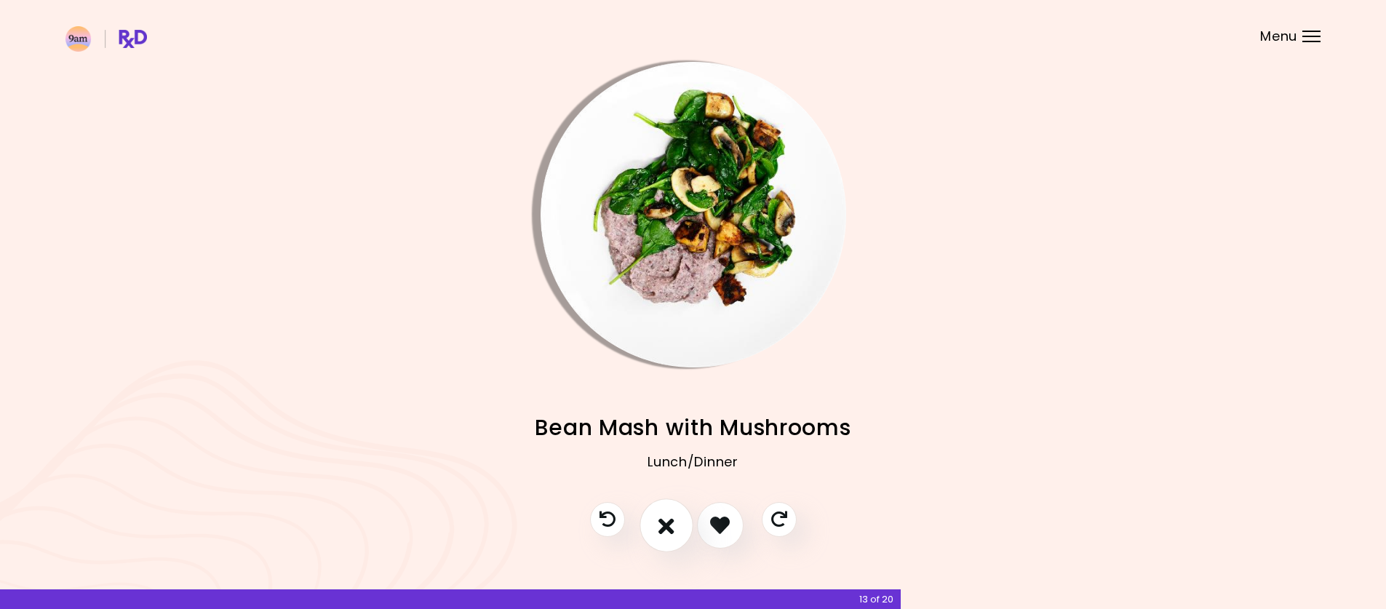
click at [672, 534] on icon "I don't like this recipe" at bounding box center [667, 525] width 16 height 23
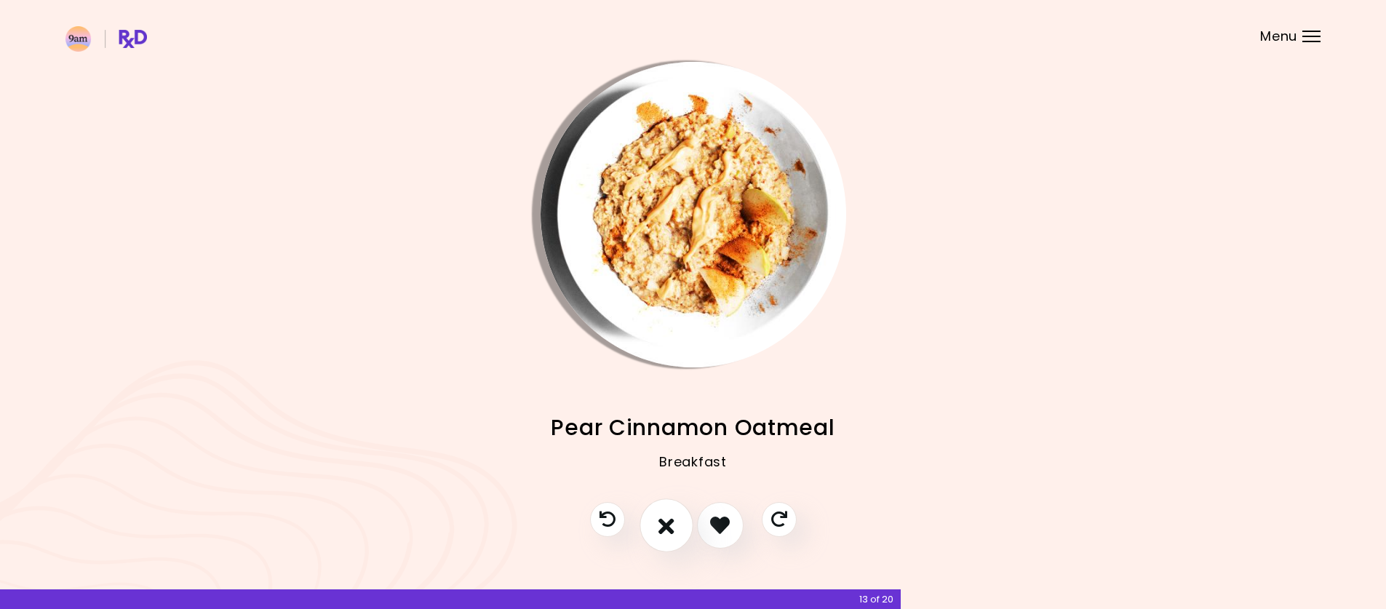
click at [675, 528] on button "I don't like this recipe" at bounding box center [667, 525] width 54 height 54
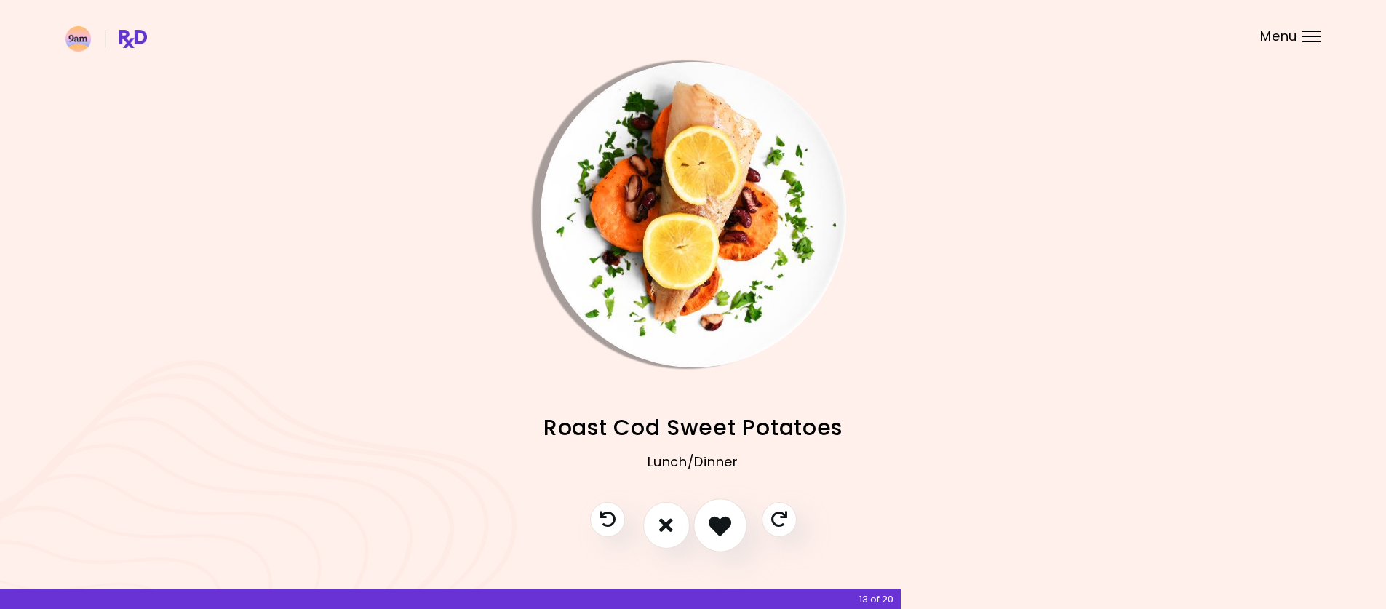
click at [716, 535] on icon "I like this recipe" at bounding box center [720, 525] width 23 height 23
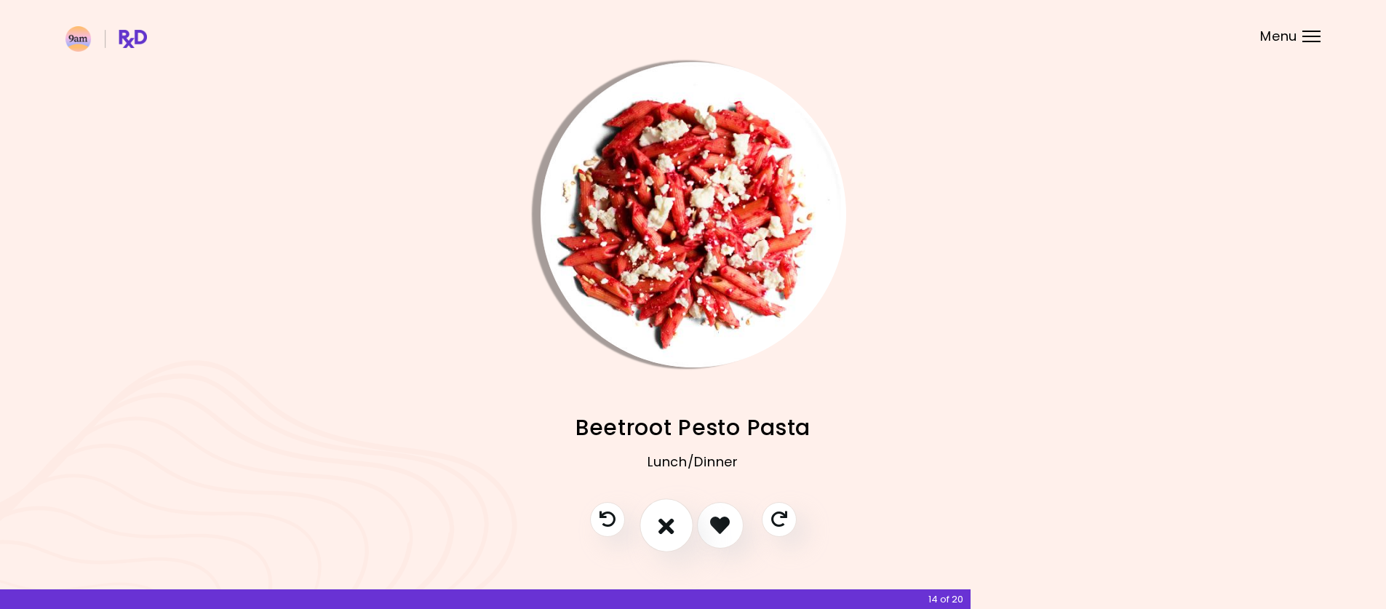
click at [666, 531] on icon "I don't like this recipe" at bounding box center [667, 525] width 16 height 23
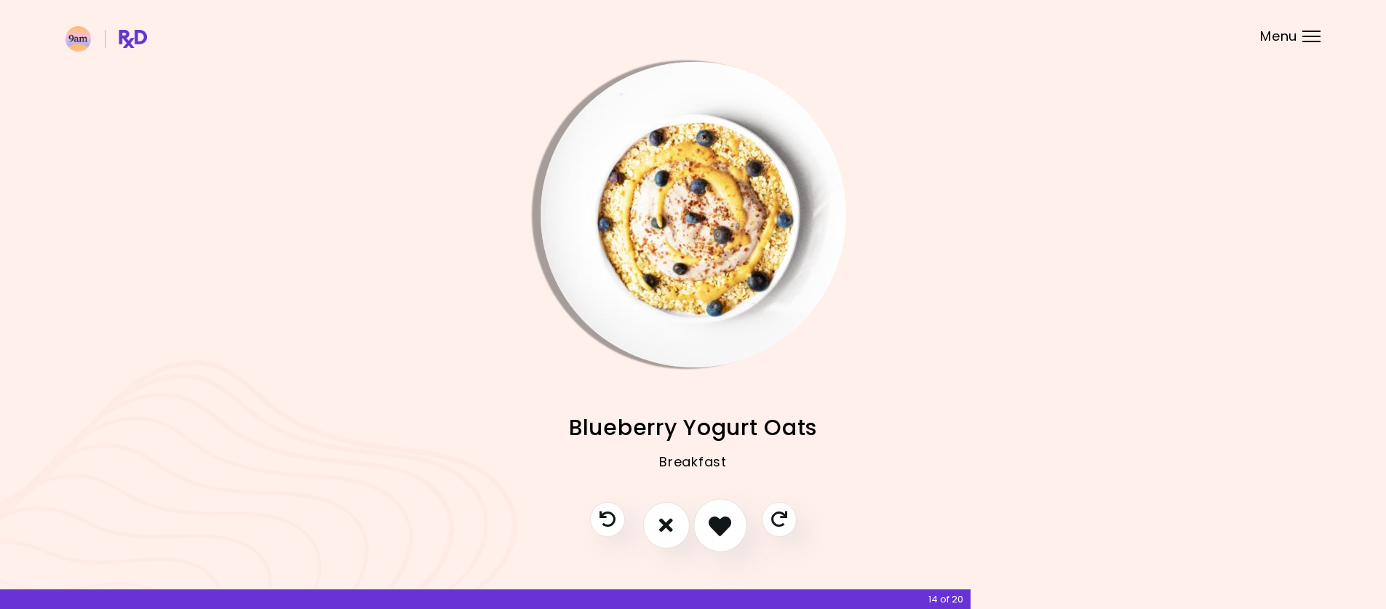
click at [715, 535] on icon "I like this recipe" at bounding box center [720, 525] width 23 height 23
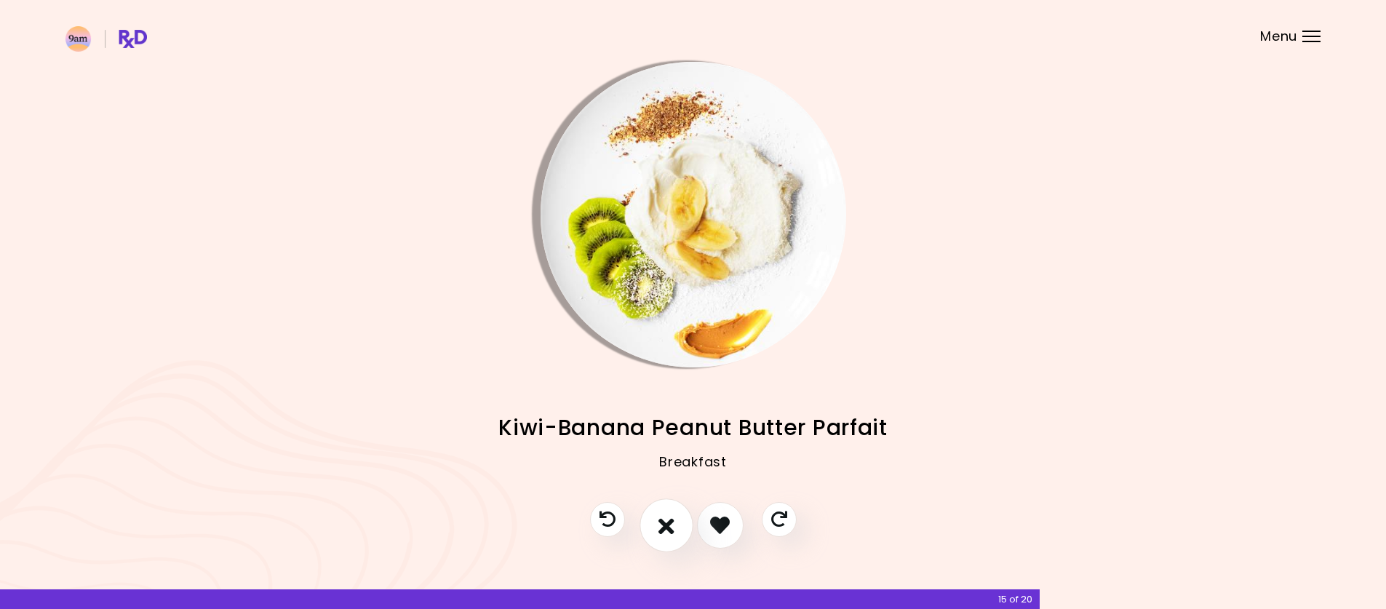
click at [669, 532] on icon "I don't like this recipe" at bounding box center [667, 525] width 16 height 23
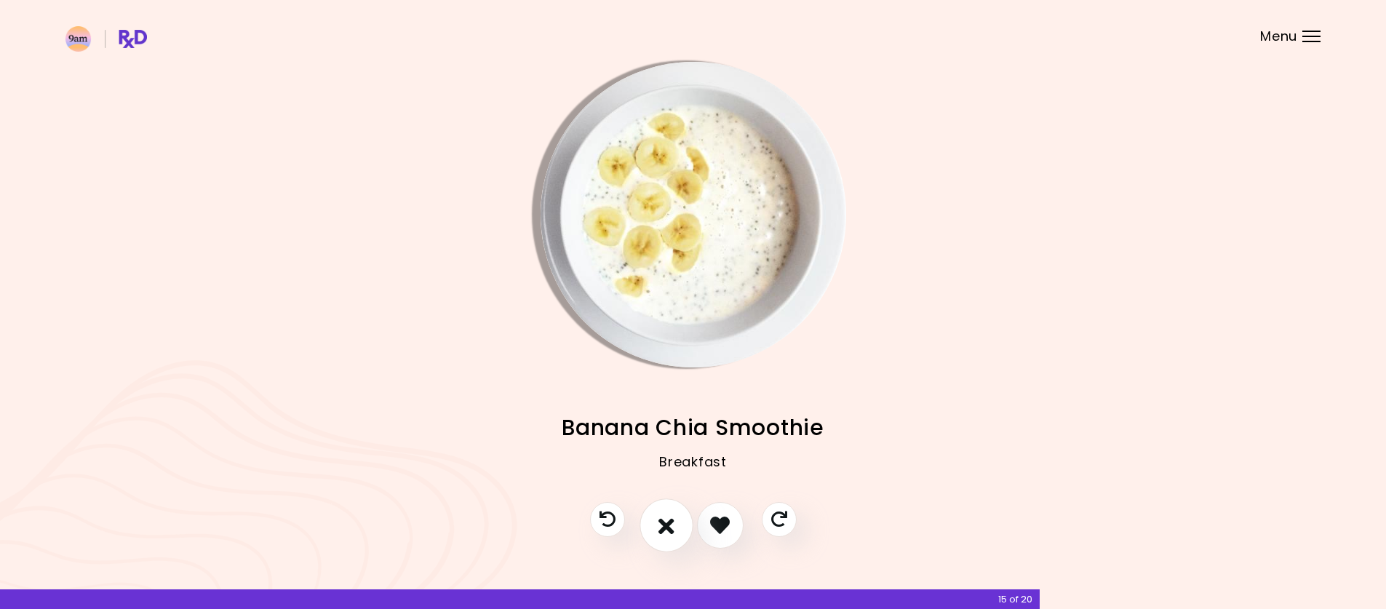
click at [667, 530] on icon "I don't like this recipe" at bounding box center [667, 525] width 16 height 23
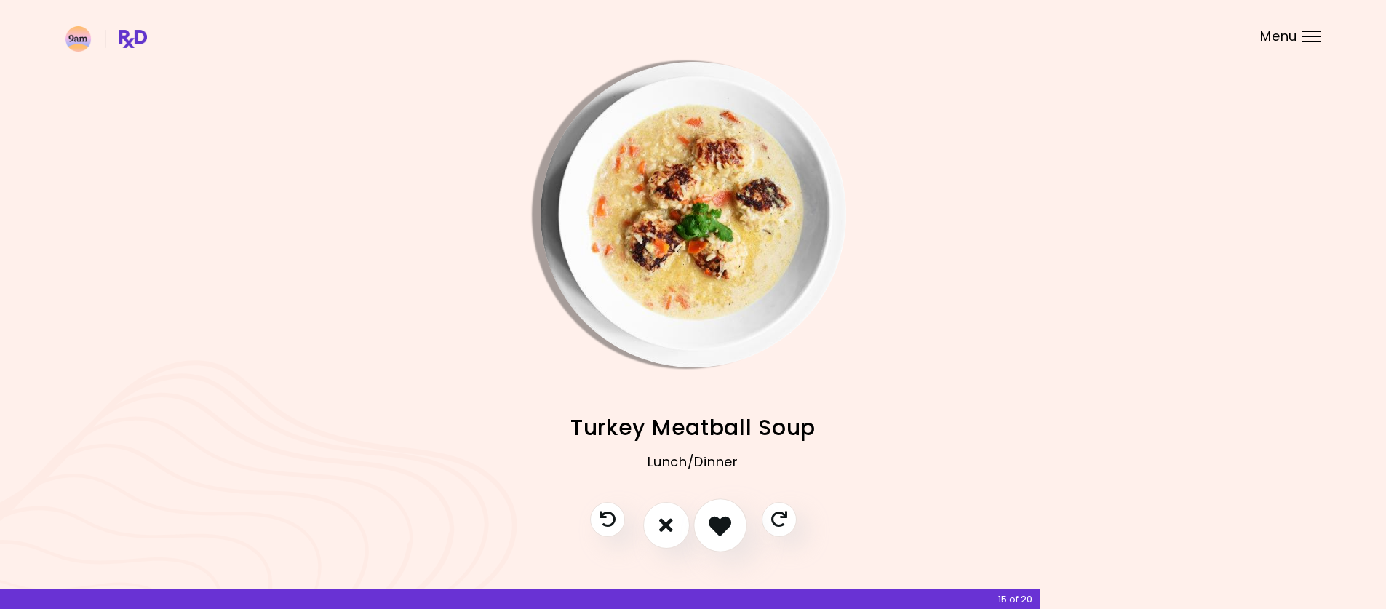
click at [721, 530] on icon "I like this recipe" at bounding box center [720, 525] width 23 height 23
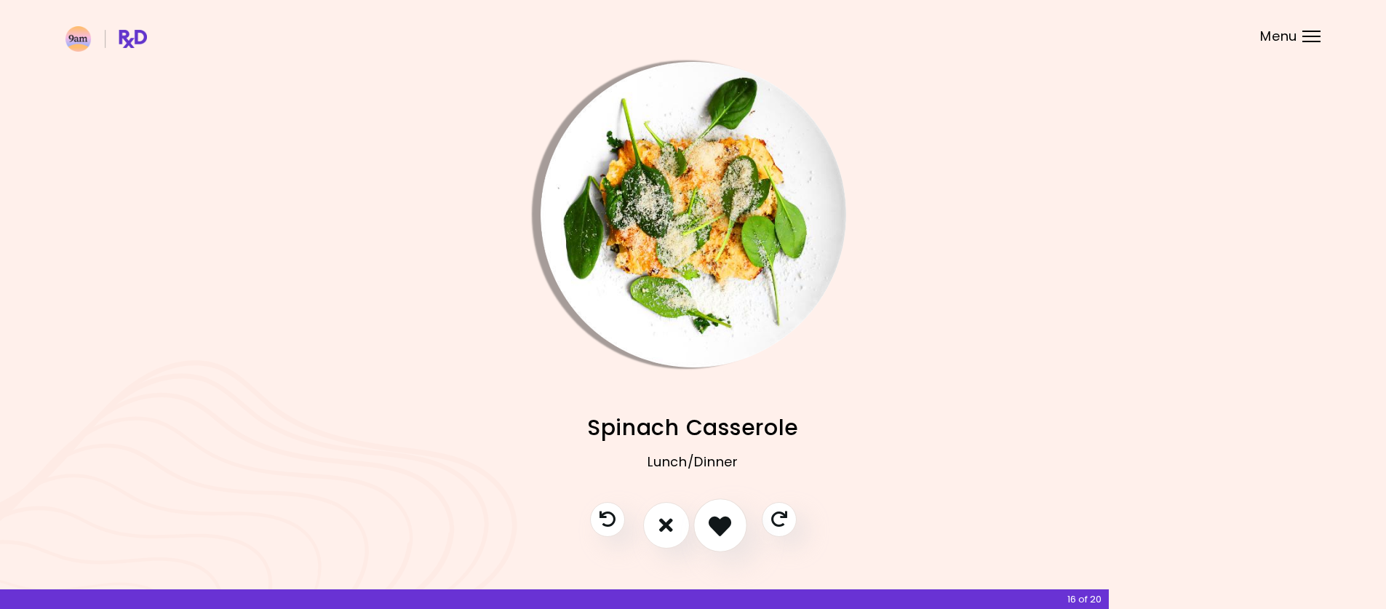
click at [720, 530] on icon "I like this recipe" at bounding box center [720, 525] width 23 height 23
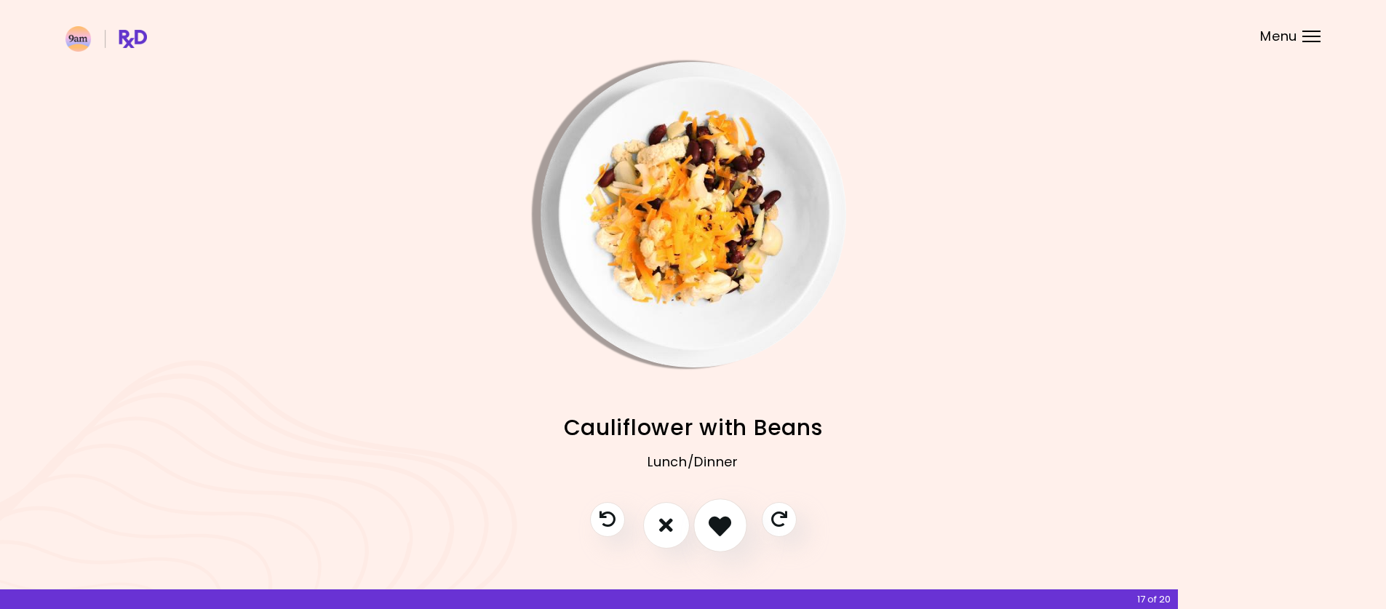
click at [720, 530] on icon "I like this recipe" at bounding box center [720, 525] width 23 height 23
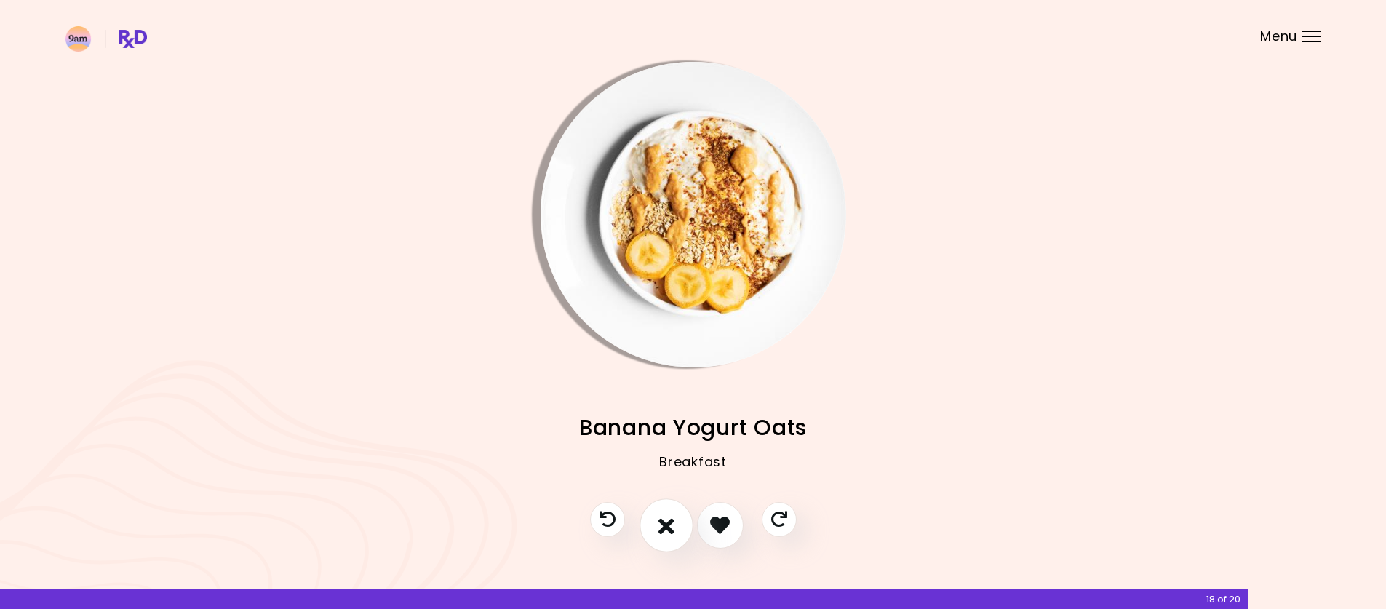
click at [677, 530] on button "I don't like this recipe" at bounding box center [667, 525] width 54 height 54
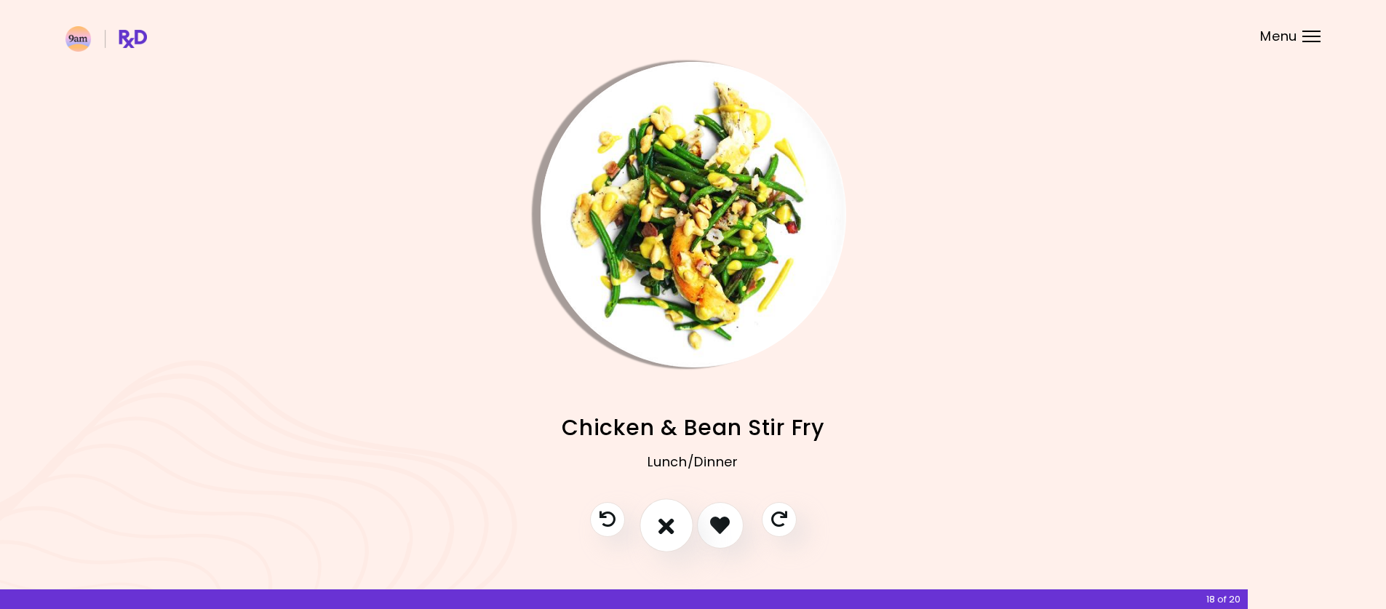
click at [672, 529] on icon "I don't like this recipe" at bounding box center [667, 525] width 16 height 23
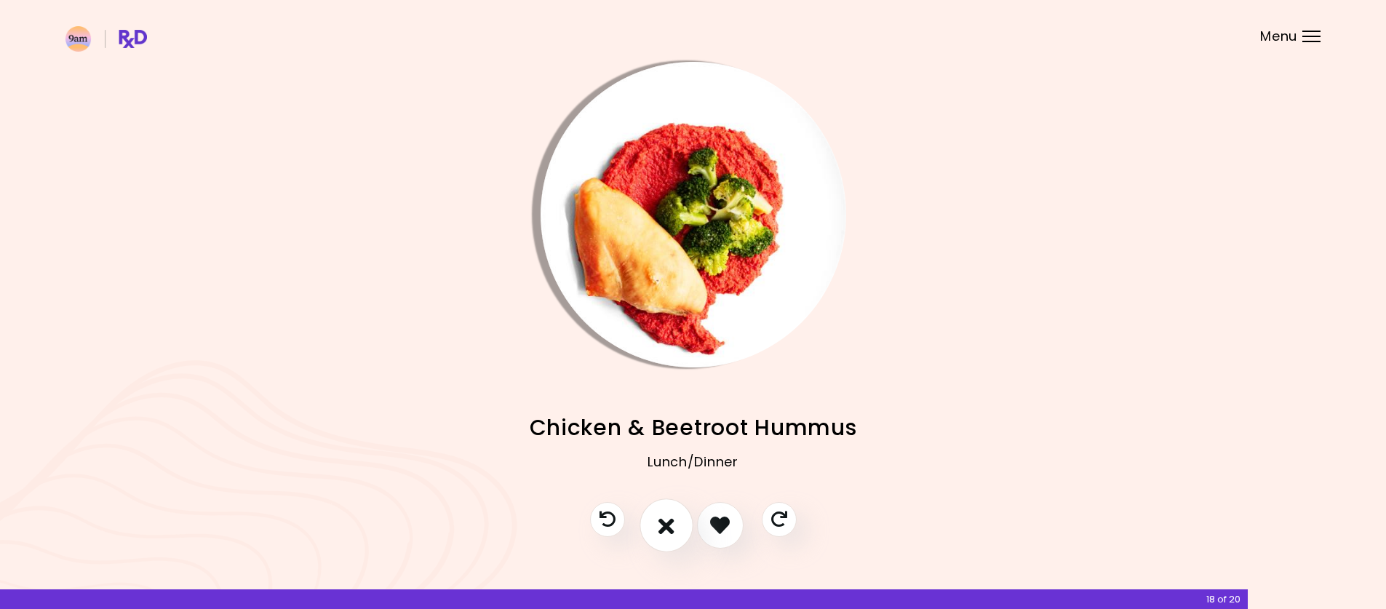
click at [664, 527] on icon "I don't like this recipe" at bounding box center [667, 525] width 16 height 23
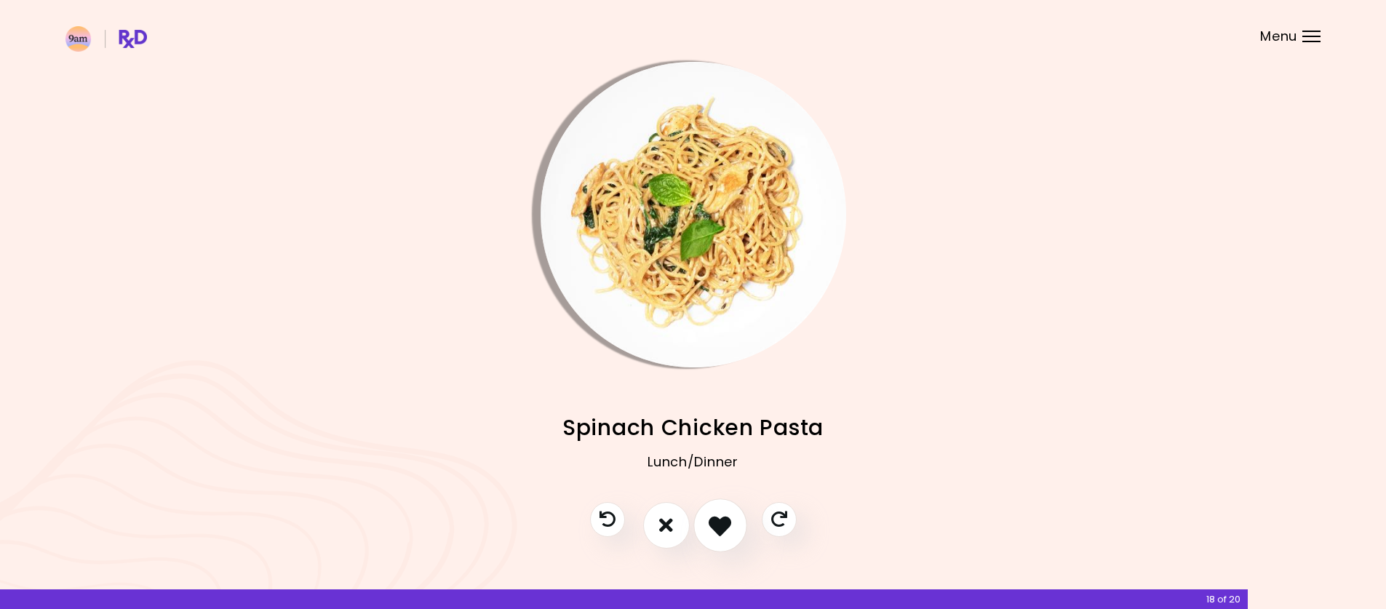
click at [720, 533] on icon "I like this recipe" at bounding box center [720, 525] width 23 height 23
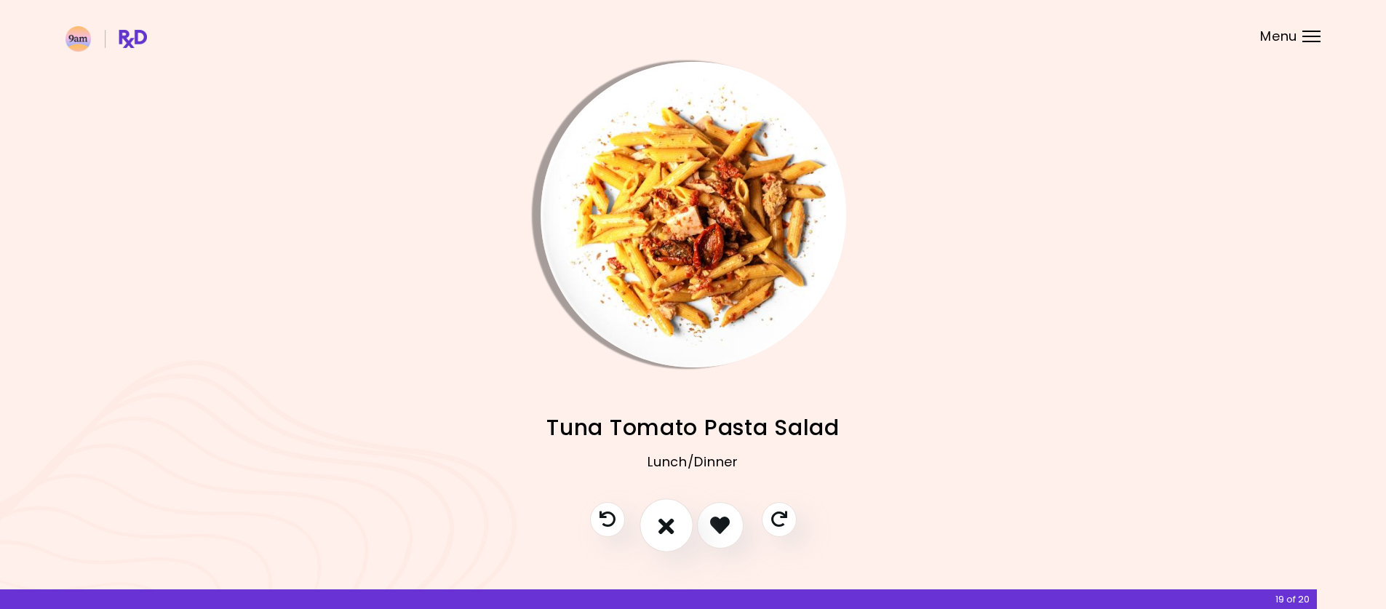
click at [675, 530] on button "I don't like this recipe" at bounding box center [667, 525] width 54 height 54
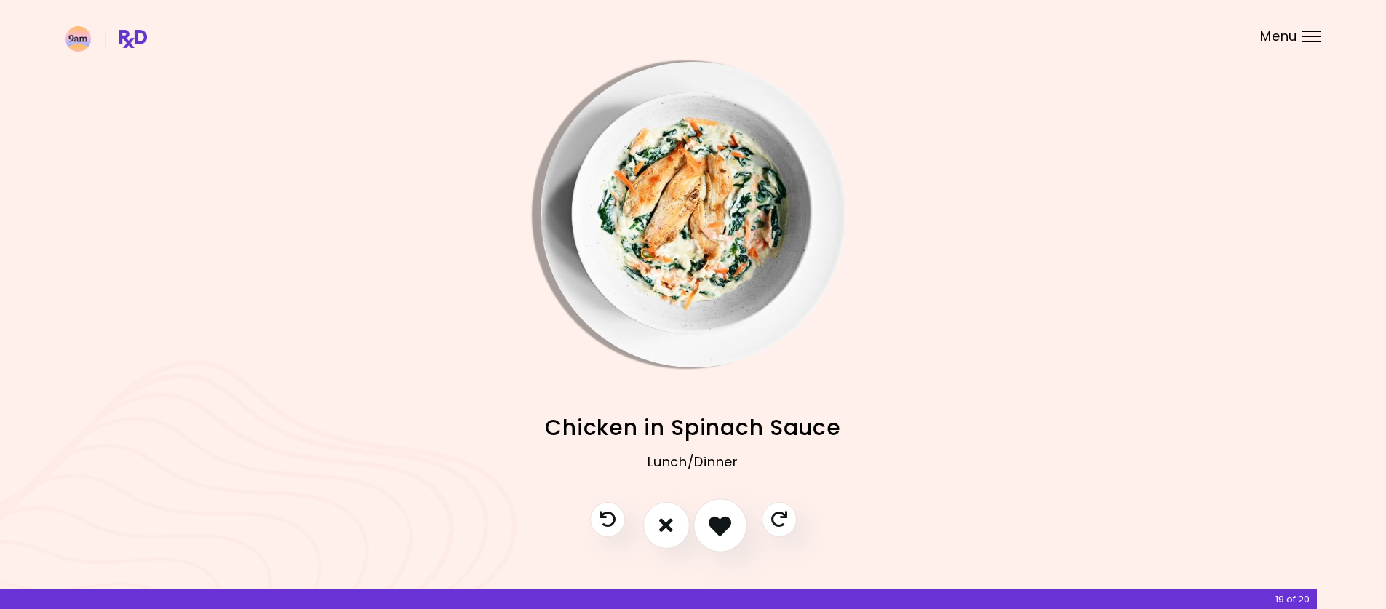
click at [723, 516] on icon "I like this recipe" at bounding box center [720, 525] width 23 height 23
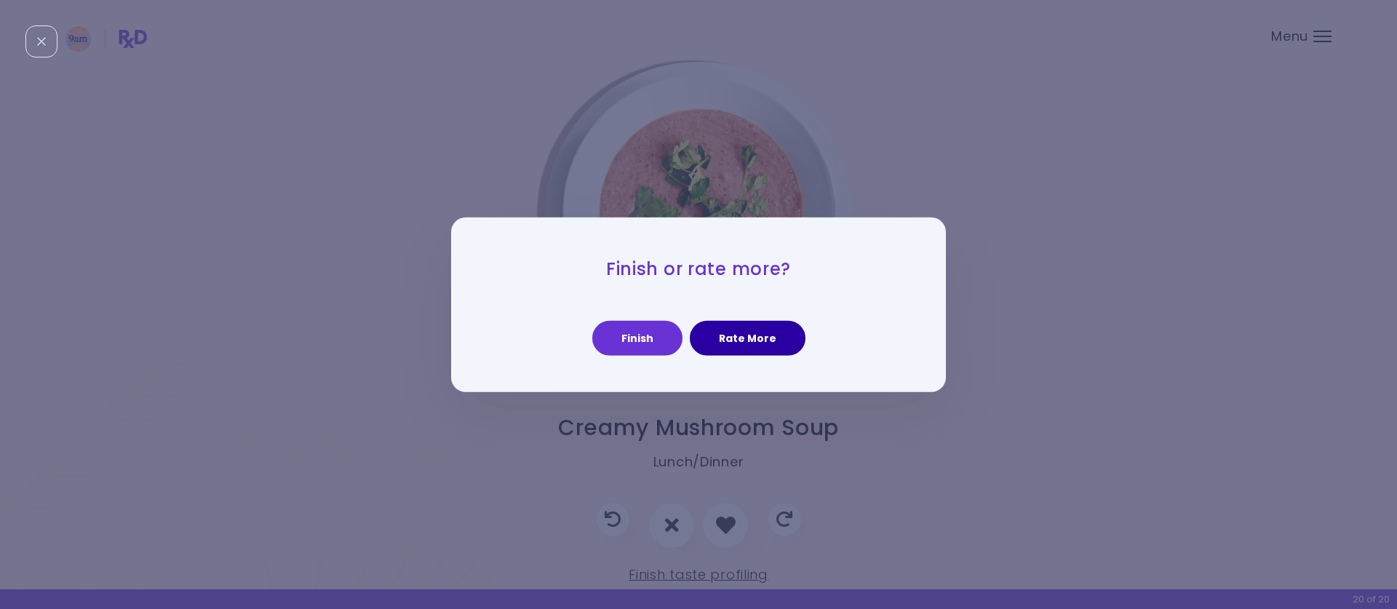
click at [725, 338] on button "Rate More" at bounding box center [748, 338] width 116 height 35
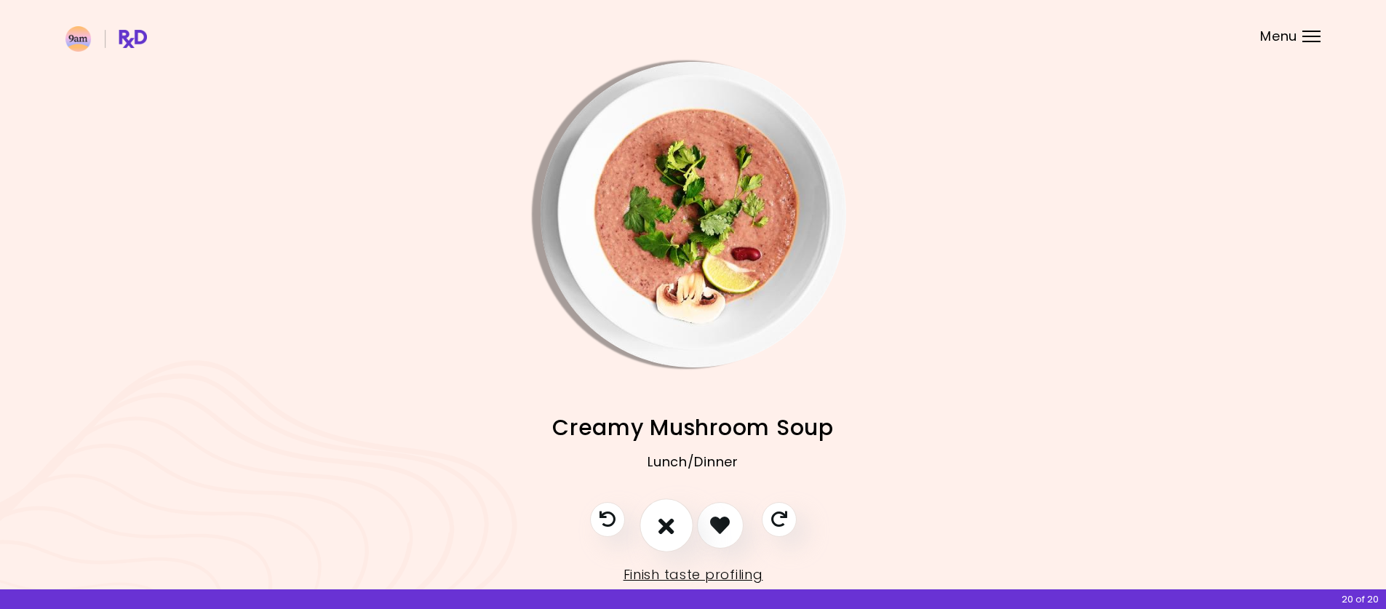
click at [675, 532] on button "I don't like this recipe" at bounding box center [667, 525] width 54 height 54
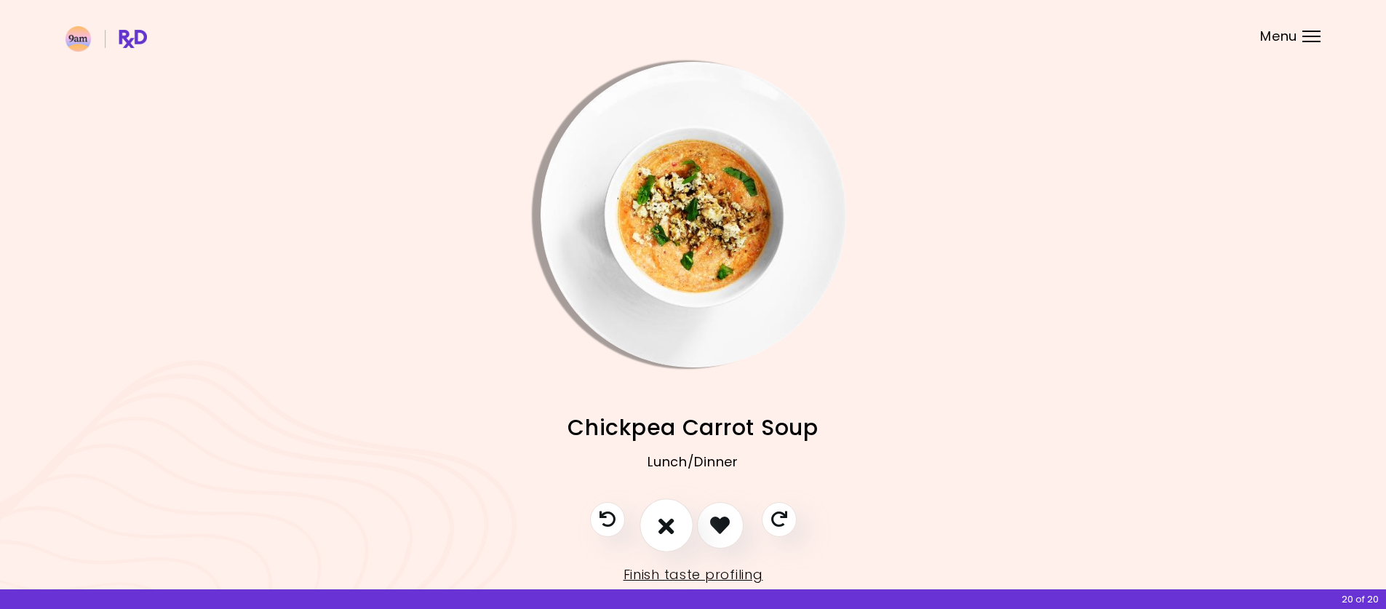
click at [672, 525] on icon "I don't like this recipe" at bounding box center [667, 525] width 16 height 23
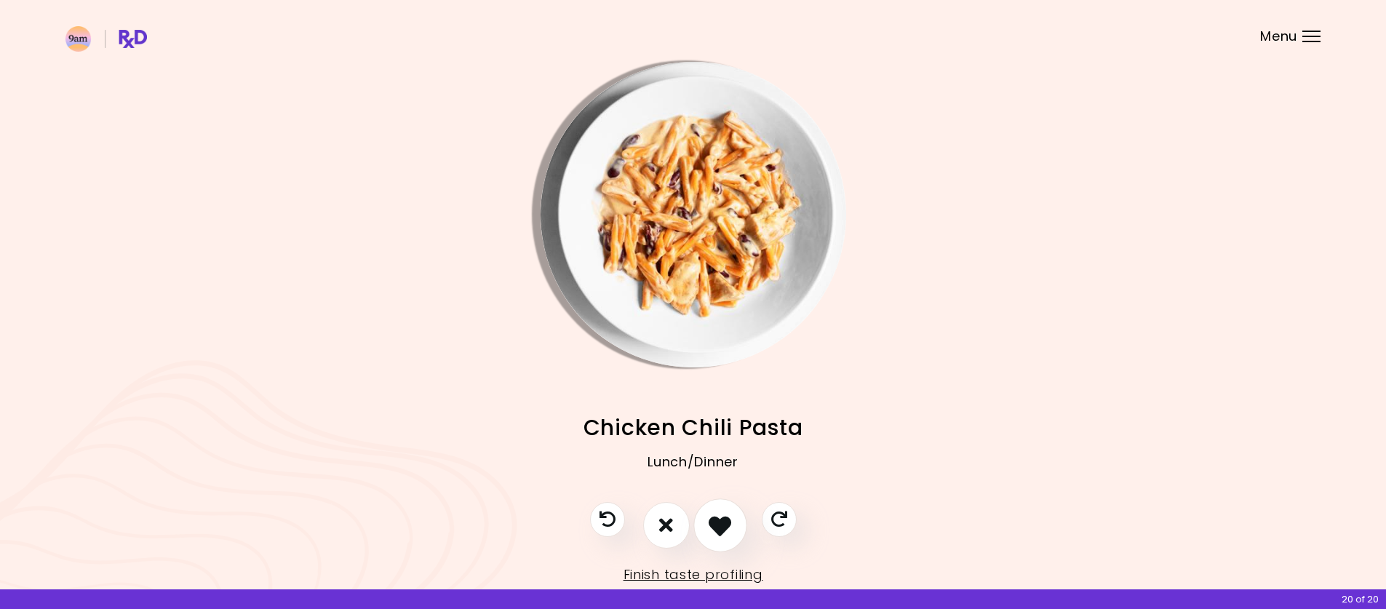
click at [716, 525] on icon "I like this recipe" at bounding box center [720, 525] width 23 height 23
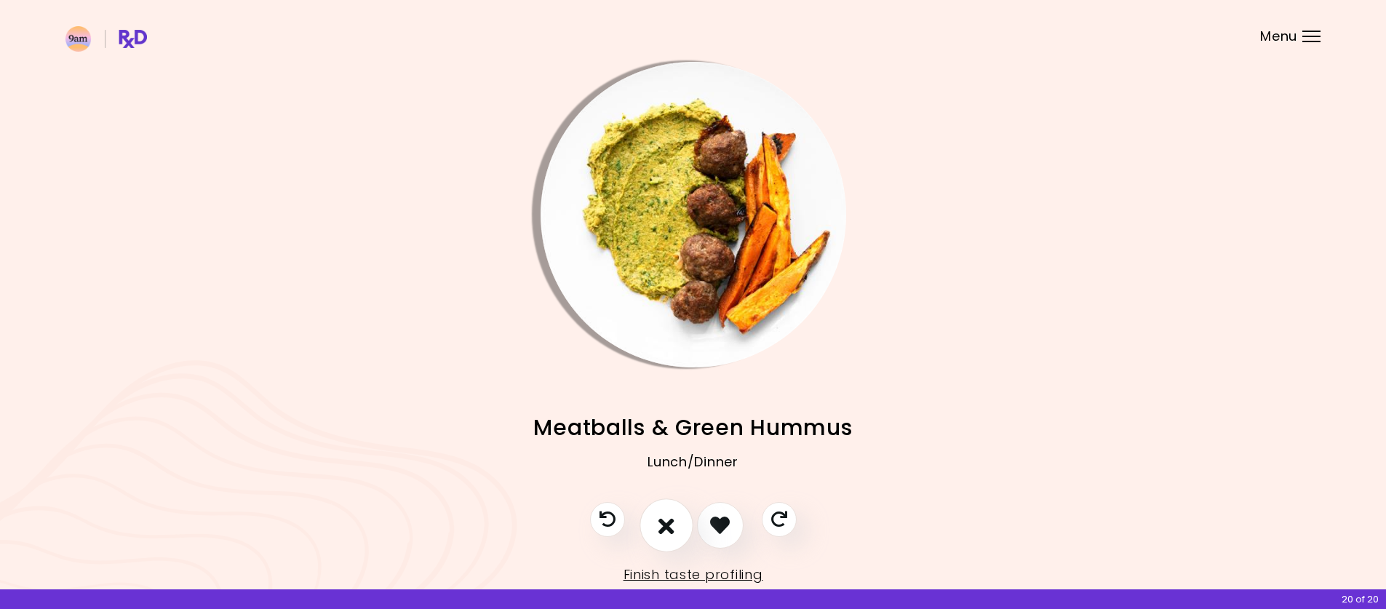
click at [677, 525] on button "I don't like this recipe" at bounding box center [667, 525] width 54 height 54
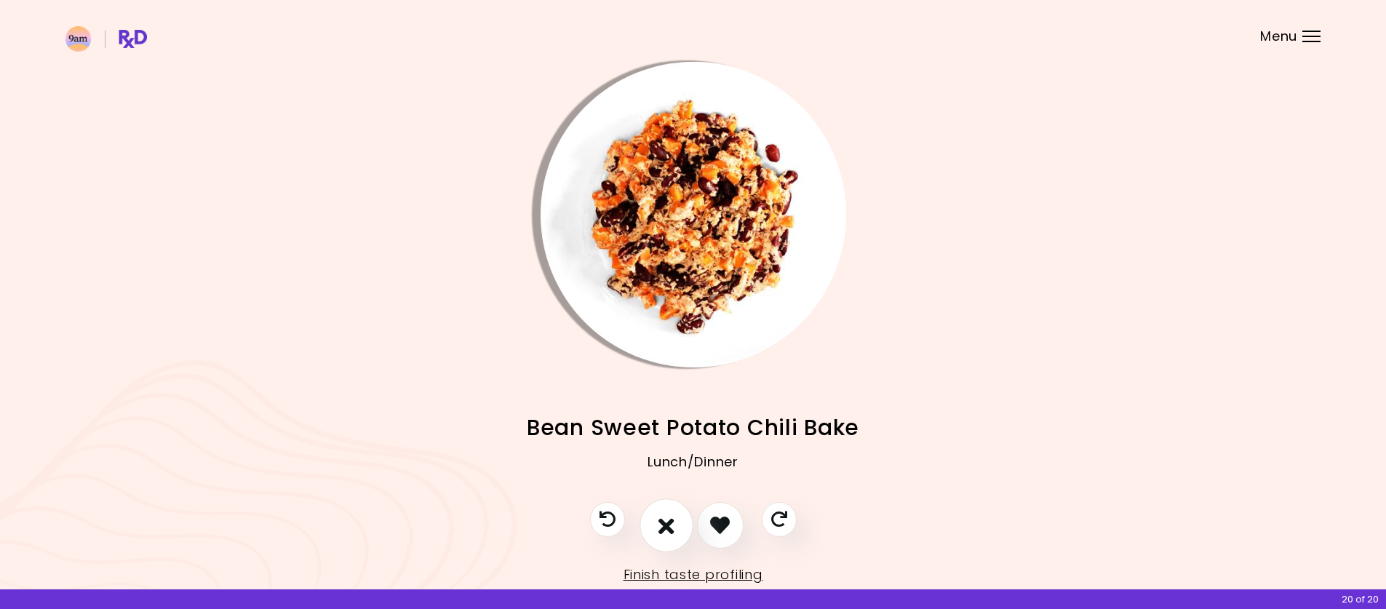
click at [677, 525] on button "I don't like this recipe" at bounding box center [667, 525] width 54 height 54
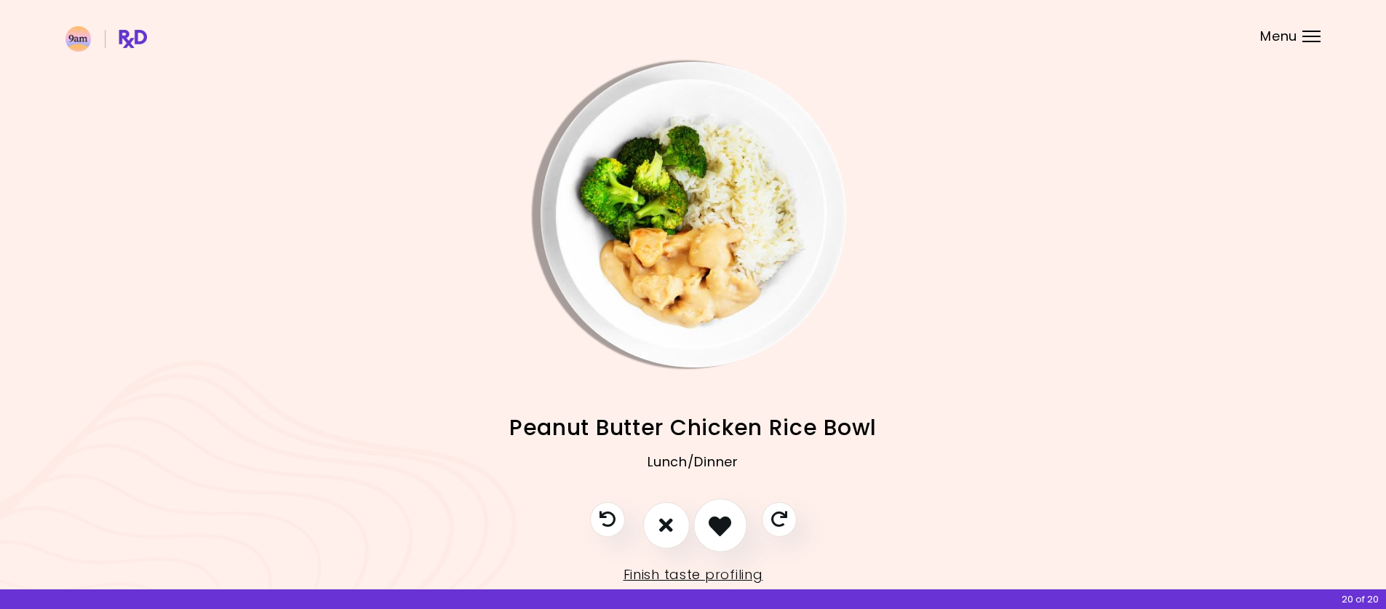
click at [726, 525] on icon "I like this recipe" at bounding box center [720, 525] width 23 height 23
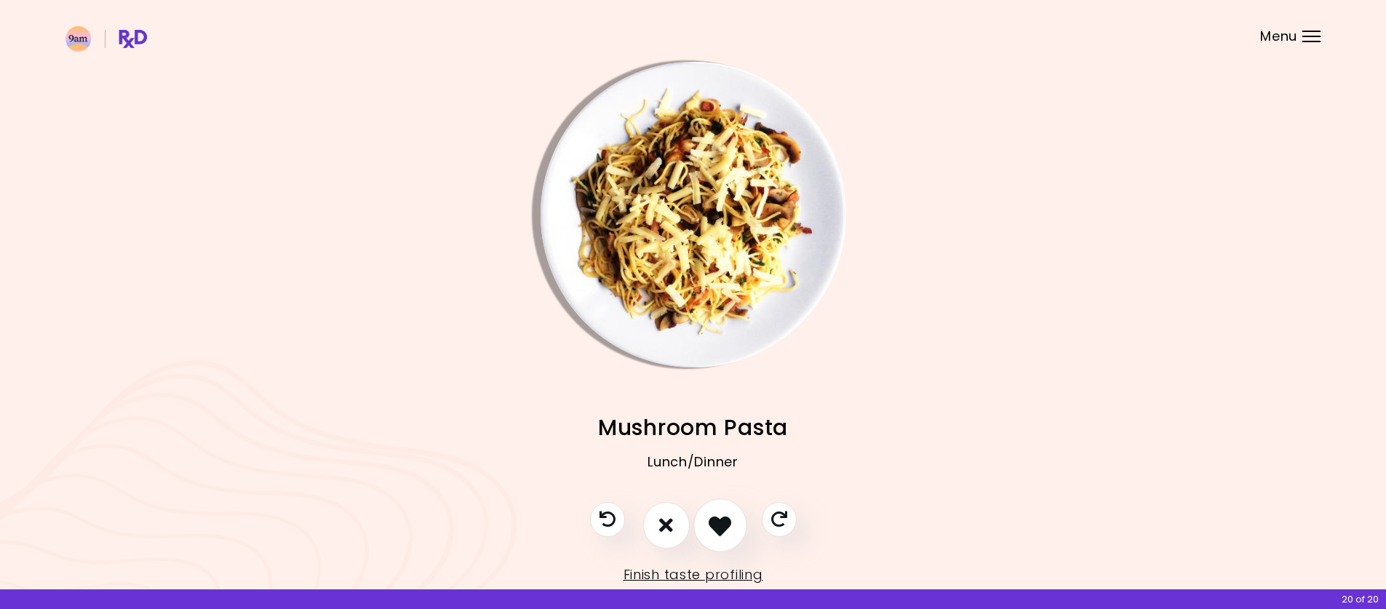
click at [714, 525] on icon "I like this recipe" at bounding box center [720, 525] width 23 height 23
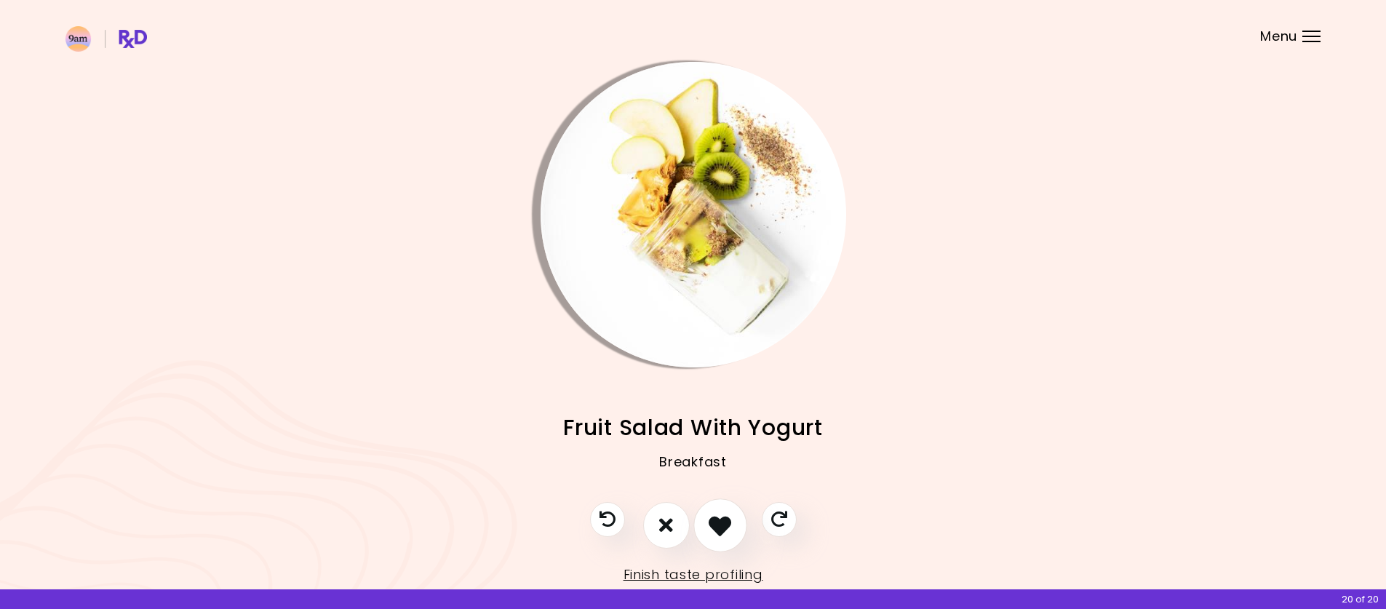
click at [715, 525] on icon "I like this recipe" at bounding box center [720, 525] width 23 height 23
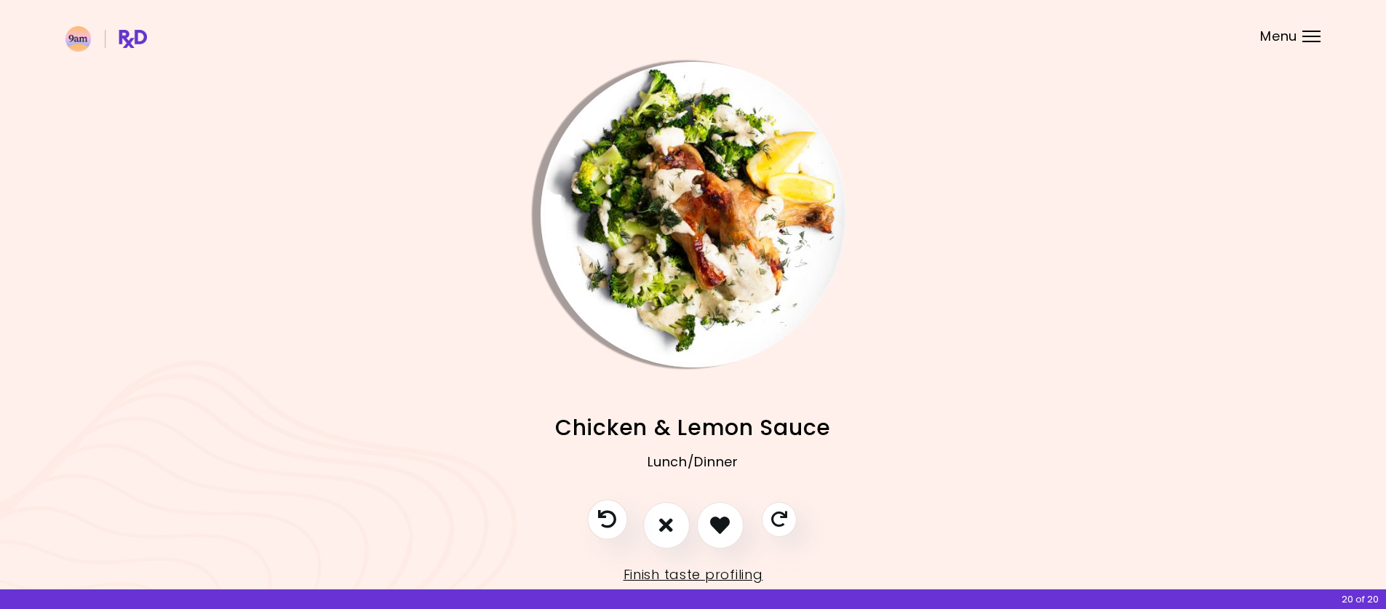
click at [613, 522] on icon "Previous recipe" at bounding box center [607, 519] width 18 height 18
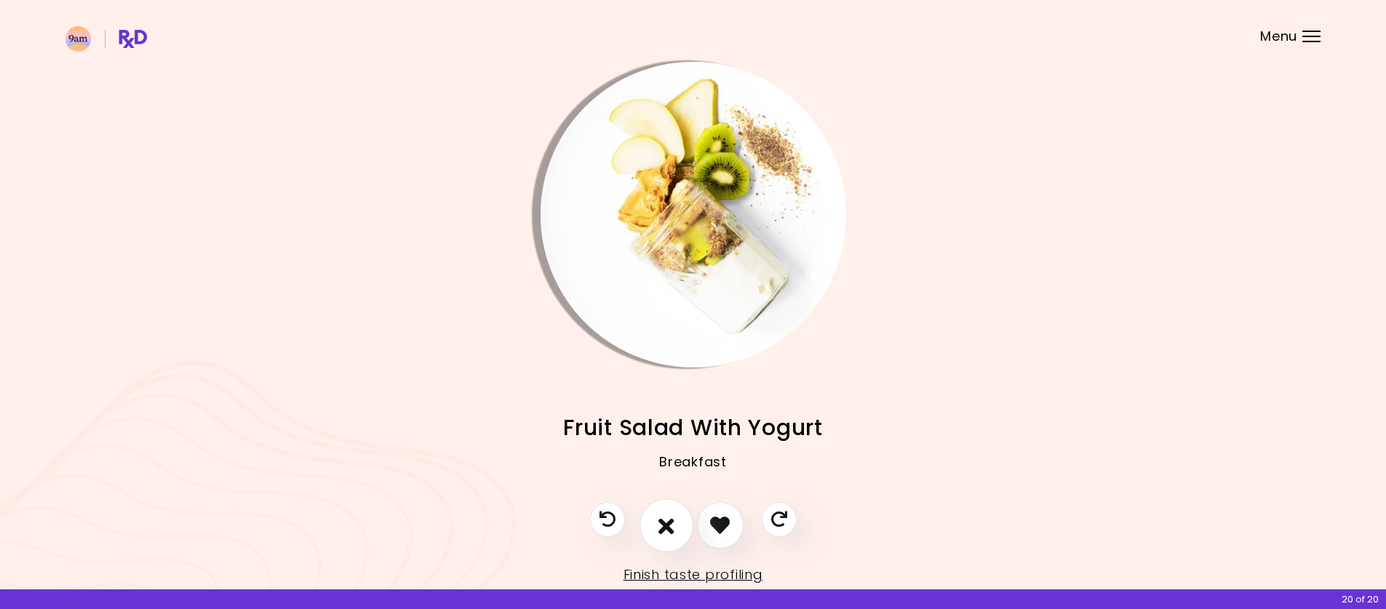
click at [665, 523] on icon "I don't like this recipe" at bounding box center [667, 525] width 16 height 23
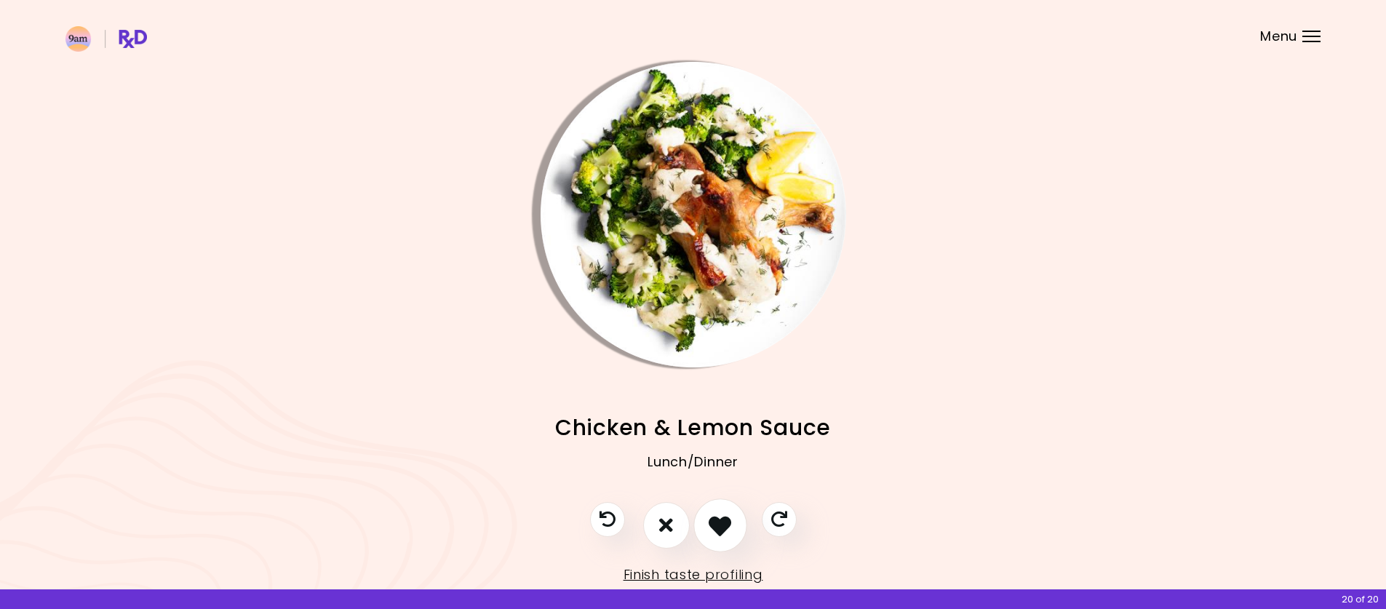
click at [724, 523] on icon "I like this recipe" at bounding box center [720, 525] width 23 height 23
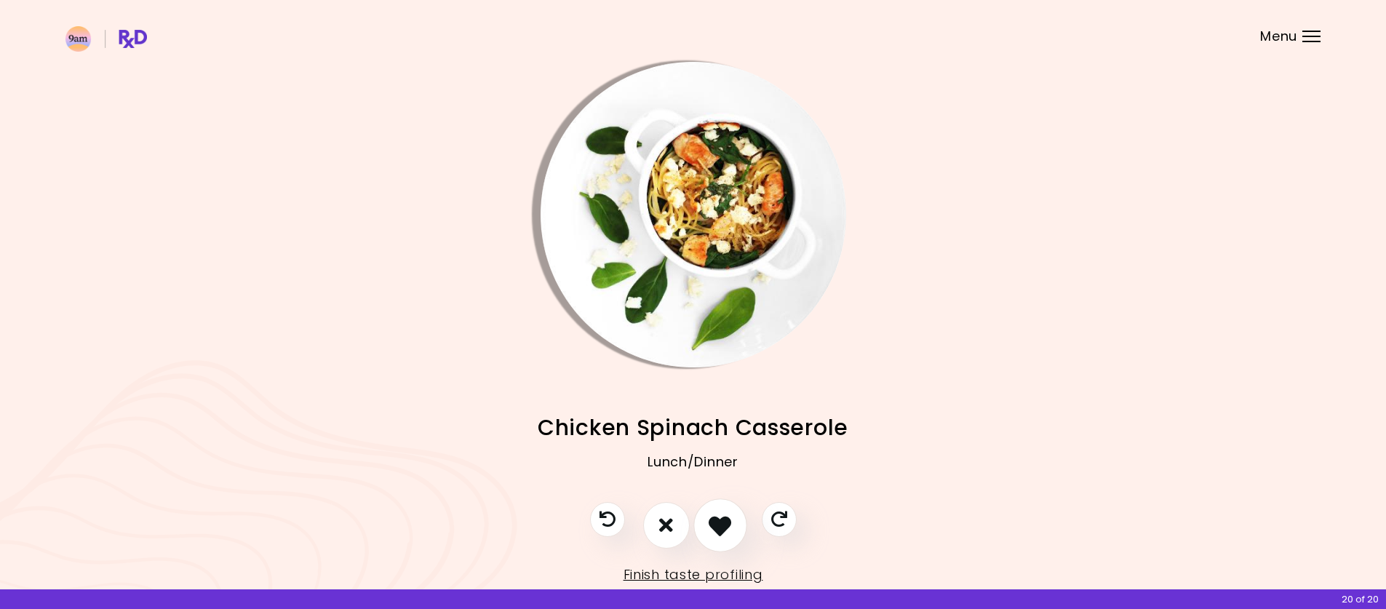
click at [716, 525] on icon "I like this recipe" at bounding box center [720, 525] width 23 height 23
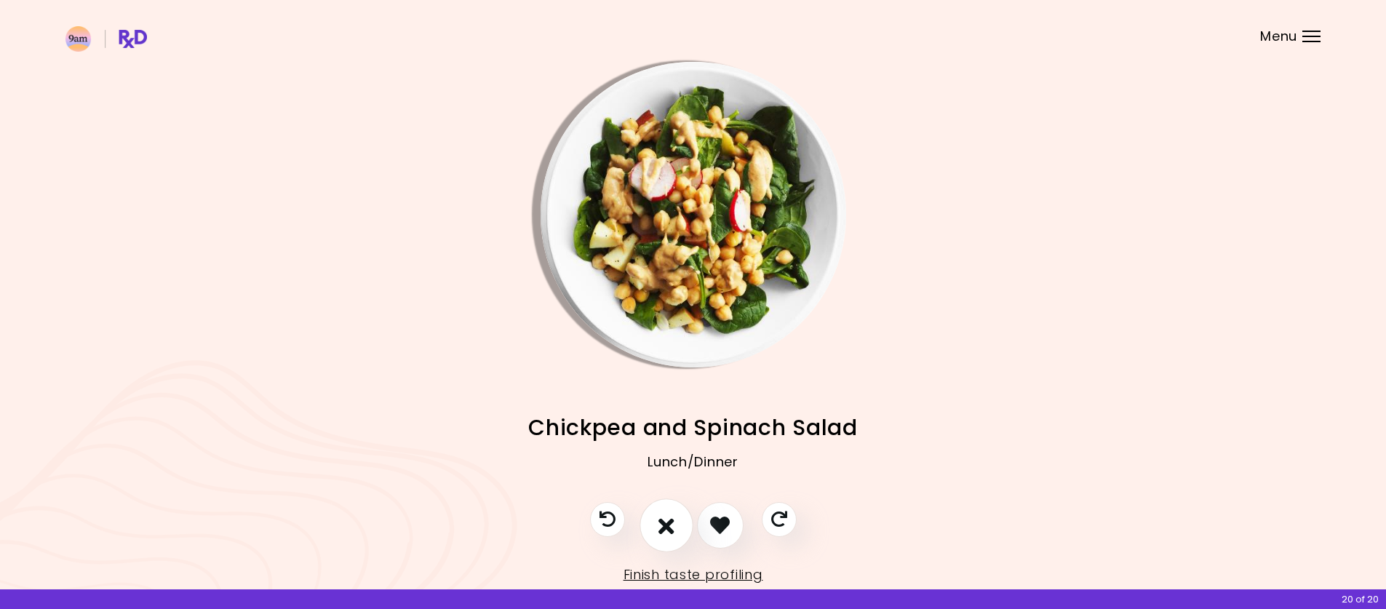
click at [678, 526] on button "I don't like this recipe" at bounding box center [667, 525] width 54 height 54
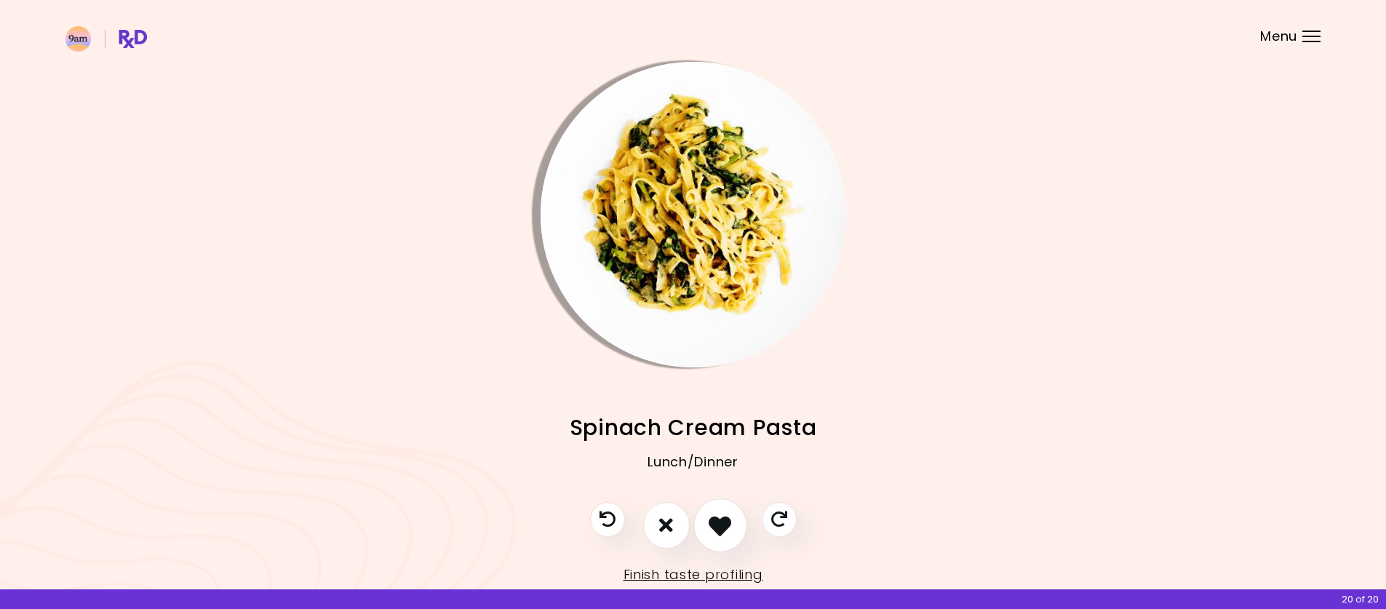
click at [725, 522] on icon "I like this recipe" at bounding box center [720, 525] width 23 height 23
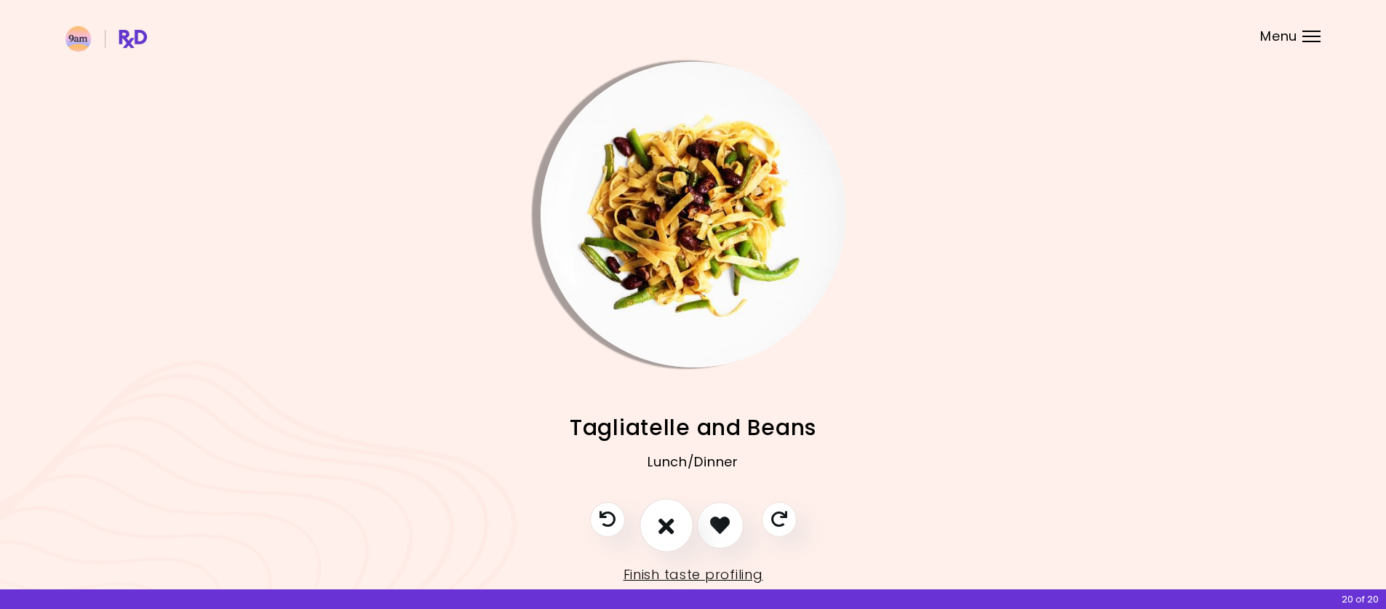
click at [675, 526] on button "I don't like this recipe" at bounding box center [667, 525] width 54 height 54
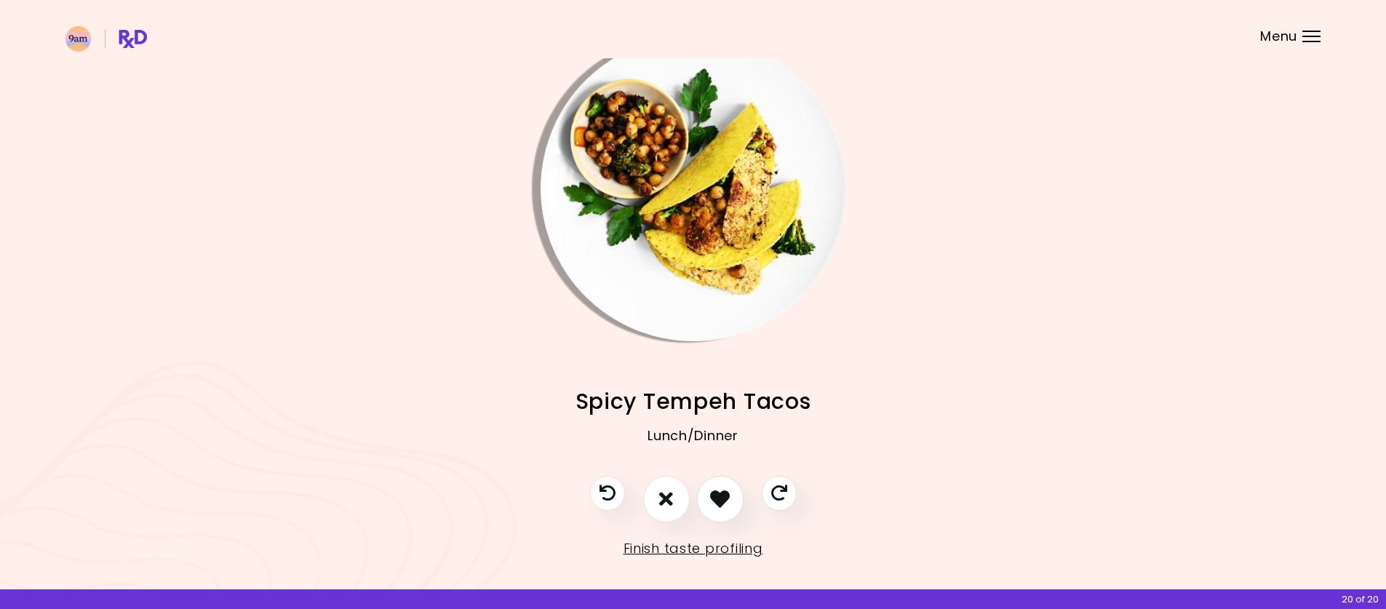
scroll to position [39, 0]
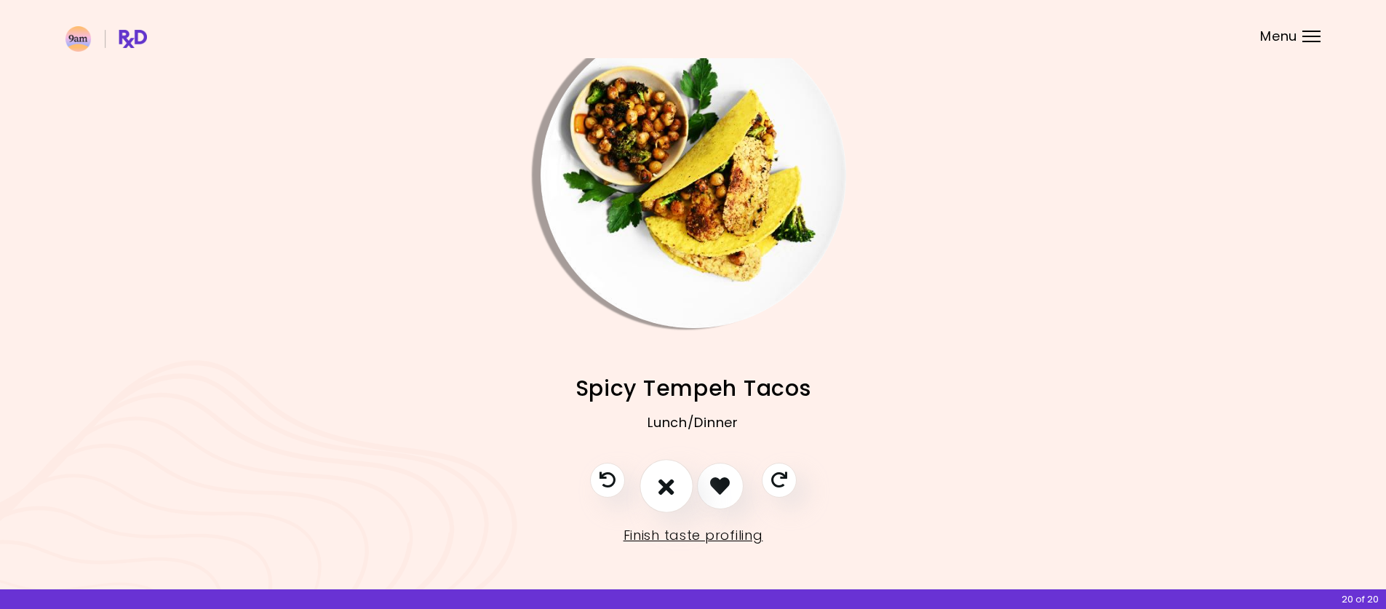
click at [675, 477] on button "I don't like this recipe" at bounding box center [667, 486] width 54 height 54
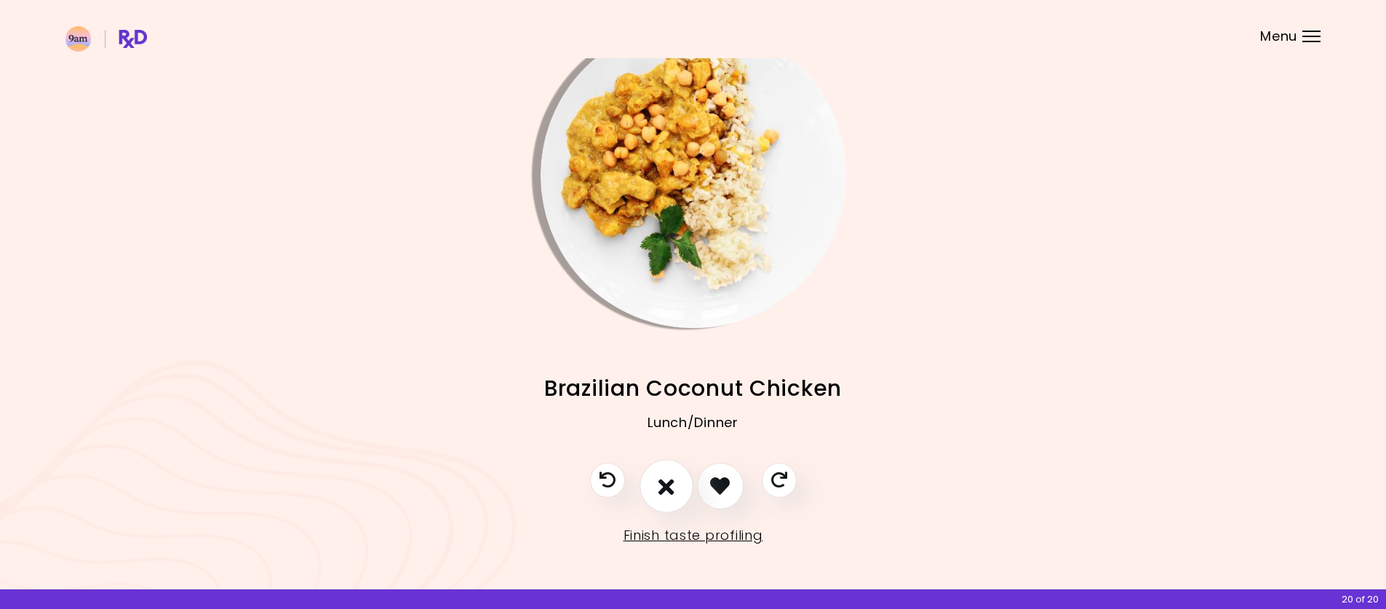
click at [676, 477] on button "I don't like this recipe" at bounding box center [667, 486] width 54 height 54
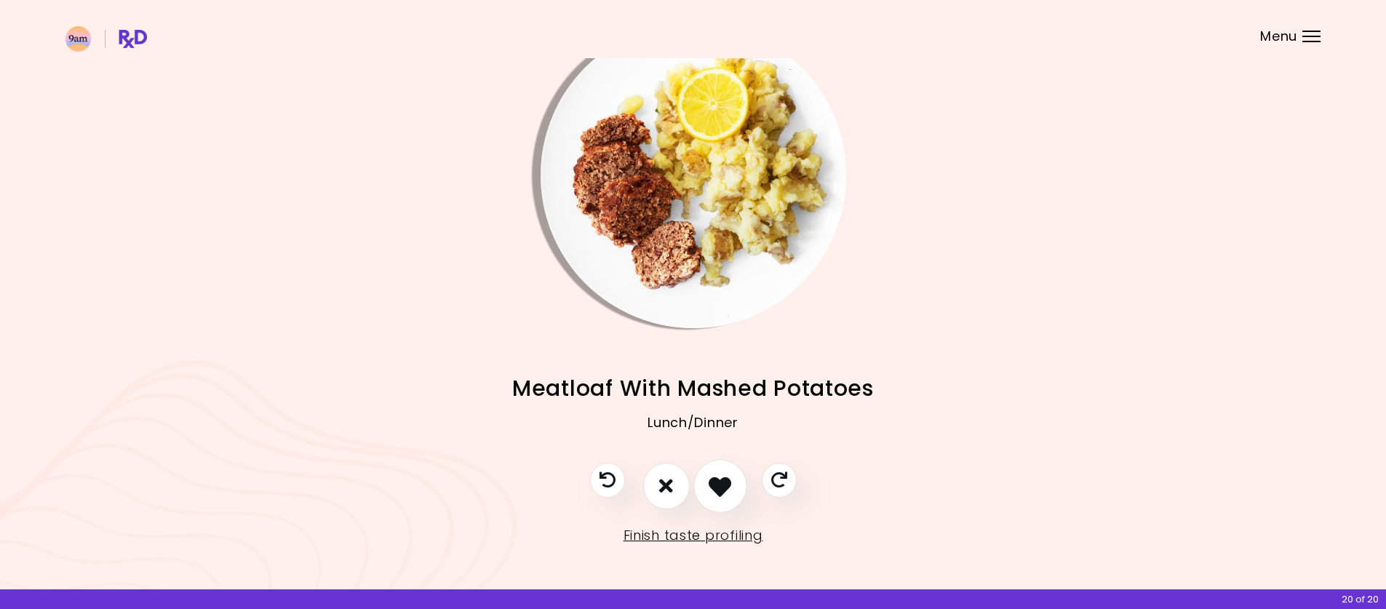
click at [715, 491] on icon "I like this recipe" at bounding box center [720, 485] width 23 height 23
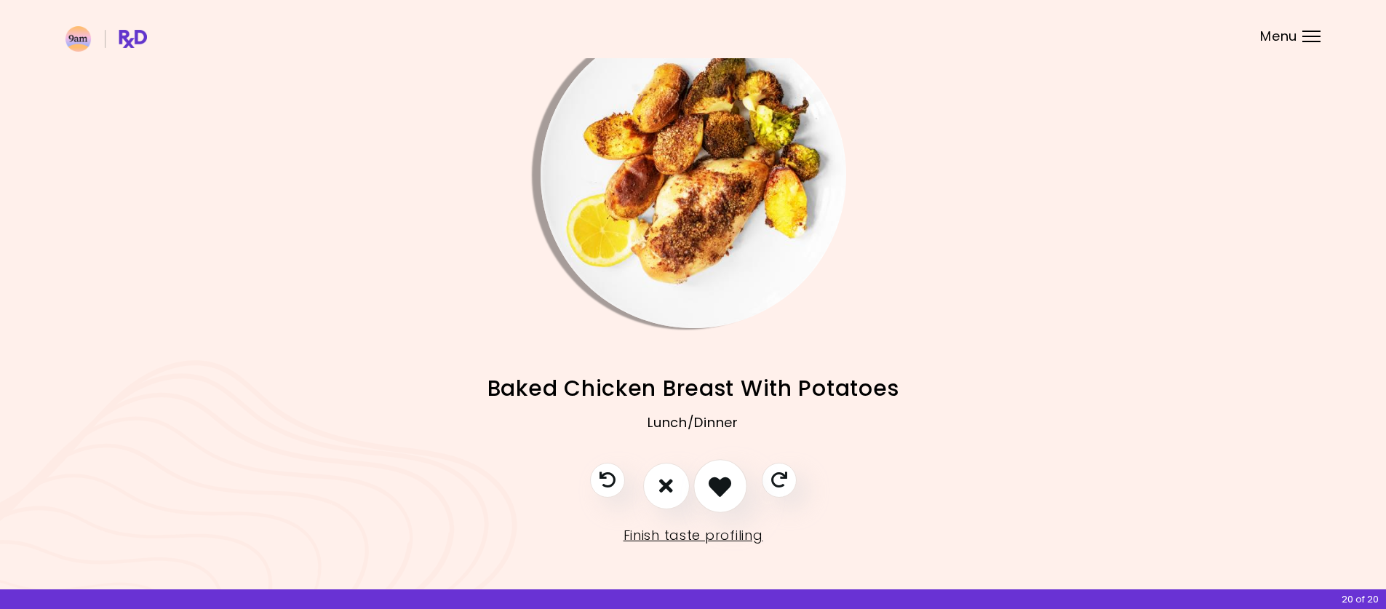
click at [715, 491] on icon "I like this recipe" at bounding box center [720, 485] width 23 height 23
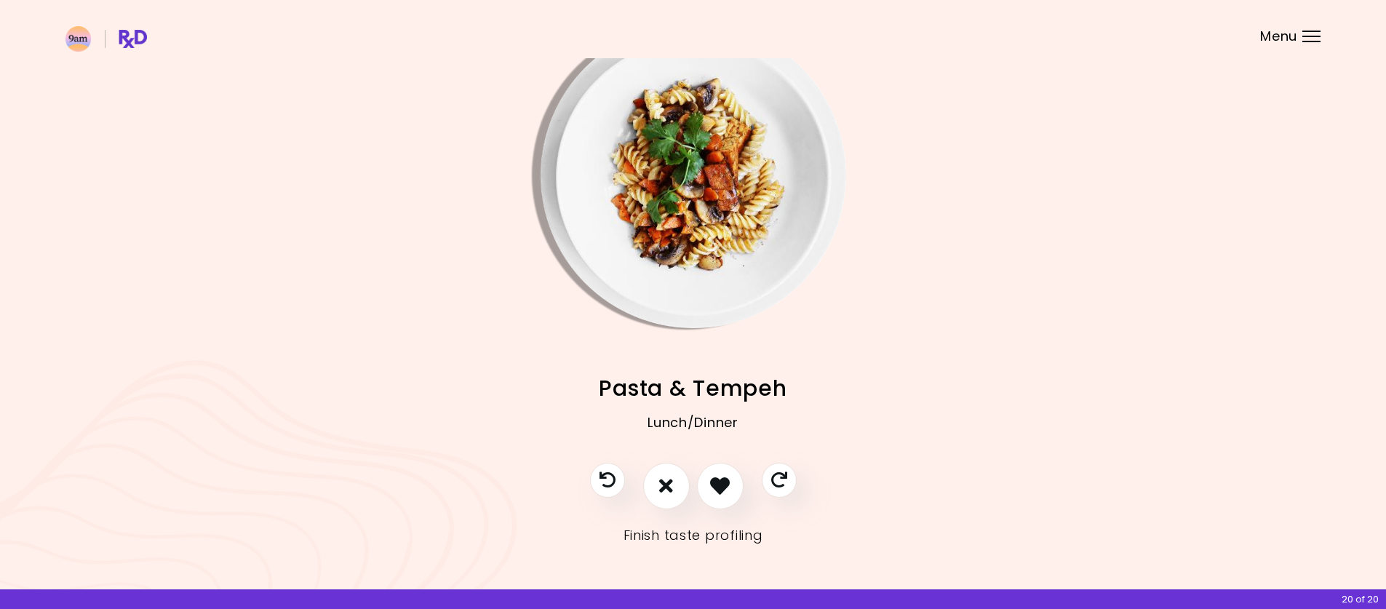
click at [687, 534] on link "Finish taste profiling" at bounding box center [694, 535] width 140 height 23
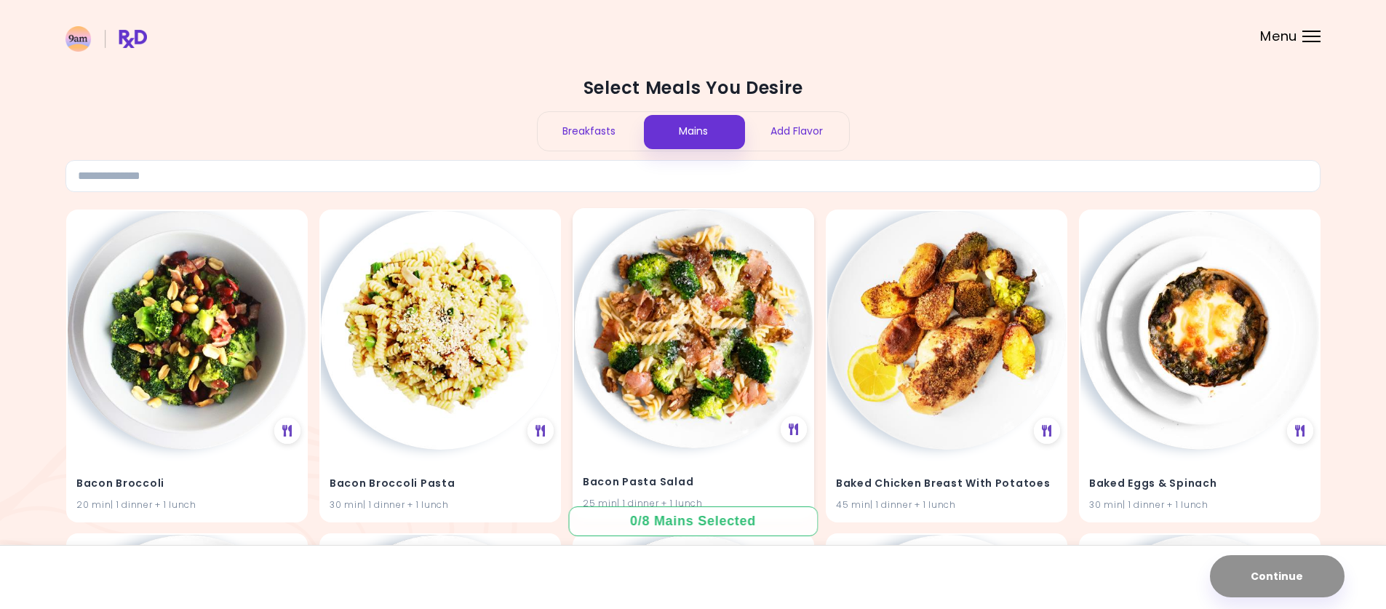
click at [728, 351] on img at bounding box center [693, 329] width 239 height 239
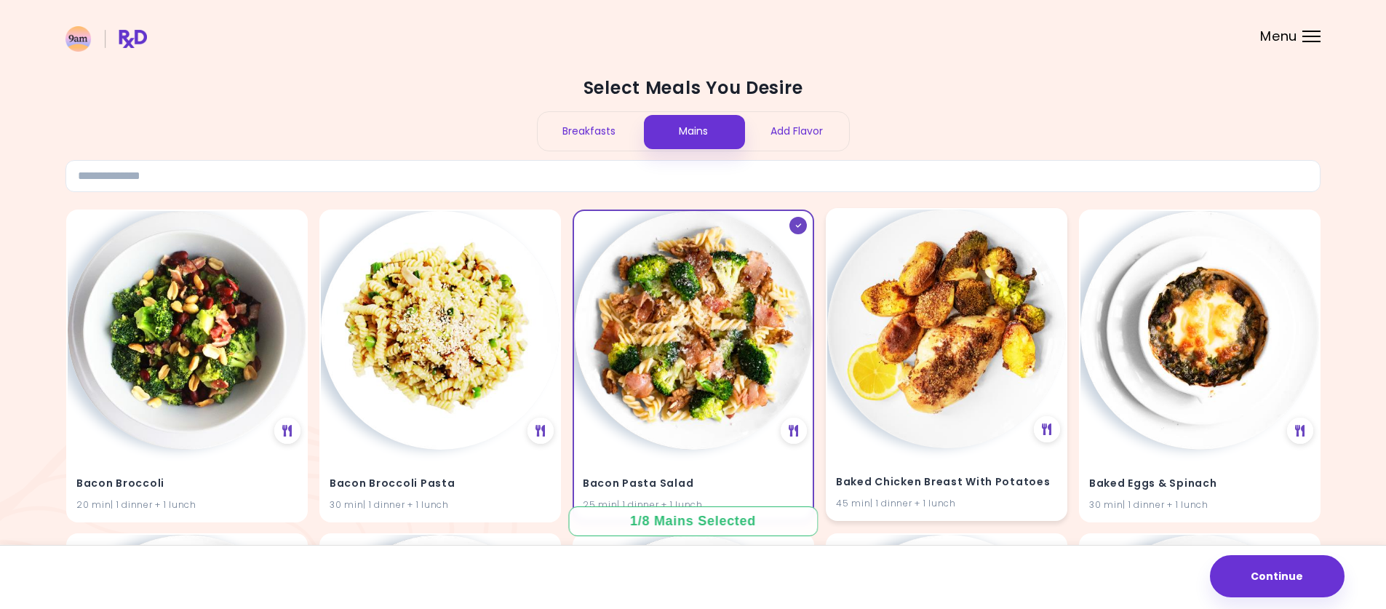
click at [951, 390] on img at bounding box center [946, 329] width 239 height 239
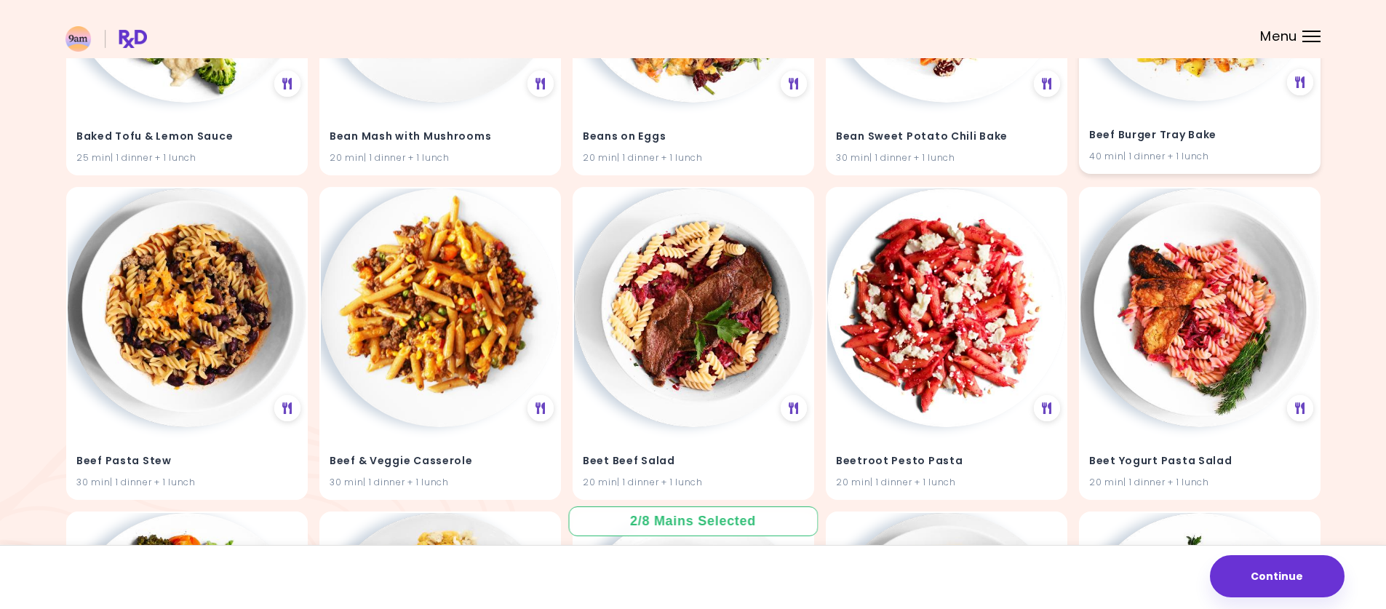
scroll to position [728, 0]
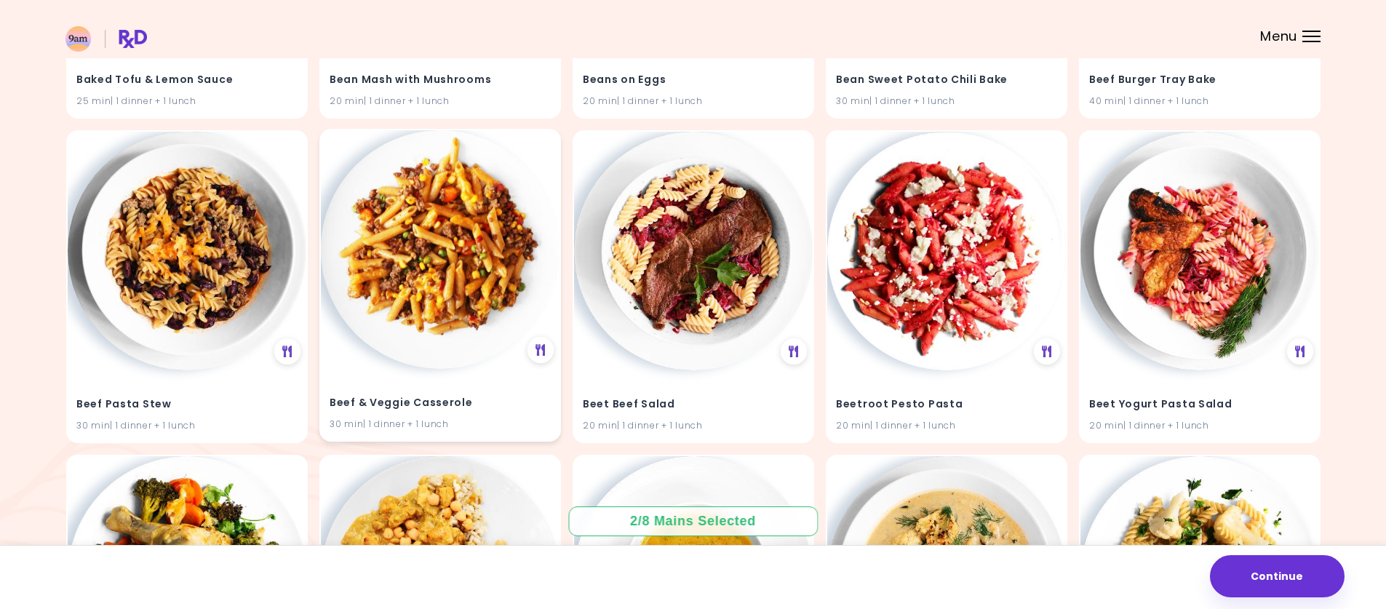
click at [373, 298] on img at bounding box center [440, 249] width 239 height 239
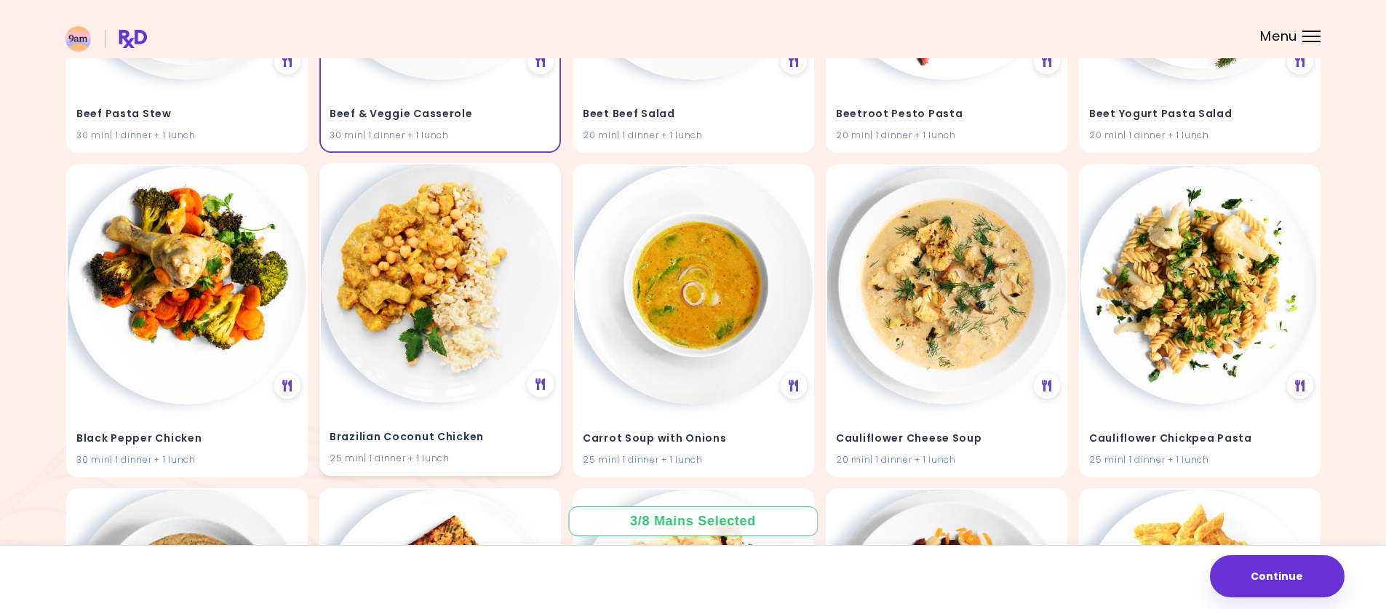
scroll to position [1019, 0]
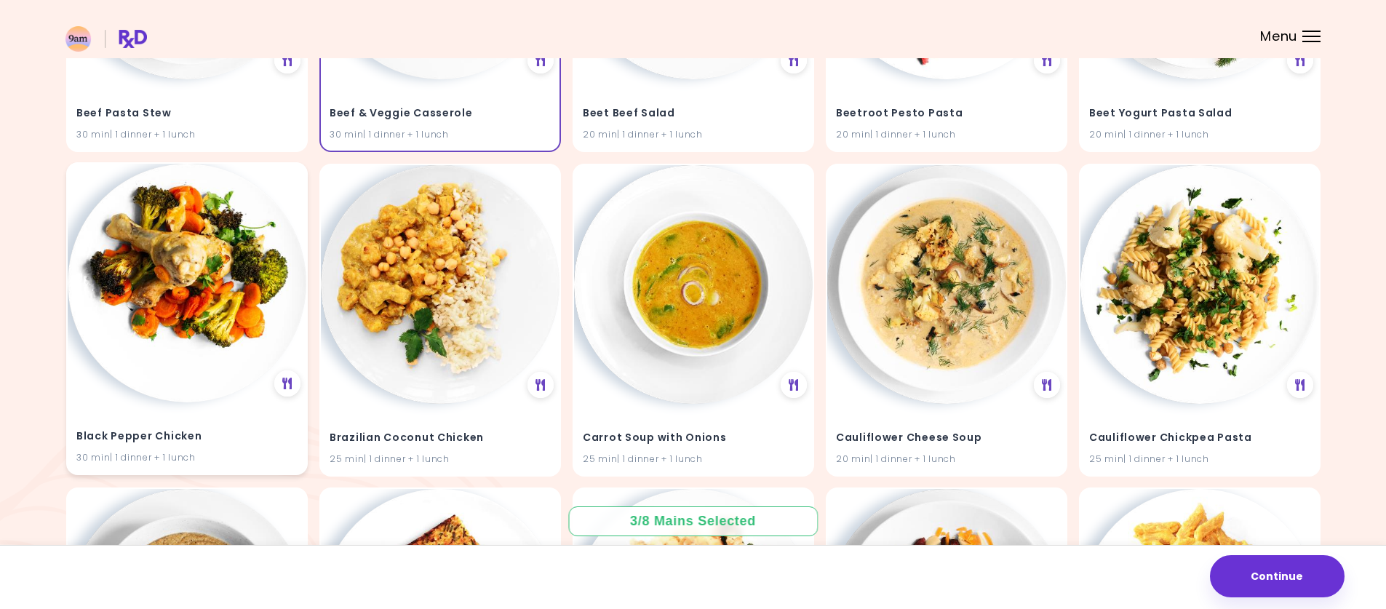
click at [196, 339] on img at bounding box center [187, 283] width 239 height 239
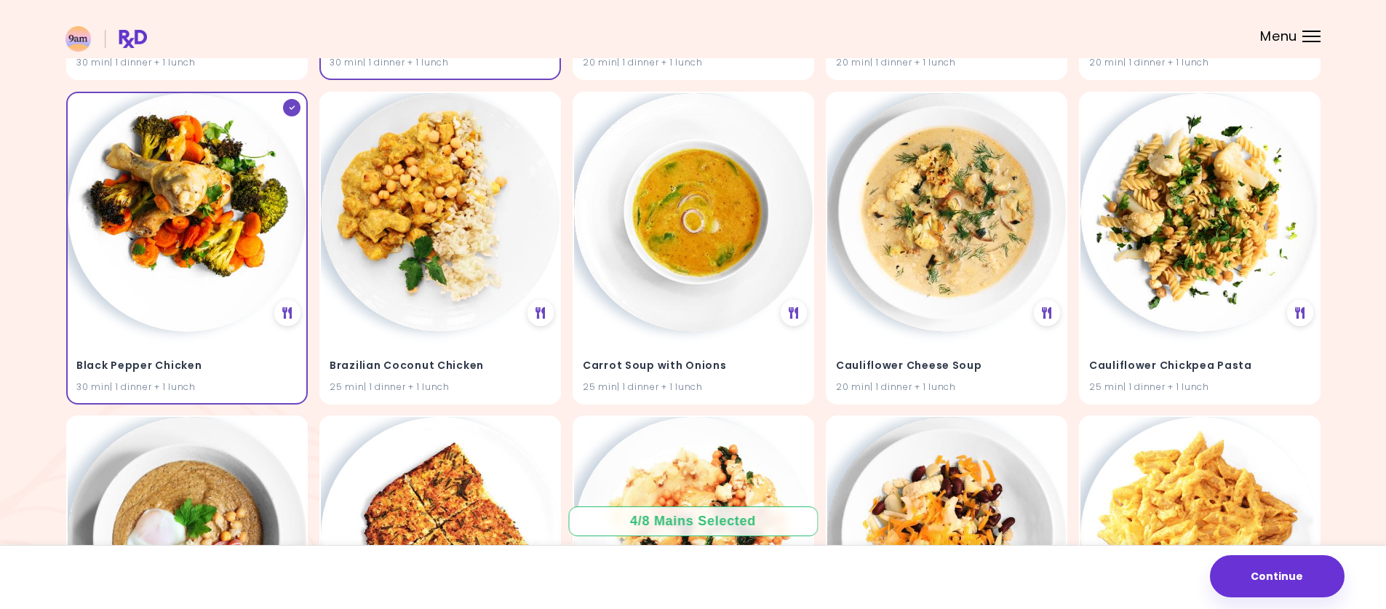
scroll to position [1092, 0]
click at [926, 278] on img at bounding box center [946, 210] width 239 height 239
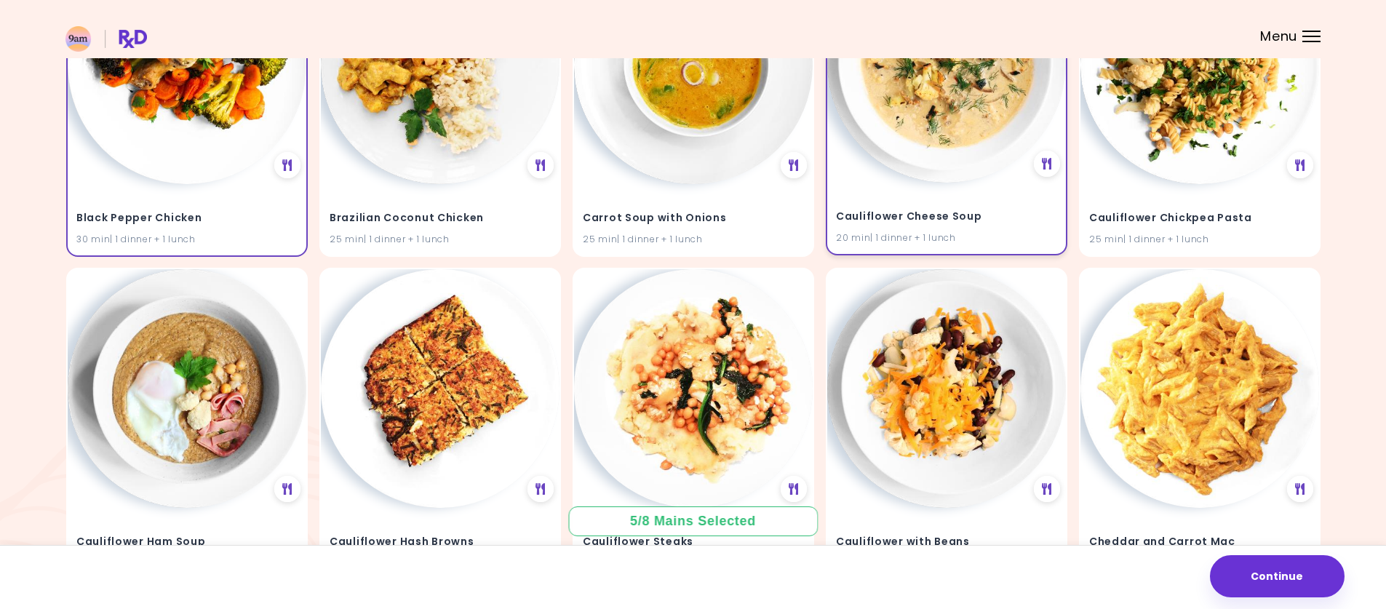
scroll to position [1310, 0]
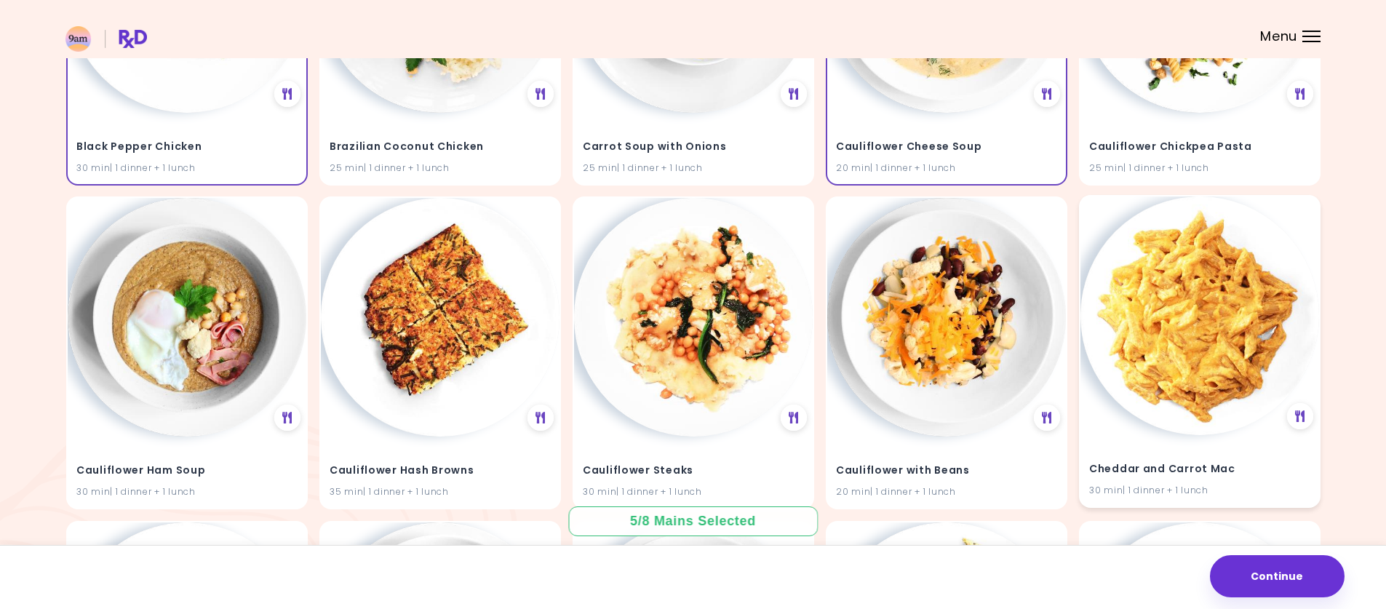
click at [1270, 373] on img at bounding box center [1200, 315] width 239 height 239
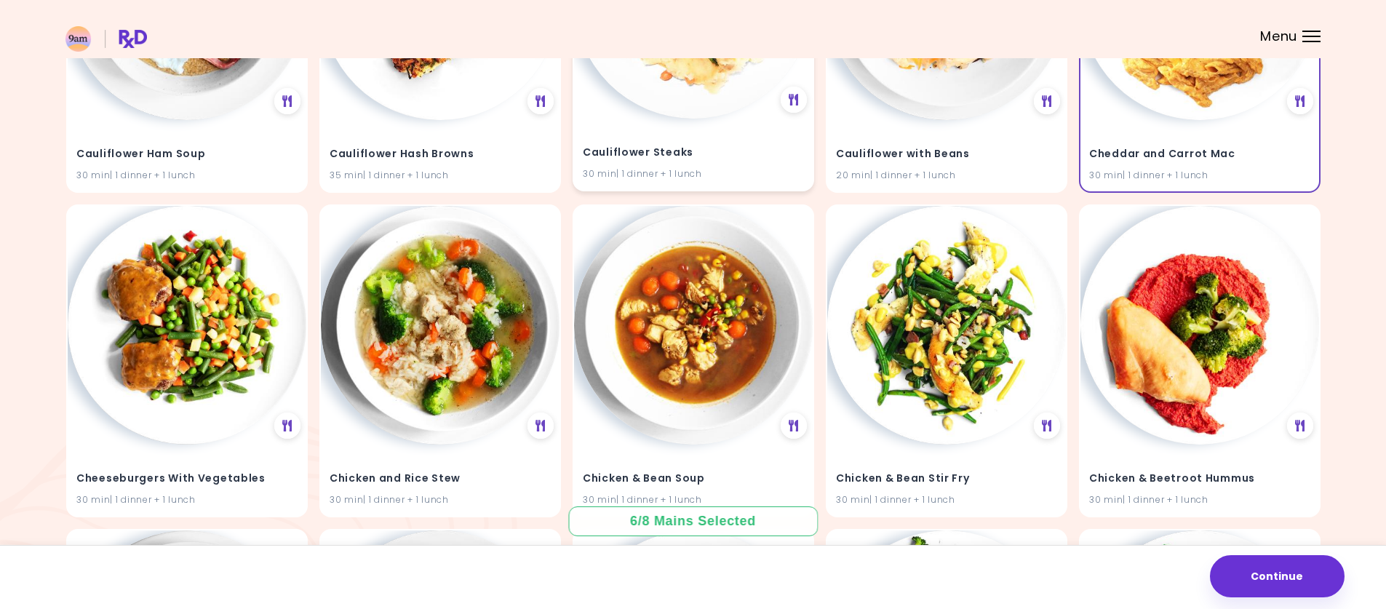
scroll to position [1674, 0]
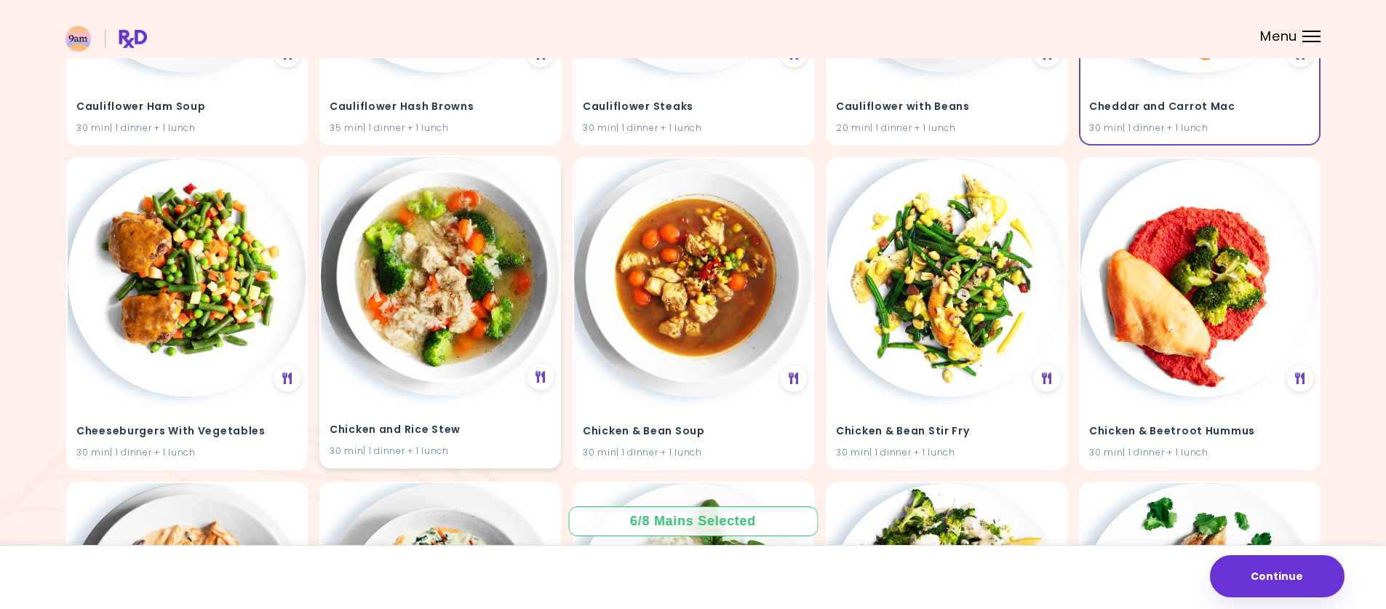
click at [439, 317] on img at bounding box center [440, 276] width 239 height 239
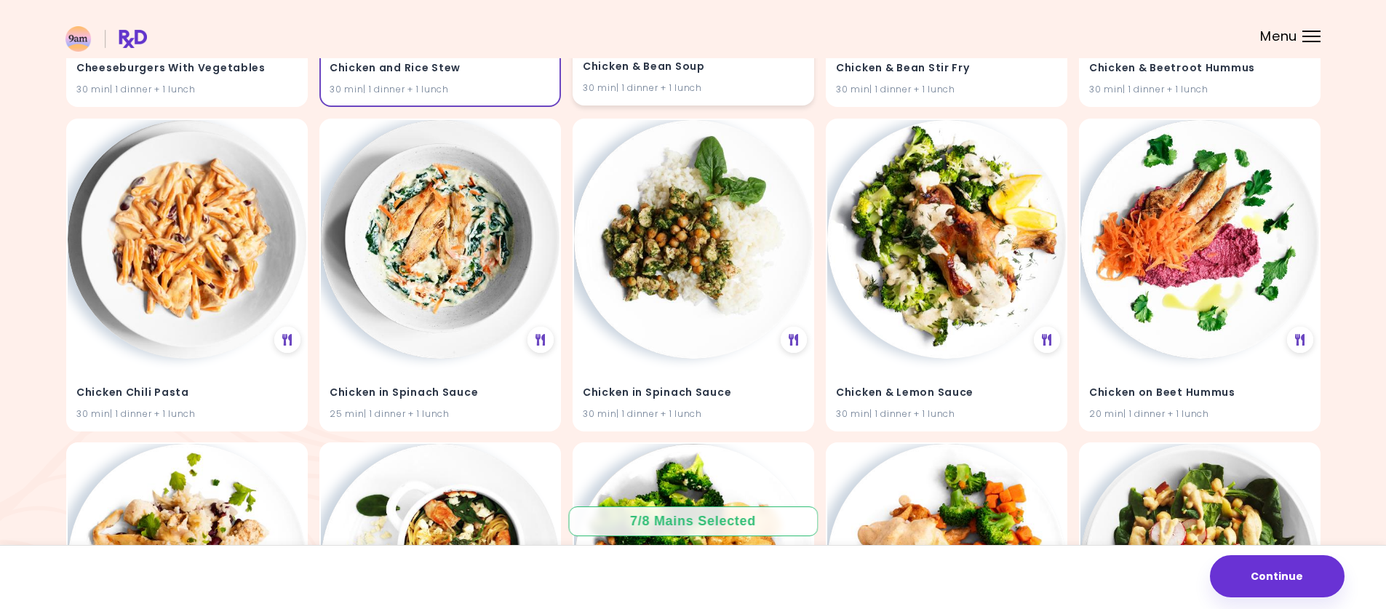
scroll to position [2038, 0]
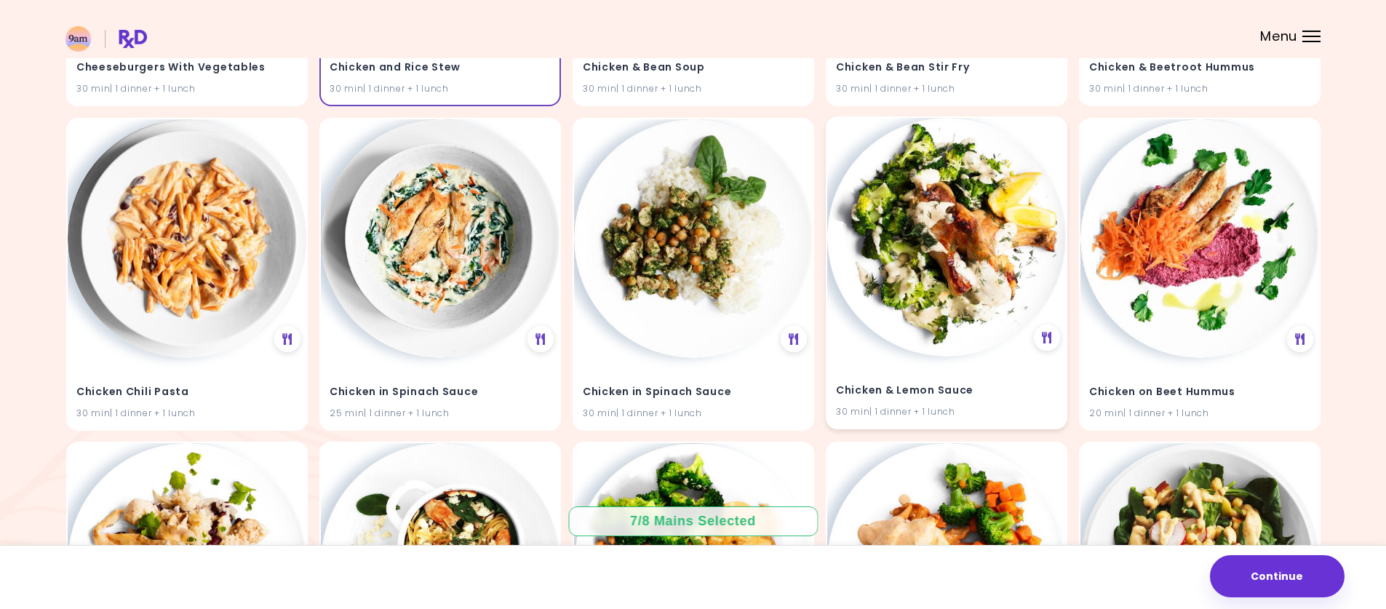
click at [961, 304] on img at bounding box center [946, 237] width 239 height 239
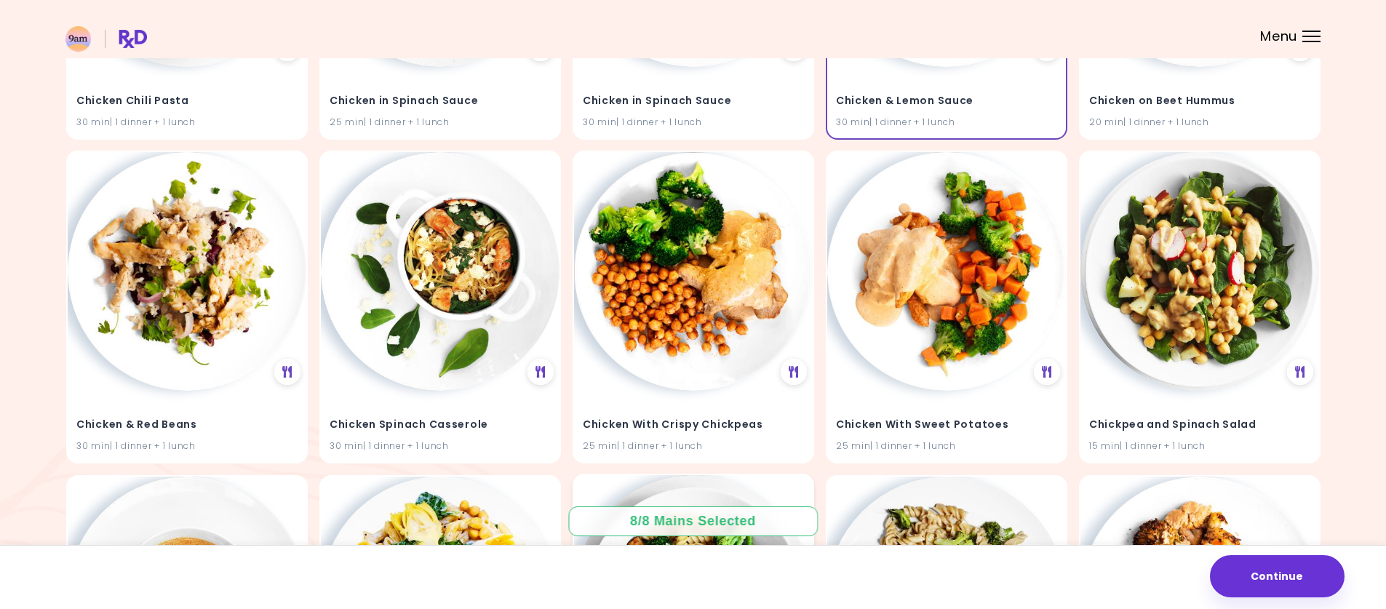
scroll to position [2401, 0]
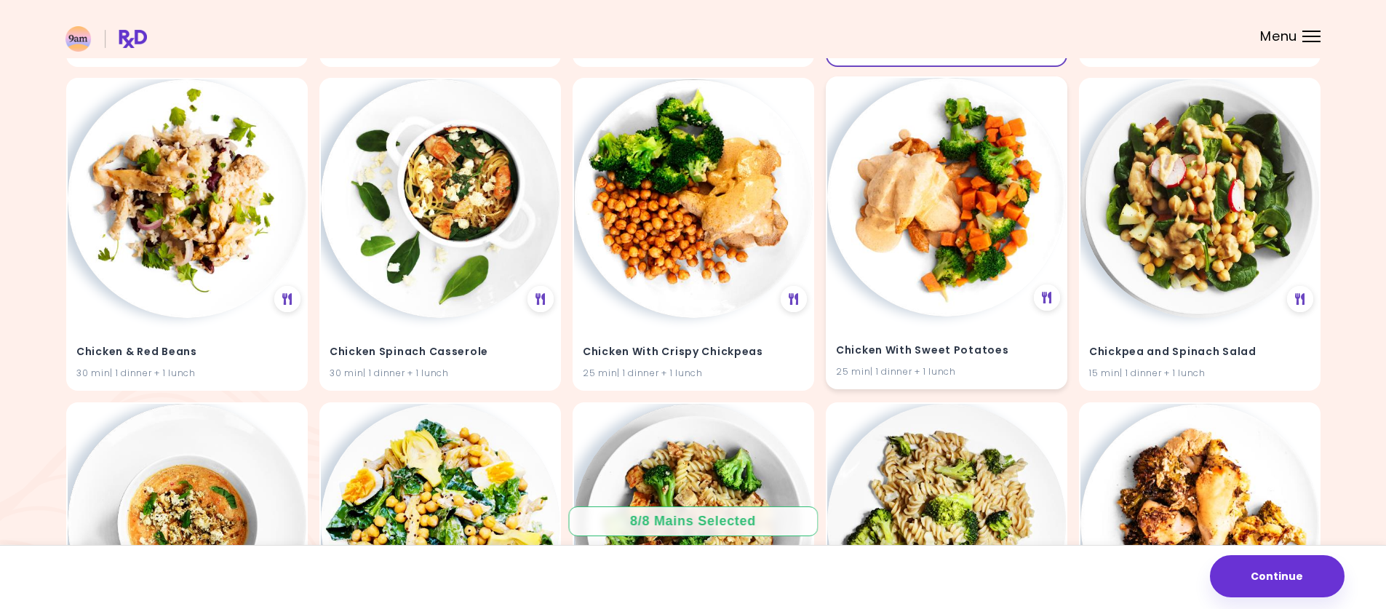
click at [931, 261] on img at bounding box center [946, 197] width 239 height 239
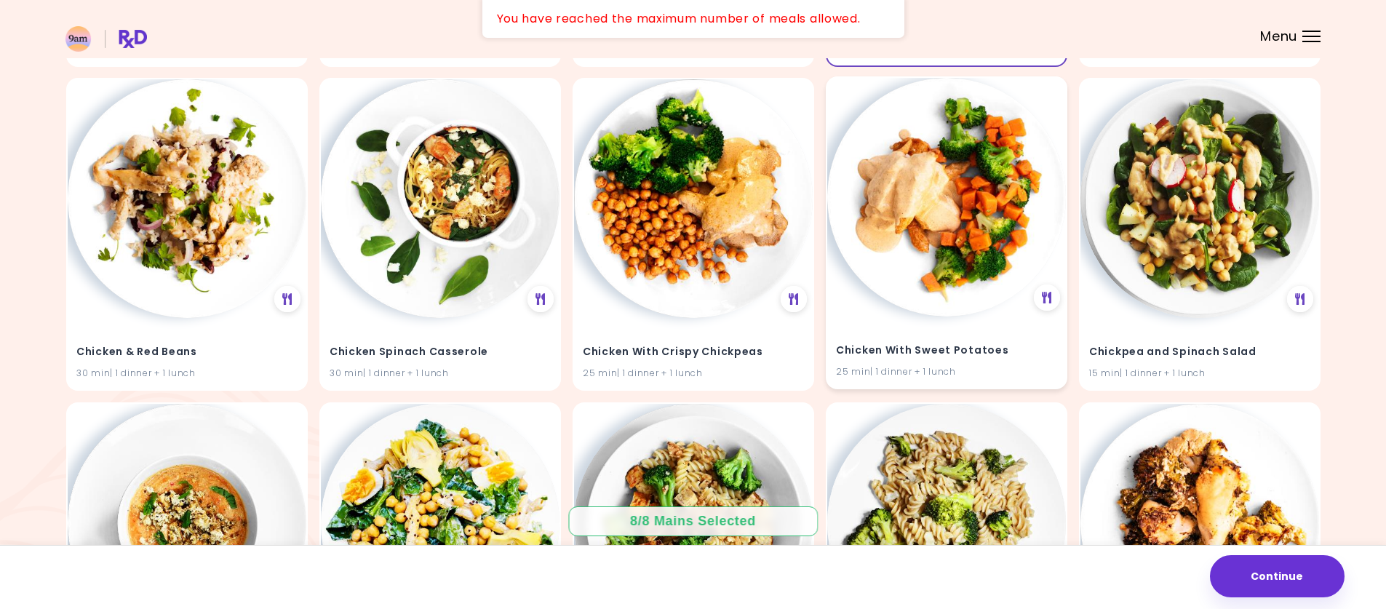
click at [945, 287] on img at bounding box center [946, 197] width 239 height 239
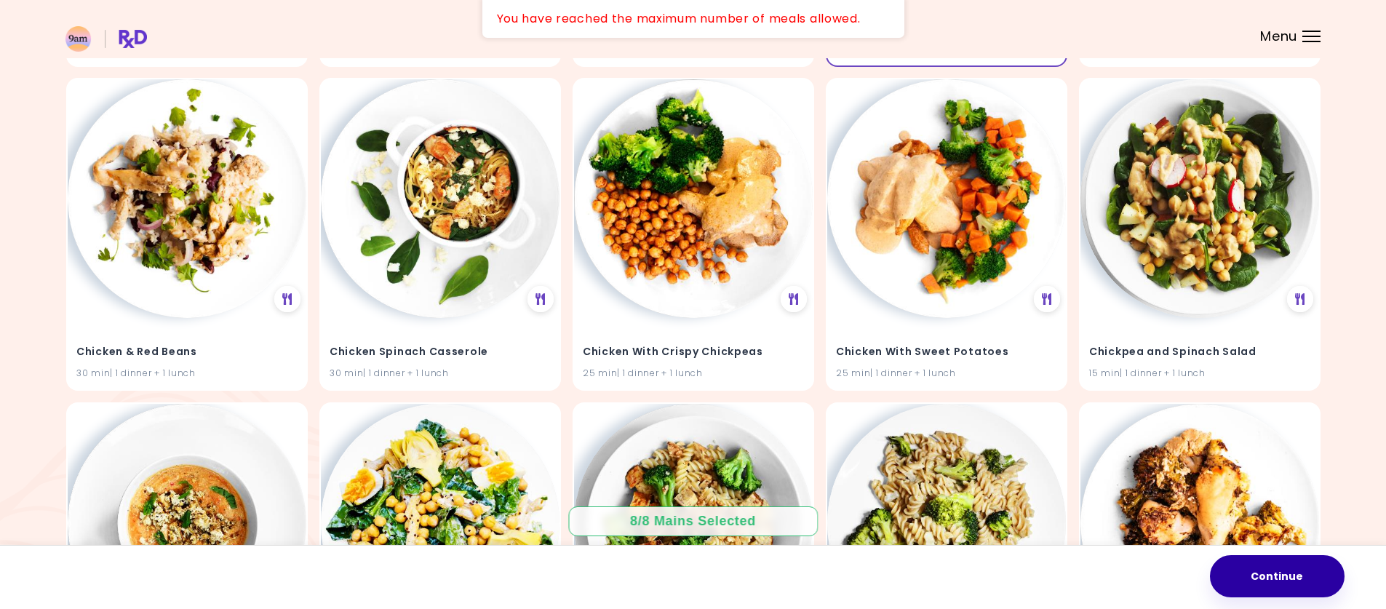
click at [1281, 571] on button "Continue" at bounding box center [1277, 576] width 135 height 42
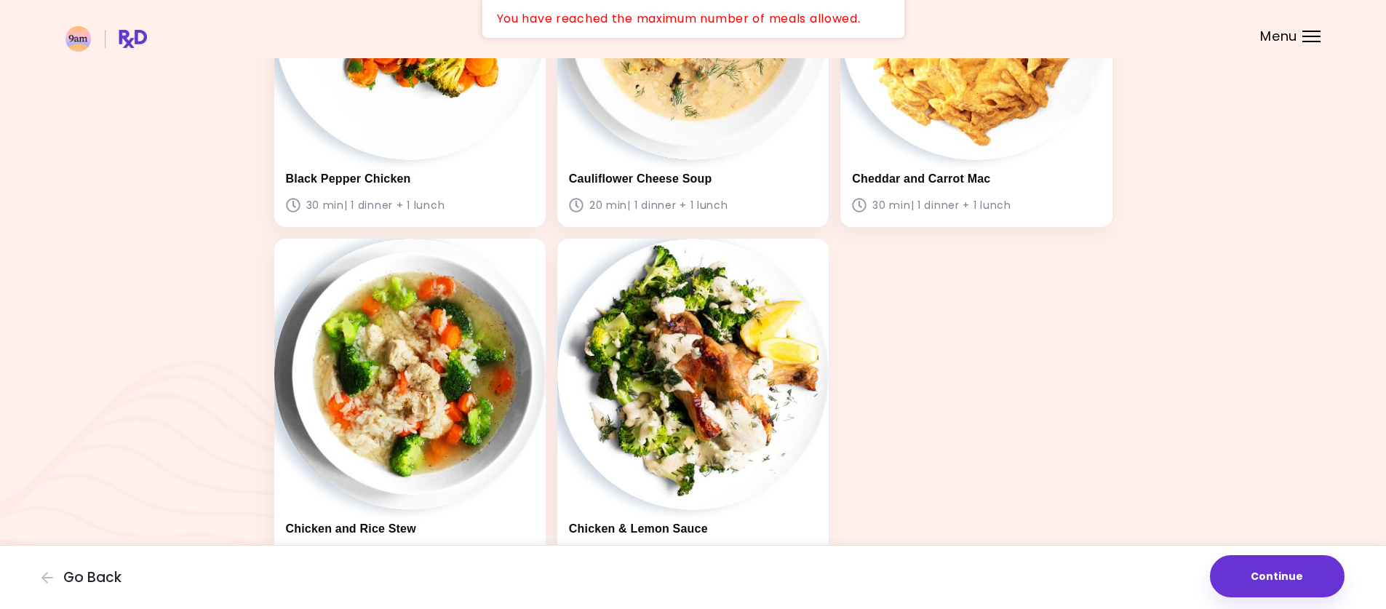
scroll to position [699, 0]
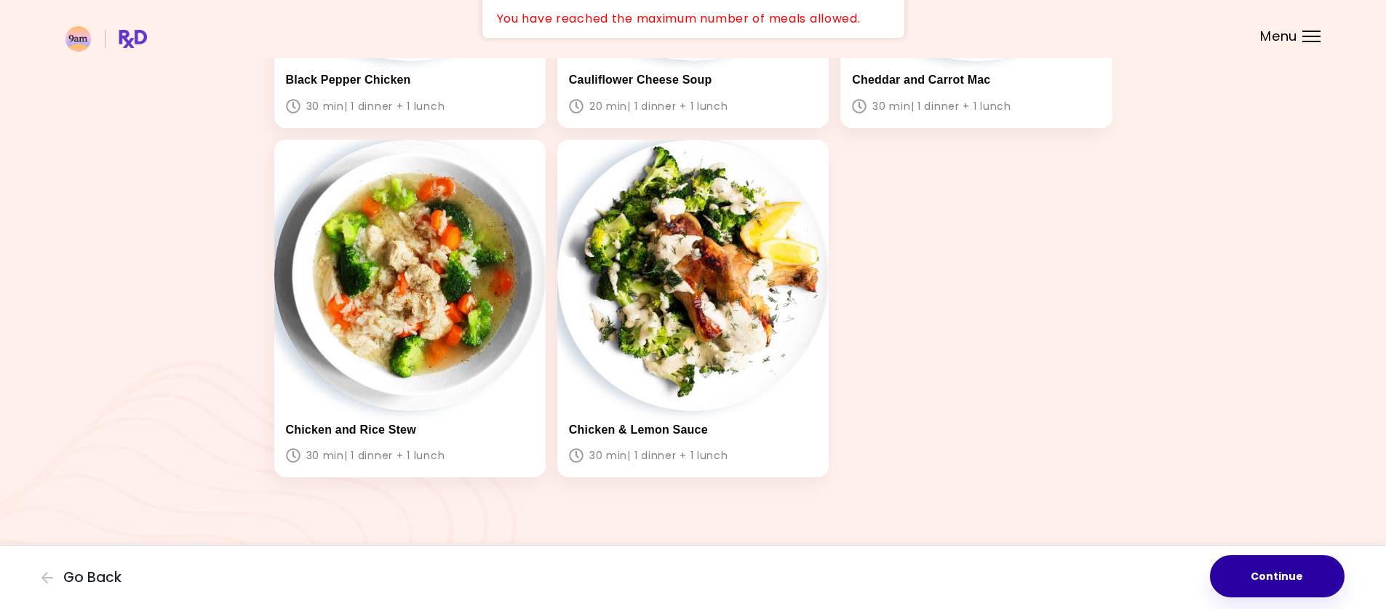
click at [1281, 584] on button "Continue" at bounding box center [1277, 576] width 135 height 42
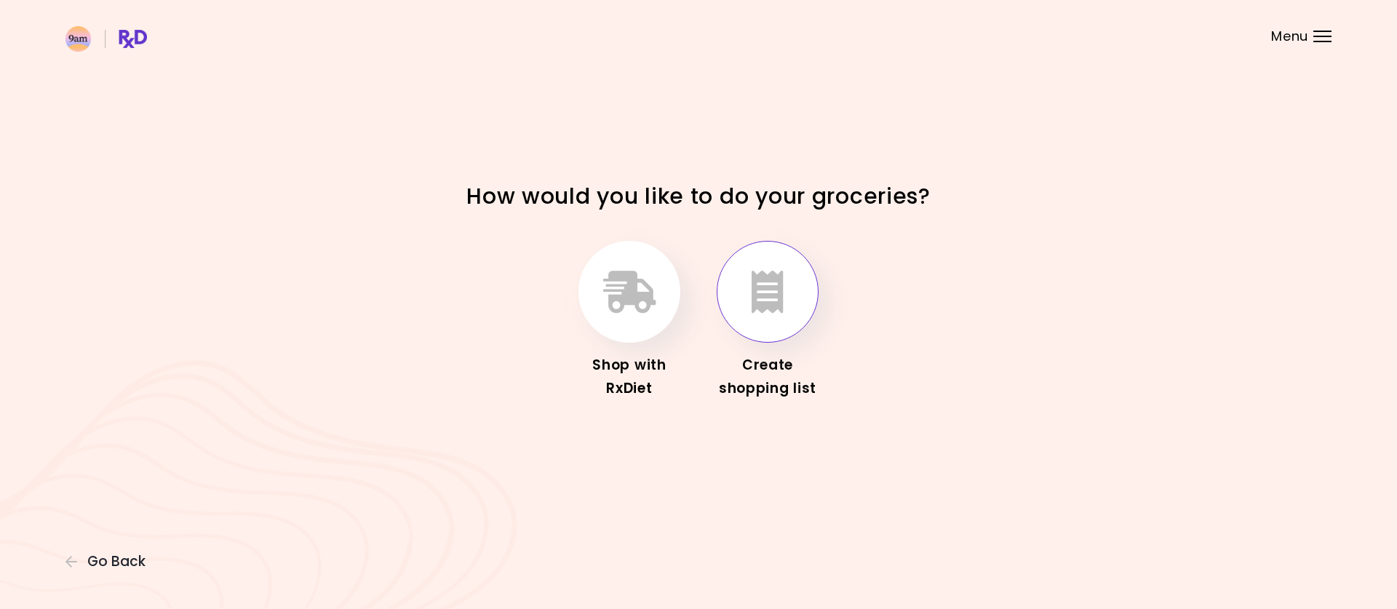
click at [772, 314] on button "button" at bounding box center [768, 292] width 102 height 102
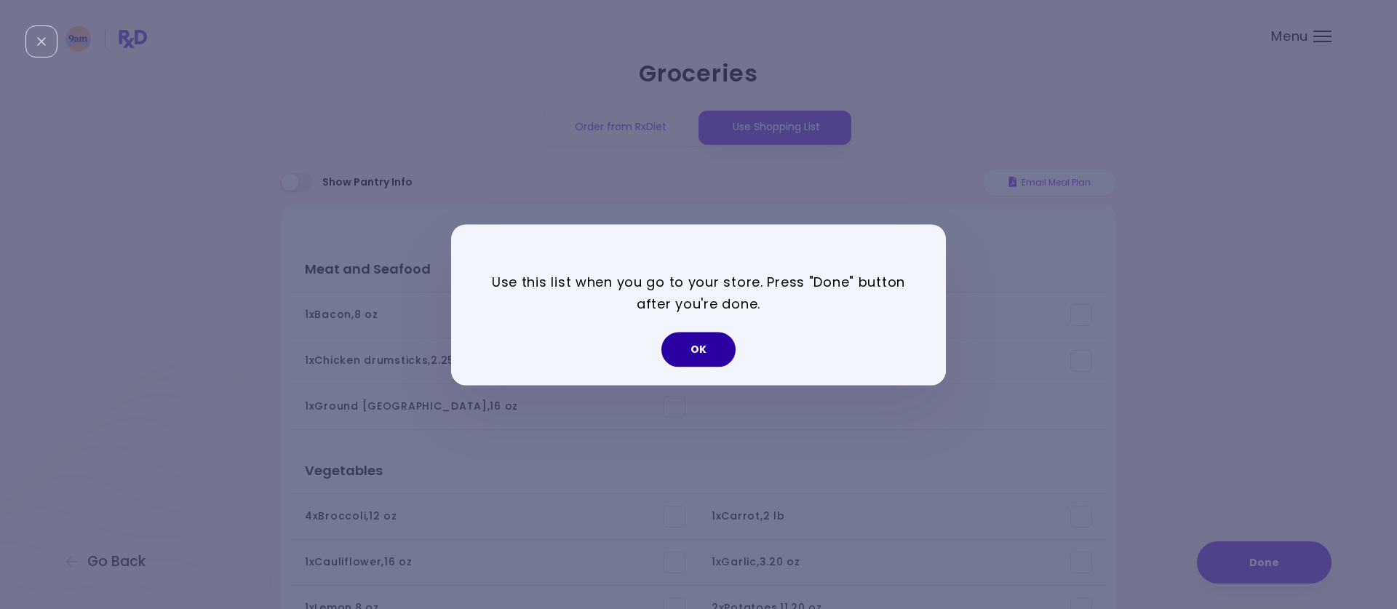
click at [709, 357] on button "OK" at bounding box center [698, 349] width 74 height 35
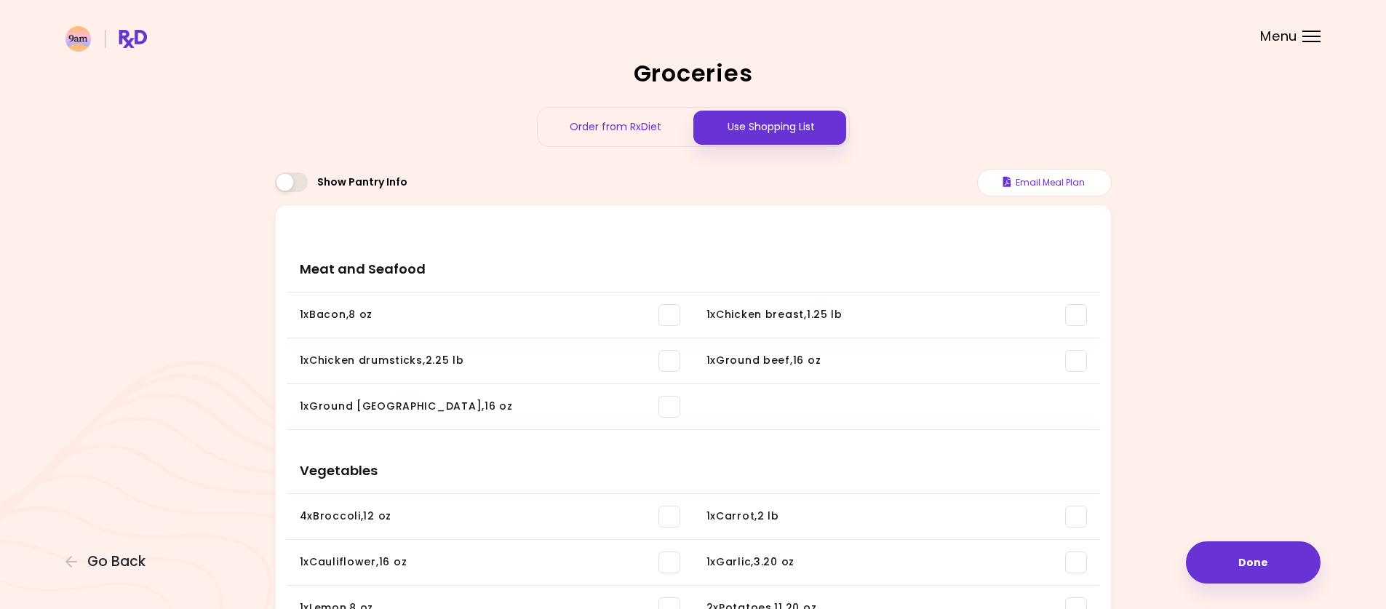
click at [620, 130] on div "Order from RxDiet" at bounding box center [616, 127] width 156 height 39
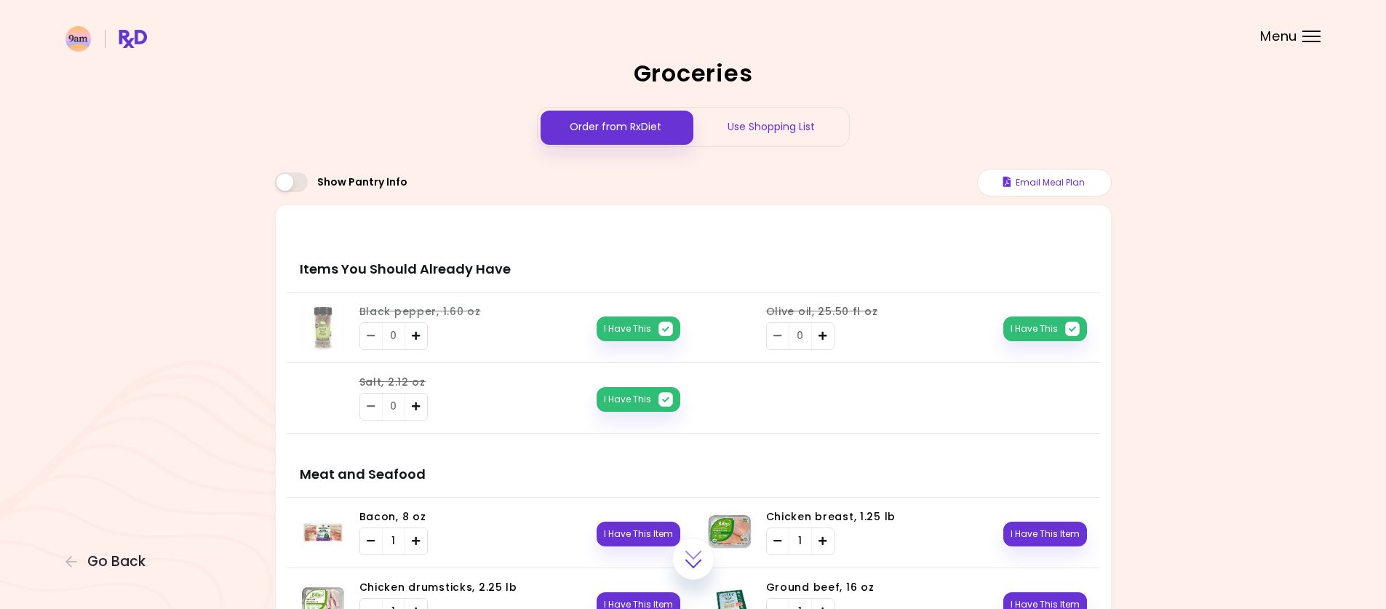
click at [795, 121] on div "Use Shopping List" at bounding box center [771, 127] width 156 height 39
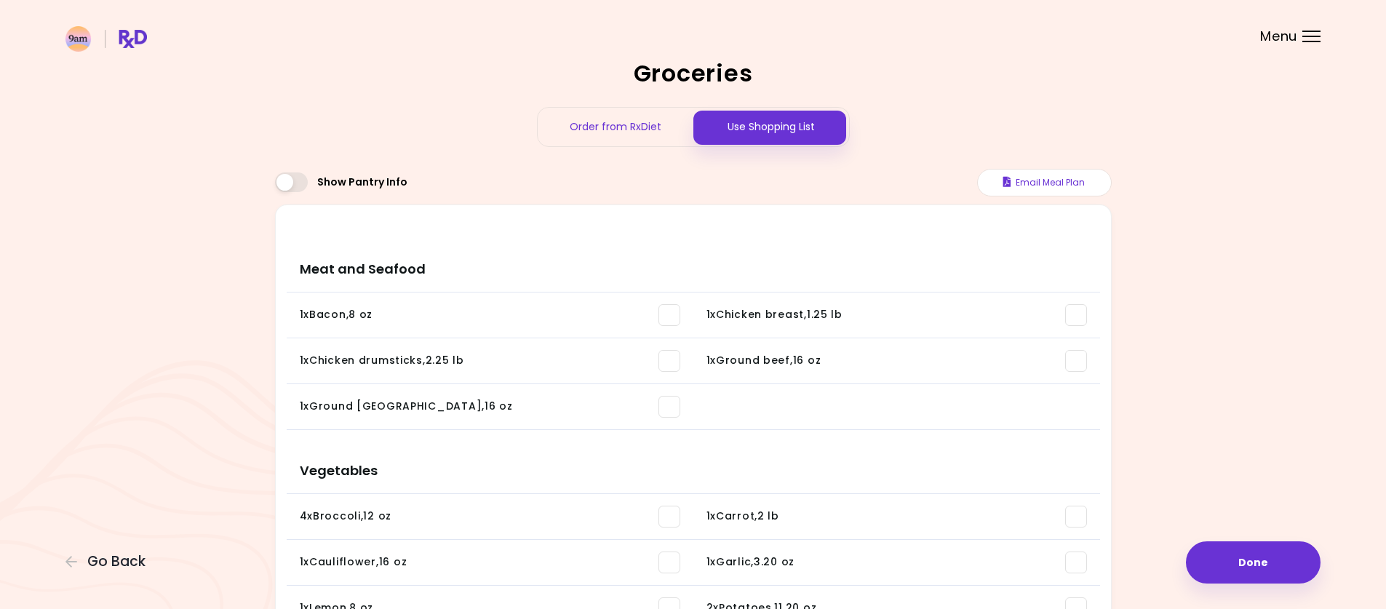
drag, startPoint x: 1218, startPoint y: 281, endPoint x: 1158, endPoint y: 292, distance: 61.4
click at [1033, 184] on button "Email Meal Plan" at bounding box center [1044, 183] width 135 height 28
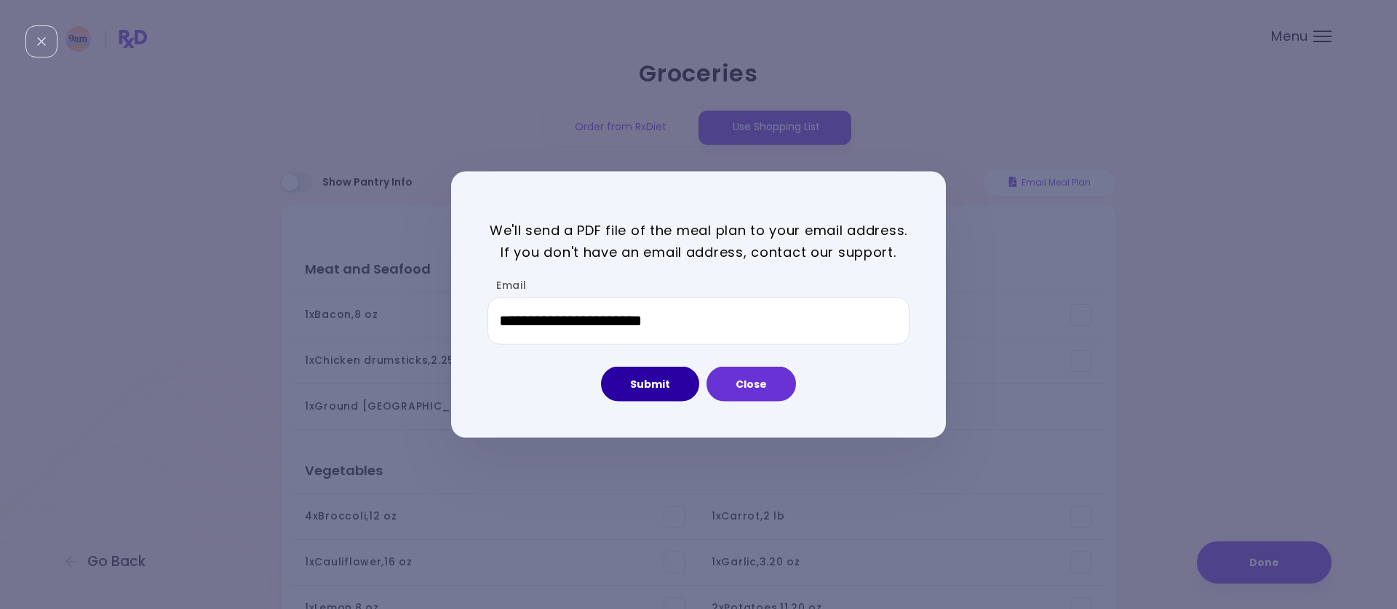
click at [635, 386] on button "Submit" at bounding box center [650, 384] width 98 height 35
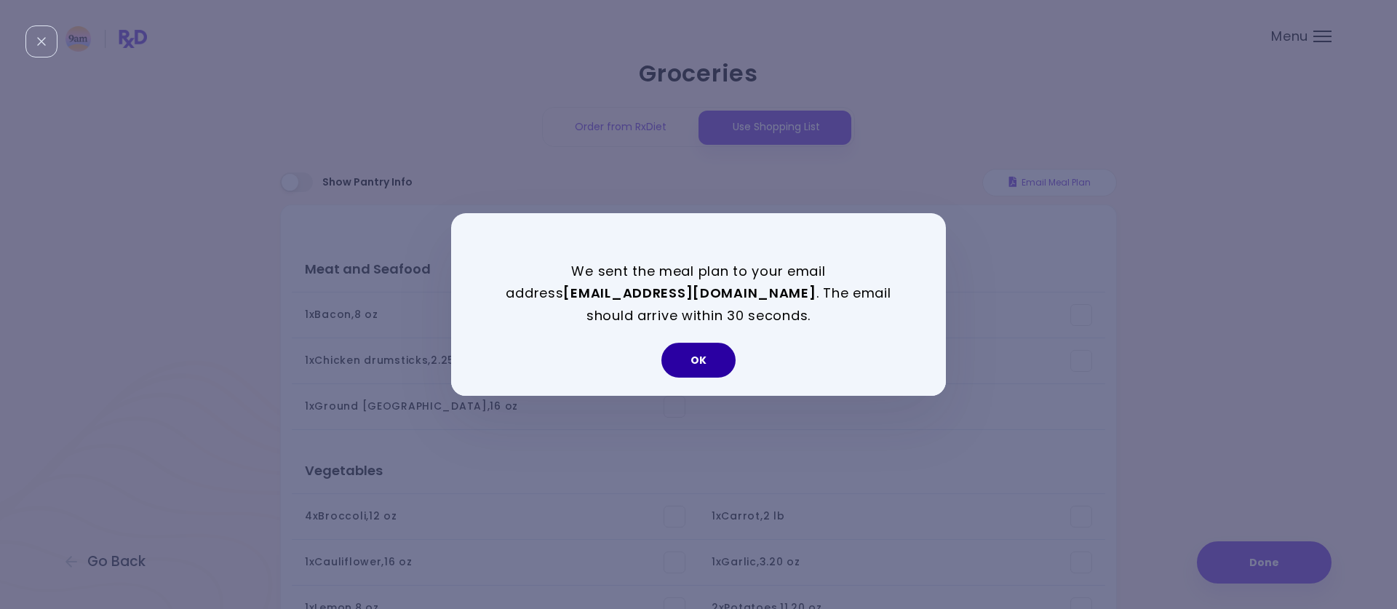
click at [697, 367] on button "OK" at bounding box center [698, 360] width 74 height 35
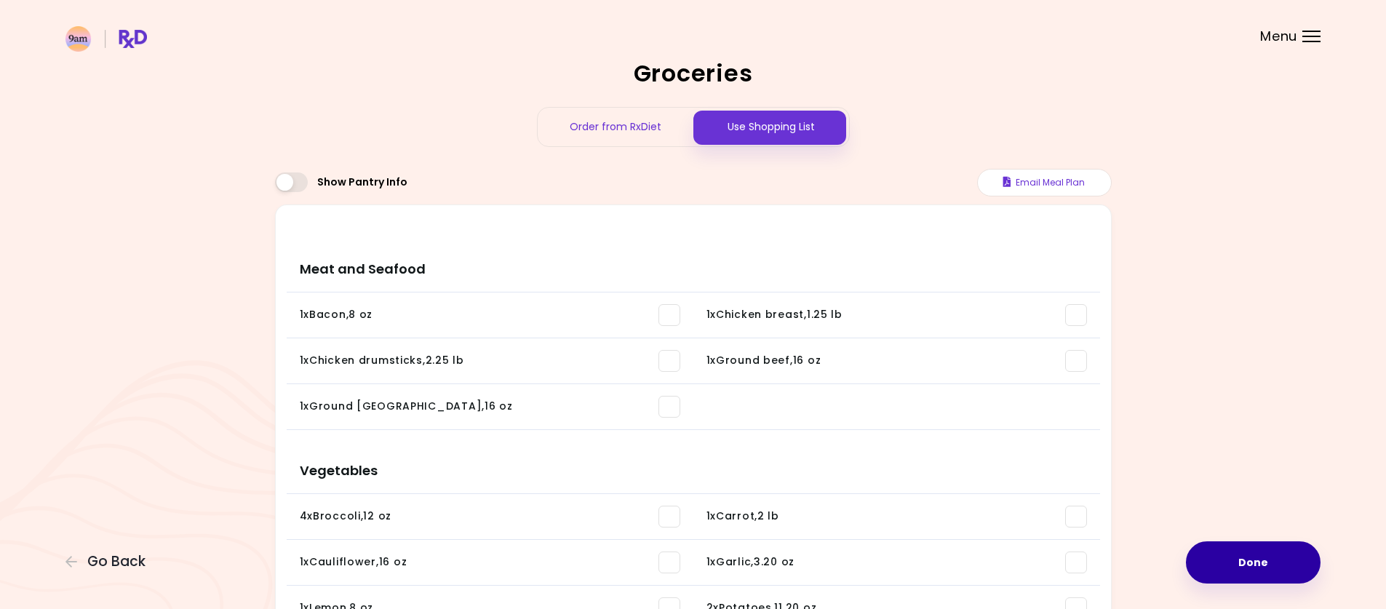
click at [1265, 579] on button "Done" at bounding box center [1253, 562] width 135 height 42
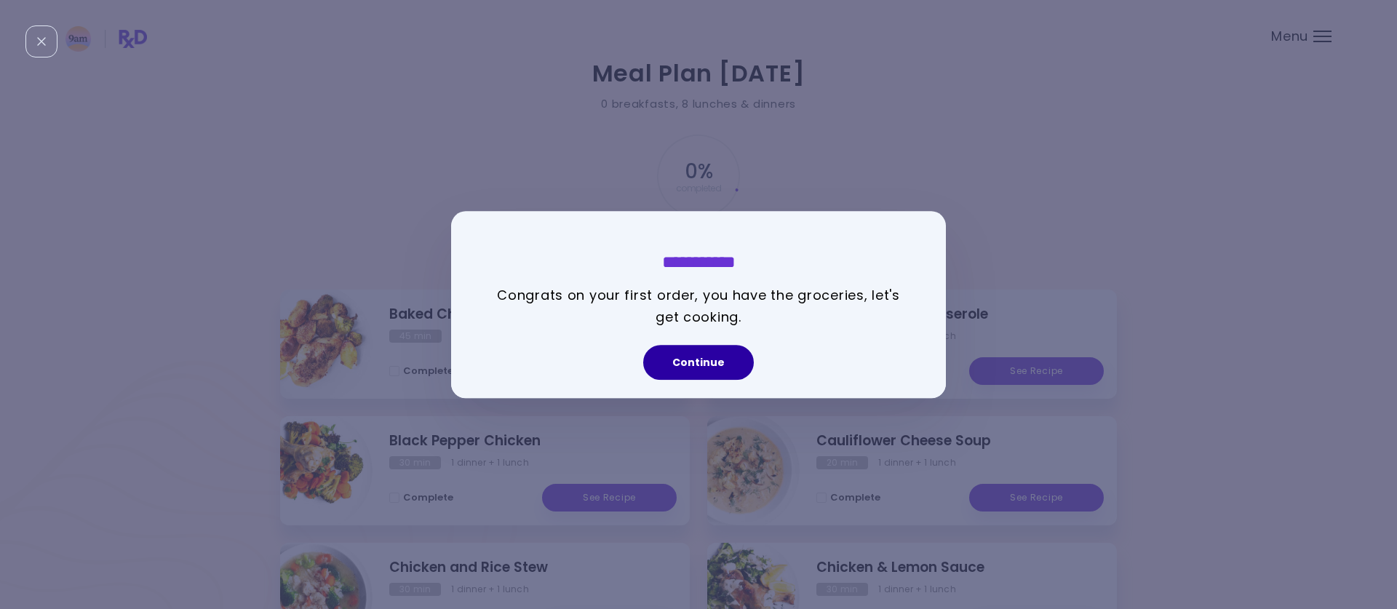
click at [720, 365] on button "Continue" at bounding box center [698, 362] width 111 height 35
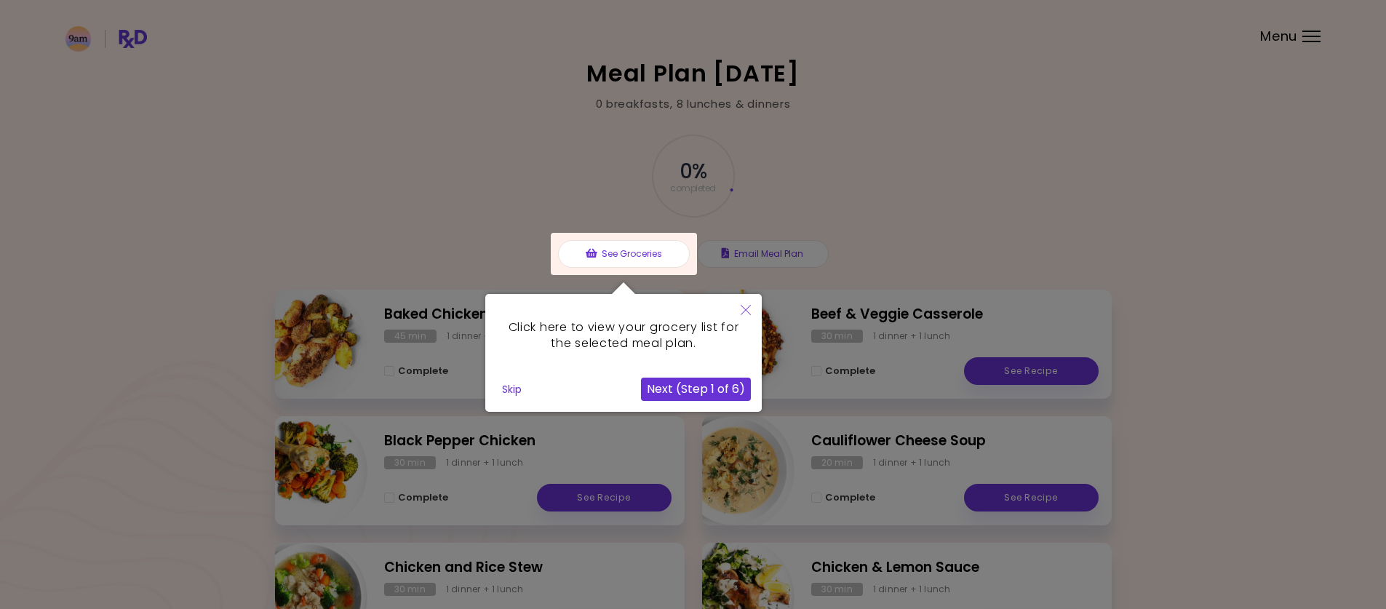
click at [612, 257] on div at bounding box center [624, 254] width 146 height 42
click at [693, 395] on button "Next (Step 1 of 6)" at bounding box center [696, 389] width 110 height 23
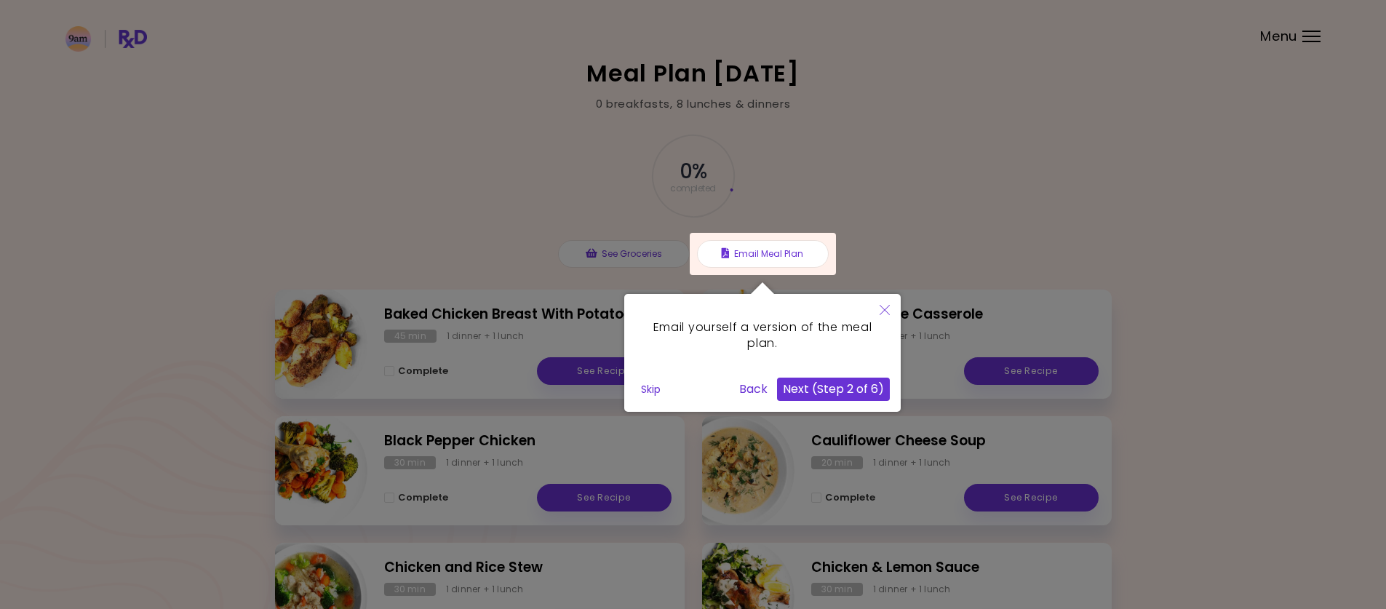
click at [864, 394] on button "Next (Step 2 of 6)" at bounding box center [833, 389] width 113 height 23
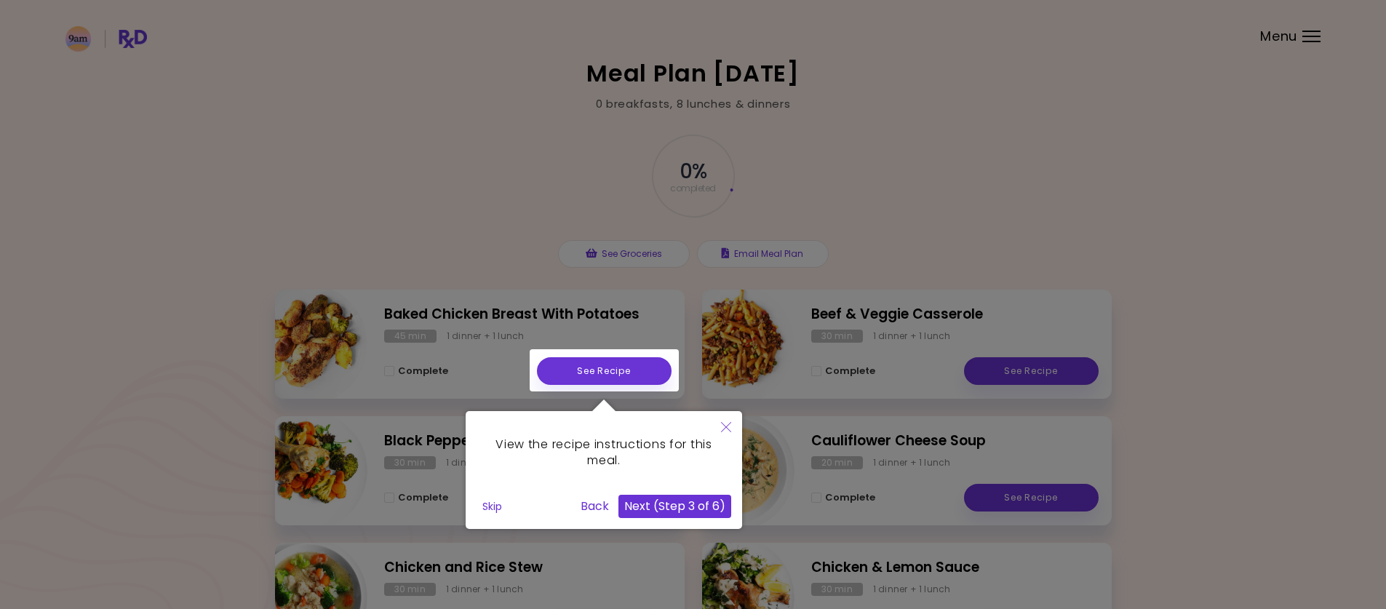
click at [691, 512] on button "Next (Step 3 of 6)" at bounding box center [675, 506] width 113 height 23
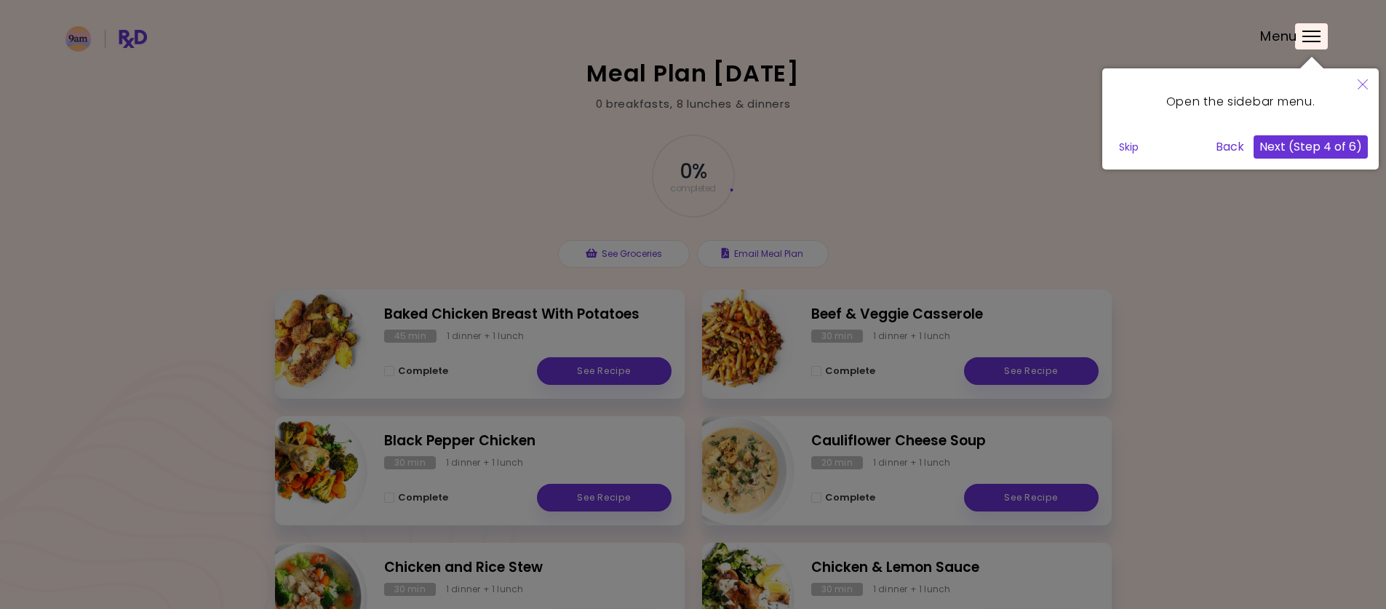
click at [1320, 33] on div at bounding box center [1311, 36] width 33 height 26
click at [1315, 40] on div at bounding box center [1311, 36] width 33 height 26
click at [1297, 150] on button "Next (Step 4 of 6)" at bounding box center [1311, 146] width 114 height 23
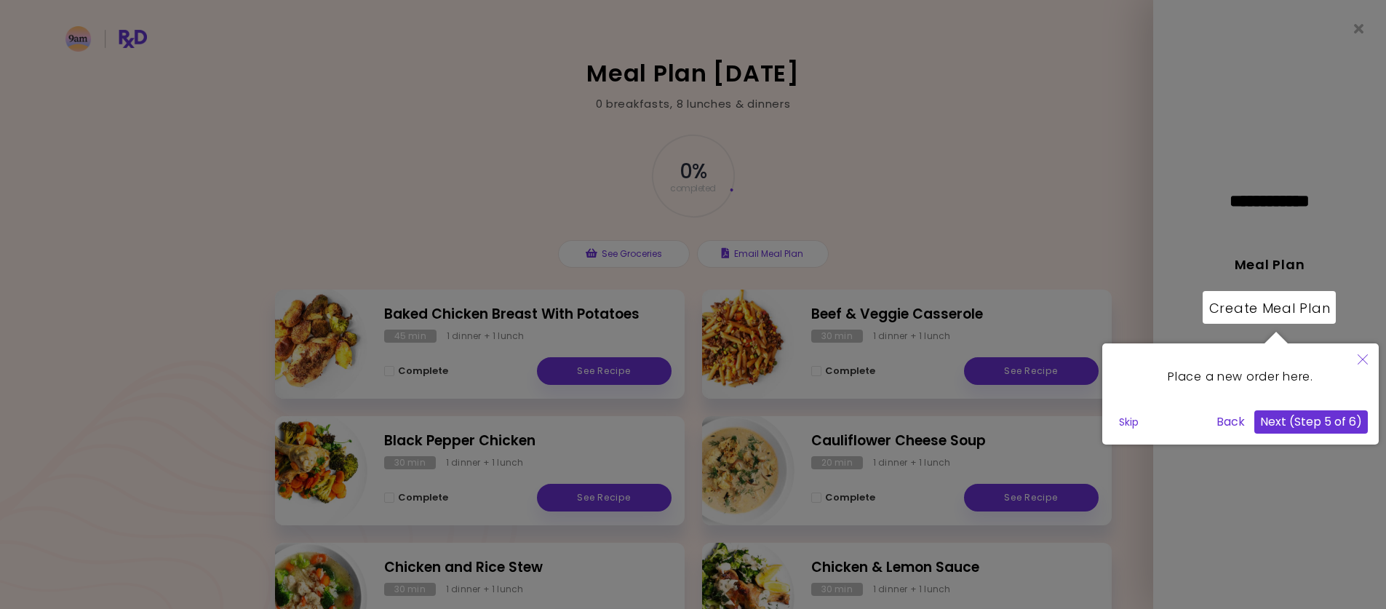
click at [1335, 419] on button "Next (Step 5 of 6)" at bounding box center [1312, 421] width 114 height 23
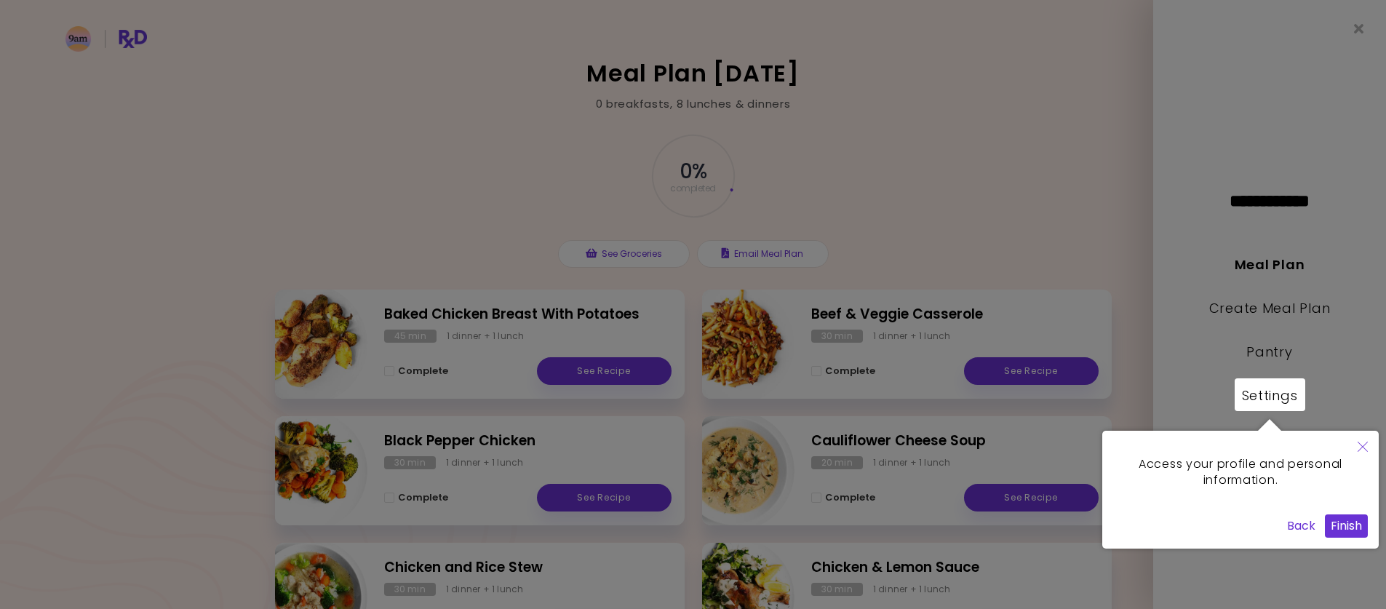
click at [1338, 525] on button "Finish" at bounding box center [1346, 525] width 43 height 23
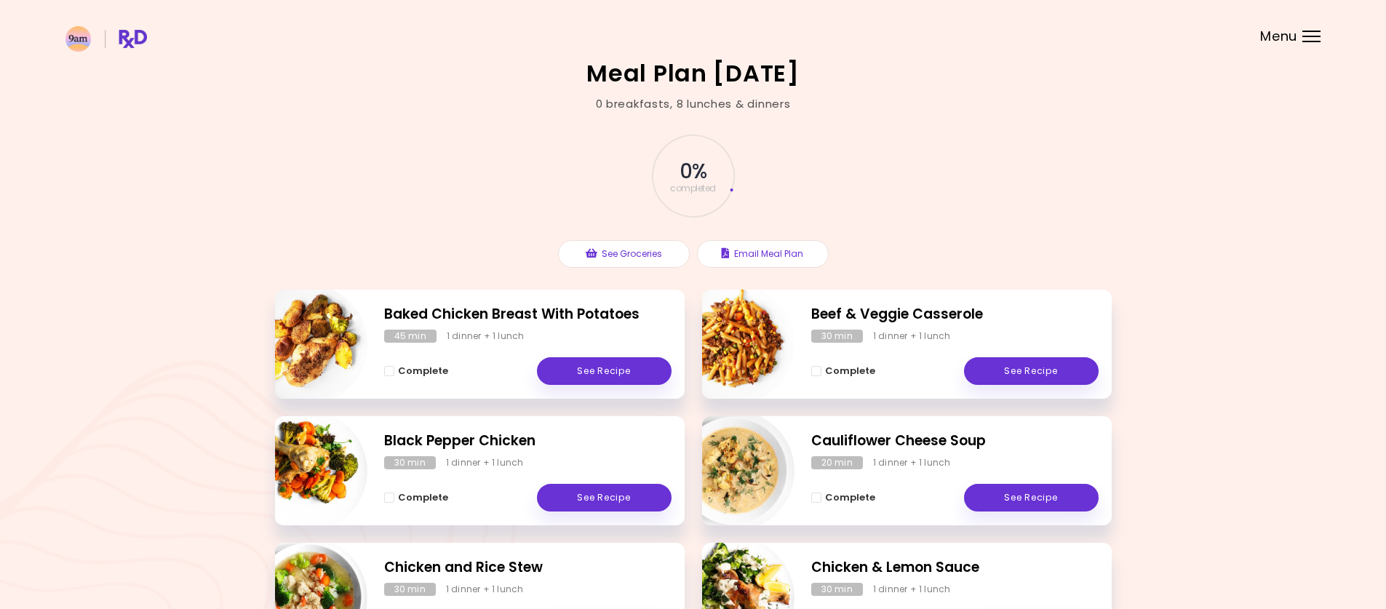
scroll to position [249, 0]
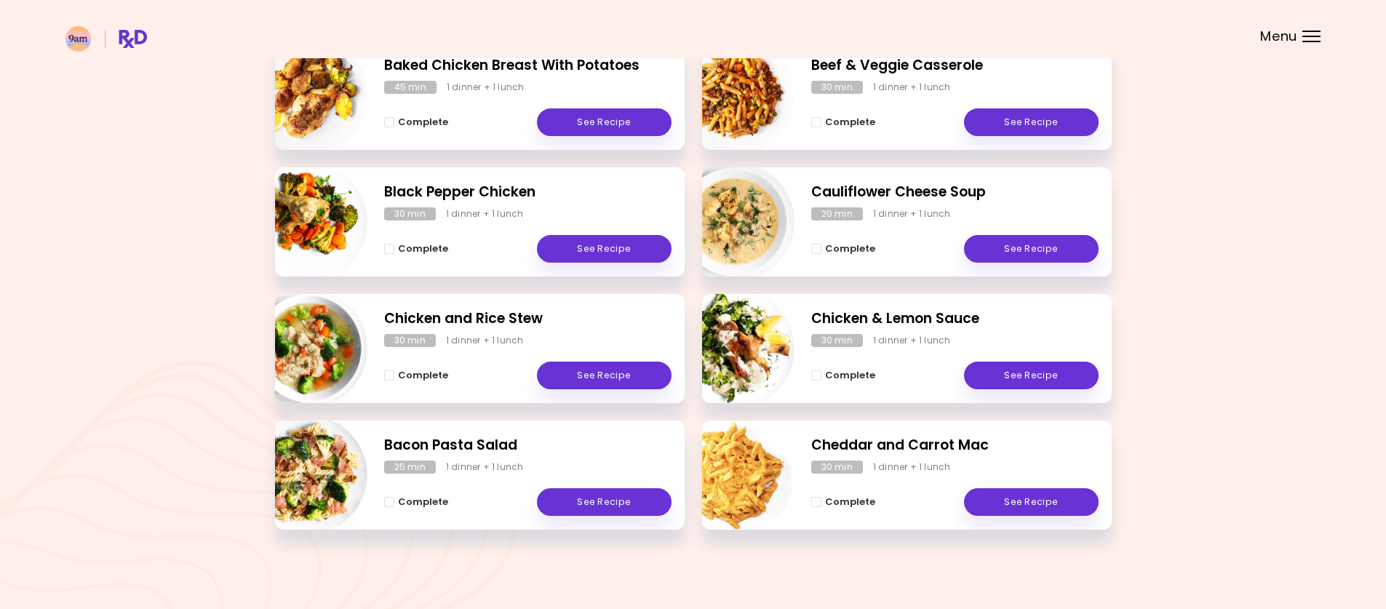
click at [469, 459] on div "Bacon Pasta Salad 25 min 1 dinner + 1 lunch Complete See Recipe" at bounding box center [480, 475] width 410 height 109
click at [604, 510] on link "See Recipe" at bounding box center [604, 502] width 135 height 28
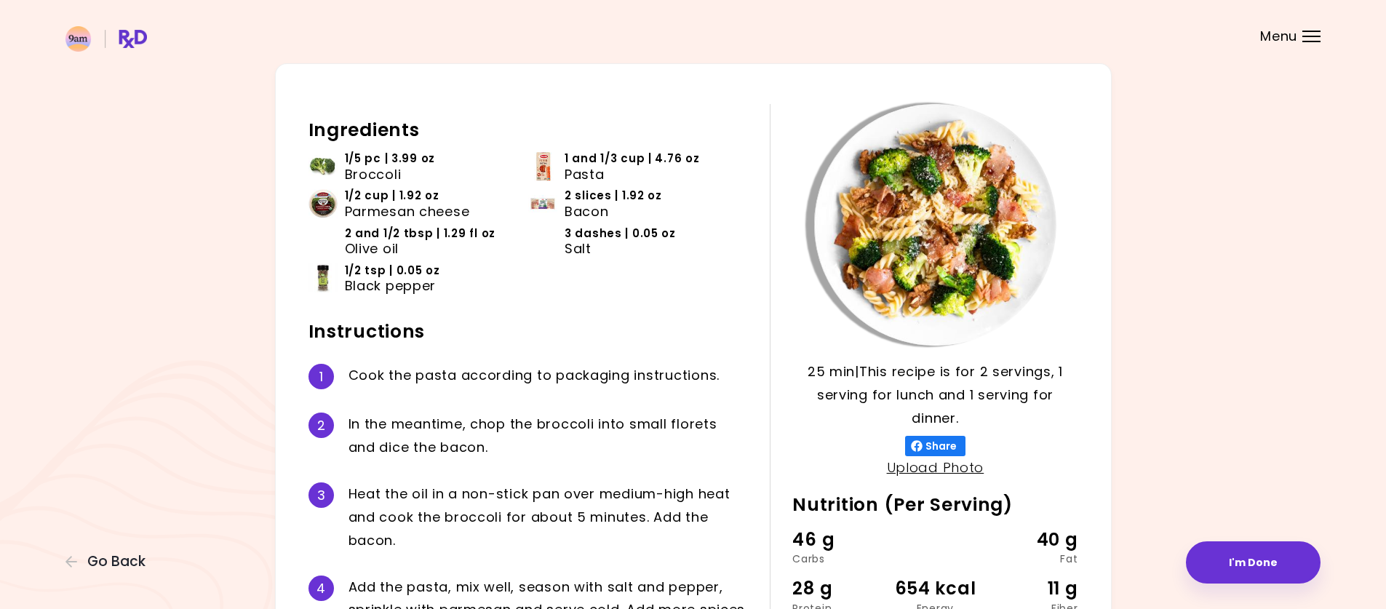
scroll to position [194, 0]
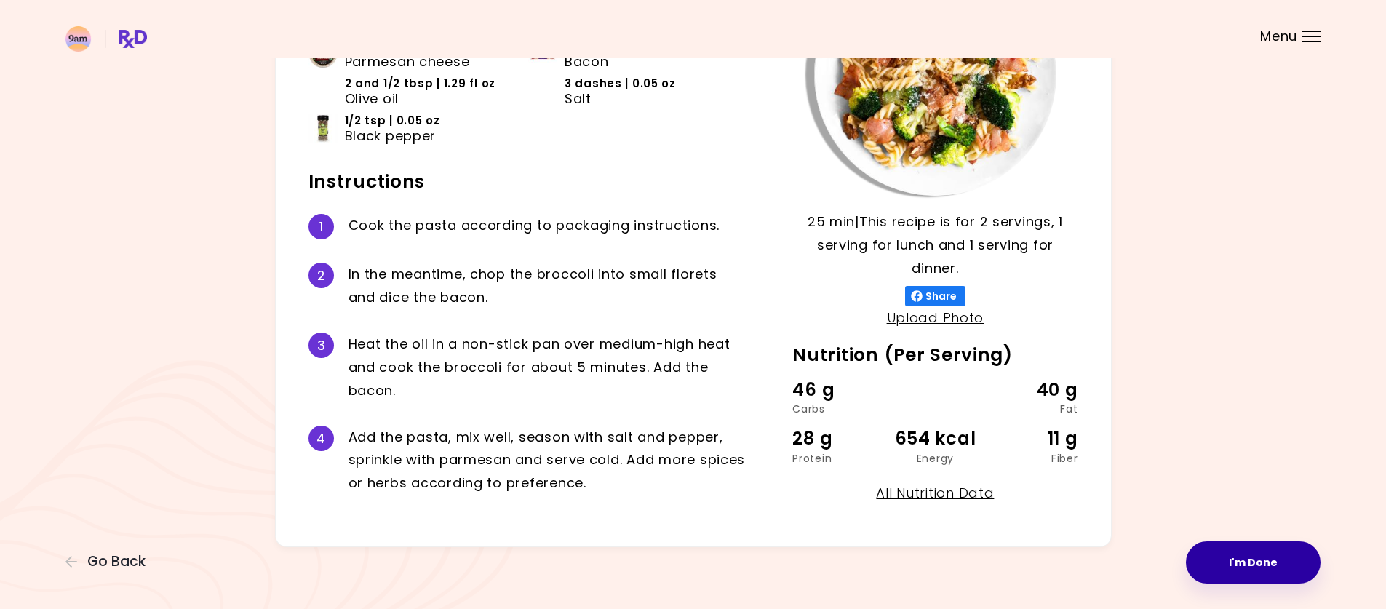
click at [1262, 551] on button "I'm Done" at bounding box center [1253, 562] width 135 height 42
